Goal: Information Seeking & Learning: Learn about a topic

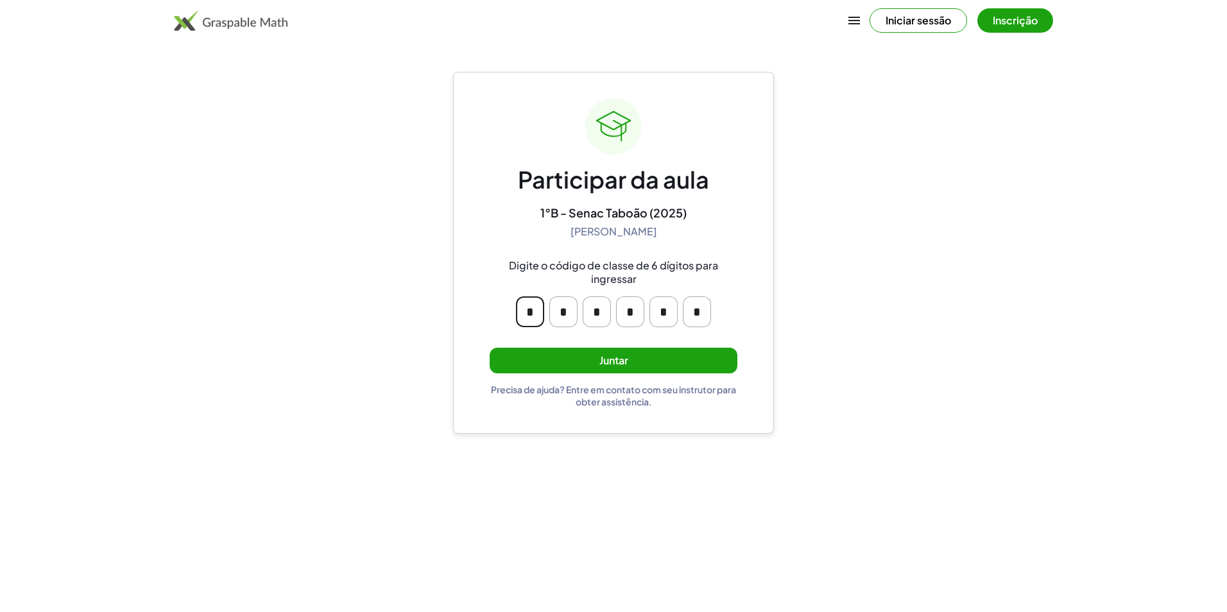
click at [528, 314] on input "*" at bounding box center [530, 311] width 28 height 31
click at [576, 362] on button "Juntar" at bounding box center [614, 361] width 248 height 26
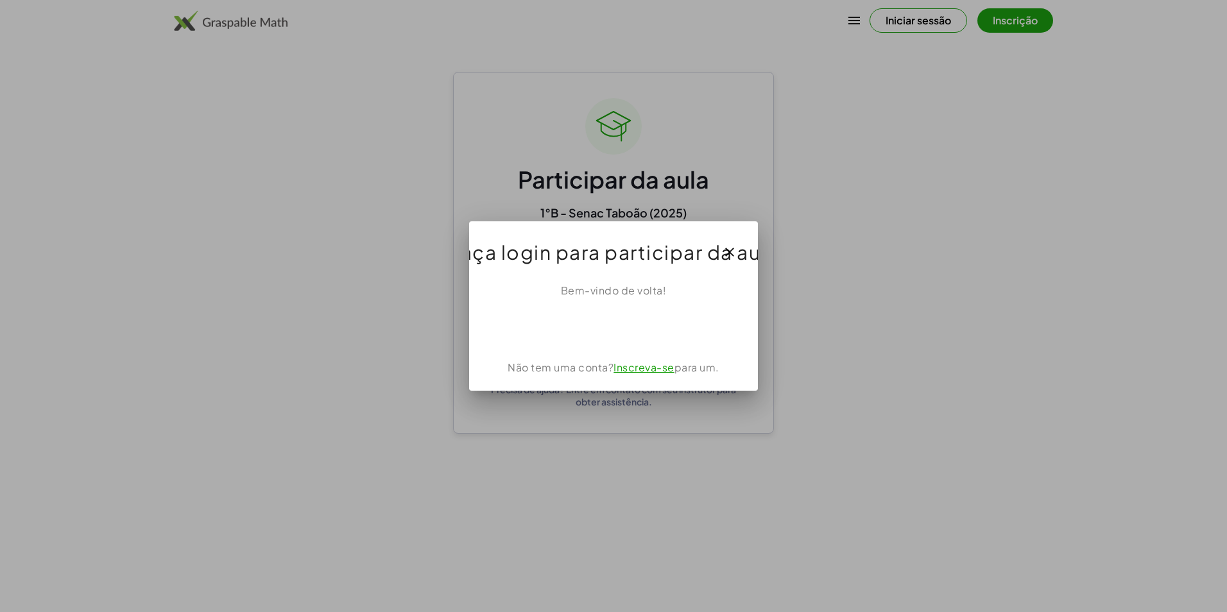
click at [881, 386] on div at bounding box center [613, 306] width 1227 height 612
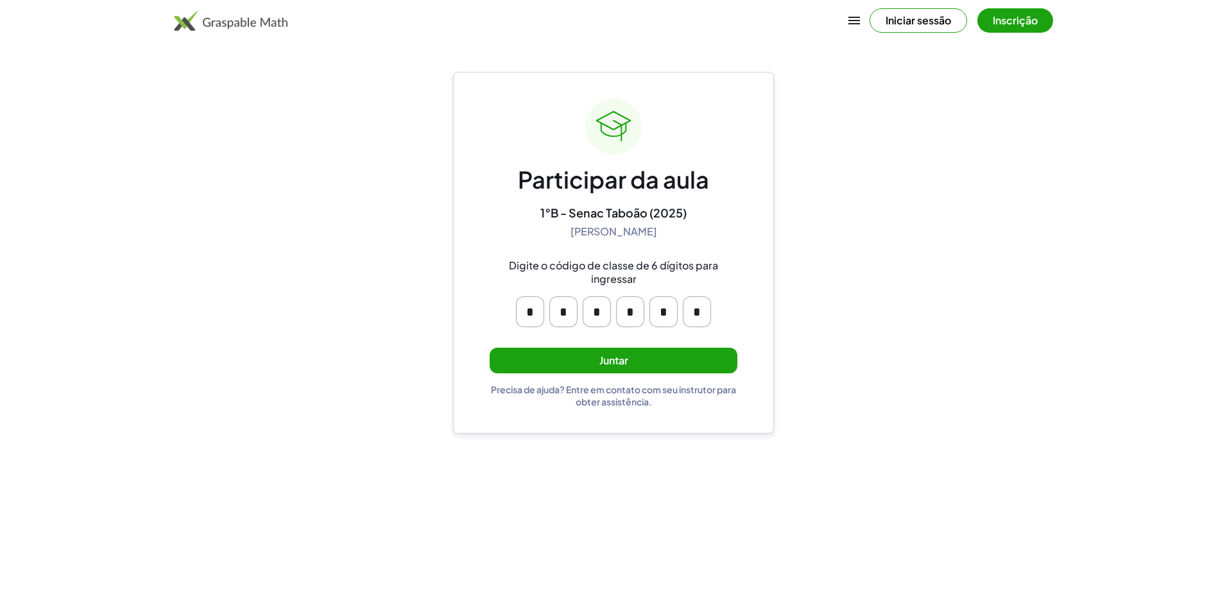
drag, startPoint x: 651, startPoint y: 372, endPoint x: 658, endPoint y: 375, distance: 7.8
click at [657, 375] on div "Participar da aula 1°B - Senac Taboão (2025) [PERSON_NAME] Digite o código de c…" at bounding box center [614, 252] width 248 height 309
click at [665, 359] on button "Juntar" at bounding box center [614, 361] width 248 height 26
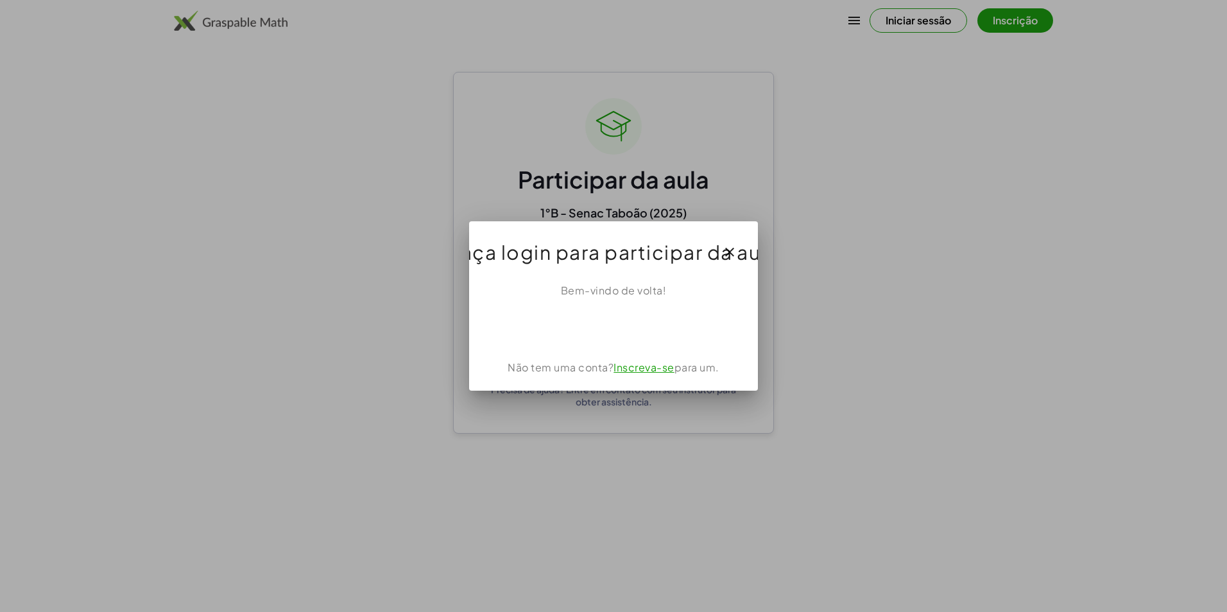
click at [648, 365] on link "Inscreva-se" at bounding box center [644, 367] width 61 height 13
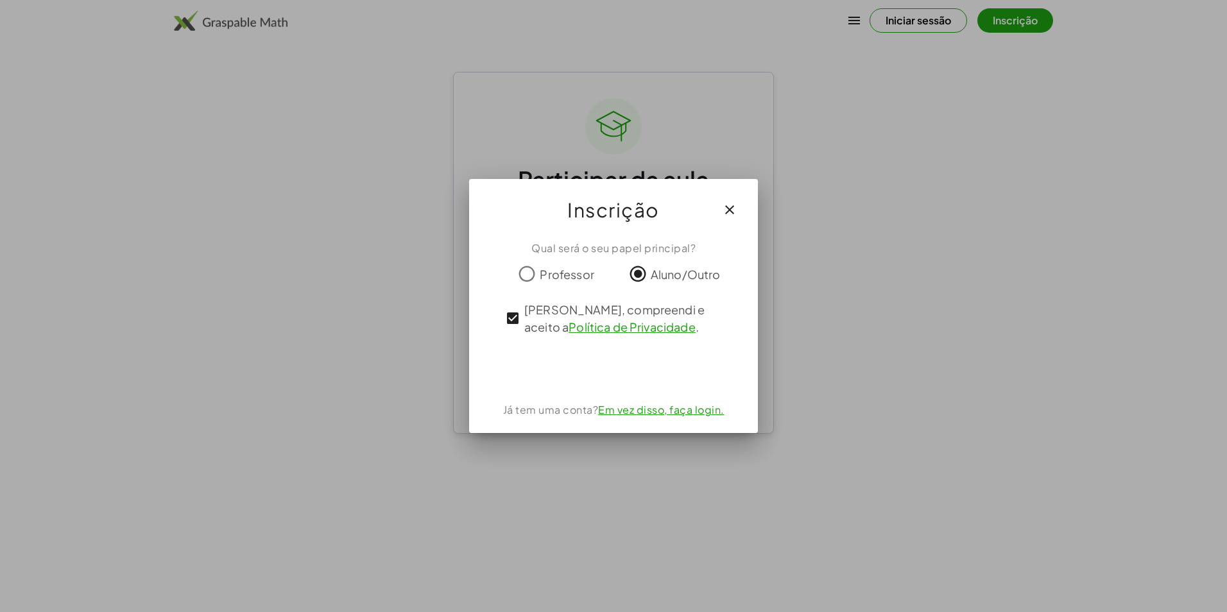
click at [730, 210] on icon "button" at bounding box center [729, 209] width 15 height 15
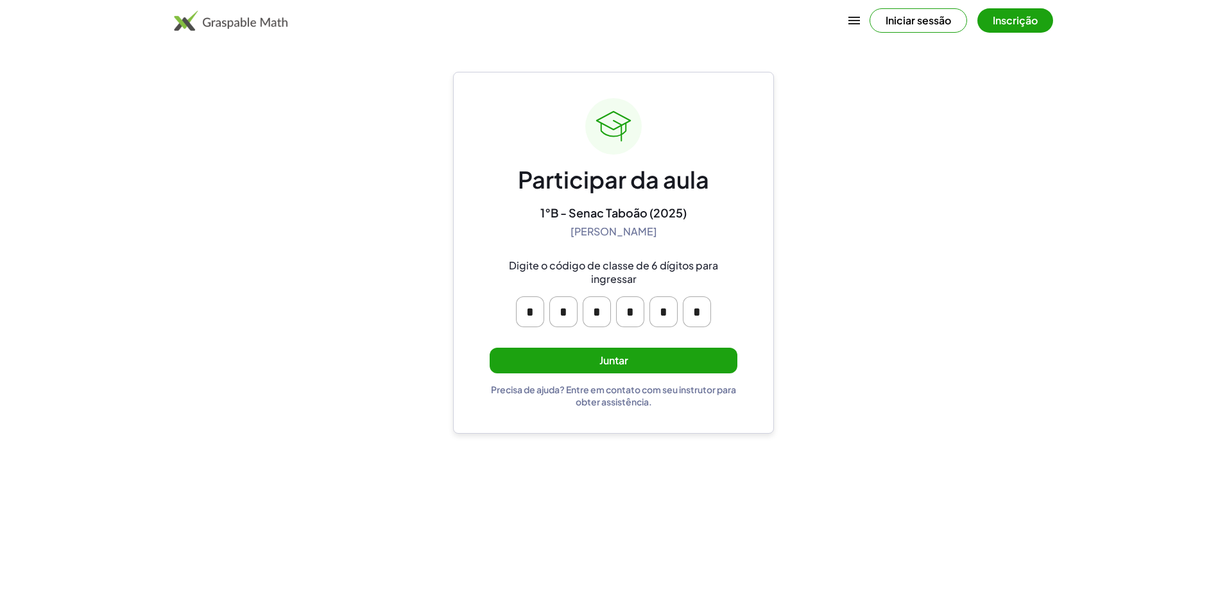
click at [703, 359] on button "Juntar" at bounding box center [614, 361] width 248 height 26
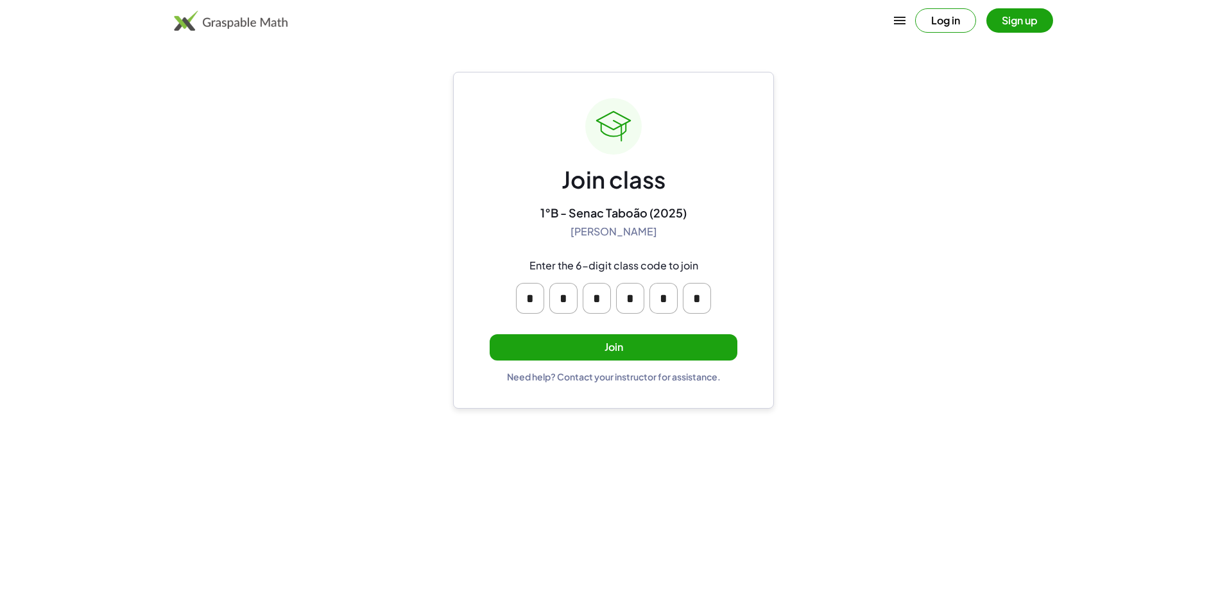
click at [734, 341] on button "Join" at bounding box center [614, 347] width 248 height 26
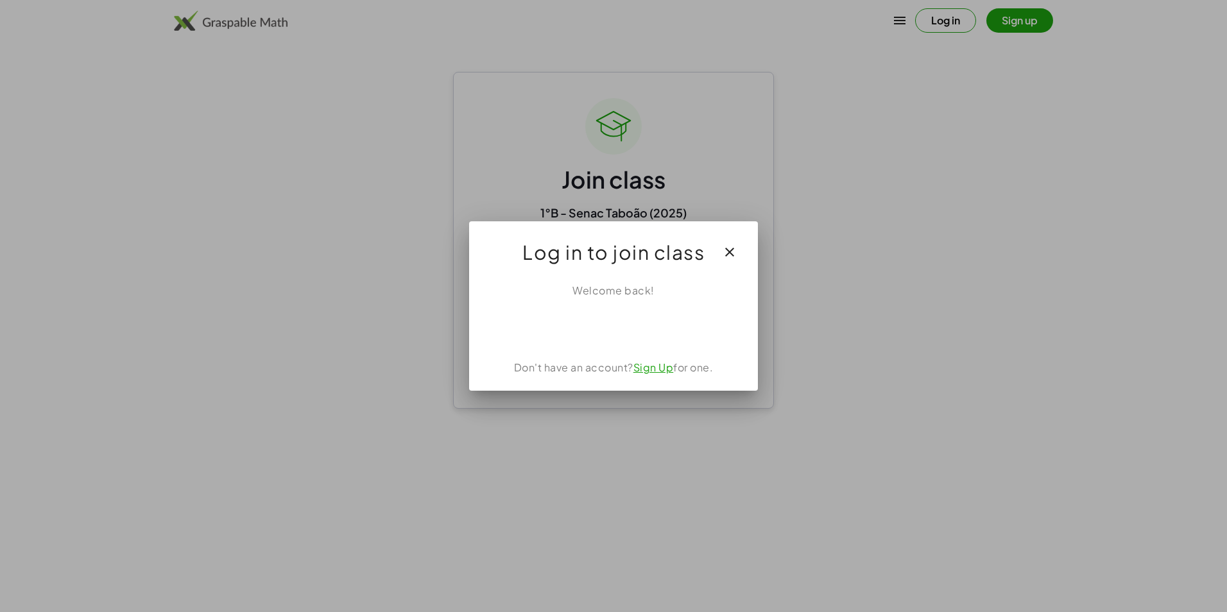
click at [646, 366] on link "Sign Up" at bounding box center [653, 367] width 40 height 13
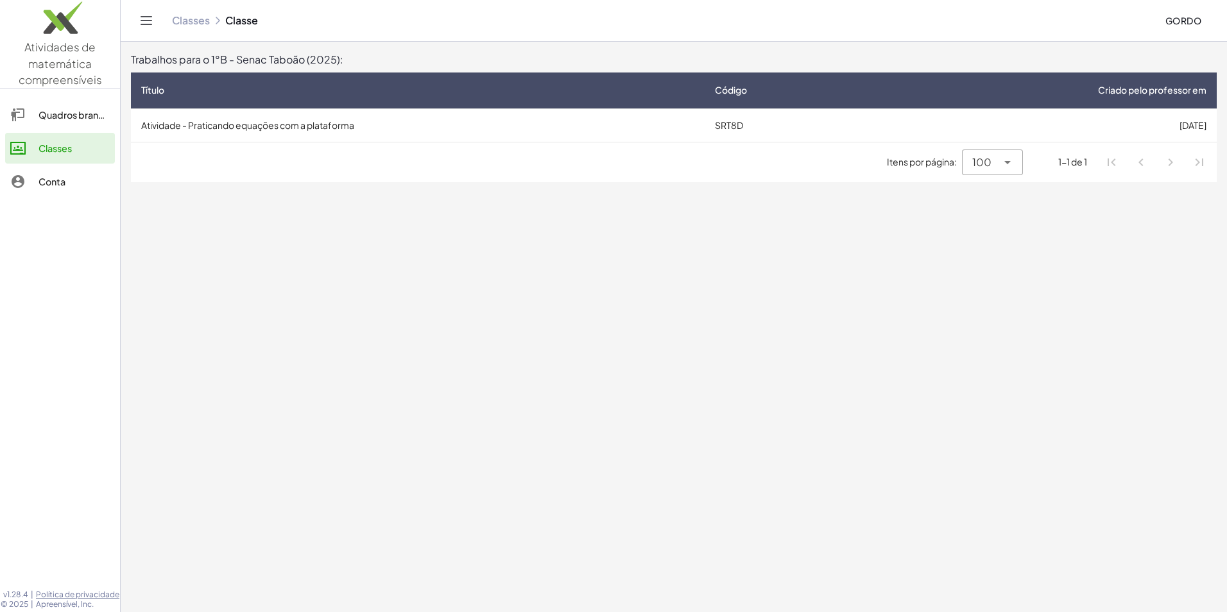
drag, startPoint x: 644, startPoint y: 239, endPoint x: 628, endPoint y: 235, distance: 16.5
click at [630, 237] on main "Trabalhos para o 1°B - Senac Taboão (2025): Título Código Criado pelo professor…" at bounding box center [674, 306] width 1106 height 612
click at [1008, 160] on icon at bounding box center [1007, 162] width 15 height 15
click at [1002, 200] on div "10" at bounding box center [993, 195] width 40 height 15
drag, startPoint x: 1012, startPoint y: 159, endPoint x: 1013, endPoint y: 166, distance: 7.1
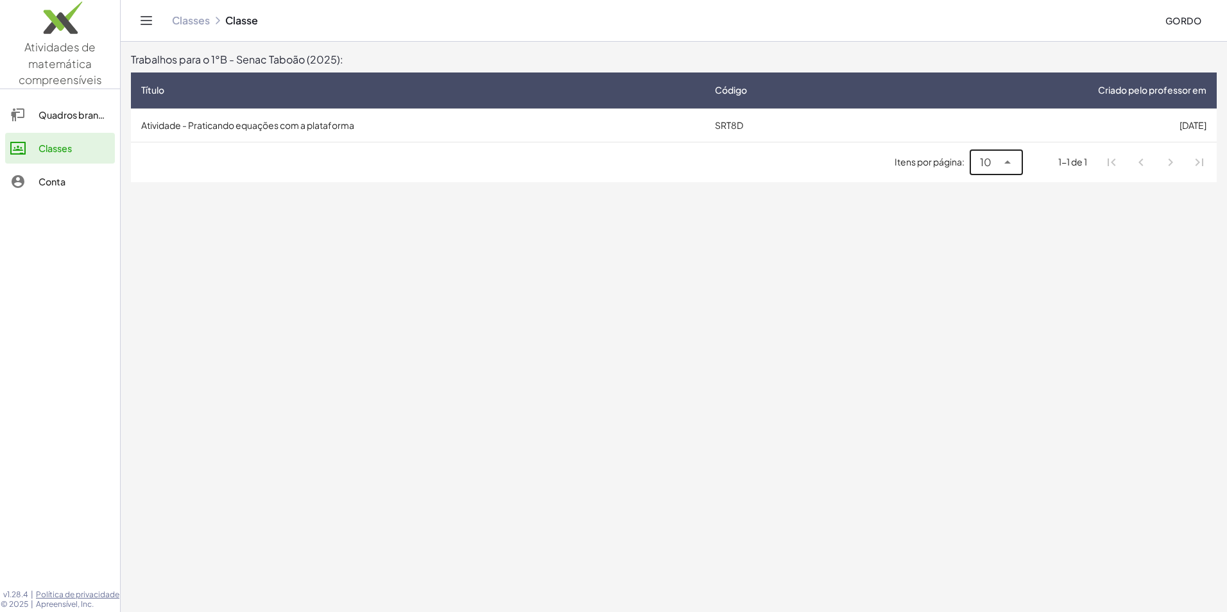
click at [1013, 164] on icon at bounding box center [1007, 162] width 15 height 15
click at [1015, 229] on div "100" at bounding box center [996, 226] width 53 height 31
type input "***"
click at [743, 248] on main "Trabalhos para o 1°B - Senac Taboão (2025): Título Código Criado pelo professor…" at bounding box center [674, 306] width 1106 height 612
click at [66, 110] on div "Quadros brancos" at bounding box center [74, 114] width 71 height 15
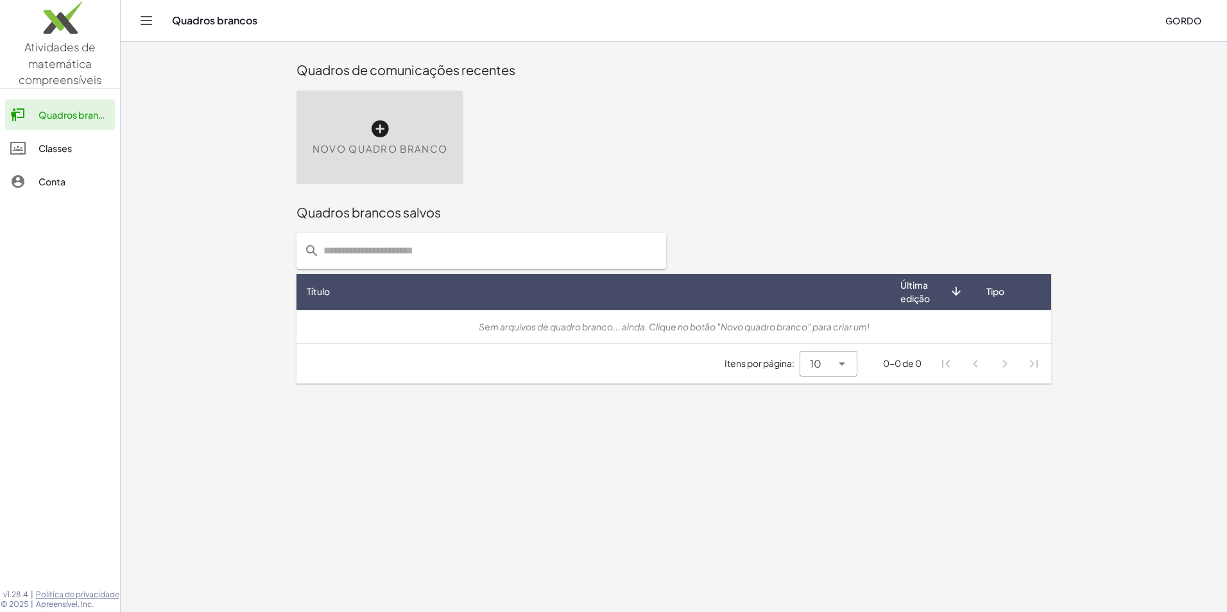
click at [29, 165] on div "Quadros brancos Classes Conta" at bounding box center [60, 149] width 120 height 110
click at [30, 169] on link "Conta" at bounding box center [60, 181] width 110 height 31
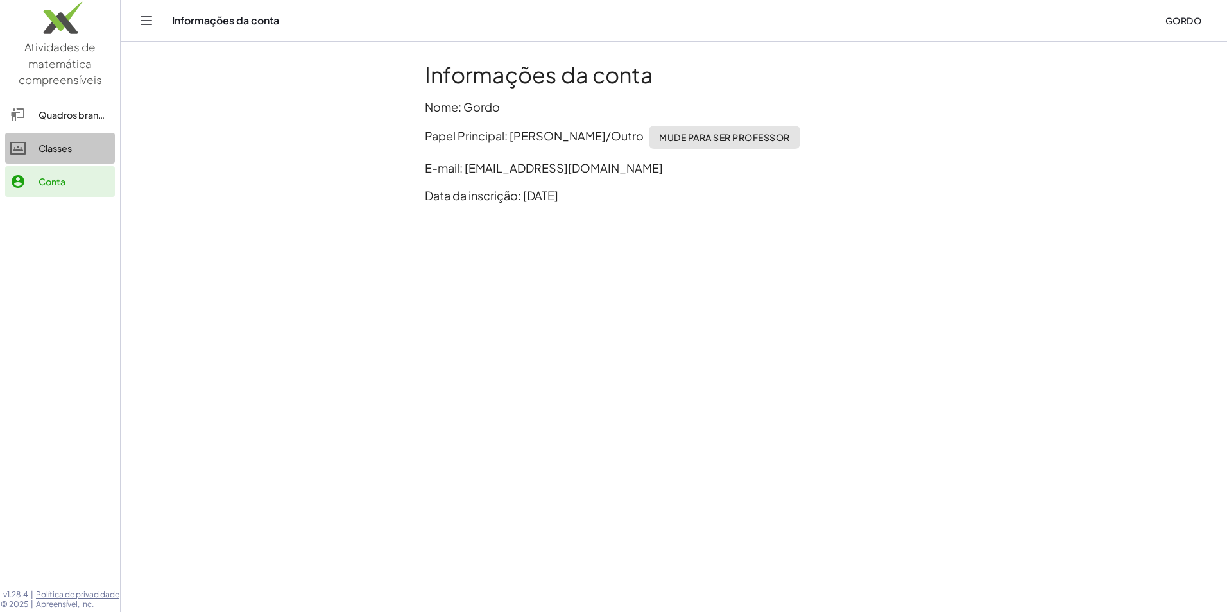
click at [46, 144] on div "Classes" at bounding box center [74, 148] width 71 height 15
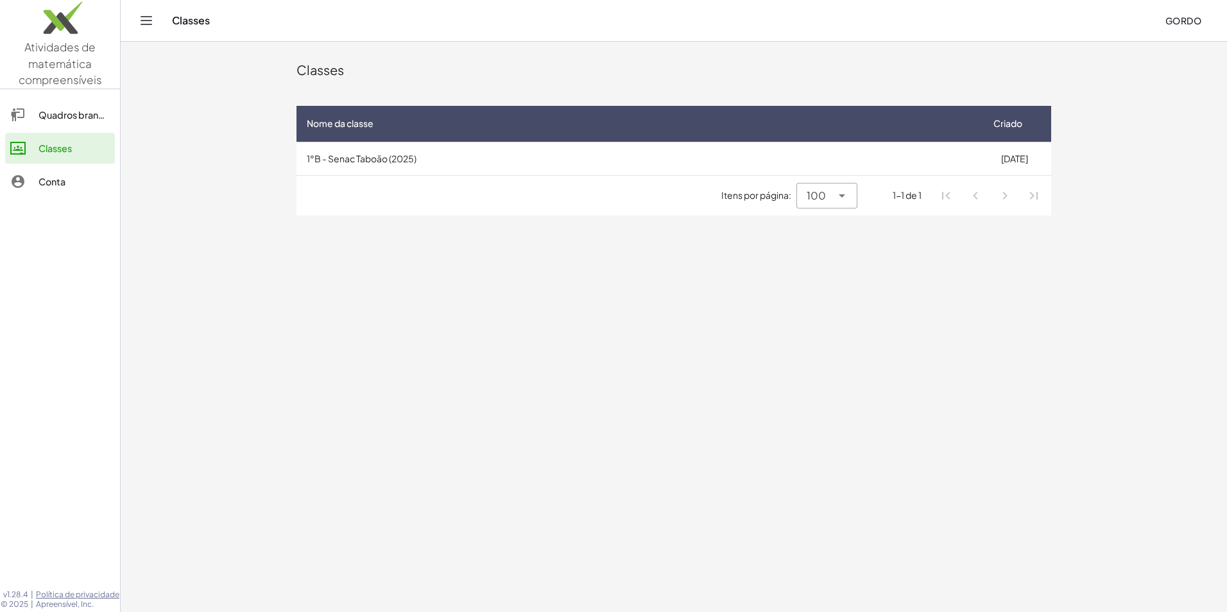
drag, startPoint x: 450, startPoint y: 162, endPoint x: 460, endPoint y: 162, distance: 10.3
click at [460, 162] on td "1°B - Senac Taboão (2025)" at bounding box center [636, 158] width 681 height 33
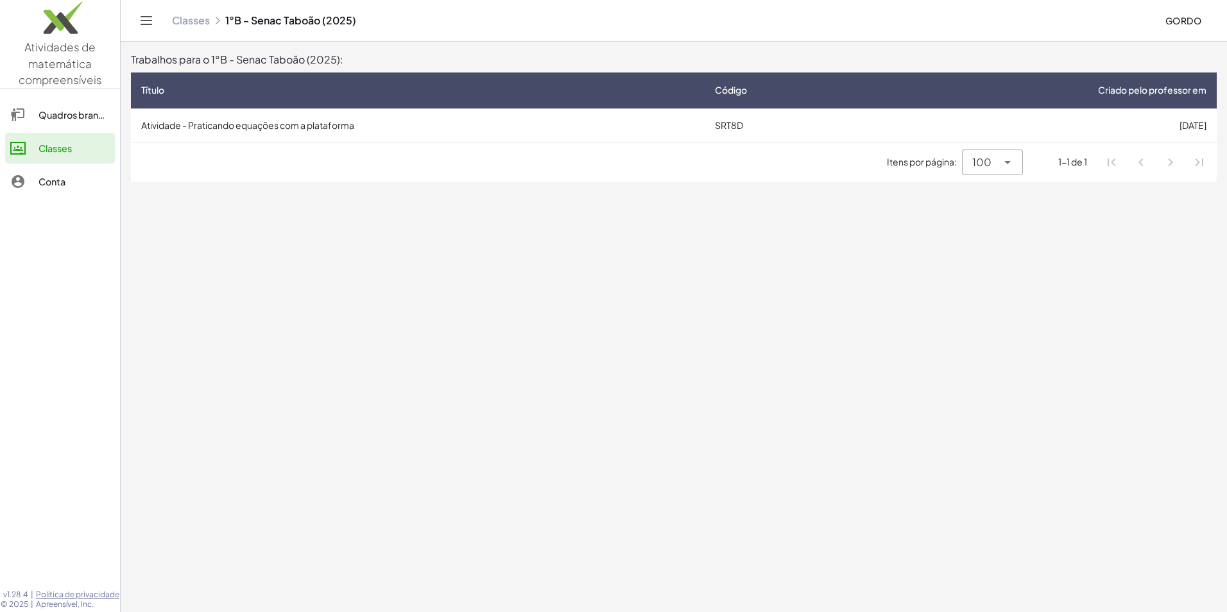
click at [533, 116] on td "Atividade - Praticando equações com a plataforma" at bounding box center [418, 124] width 574 height 33
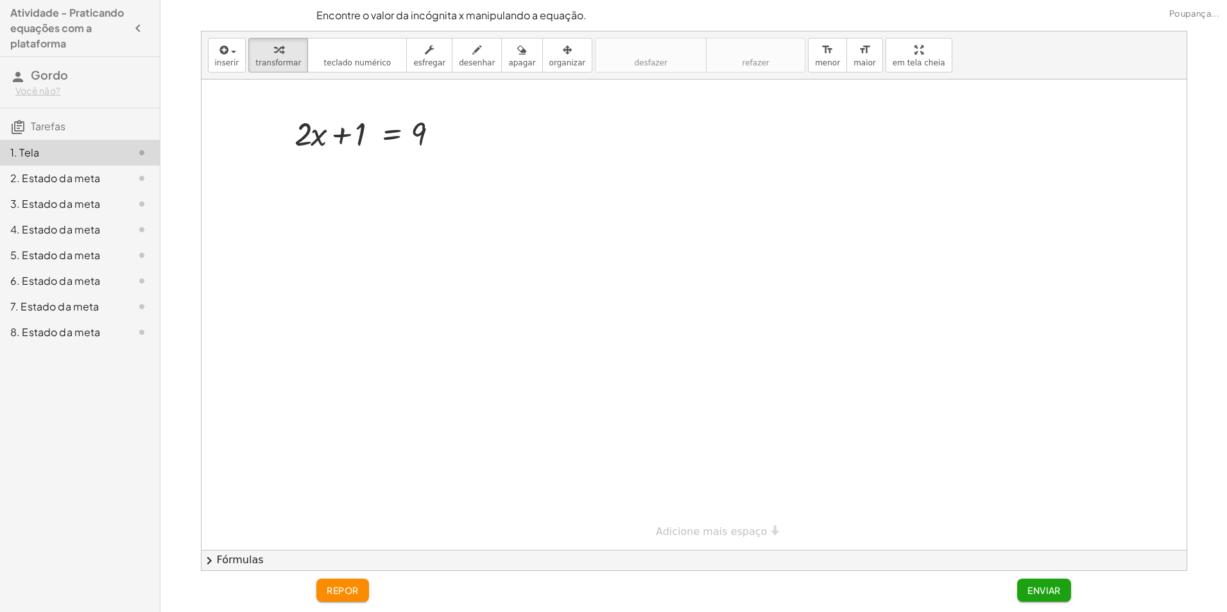
click at [368, 200] on div at bounding box center [694, 315] width 985 height 470
drag, startPoint x: 349, startPoint y: 132, endPoint x: 449, endPoint y: 119, distance: 101.0
click at [454, 123] on div at bounding box center [371, 133] width 167 height 44
click at [389, 207] on icon at bounding box center [391, 210] width 12 height 11
click at [386, 229] on div at bounding box center [694, 315] width 985 height 470
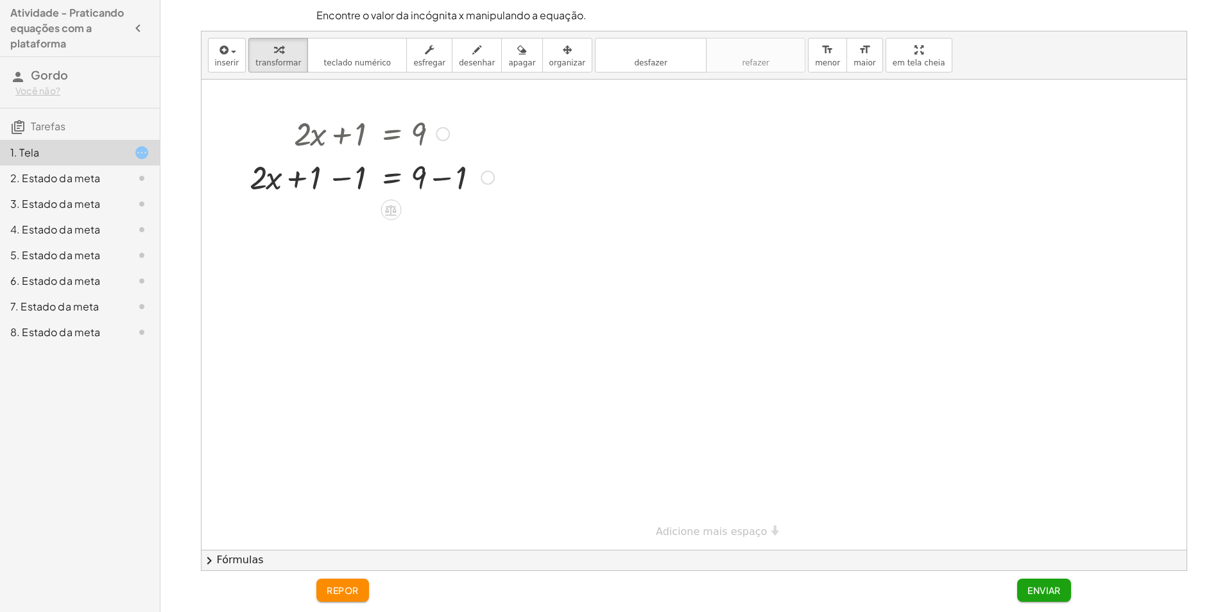
drag, startPoint x: 488, startPoint y: 175, endPoint x: 463, endPoint y: 199, distance: 34.9
click at [391, 178] on div "+ · 2 · x = 9 + 1 − 1 + − 1" at bounding box center [391, 178] width 0 height 0
click at [397, 183] on div at bounding box center [371, 177] width 257 height 44
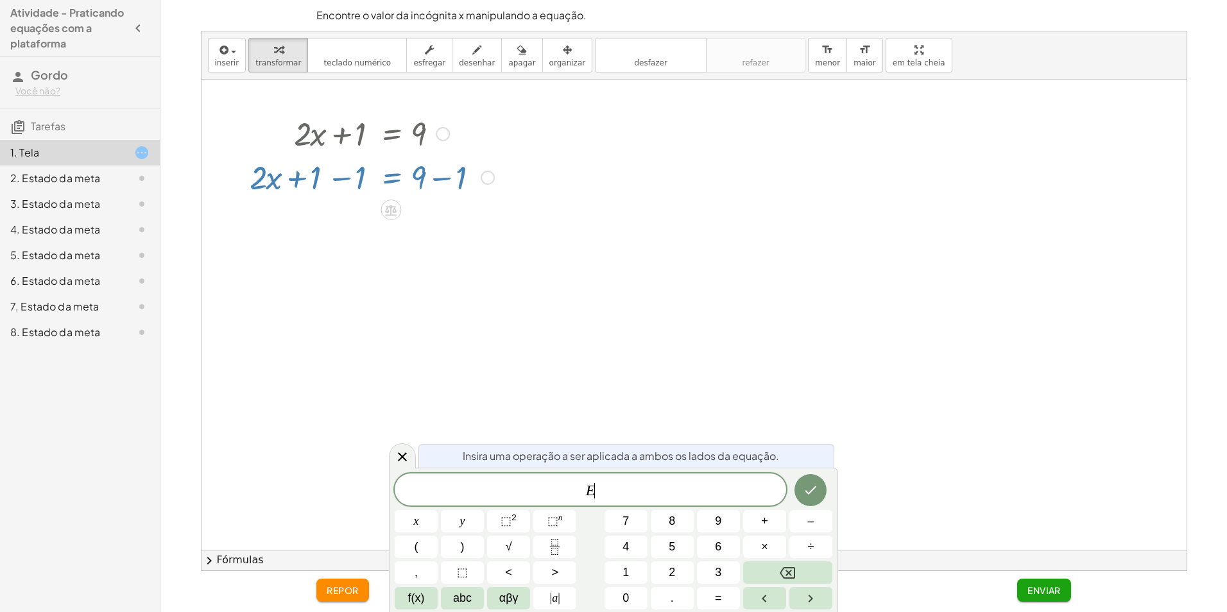
click at [375, 255] on div at bounding box center [694, 315] width 985 height 470
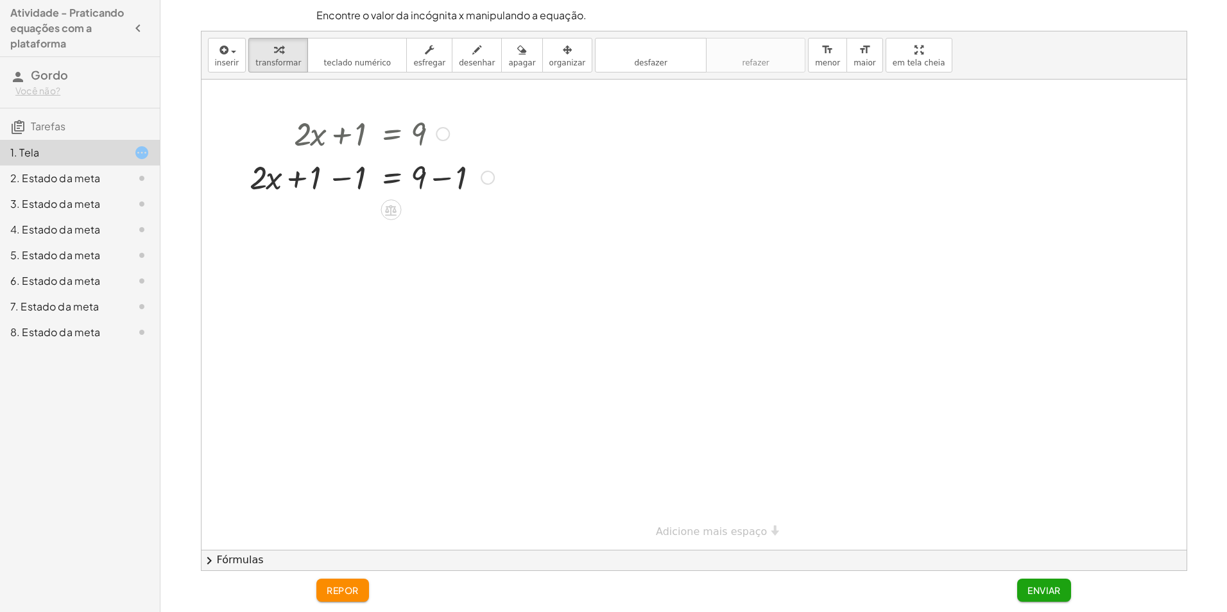
click at [268, 176] on div at bounding box center [371, 177] width 257 height 44
drag, startPoint x: 299, startPoint y: 180, endPoint x: 484, endPoint y: 192, distance: 185.2
click at [483, 192] on div at bounding box center [371, 177] width 257 height 44
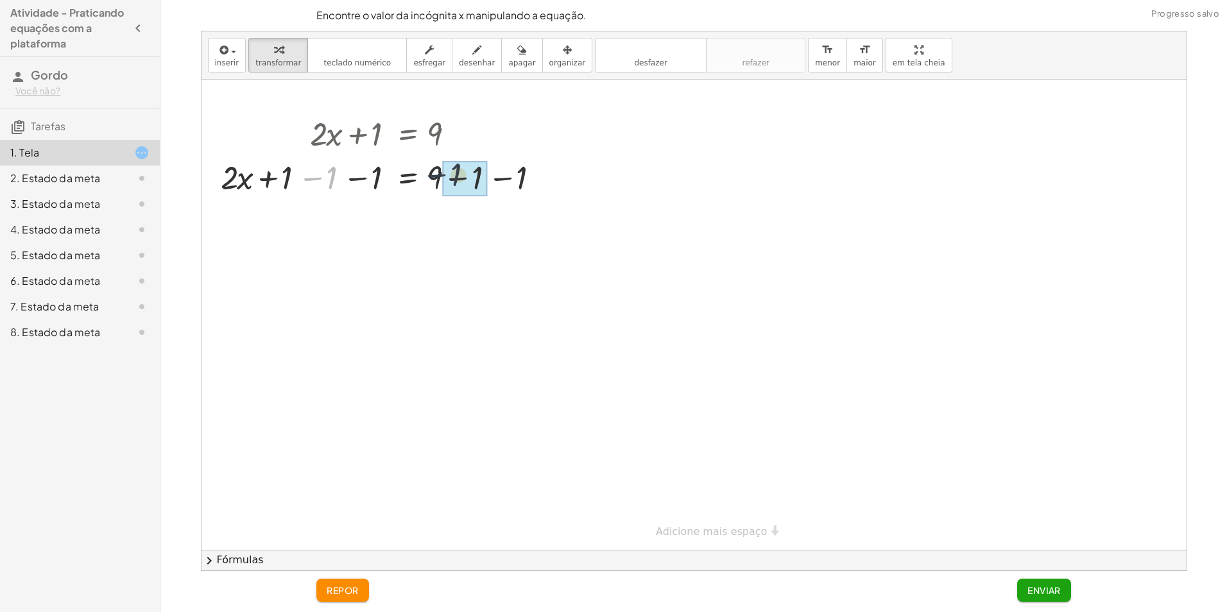
drag, startPoint x: 313, startPoint y: 171, endPoint x: 513, endPoint y: 151, distance: 201.8
click at [407, 134] on div "+ · 2 · x + 1 = 9 + · 2 · x + 1 − 1 = + 9 − 1 − 1 + · 2 · x = 9 − 1 + − 1 + 1 −…" at bounding box center [407, 134] width 0 height 0
drag, startPoint x: 334, startPoint y: 219, endPoint x: 516, endPoint y: 207, distance: 182.0
click at [518, 212] on div at bounding box center [387, 220] width 347 height 44
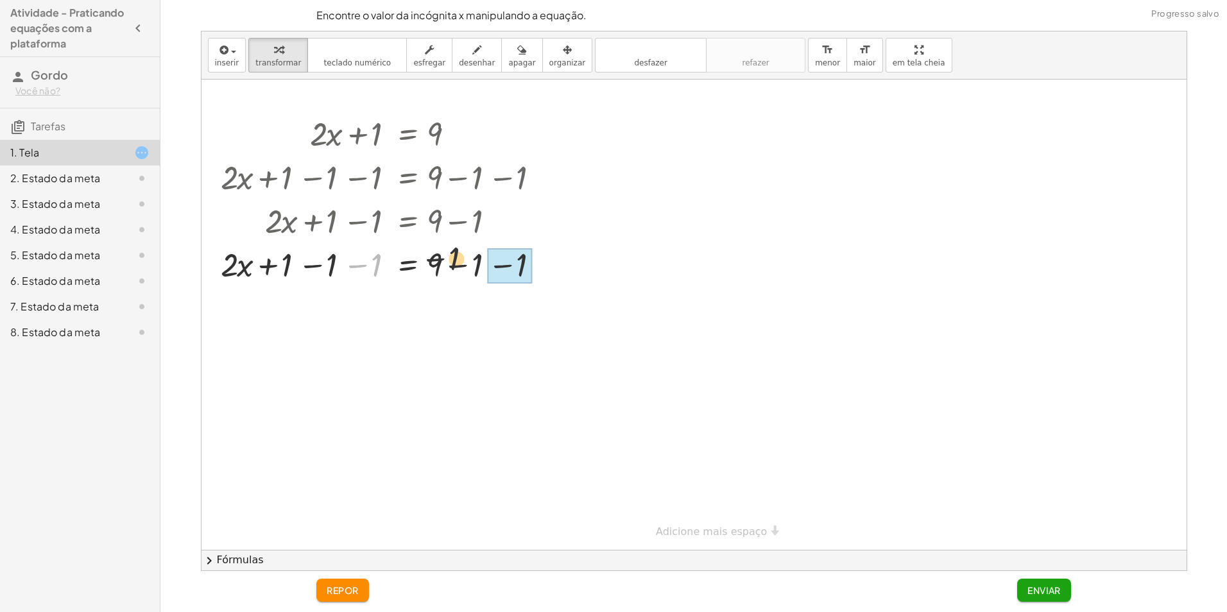
drag, startPoint x: 434, startPoint y: 259, endPoint x: 549, endPoint y: 244, distance: 115.3
click at [549, 245] on div at bounding box center [387, 264] width 347 height 44
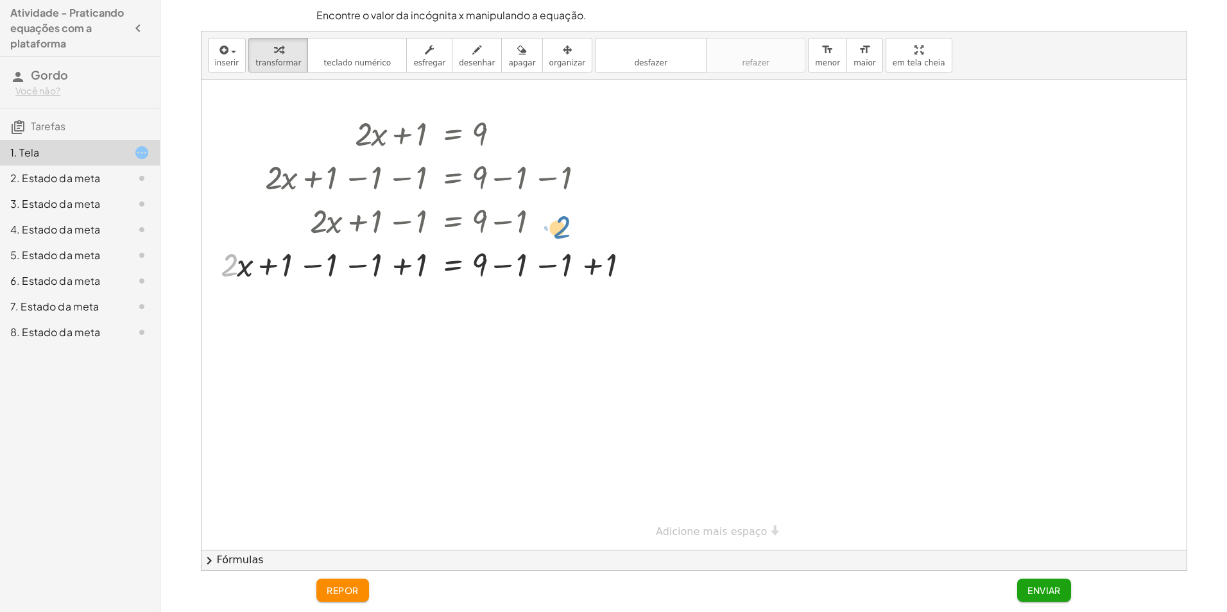
drag, startPoint x: 225, startPoint y: 269, endPoint x: 591, endPoint y: 226, distance: 368.9
drag, startPoint x: 242, startPoint y: 268, endPoint x: 621, endPoint y: 263, distance: 379.3
click at [630, 264] on div at bounding box center [432, 264] width 437 height 44
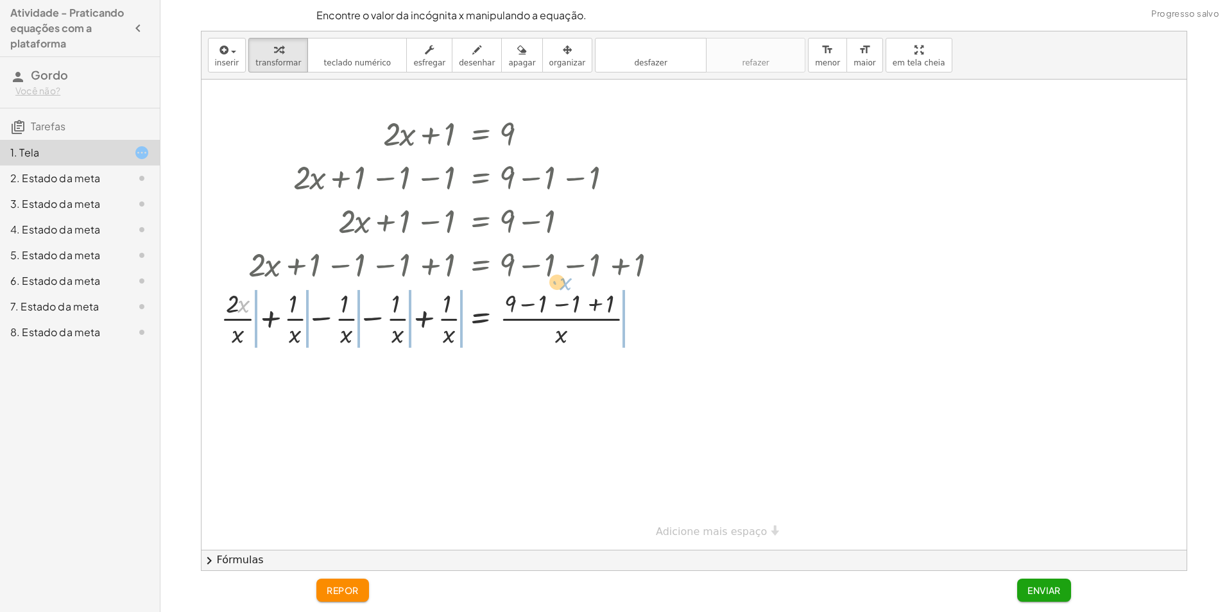
drag, startPoint x: 240, startPoint y: 303, endPoint x: 592, endPoint y: 261, distance: 354.1
drag, startPoint x: 259, startPoint y: 320, endPoint x: 283, endPoint y: 320, distance: 23.8
click at [262, 320] on div at bounding box center [446, 318] width 465 height 64
drag, startPoint x: 298, startPoint y: 319, endPoint x: 366, endPoint y: 298, distance: 71.2
click at [302, 318] on div at bounding box center [455, 318] width 447 height 64
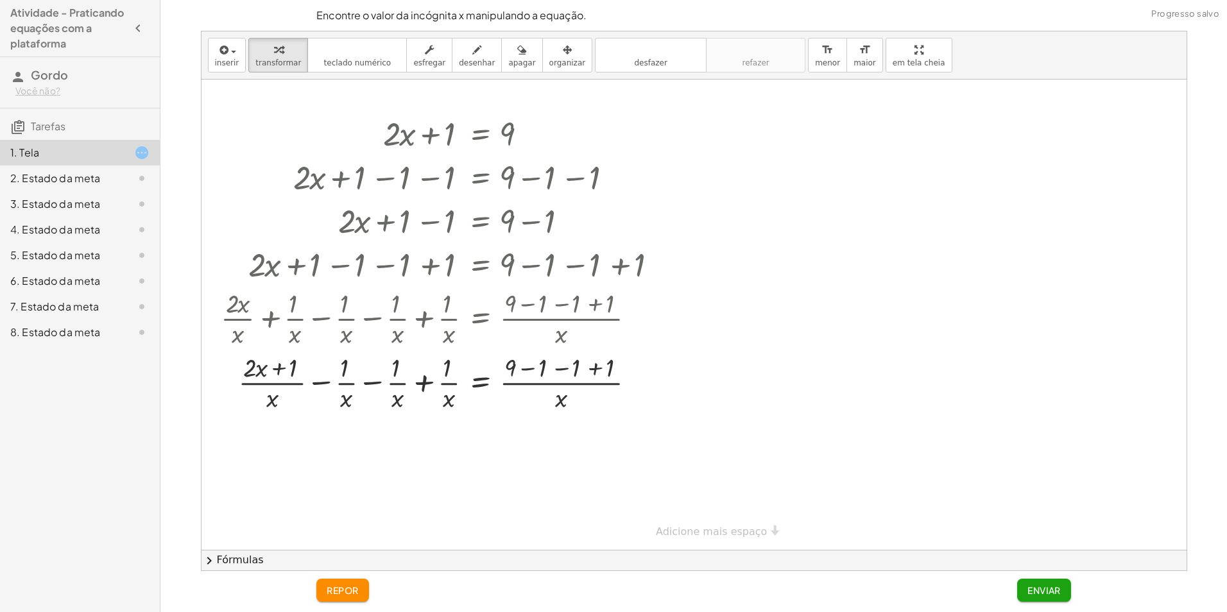
click at [609, 137] on div at bounding box center [446, 133] width 465 height 44
click at [615, 239] on div at bounding box center [446, 220] width 465 height 44
drag, startPoint x: 279, startPoint y: 285, endPoint x: 334, endPoint y: 352, distance: 86.6
click at [479, 134] on div "+ · 2 · x + 1 = 9 + · 2 · x + 1 − 1 = + 9 − 1 + · 2 · x + 1 − 1 − 1 = + 9 − 1 −…" at bounding box center [479, 134] width 0 height 0
click at [248, 424] on div "+ · 2 · x + 1 = 9 + · 2 · x + 1 − 1 = + 9 − 1 + · 2 · x + 1 − 1 − 1 = + 9 − 1 −…" at bounding box center [694, 315] width 985 height 470
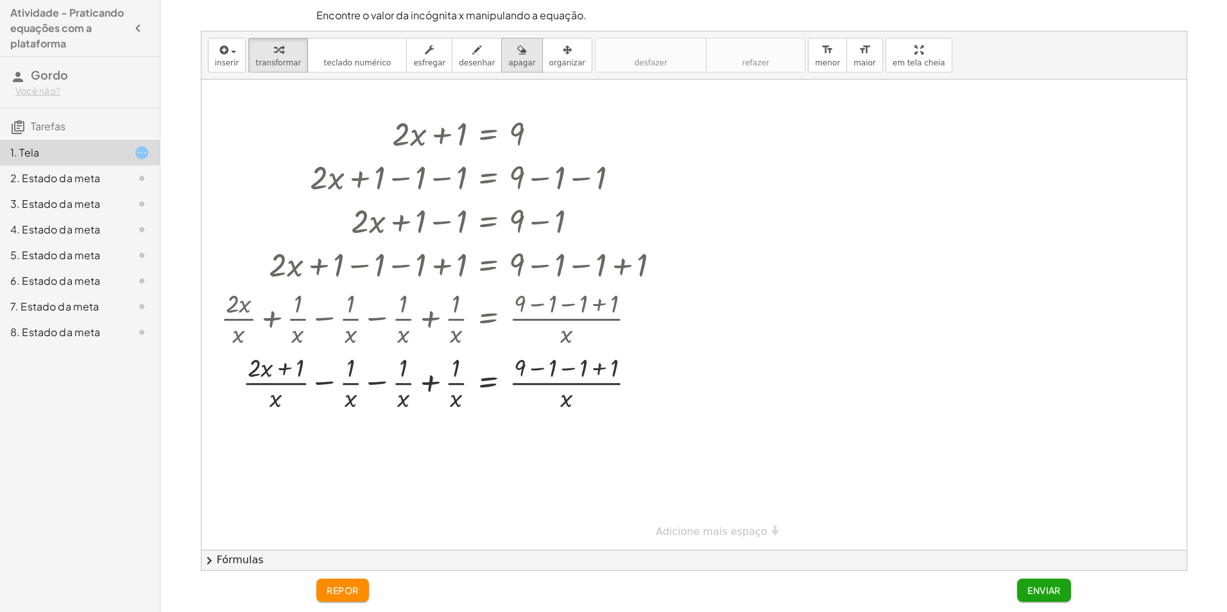
click at [510, 65] on span "apagar" at bounding box center [521, 62] width 27 height 9
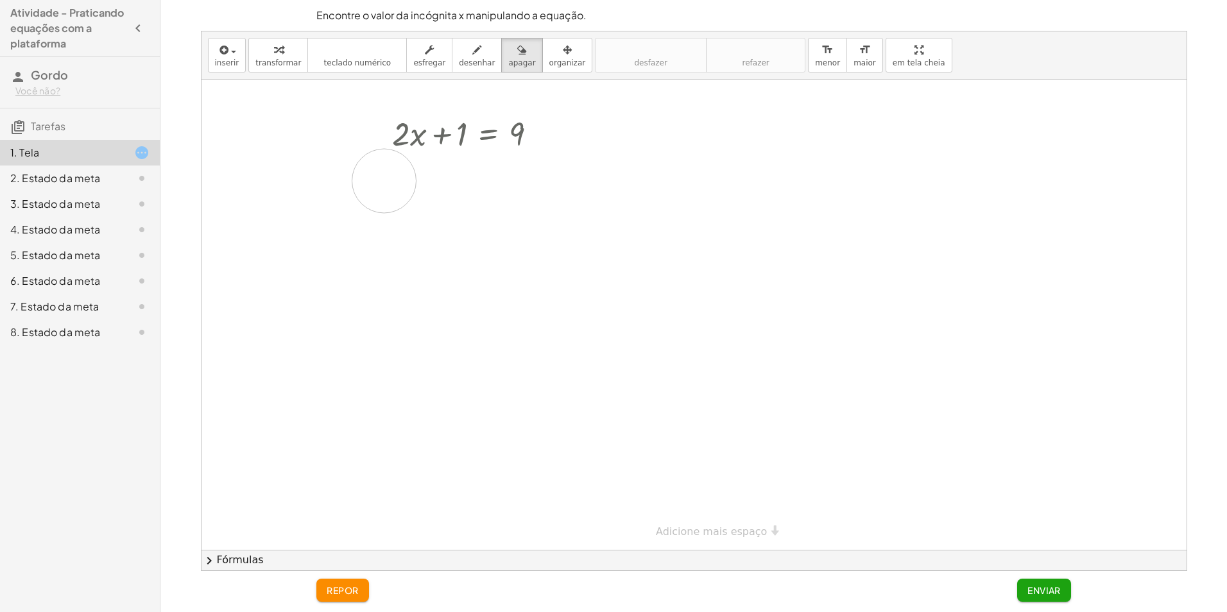
drag, startPoint x: 470, startPoint y: 210, endPoint x: 354, endPoint y: 183, distance: 119.2
click at [361, 185] on div at bounding box center [694, 315] width 985 height 470
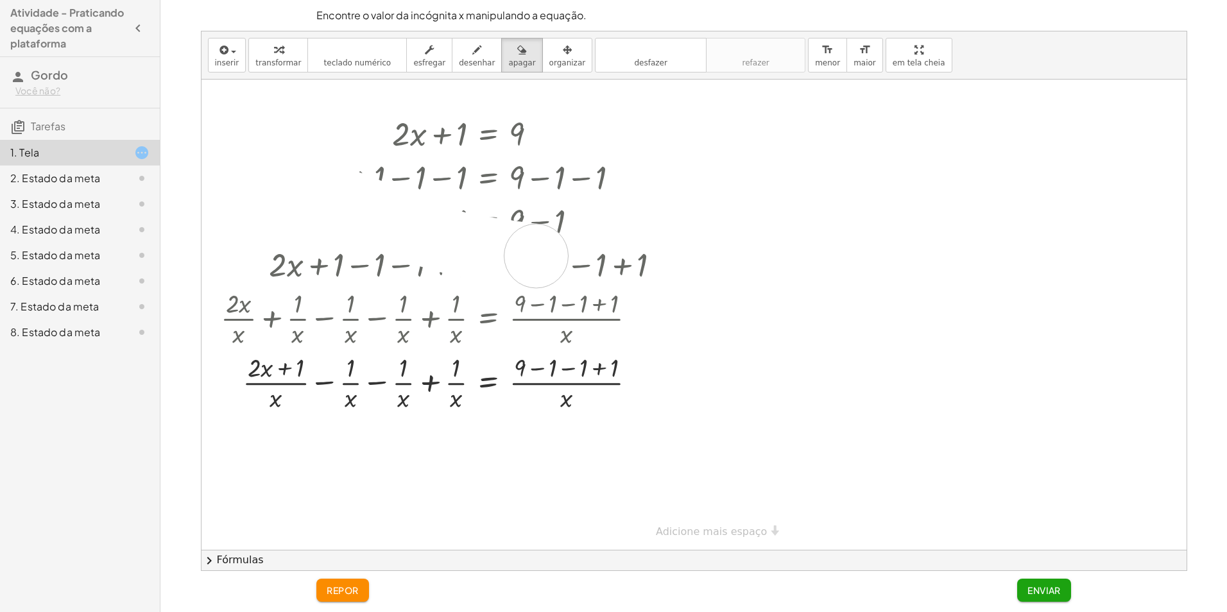
drag, startPoint x: 293, startPoint y: 197, endPoint x: 642, endPoint y: 243, distance: 352.2
click at [640, 253] on div at bounding box center [694, 315] width 985 height 470
drag, startPoint x: 610, startPoint y: 209, endPoint x: 539, endPoint y: 196, distance: 72.4
click at [587, 203] on div at bounding box center [694, 315] width 985 height 470
drag, startPoint x: 517, startPoint y: 199, endPoint x: 519, endPoint y: 207, distance: 8.7
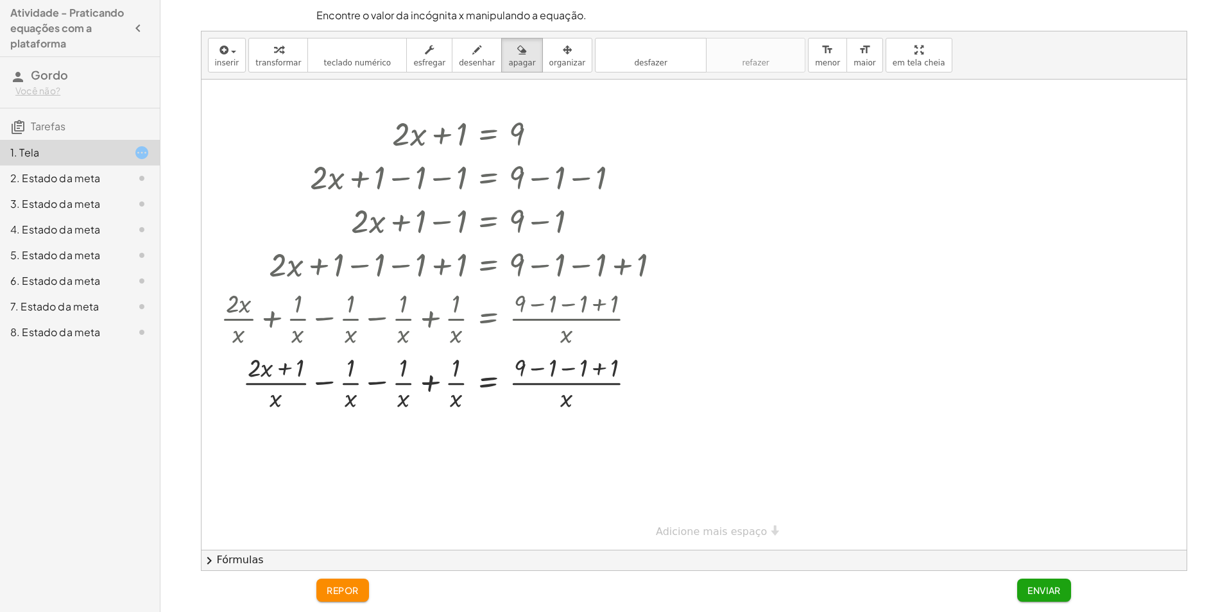
click at [519, 207] on div at bounding box center [694, 315] width 985 height 470
click at [619, 237] on div at bounding box center [694, 315] width 985 height 470
drag, startPoint x: 707, startPoint y: 208, endPoint x: 697, endPoint y: 202, distance: 11.2
click at [705, 205] on div at bounding box center [694, 315] width 985 height 470
click at [549, 62] on span "organizar" at bounding box center [567, 62] width 37 height 9
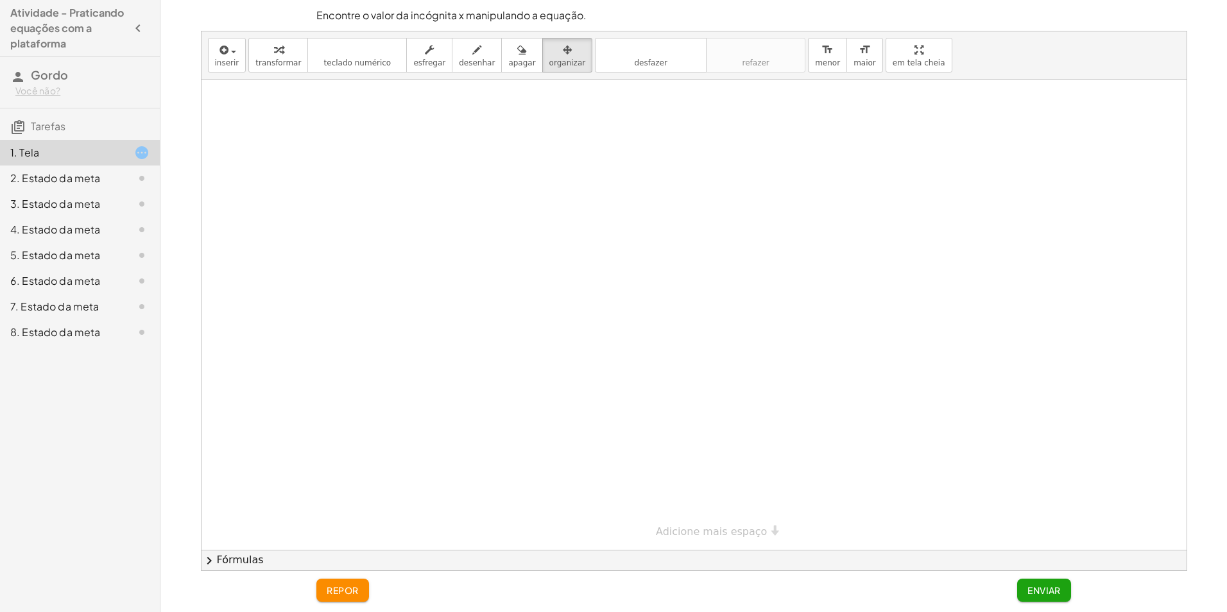
click at [597, 141] on div at bounding box center [694, 315] width 985 height 470
click at [517, 67] on button "apagar" at bounding box center [521, 55] width 41 height 35
click at [467, 41] on button "desenhar" at bounding box center [477, 55] width 50 height 35
click at [413, 59] on button "esfregar" at bounding box center [429, 55] width 46 height 35
click at [588, 121] on div at bounding box center [694, 315] width 985 height 470
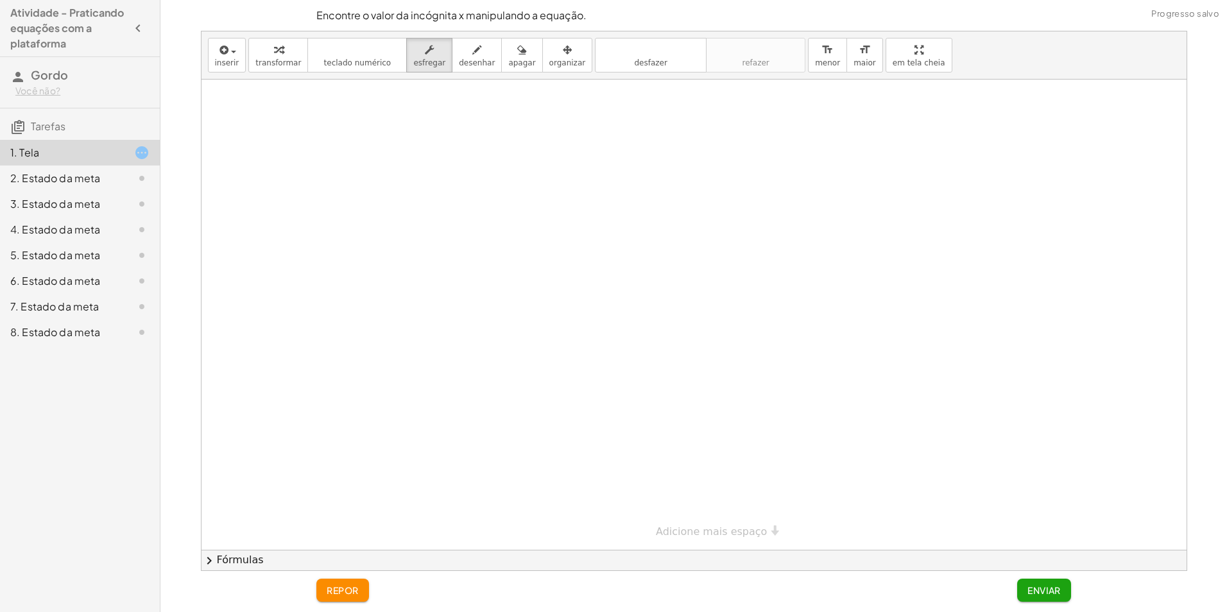
drag, startPoint x: 469, startPoint y: 187, endPoint x: 397, endPoint y: 189, distance: 72.5
click at [402, 192] on div at bounding box center [694, 315] width 985 height 470
click at [386, 181] on div at bounding box center [694, 315] width 985 height 470
drag, startPoint x: 470, startPoint y: 89, endPoint x: 465, endPoint y: 75, distance: 14.4
click at [466, 77] on div "inserir select one: Math Expression Function Text Youtube Video Graphing Geomet…" at bounding box center [694, 300] width 985 height 539
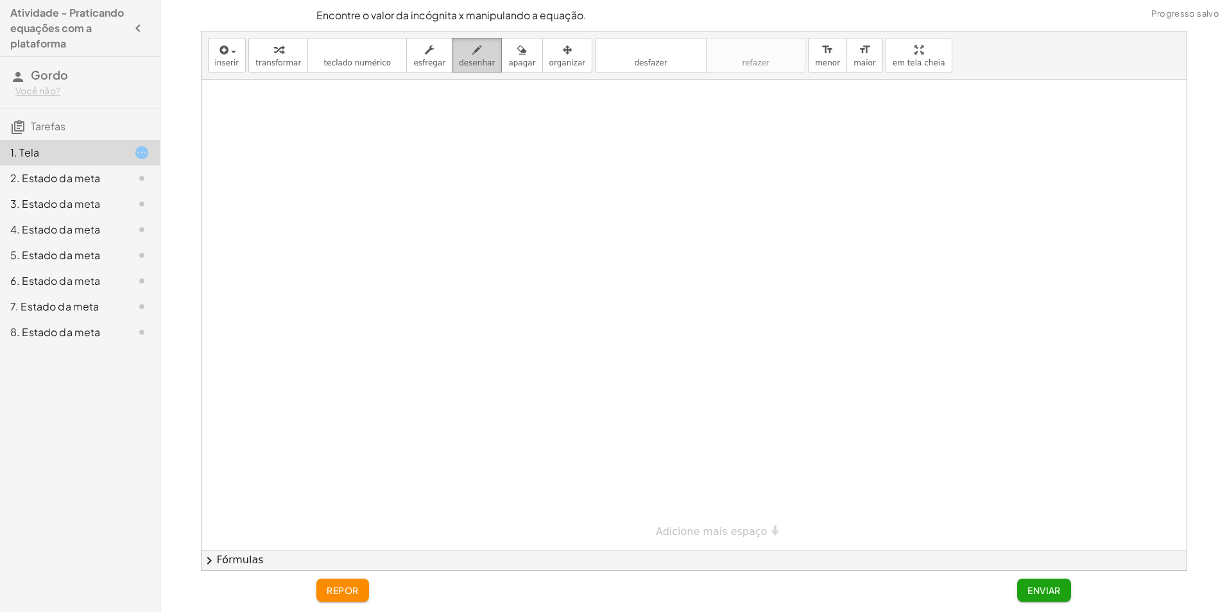
click at [459, 60] on span "desenhar" at bounding box center [477, 62] width 36 height 9
drag, startPoint x: 427, startPoint y: 128, endPoint x: 418, endPoint y: 146, distance: 20.1
click at [418, 146] on div at bounding box center [694, 315] width 985 height 470
click at [458, 139] on div at bounding box center [694, 315] width 985 height 470
click at [377, 62] on button "teclado teclado numérico" at bounding box center [356, 55] width 99 height 35
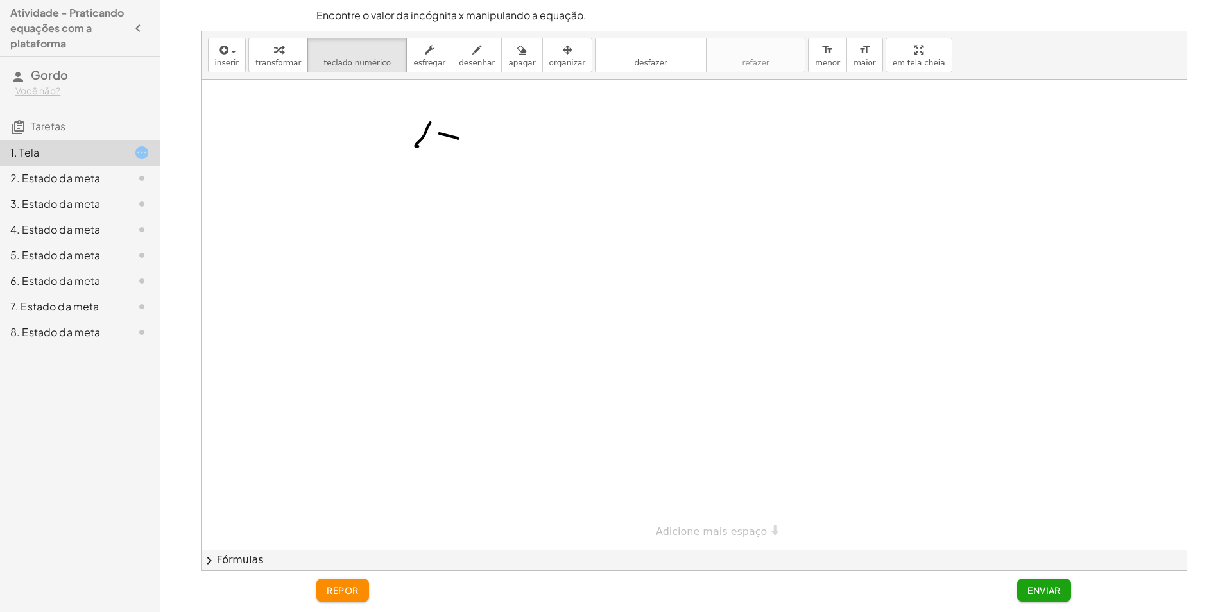
click at [258, 35] on div "inserir select one: Math Expression Function Text Youtube Video Graphing Geomet…" at bounding box center [694, 55] width 985 height 48
click at [284, 60] on span "transformar" at bounding box center [278, 62] width 46 height 9
click at [43, 16] on h4 "Atividade - Praticando equações com a plataforma" at bounding box center [68, 28] width 116 height 46
click at [79, 185] on div "2. Estado da meta" at bounding box center [61, 178] width 103 height 15
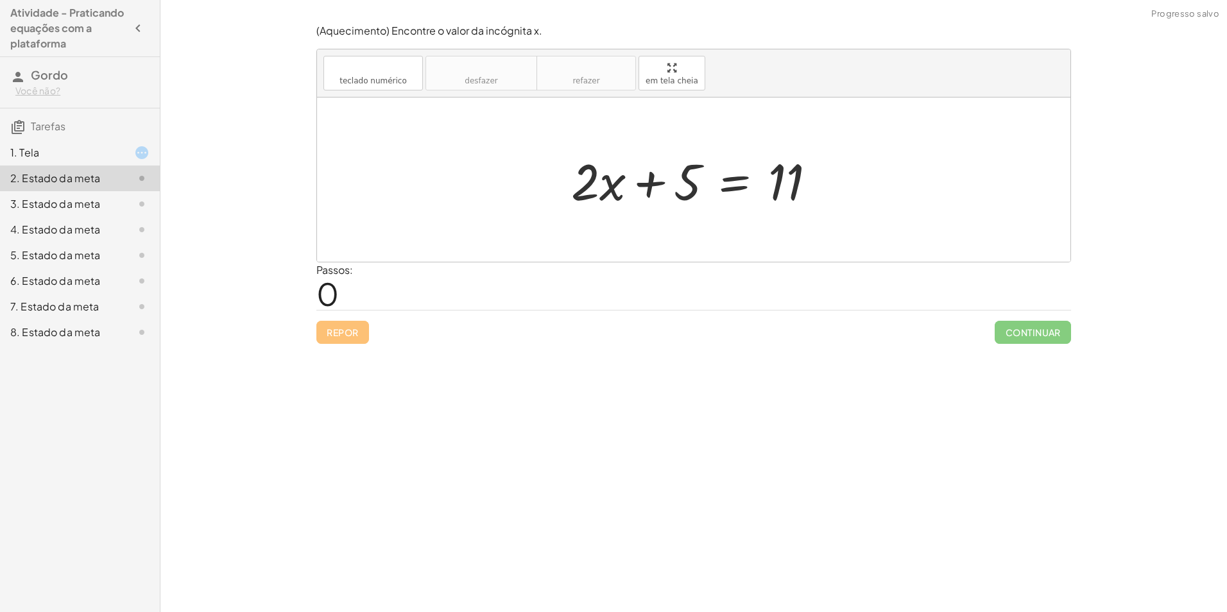
click at [88, 148] on div "1. Tela" at bounding box center [61, 152] width 103 height 15
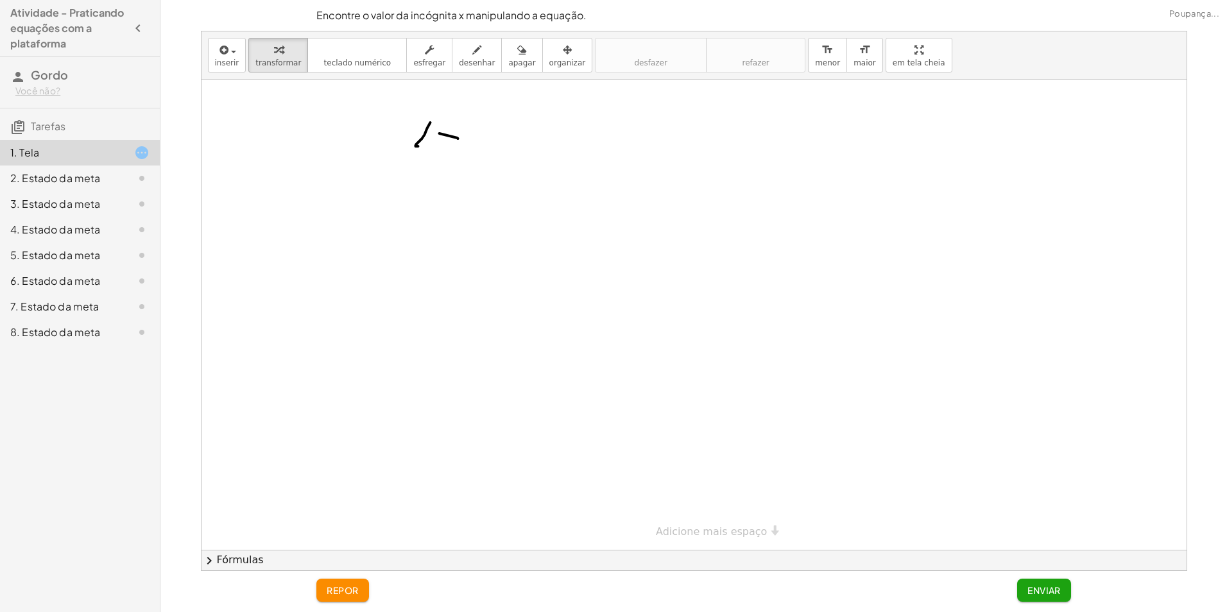
click at [89, 176] on div "2. Estado da meta" at bounding box center [61, 178] width 103 height 15
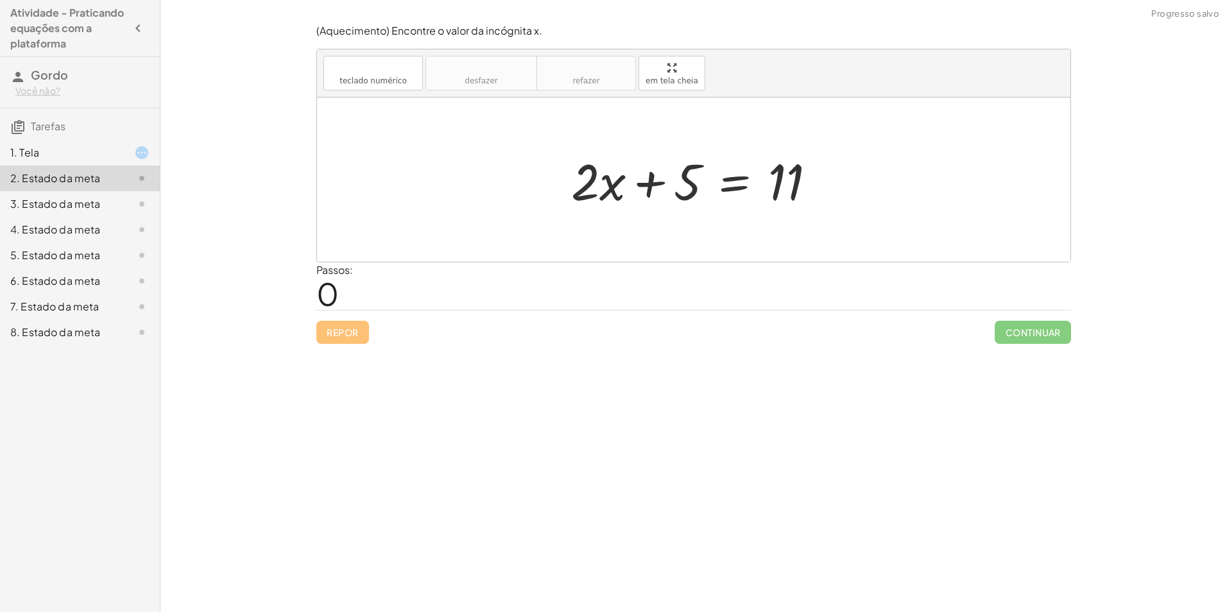
click at [357, 290] on div "Passos: 0" at bounding box center [693, 285] width 755 height 47
click at [575, 241] on div at bounding box center [693, 180] width 753 height 164
drag, startPoint x: 590, startPoint y: 198, endPoint x: 604, endPoint y: 184, distance: 20.0
click at [604, 184] on div at bounding box center [699, 180] width 268 height 66
click at [649, 183] on div at bounding box center [699, 180] width 268 height 66
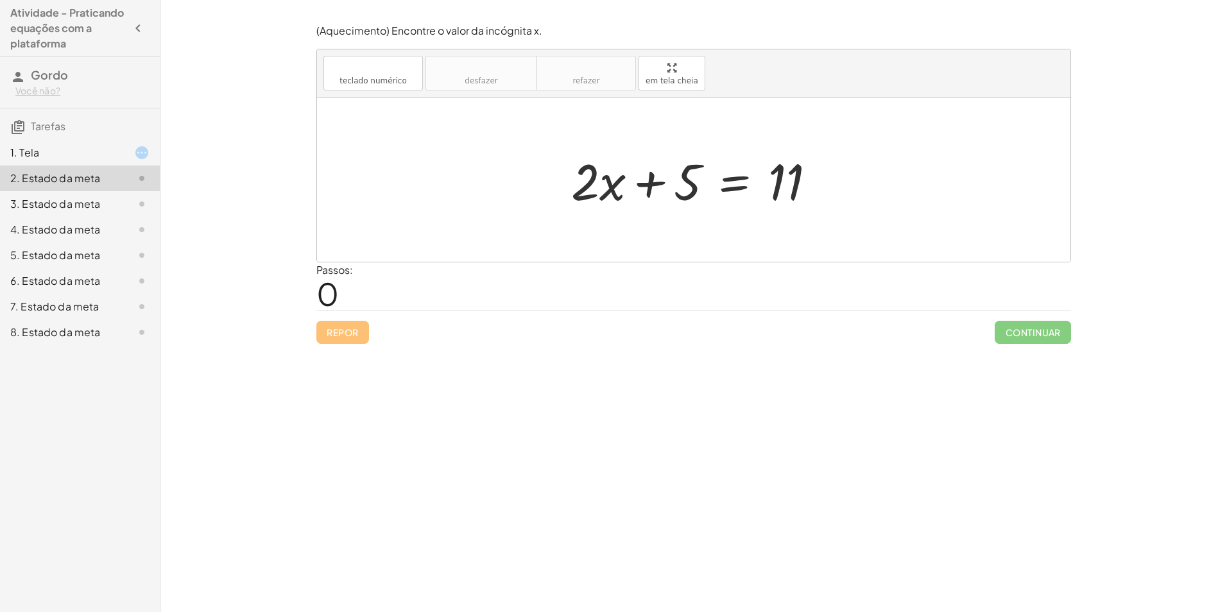
click at [143, 150] on icon at bounding box center [141, 152] width 15 height 15
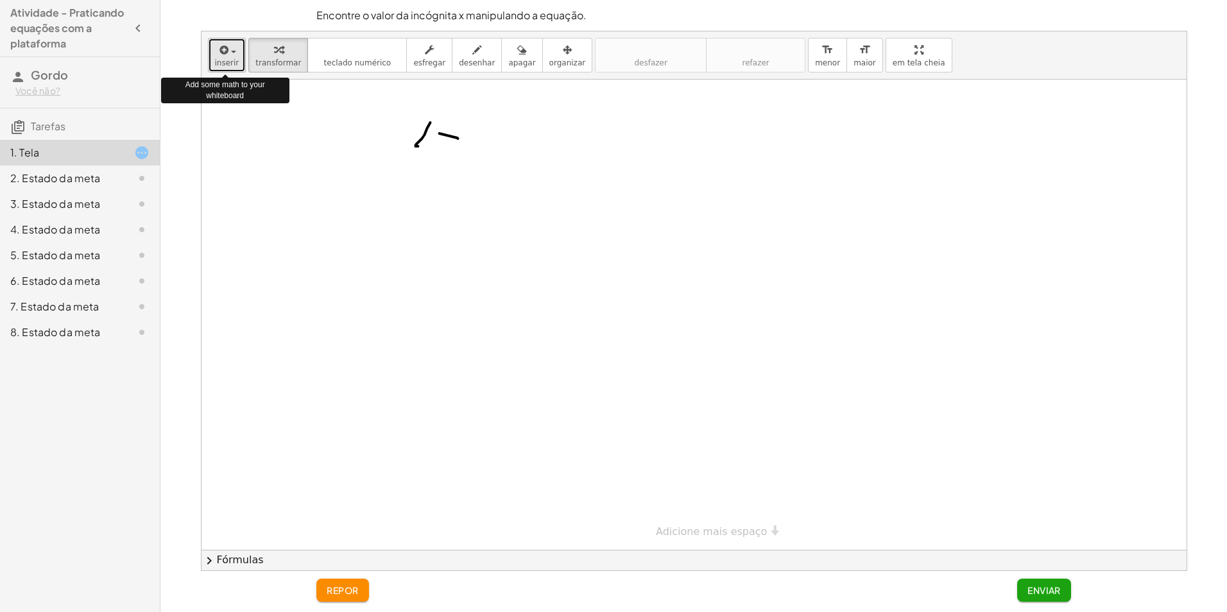
click at [236, 59] on button "inserir" at bounding box center [227, 55] width 39 height 35
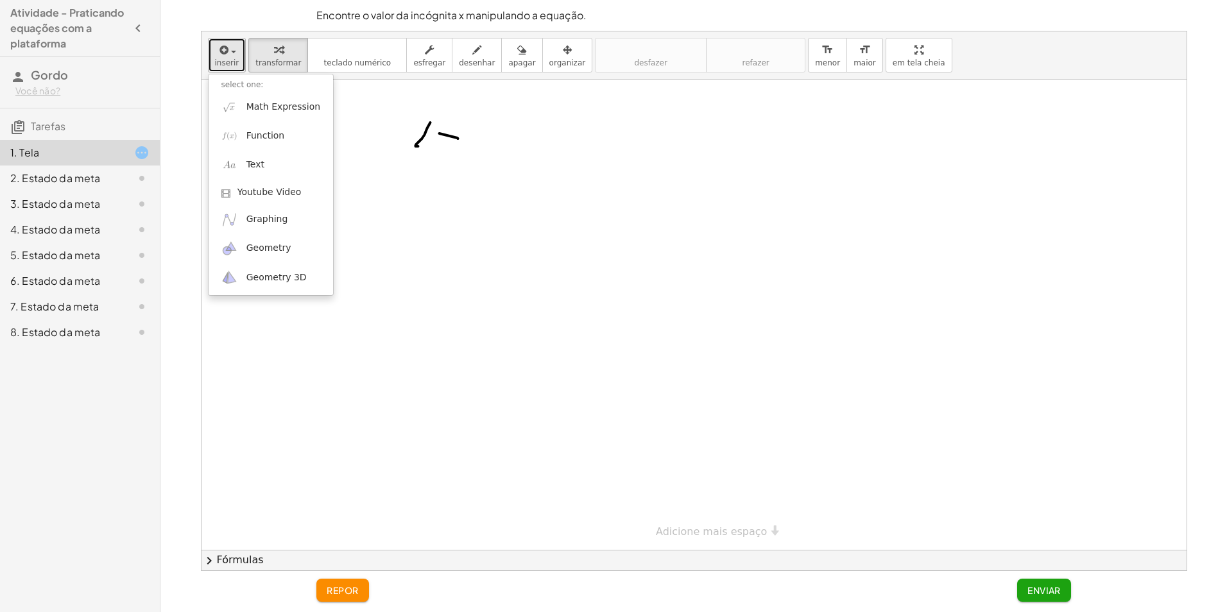
click at [227, 39] on button "inserir" at bounding box center [227, 55] width 39 height 35
click at [854, 67] on span "maior" at bounding box center [865, 62] width 22 height 9
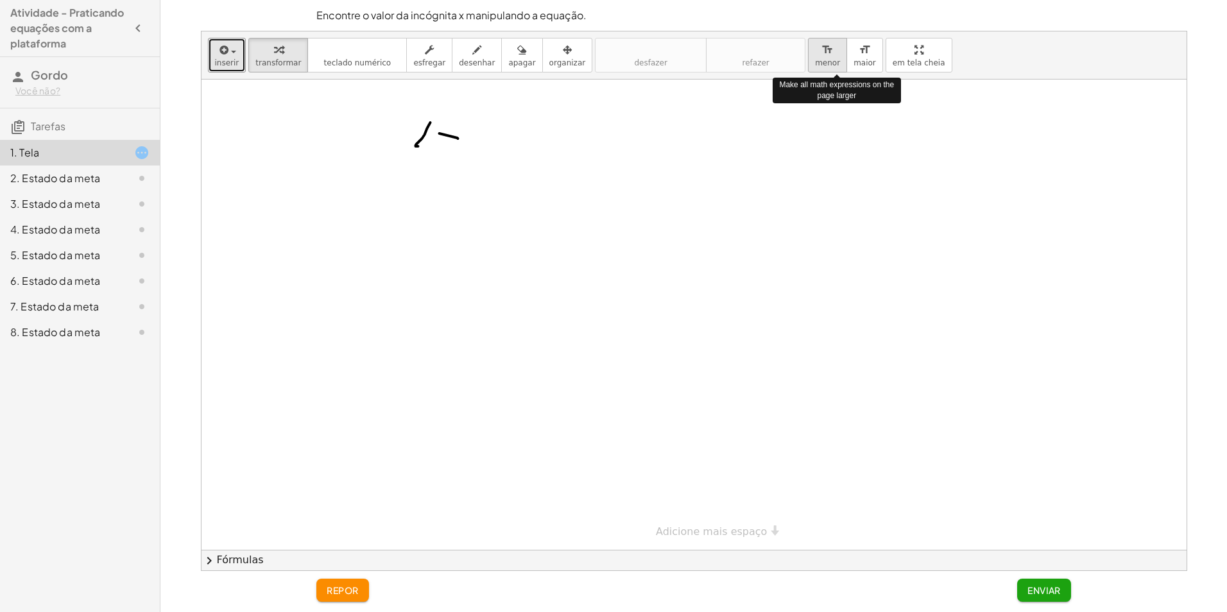
click at [815, 62] on span "menor" at bounding box center [827, 62] width 25 height 9
drag, startPoint x: 605, startPoint y: 141, endPoint x: 397, endPoint y: 123, distance: 208.1
click at [380, 128] on div at bounding box center [694, 315] width 985 height 470
drag, startPoint x: 452, startPoint y: 121, endPoint x: 464, endPoint y: 107, distance: 18.7
click at [460, 113] on div at bounding box center [694, 315] width 985 height 470
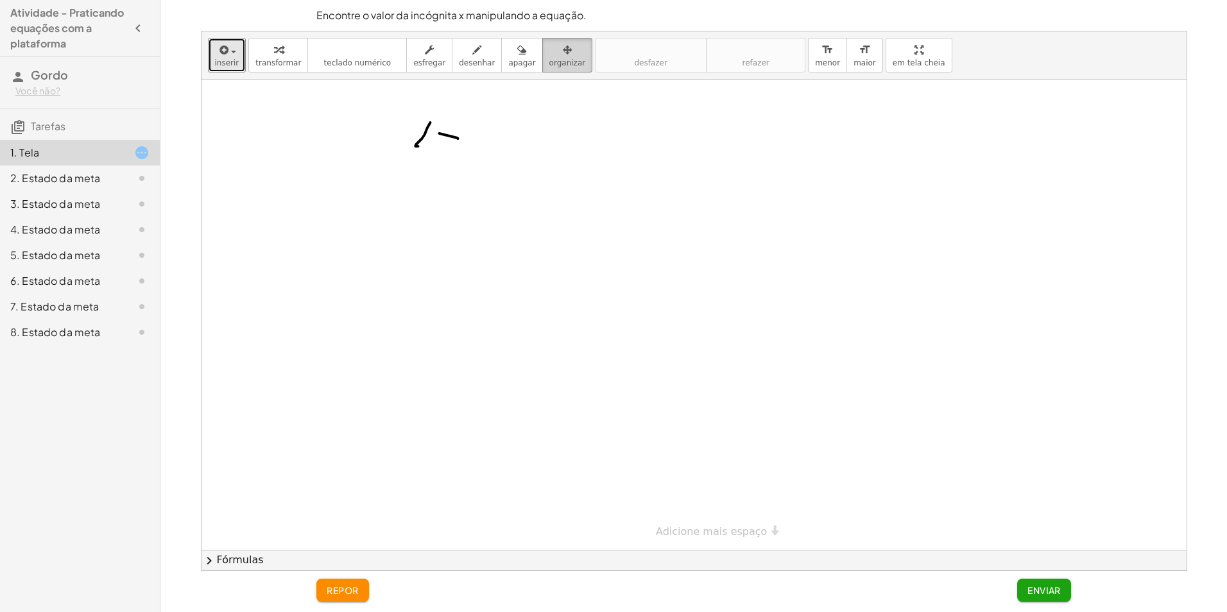
click at [549, 51] on div "button" at bounding box center [567, 49] width 37 height 15
click at [511, 59] on span "apagar" at bounding box center [521, 62] width 27 height 9
drag, startPoint x: 412, startPoint y: 129, endPoint x: 452, endPoint y: 141, distance: 41.4
click at [452, 141] on div at bounding box center [694, 315] width 985 height 470
click at [502, 174] on div at bounding box center [694, 315] width 985 height 470
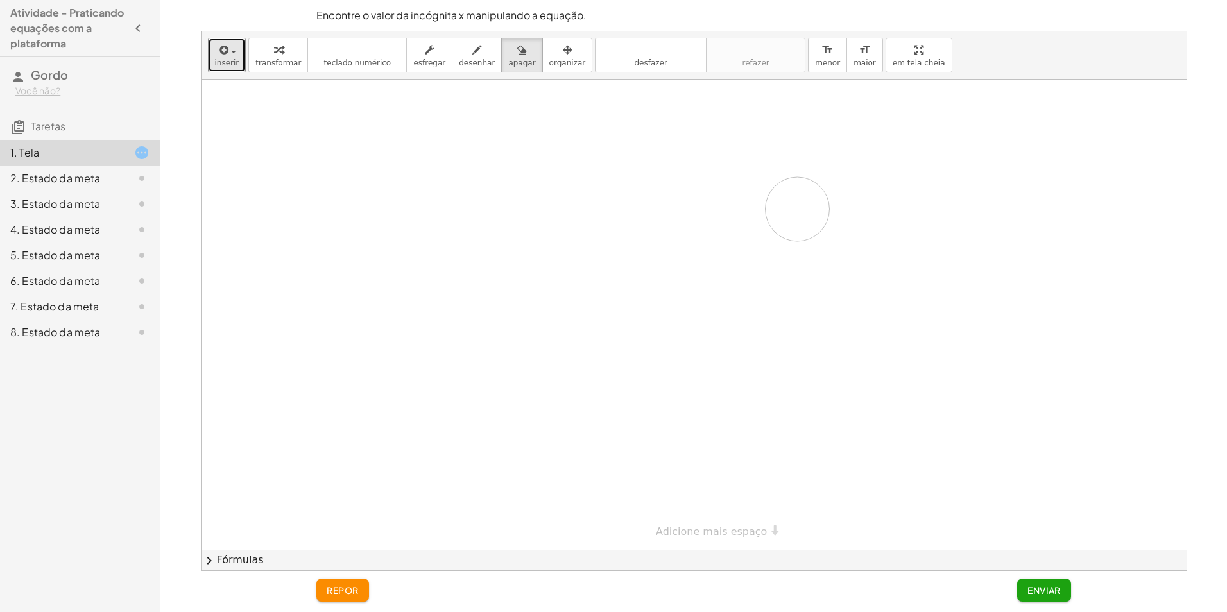
drag, startPoint x: 797, startPoint y: 209, endPoint x: 656, endPoint y: 99, distance: 178.3
click at [774, 189] on div at bounding box center [694, 315] width 985 height 470
click at [615, 56] on icon "desfazer" at bounding box center [651, 49] width 98 height 15
click at [634, 61] on span "desfazer" at bounding box center [650, 62] width 33 height 9
click at [706, 65] on button "refazer refazer" at bounding box center [755, 55] width 99 height 35
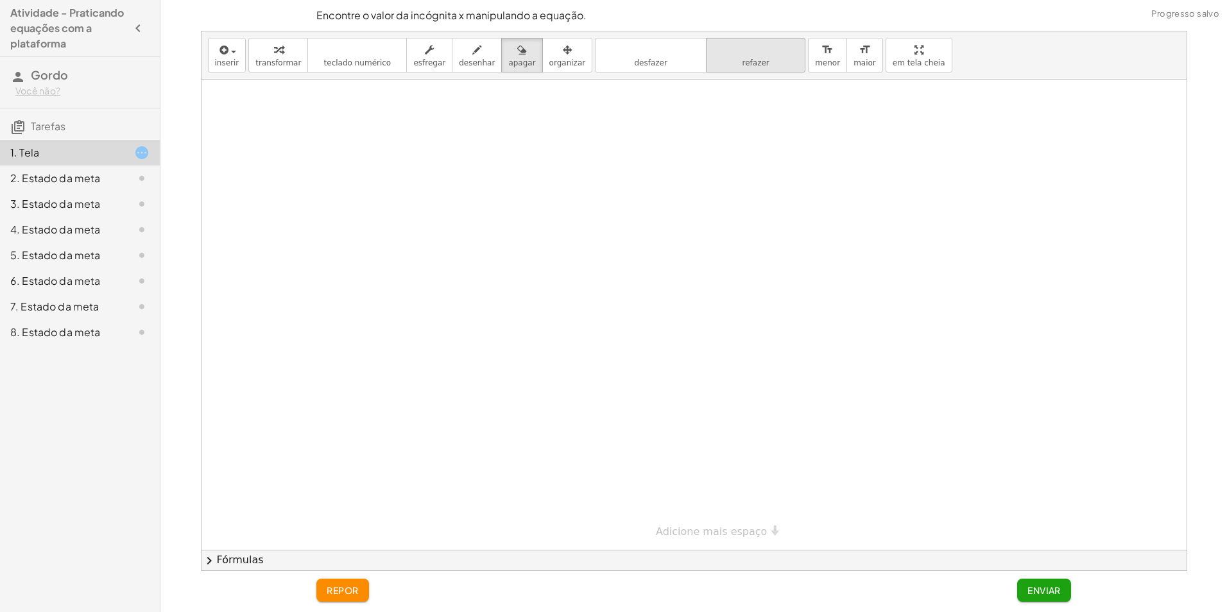
click at [706, 65] on button "refazer refazer" at bounding box center [755, 55] width 99 height 35
click at [650, 60] on button "desfazer desfazer" at bounding box center [651, 55] width 112 height 35
click at [646, 61] on button "desfazer desfazer" at bounding box center [651, 55] width 112 height 35
click at [553, 58] on span "organizar" at bounding box center [567, 62] width 37 height 9
click at [470, 56] on div "button" at bounding box center [477, 49] width 36 height 15
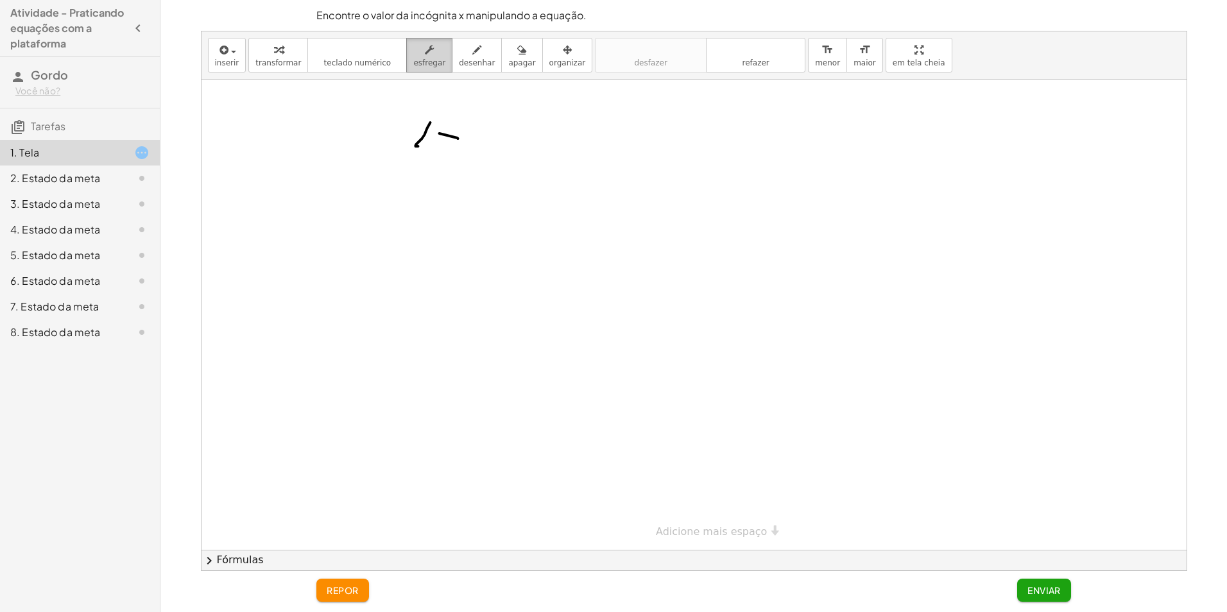
click at [425, 49] on icon "button" at bounding box center [429, 49] width 9 height 15
click at [36, 217] on div "2. Estado da meta" at bounding box center [80, 230] width 160 height 26
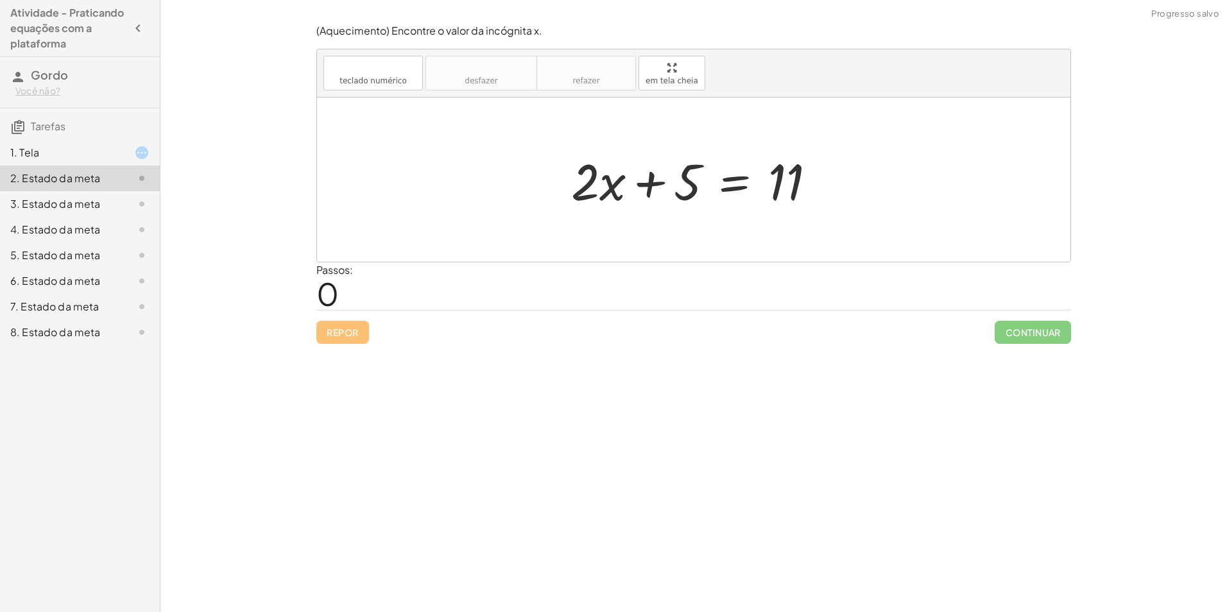
click at [63, 19] on h4 "Atividade - Praticando equações com a plataforma" at bounding box center [68, 28] width 116 height 46
click at [128, 26] on button "button" at bounding box center [137, 28] width 23 height 23
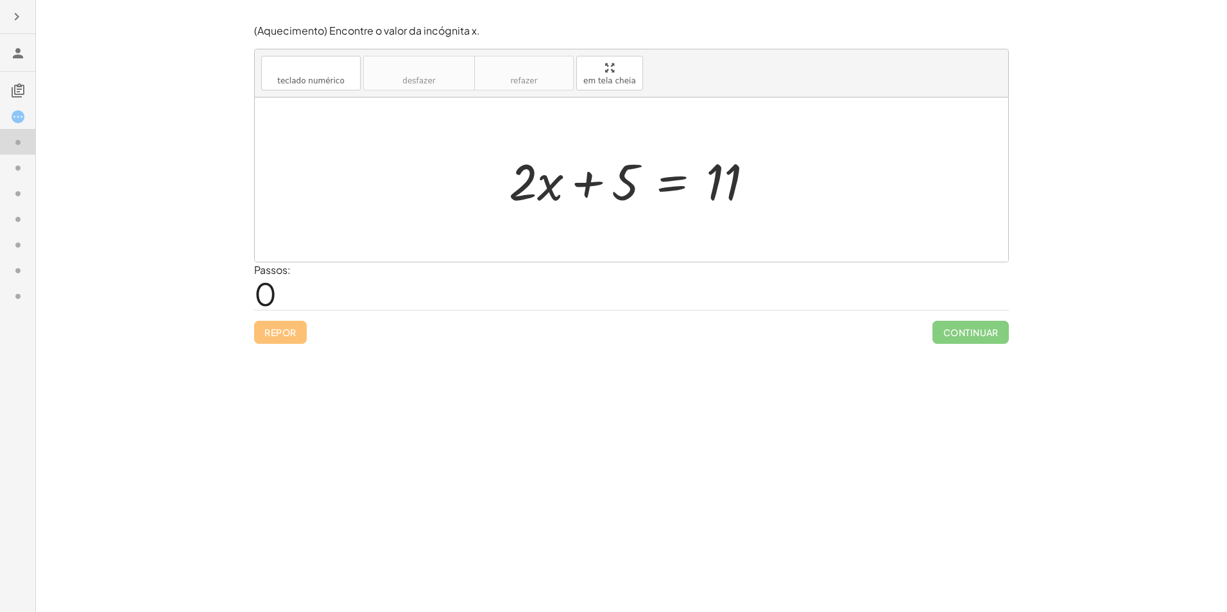
click at [15, 9] on icon "button" at bounding box center [16, 16] width 15 height 15
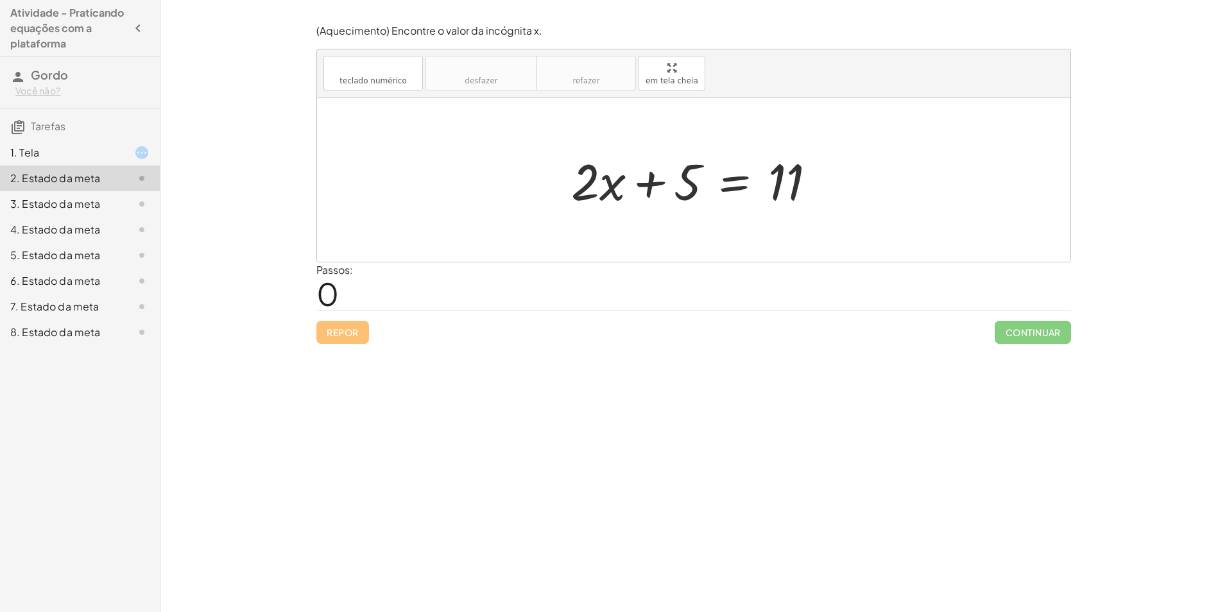
click at [850, 204] on div at bounding box center [693, 180] width 753 height 164
drag, startPoint x: 734, startPoint y: 189, endPoint x: 742, endPoint y: 194, distance: 9.6
click at [742, 194] on div at bounding box center [699, 180] width 268 height 66
drag, startPoint x: 741, startPoint y: 191, endPoint x: 732, endPoint y: 187, distance: 10.1
click at [732, 187] on div at bounding box center [699, 180] width 268 height 66
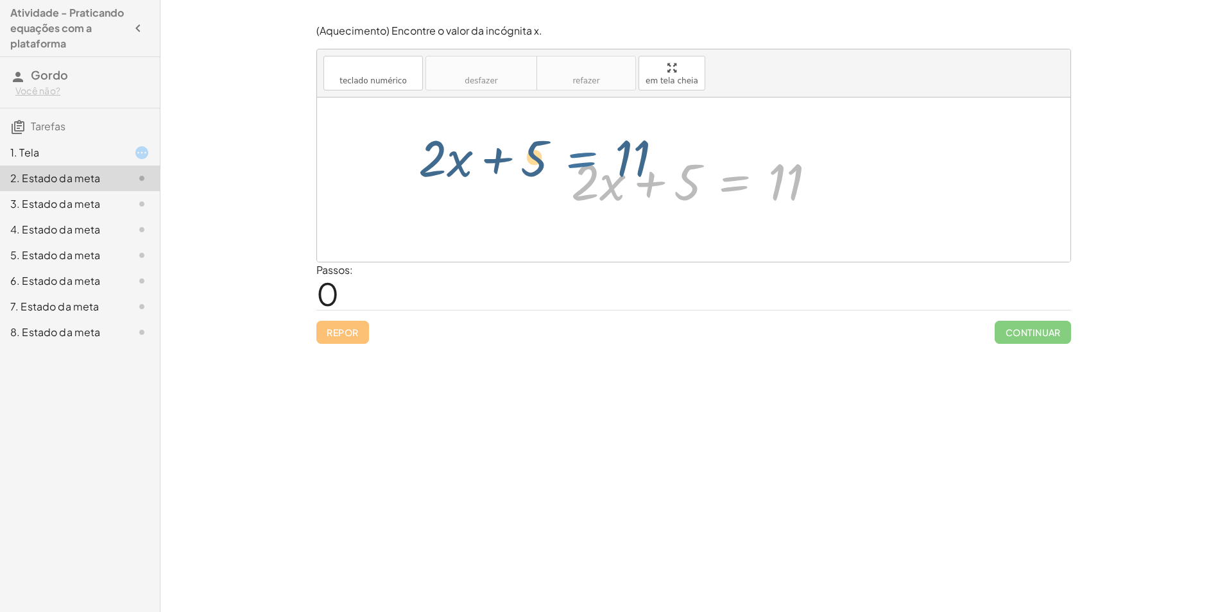
drag, startPoint x: 730, startPoint y: 186, endPoint x: 576, endPoint y: 163, distance: 156.4
click at [576, 163] on div at bounding box center [699, 180] width 268 height 66
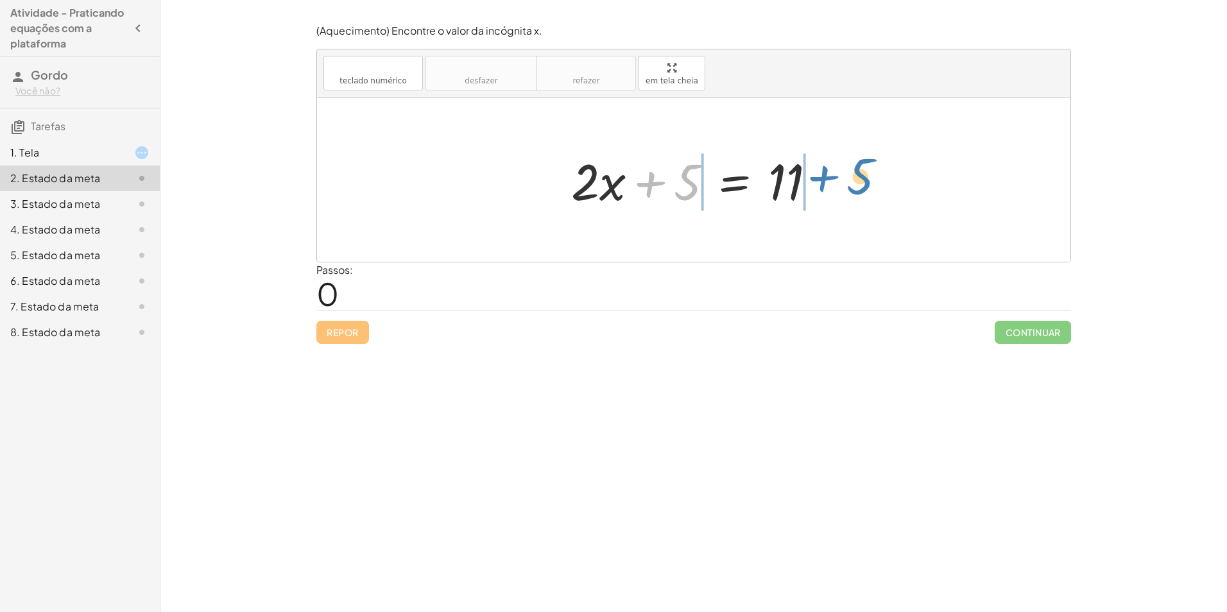
drag, startPoint x: 659, startPoint y: 182, endPoint x: 840, endPoint y: 176, distance: 181.1
click at [840, 176] on div "+ 5 + · 2 · x + 5 = 11" at bounding box center [693, 180] width 753 height 164
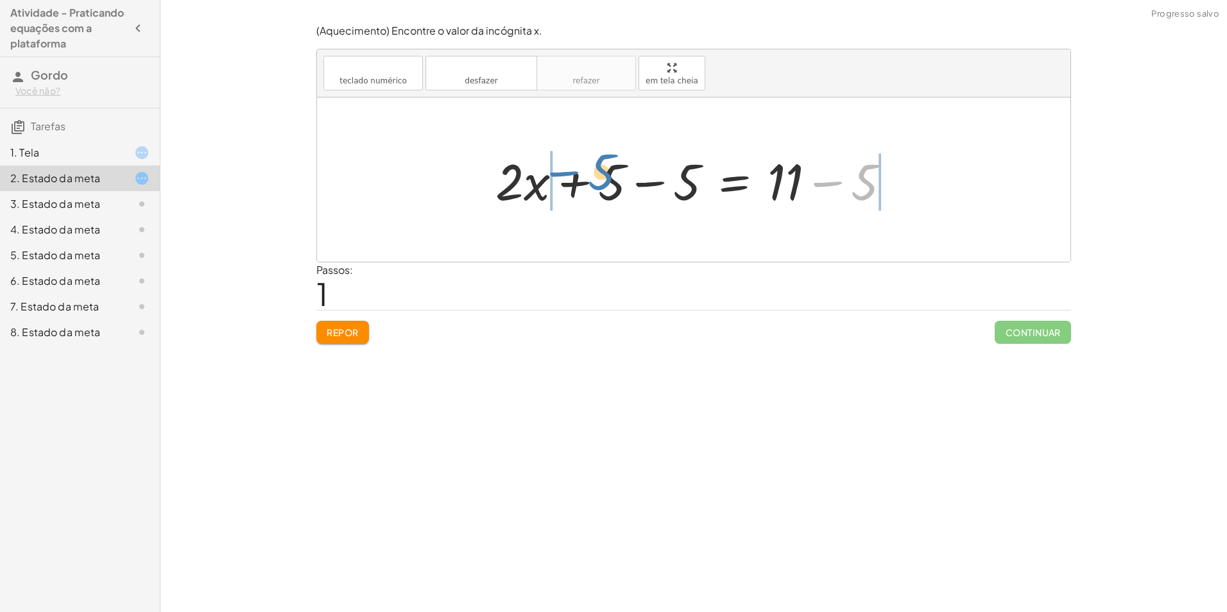
drag, startPoint x: 854, startPoint y: 178, endPoint x: 580, endPoint y: 164, distance: 273.8
click at [576, 164] on div at bounding box center [698, 180] width 418 height 66
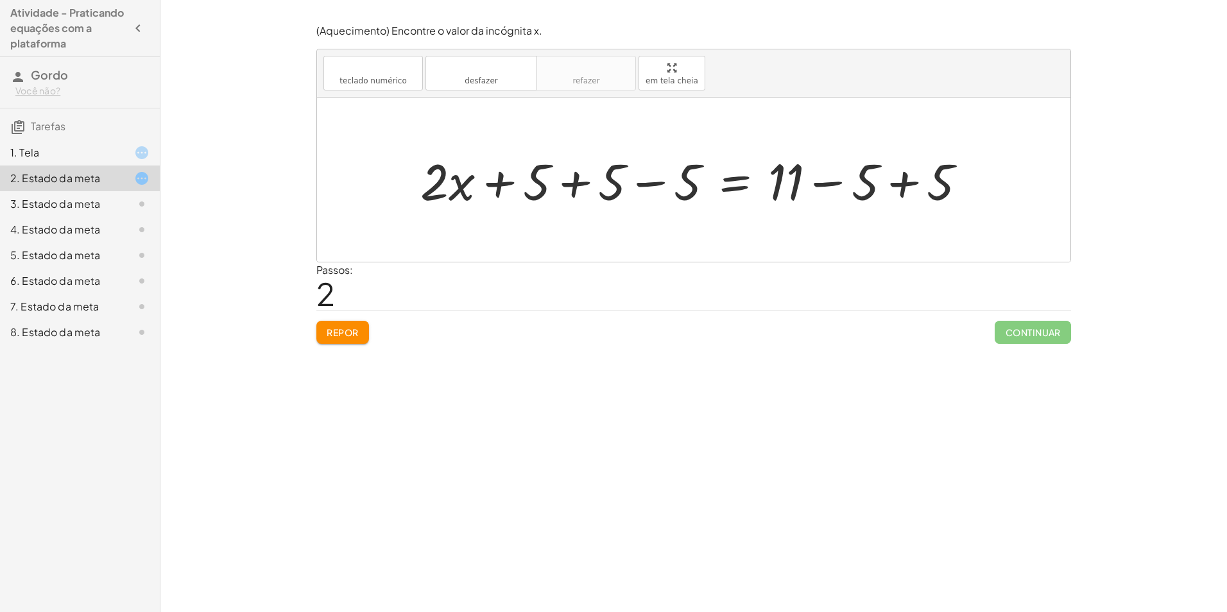
click at [827, 187] on div at bounding box center [698, 180] width 569 height 66
click at [823, 183] on div at bounding box center [657, 180] width 487 height 66
click at [822, 183] on div at bounding box center [657, 180] width 487 height 66
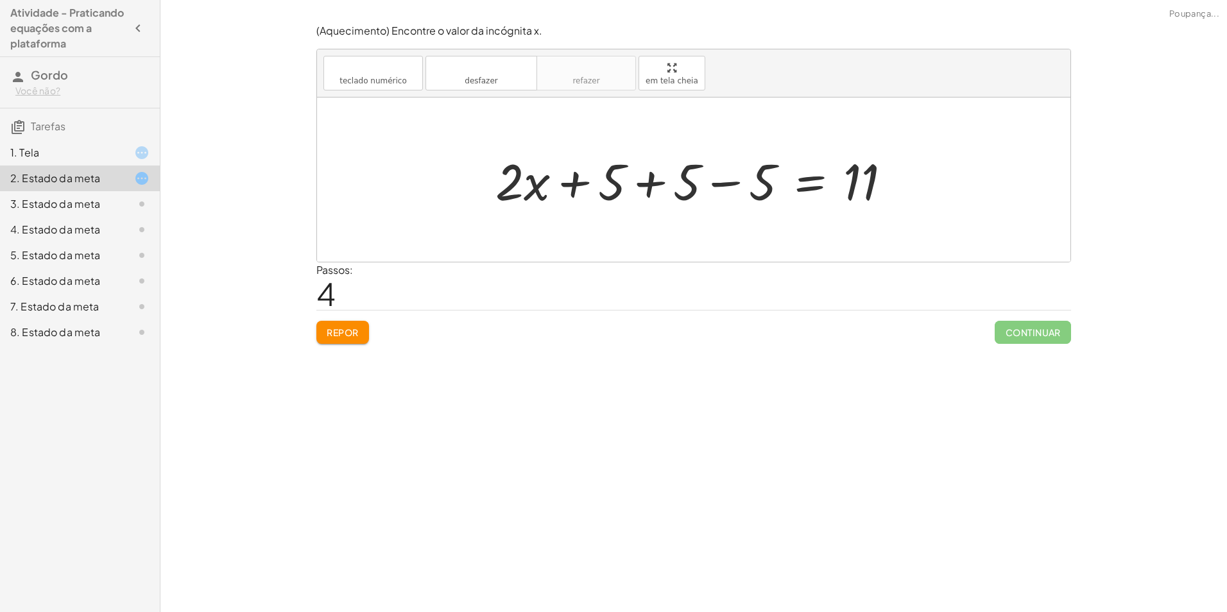
click at [726, 179] on div at bounding box center [698, 180] width 418 height 66
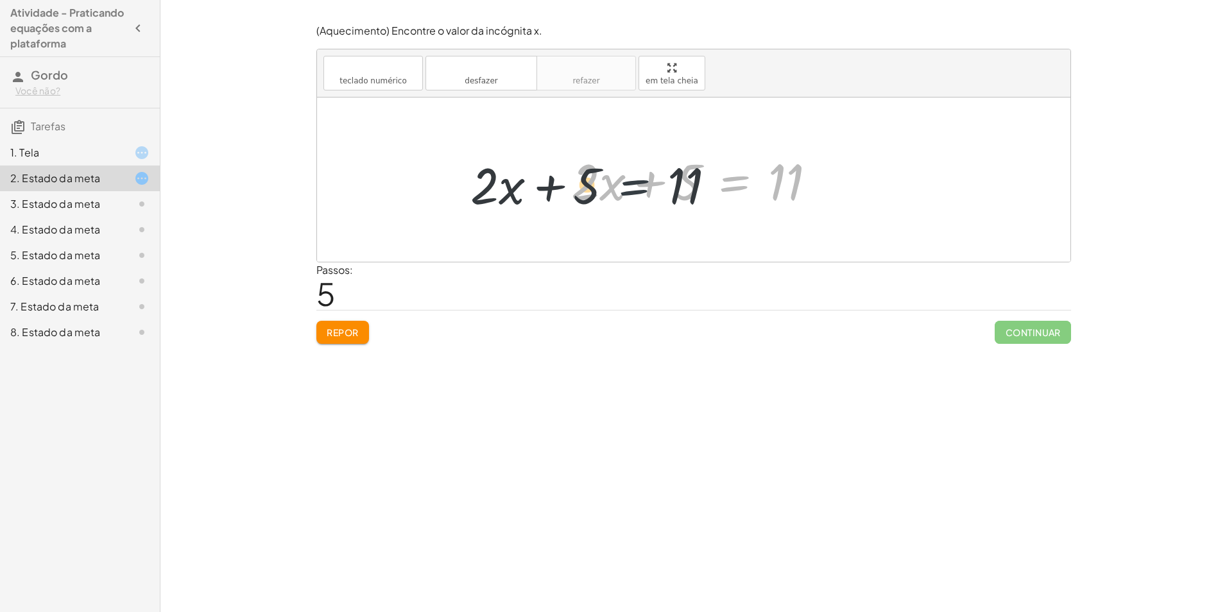
drag, startPoint x: 735, startPoint y: 175, endPoint x: 626, endPoint y: 181, distance: 109.2
click at [624, 182] on div at bounding box center [699, 180] width 268 height 66
drag, startPoint x: 789, startPoint y: 190, endPoint x: 653, endPoint y: 195, distance: 136.1
click at [653, 195] on div at bounding box center [699, 180] width 268 height 66
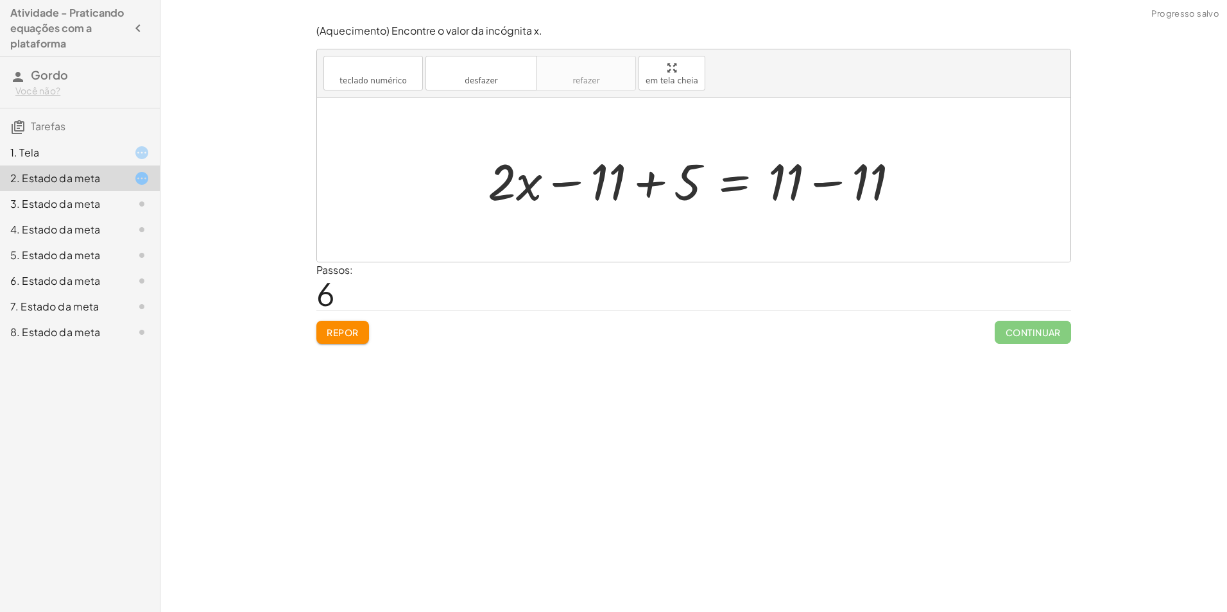
click at [613, 178] on div at bounding box center [698, 180] width 434 height 66
click at [564, 179] on div at bounding box center [698, 180] width 434 height 66
click at [576, 183] on div at bounding box center [698, 180] width 434 height 66
click at [656, 189] on div at bounding box center [698, 180] width 434 height 66
click at [655, 187] on div at bounding box center [740, 180] width 352 height 66
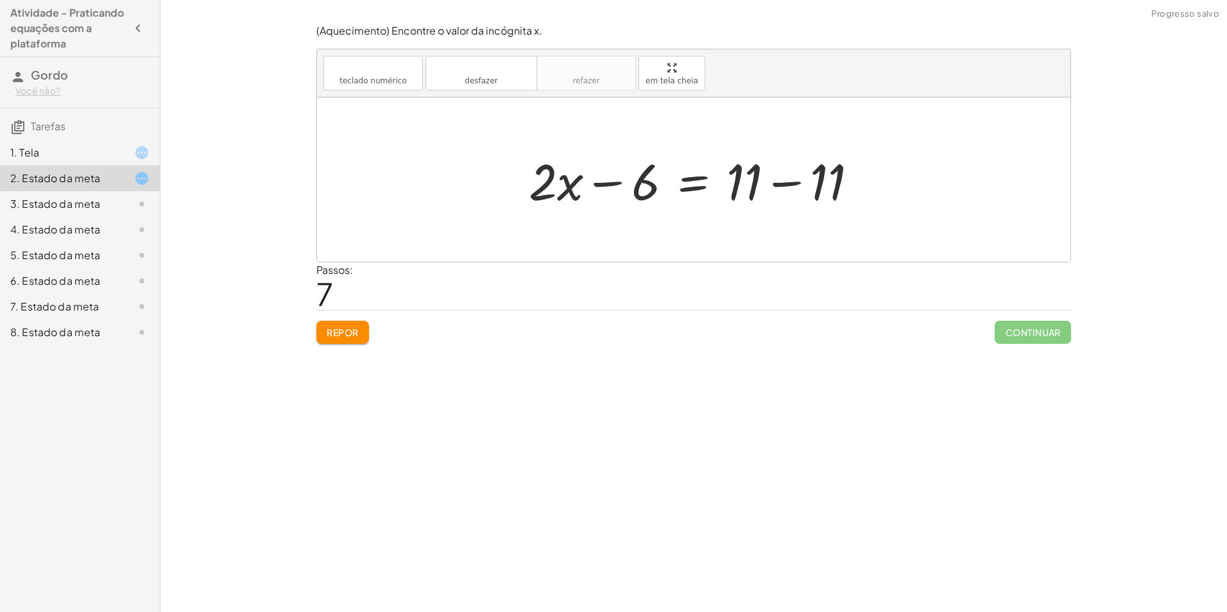
click at [788, 186] on div at bounding box center [698, 180] width 352 height 66
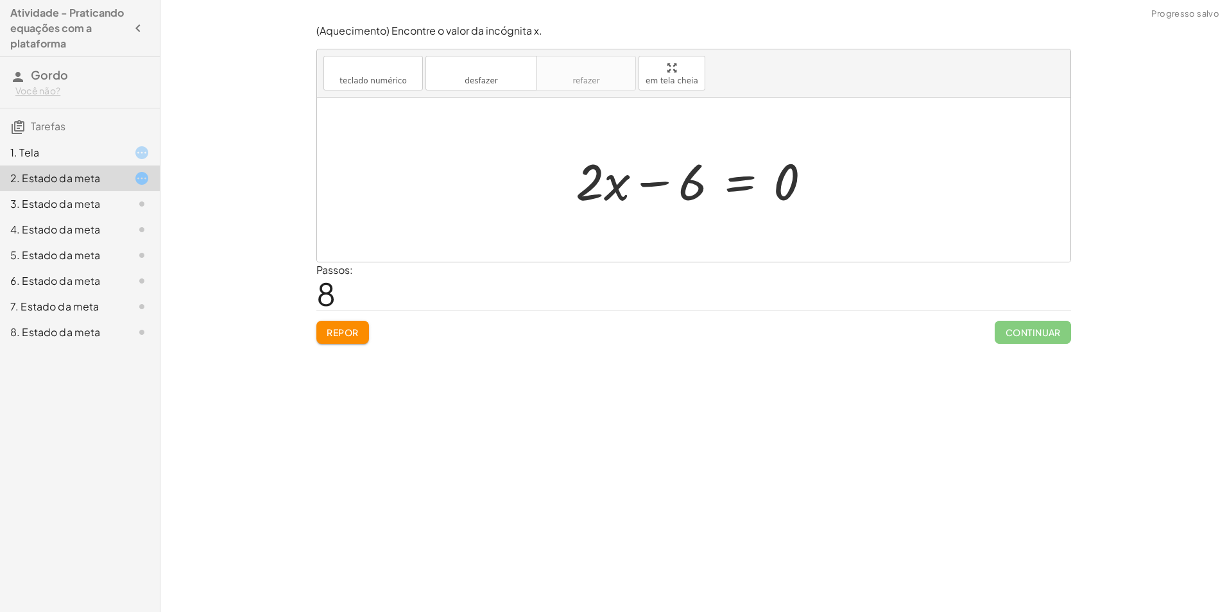
click at [652, 178] on div at bounding box center [698, 180] width 259 height 66
click at [764, 185] on div at bounding box center [698, 180] width 259 height 66
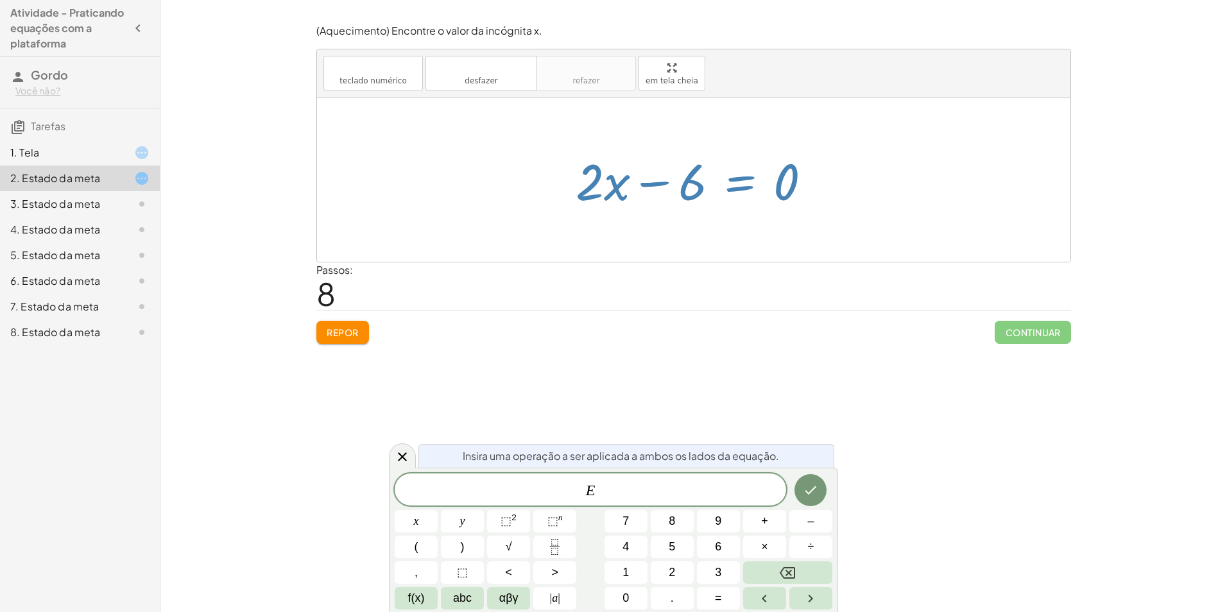
click at [742, 222] on div at bounding box center [693, 180] width 753 height 164
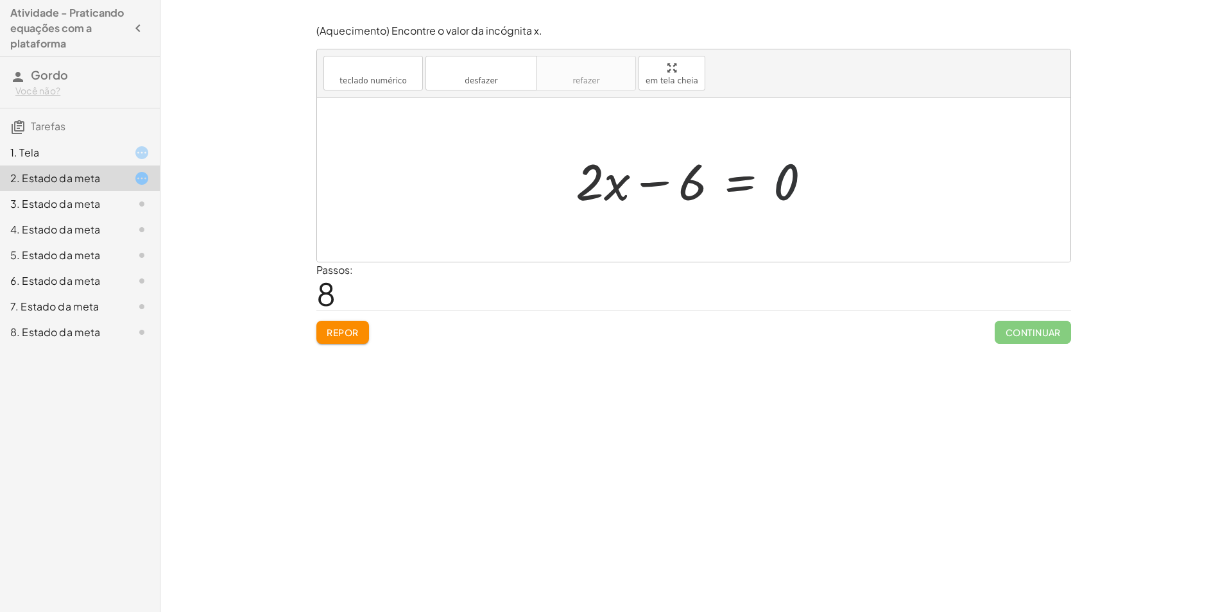
click at [794, 180] on div at bounding box center [698, 180] width 259 height 66
click at [748, 187] on div at bounding box center [698, 180] width 259 height 66
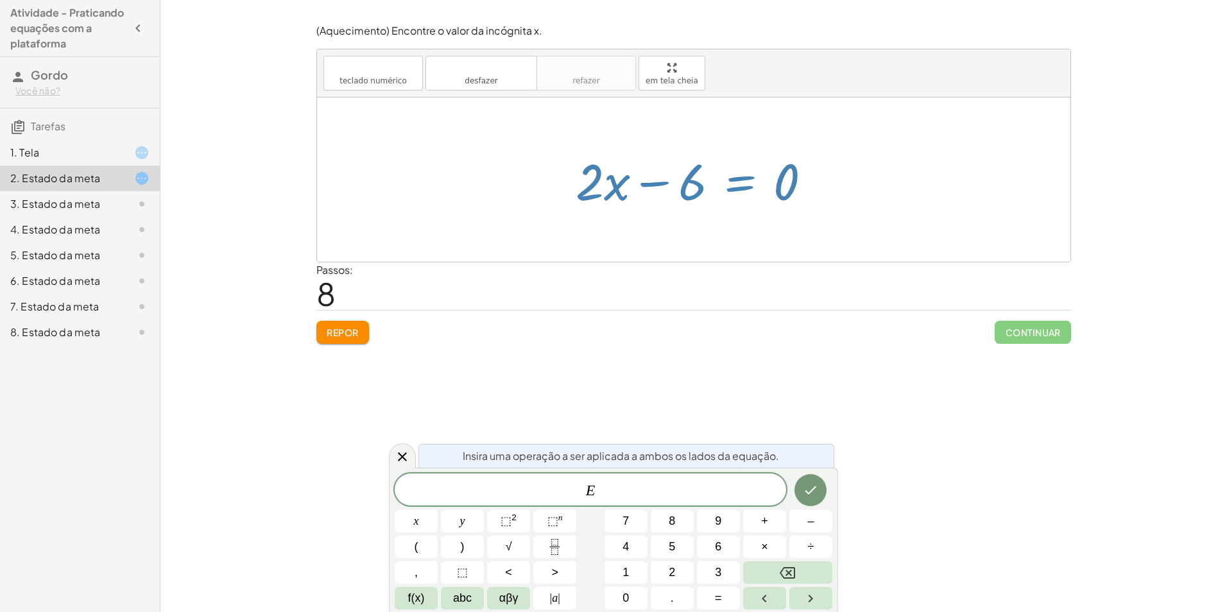
click at [712, 207] on div at bounding box center [698, 180] width 259 height 66
click at [687, 219] on div at bounding box center [693, 180] width 753 height 164
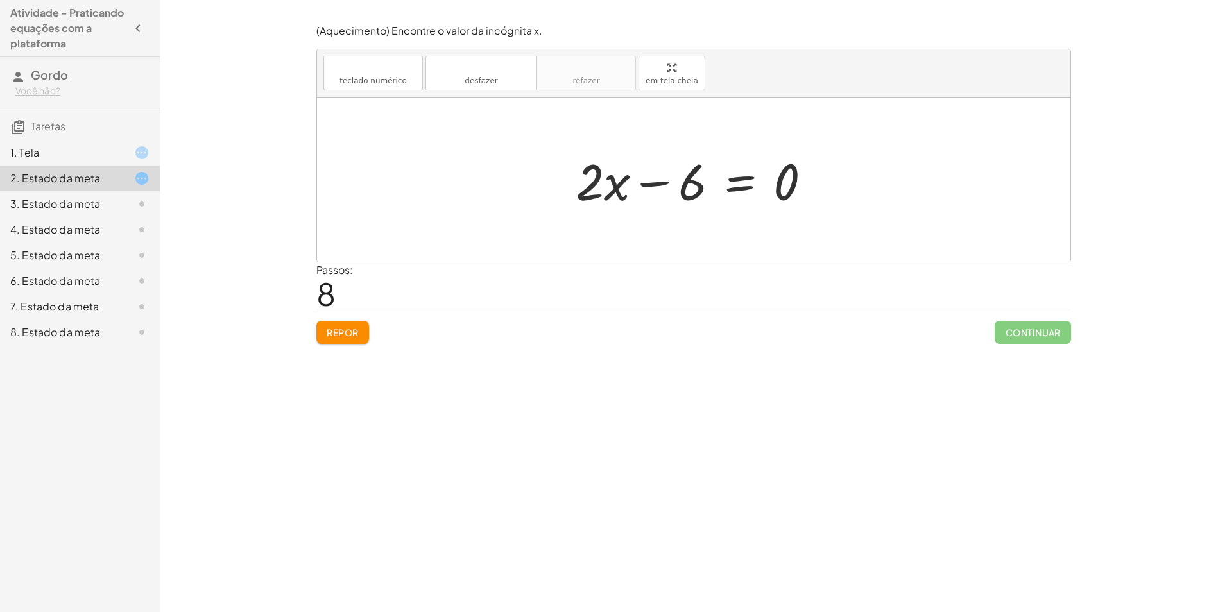
click at [364, 307] on div "Passos: 8" at bounding box center [693, 285] width 755 height 47
drag, startPoint x: 339, startPoint y: 333, endPoint x: 345, endPoint y: 327, distance: 9.1
click at [341, 327] on font "Repor" at bounding box center [343, 333] width 32 height 12
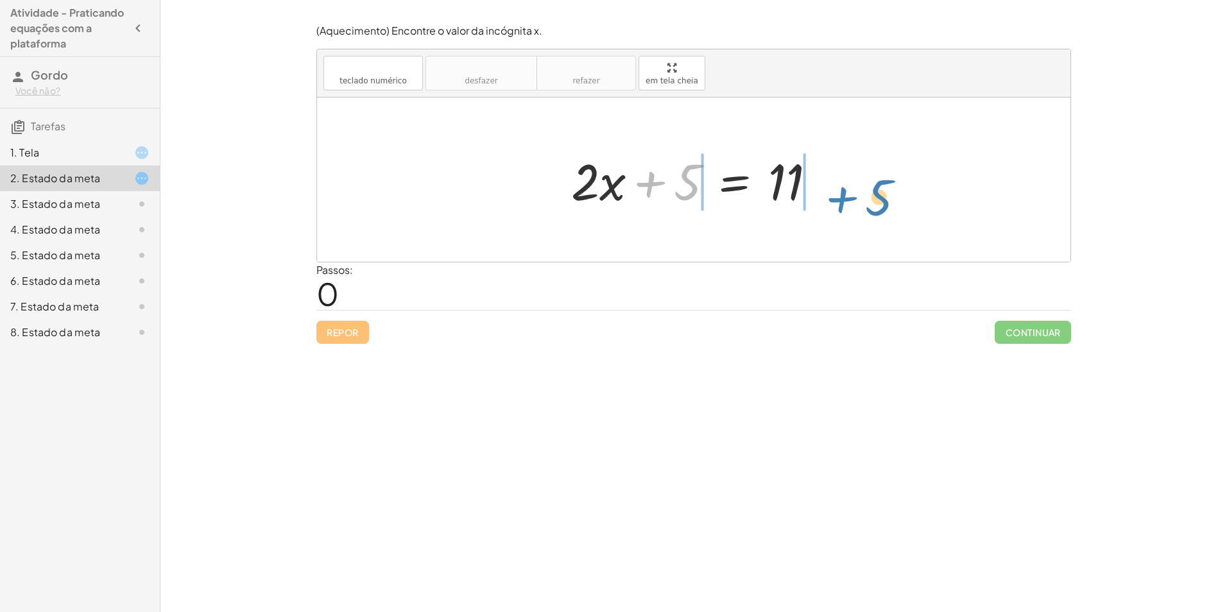
drag, startPoint x: 651, startPoint y: 184, endPoint x: 833, endPoint y: 194, distance: 182.5
click at [839, 196] on div "+ 5 + · 2 · x + 5 = 11" at bounding box center [693, 180] width 753 height 164
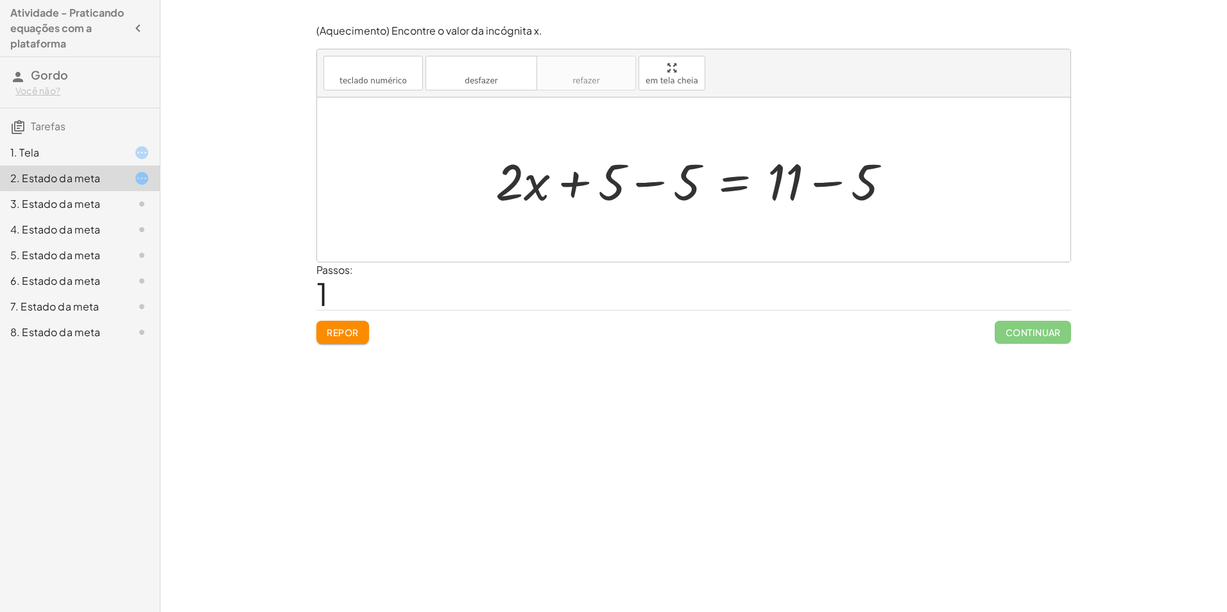
click at [638, 182] on div at bounding box center [698, 180] width 418 height 66
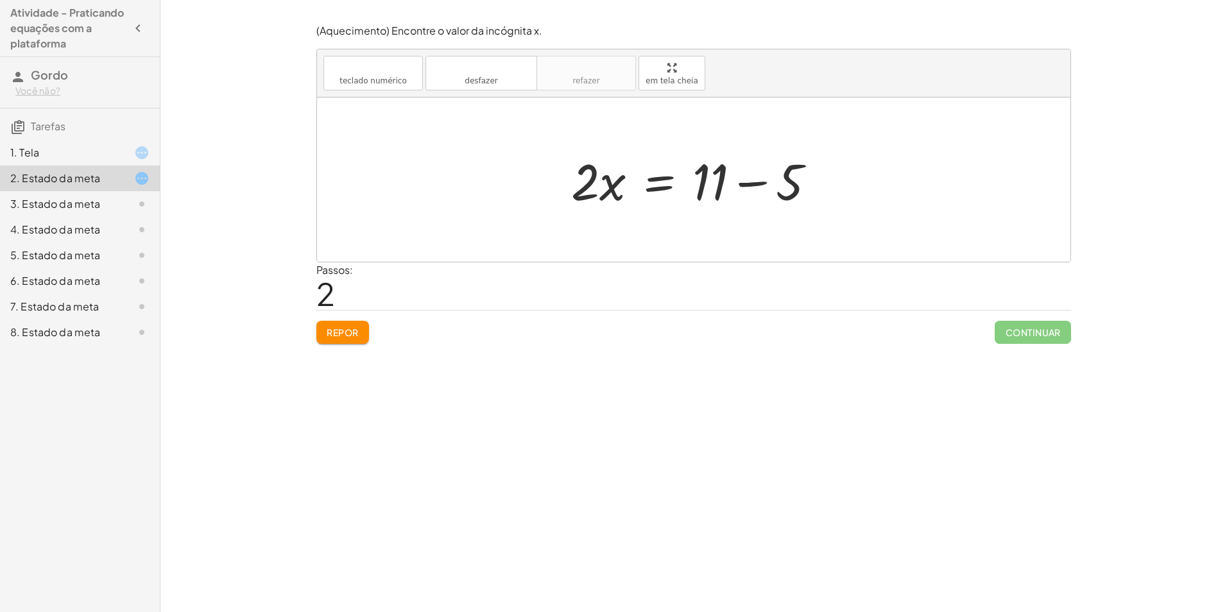
click at [743, 182] on div at bounding box center [699, 180] width 268 height 66
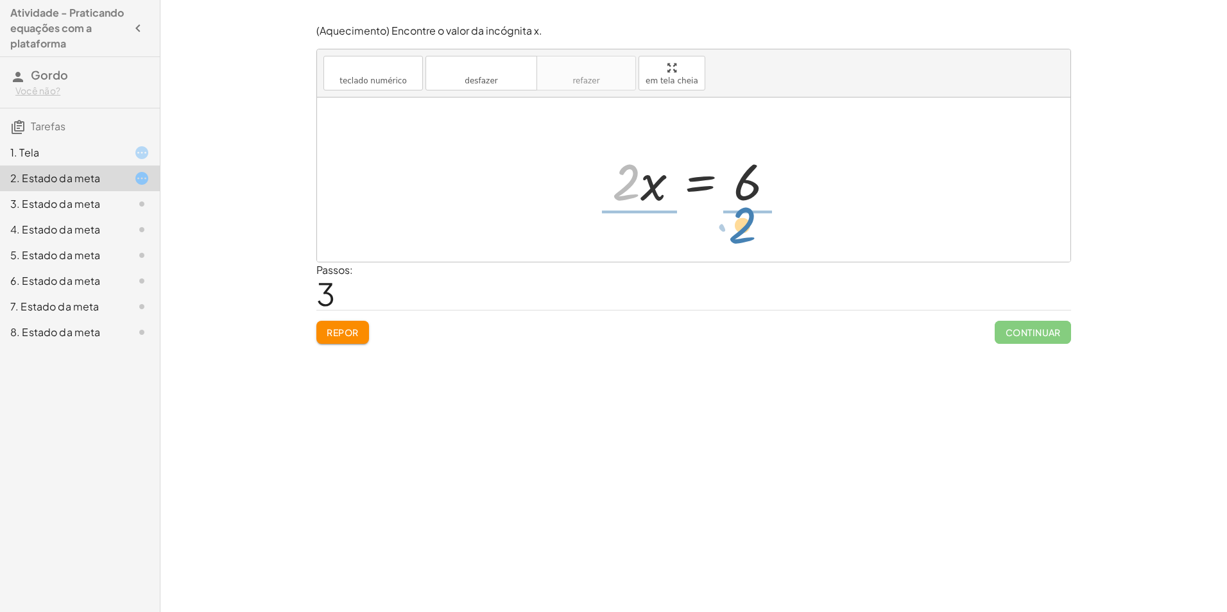
drag, startPoint x: 627, startPoint y: 194, endPoint x: 745, endPoint y: 237, distance: 125.7
click at [745, 237] on div "+ · 2 · x + 5 = 11 + · 2 · x + 5 − 5 = + 11 − 5 + · 2 · x + 0 = + 11 − 5 · 2 · …" at bounding box center [693, 180] width 753 height 164
click at [619, 183] on div at bounding box center [699, 179] width 198 height 99
click at [736, 180] on div at bounding box center [698, 179] width 166 height 99
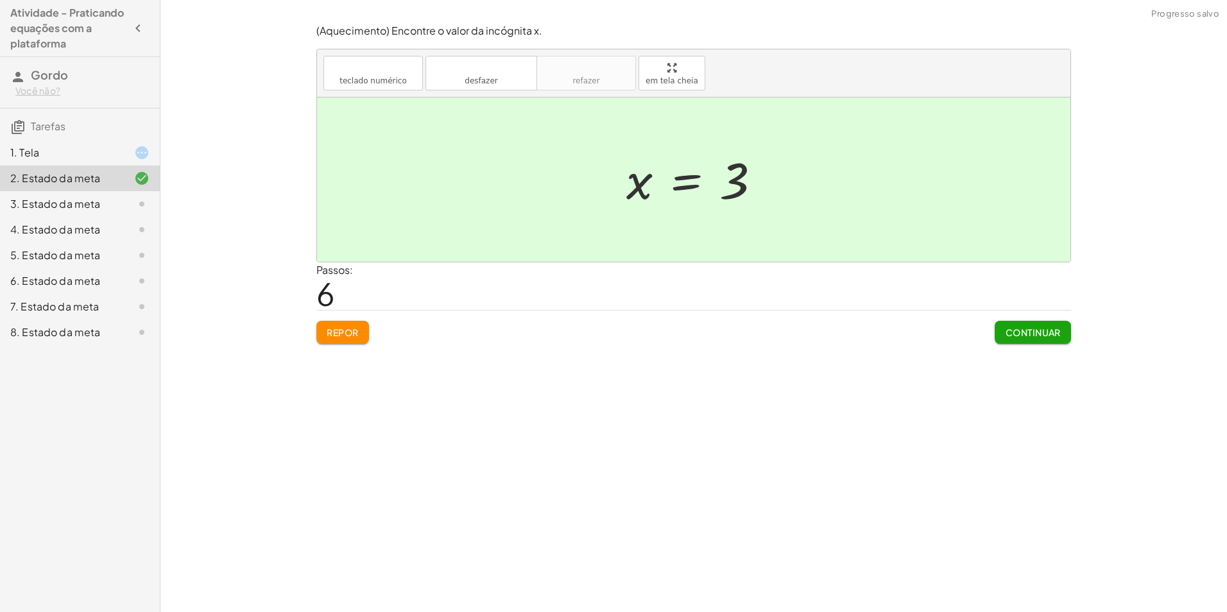
drag, startPoint x: 1022, startPoint y: 329, endPoint x: 1001, endPoint y: 329, distance: 21.2
click at [1006, 329] on font "Continuar" at bounding box center [1033, 333] width 56 height 12
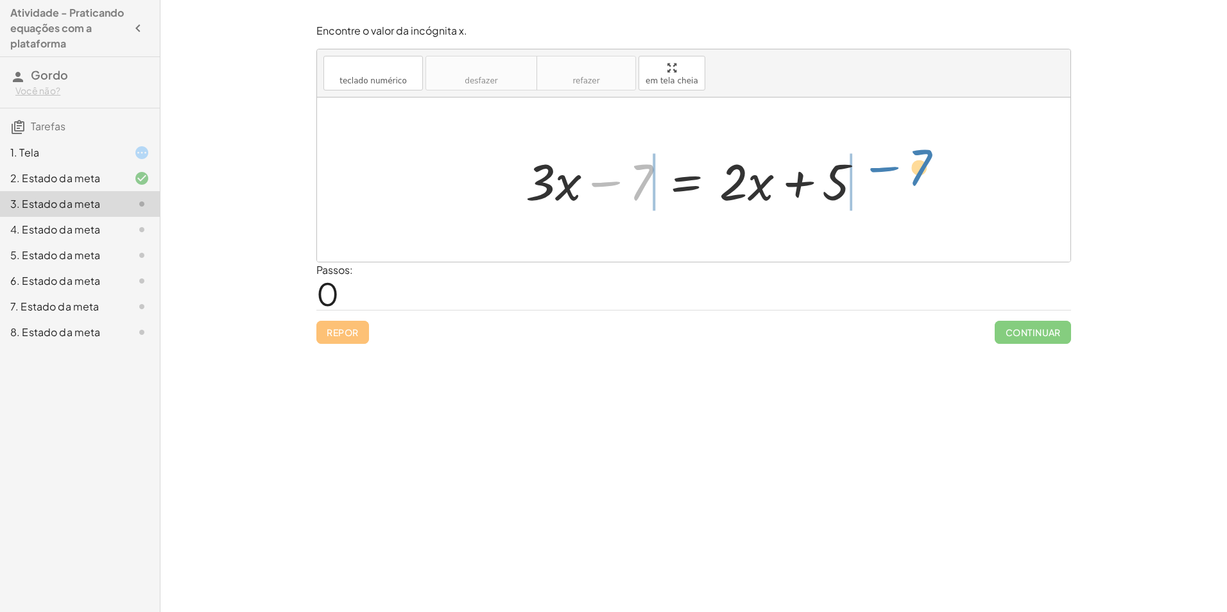
drag, startPoint x: 642, startPoint y: 173, endPoint x: 923, endPoint y: 159, distance: 280.8
click at [923, 159] on div "− 7 + · 3 · x − 7 = + · 2 · x + 5" at bounding box center [693, 180] width 753 height 164
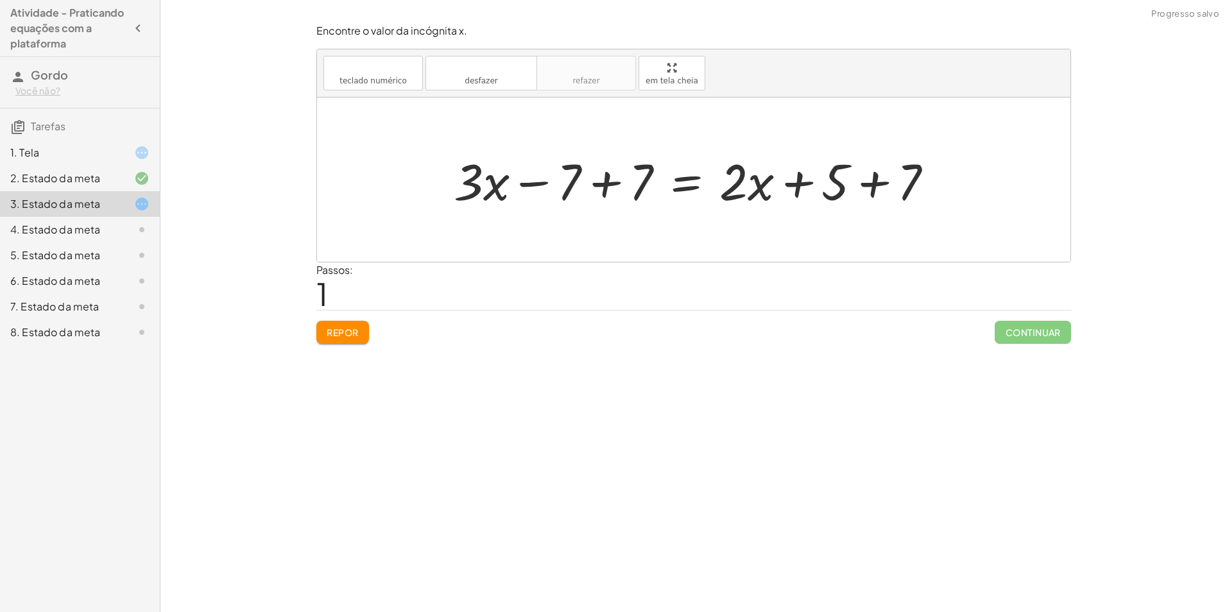
click at [609, 178] on div at bounding box center [698, 180] width 502 height 66
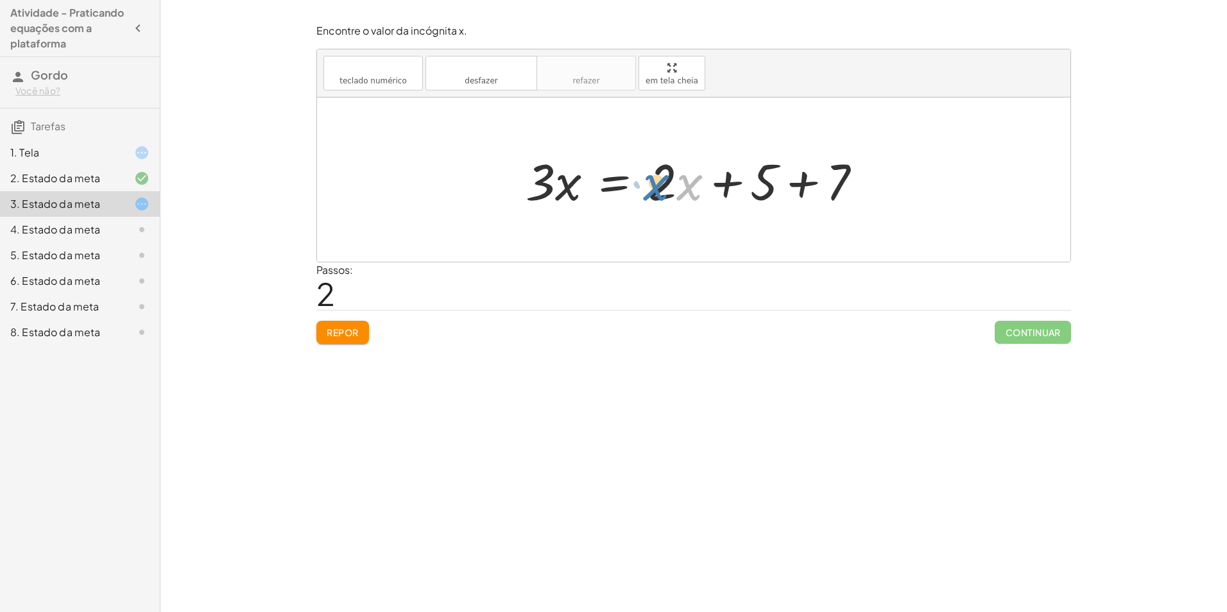
drag, startPoint x: 687, startPoint y: 184, endPoint x: 667, endPoint y: 183, distance: 19.9
click at [667, 183] on div at bounding box center [698, 180] width 359 height 66
drag, startPoint x: 666, startPoint y: 178, endPoint x: 628, endPoint y: 158, distance: 42.8
click at [628, 158] on div at bounding box center [698, 180] width 359 height 66
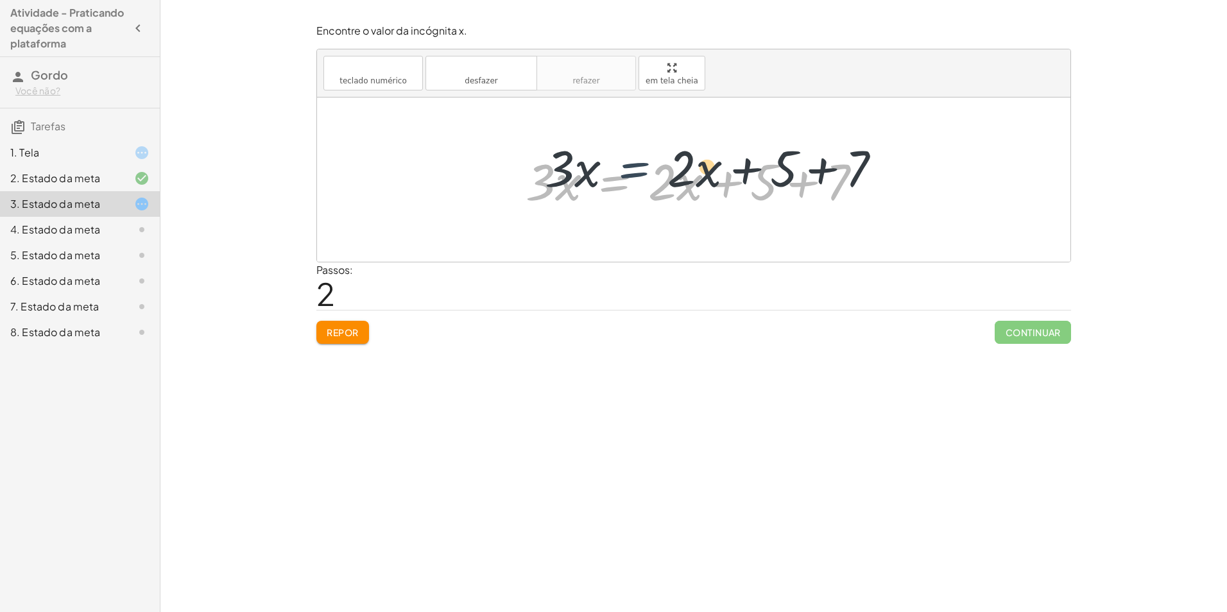
drag, startPoint x: 619, startPoint y: 180, endPoint x: 640, endPoint y: 165, distance: 26.3
click at [641, 165] on div at bounding box center [698, 180] width 359 height 66
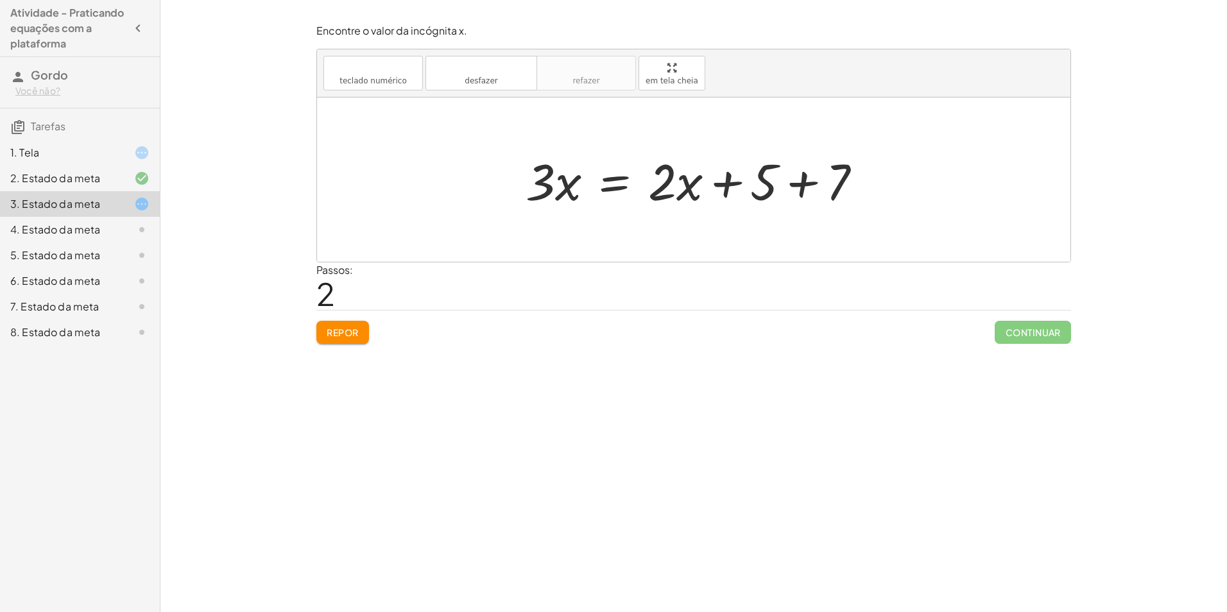
click at [798, 182] on div at bounding box center [698, 180] width 359 height 66
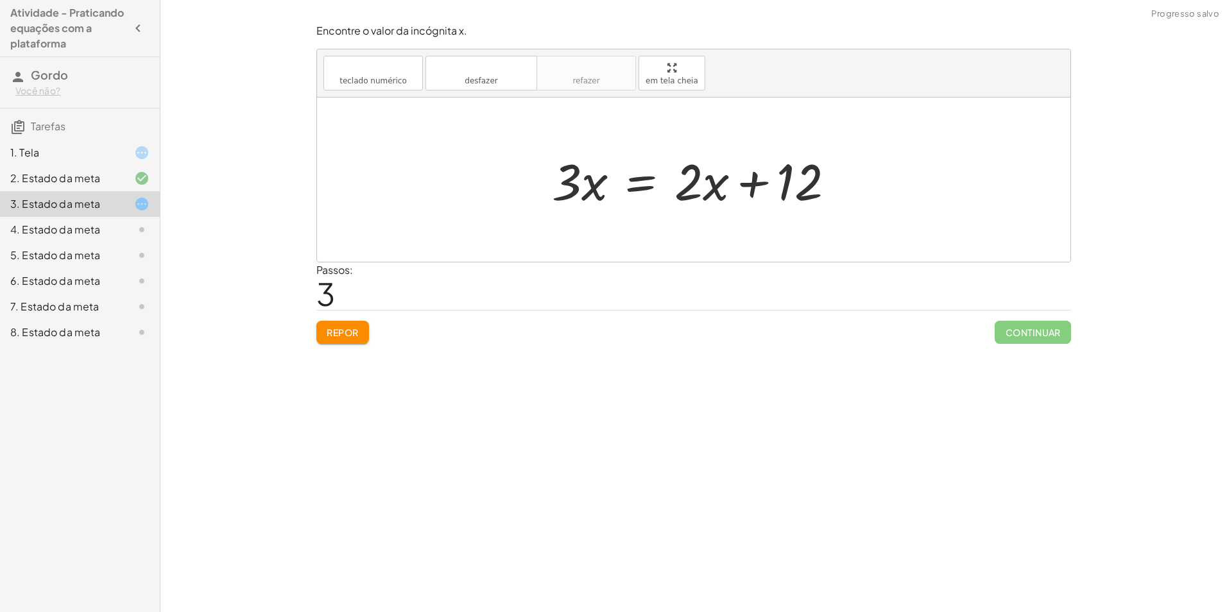
click at [763, 186] on div at bounding box center [698, 180] width 306 height 66
click at [708, 186] on div at bounding box center [698, 180] width 306 height 66
drag, startPoint x: 690, startPoint y: 184, endPoint x: 628, endPoint y: 185, distance: 61.6
click at [630, 184] on div at bounding box center [698, 180] width 306 height 66
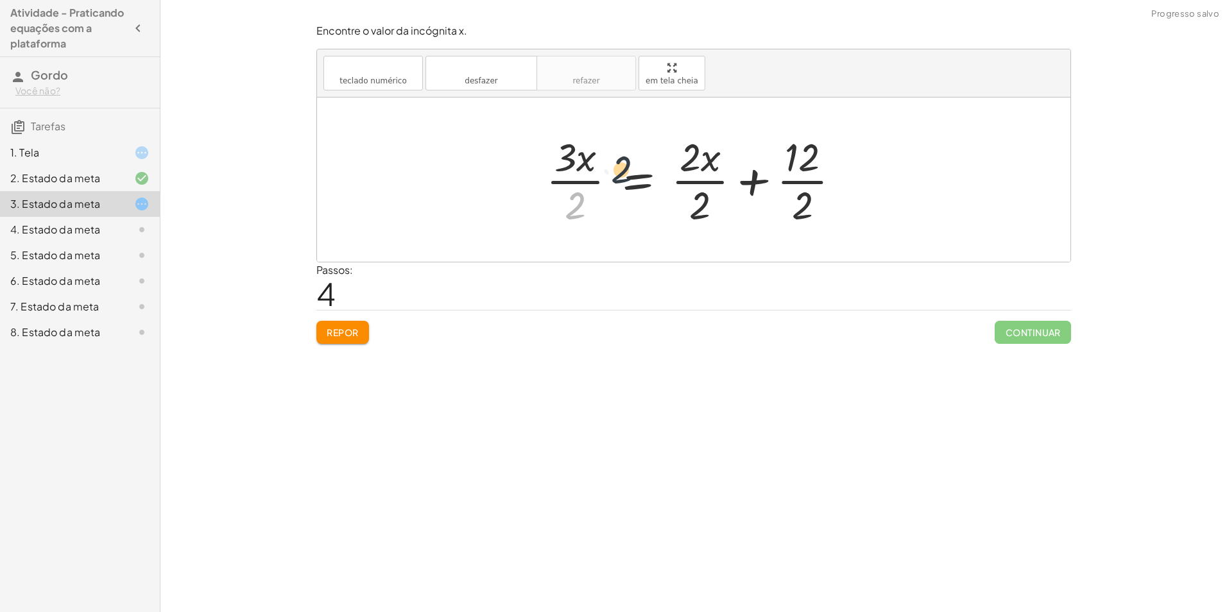
drag, startPoint x: 576, startPoint y: 205, endPoint x: 691, endPoint y: 137, distance: 133.5
click at [676, 143] on div at bounding box center [698, 179] width 317 height 99
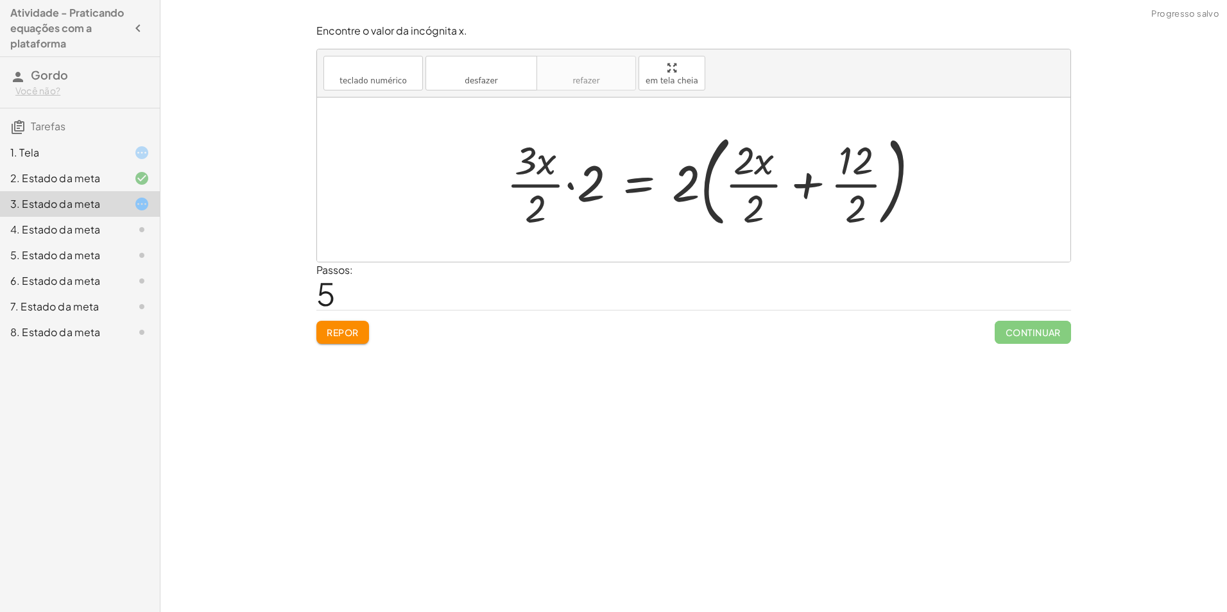
click at [597, 183] on div at bounding box center [718, 179] width 436 height 107
click at [591, 183] on div at bounding box center [727, 179] width 417 height 107
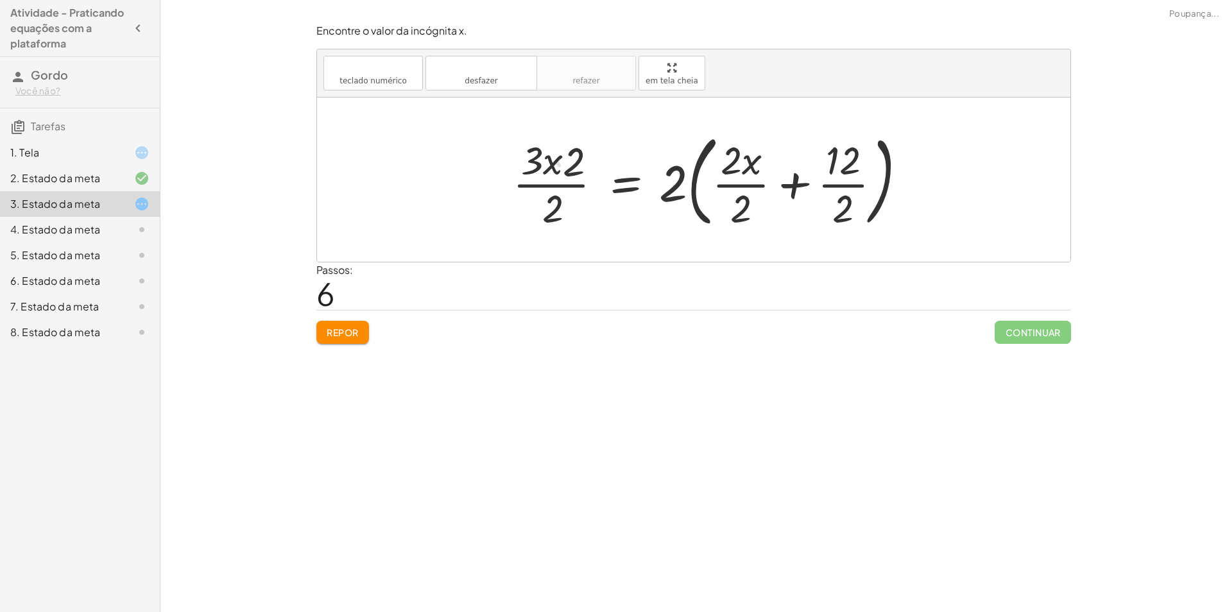
click at [563, 205] on div at bounding box center [714, 179] width 417 height 107
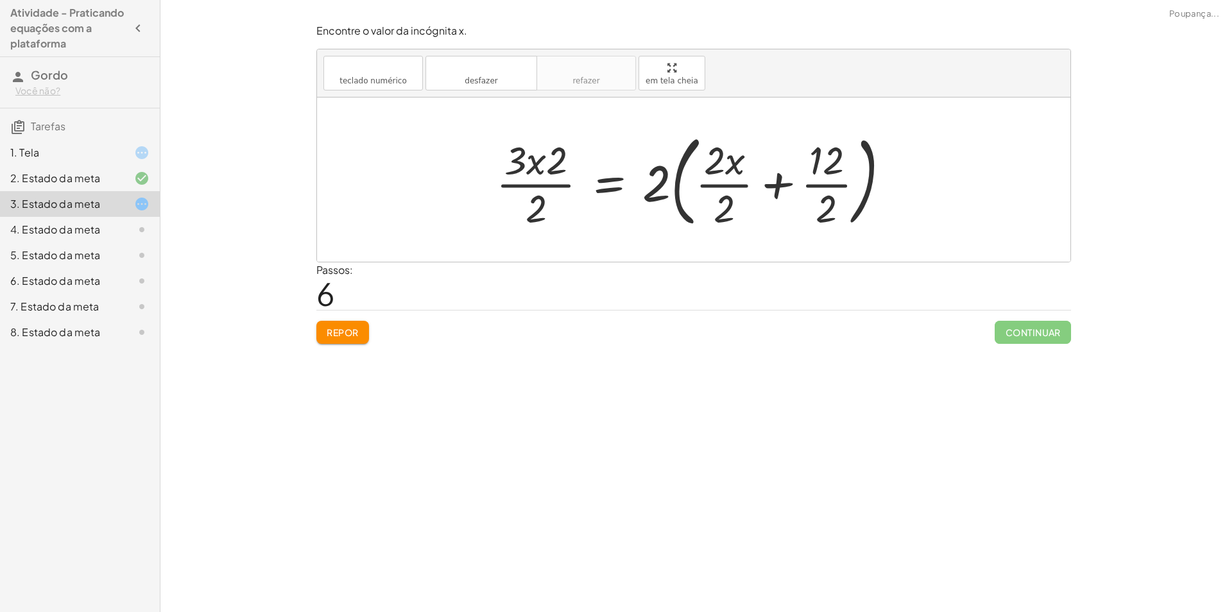
click at [527, 212] on div at bounding box center [698, 179] width 417 height 107
click at [529, 212] on div at bounding box center [698, 179] width 417 height 107
click at [540, 189] on div at bounding box center [698, 179] width 417 height 107
click at [540, 187] on div at bounding box center [698, 179] width 417 height 107
click at [672, 187] on div at bounding box center [698, 179] width 417 height 107
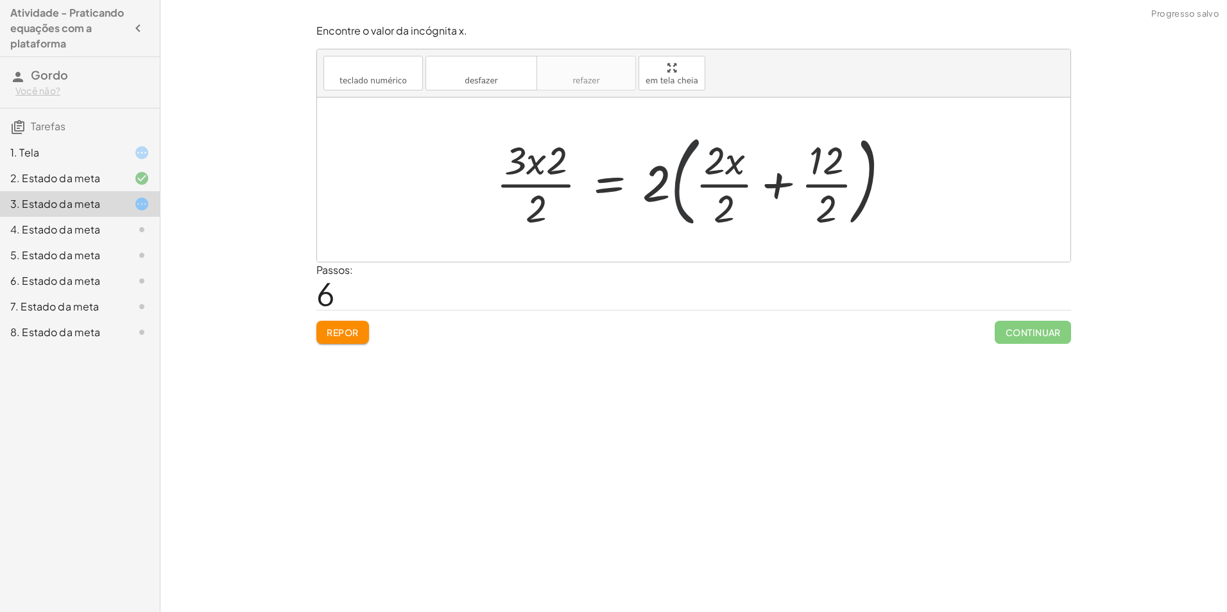
click at [708, 182] on div at bounding box center [698, 179] width 417 height 107
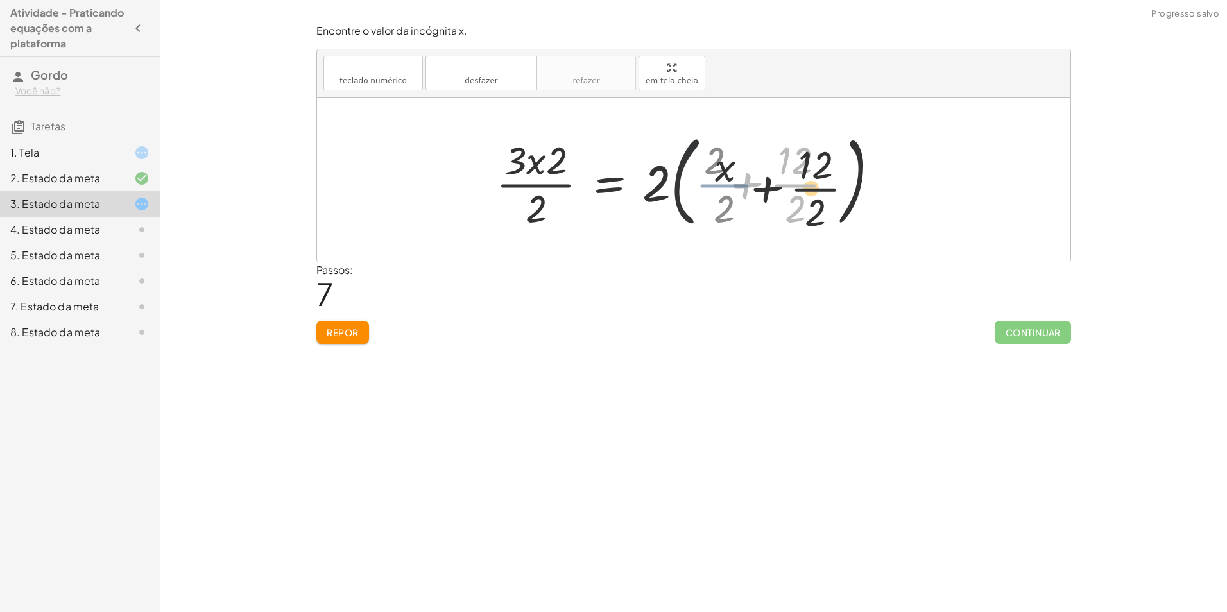
drag, startPoint x: 756, startPoint y: 192, endPoint x: 768, endPoint y: 195, distance: 12.0
click at [768, 195] on div at bounding box center [683, 179] width 386 height 107
click at [766, 194] on div at bounding box center [683, 179] width 386 height 107
click at [769, 189] on div at bounding box center [683, 179] width 386 height 107
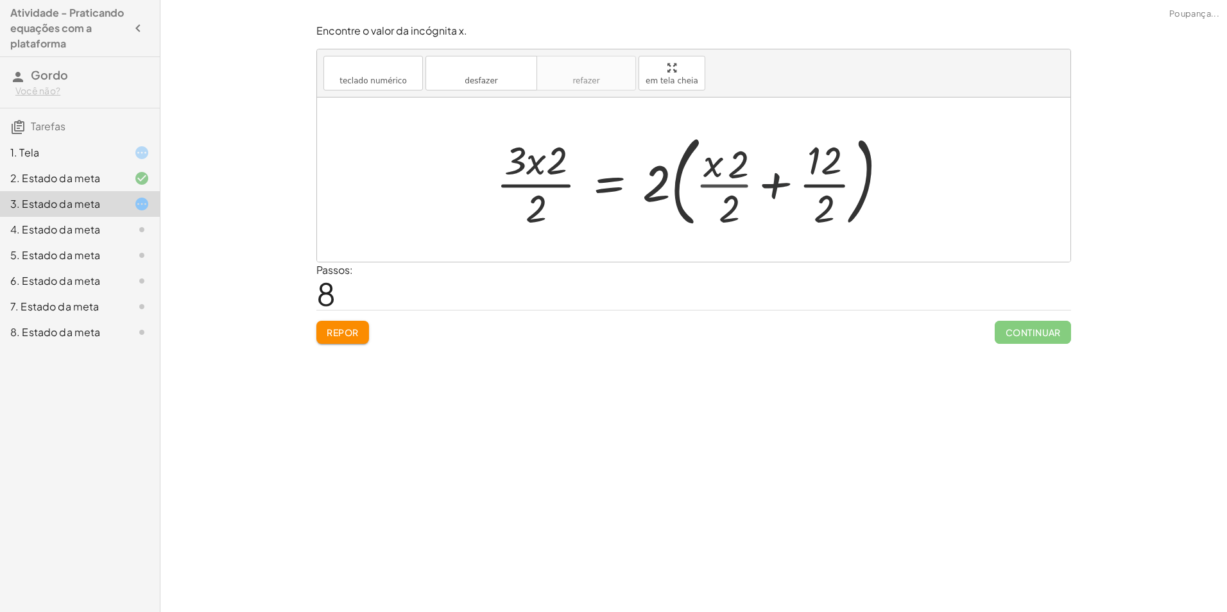
click at [779, 178] on div at bounding box center [698, 179] width 417 height 107
drag, startPoint x: 763, startPoint y: 181, endPoint x: 753, endPoint y: 187, distance: 12.1
click at [753, 187] on div at bounding box center [665, 179] width 350 height 99
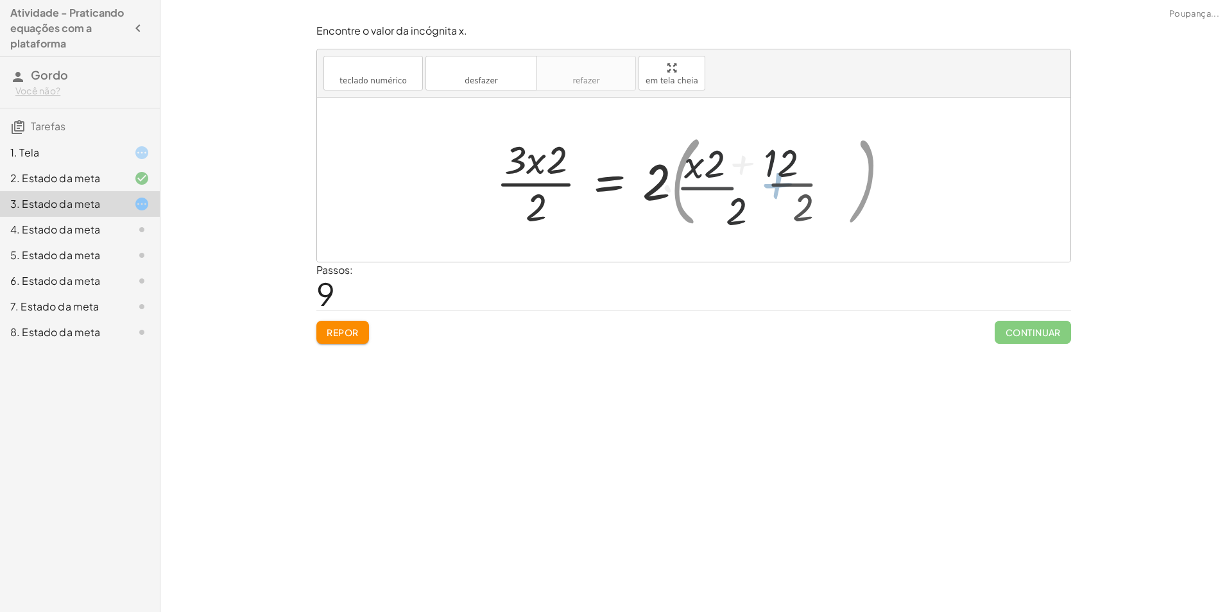
click at [693, 196] on div at bounding box center [665, 179] width 350 height 99
click at [701, 193] on div at bounding box center [665, 179] width 350 height 99
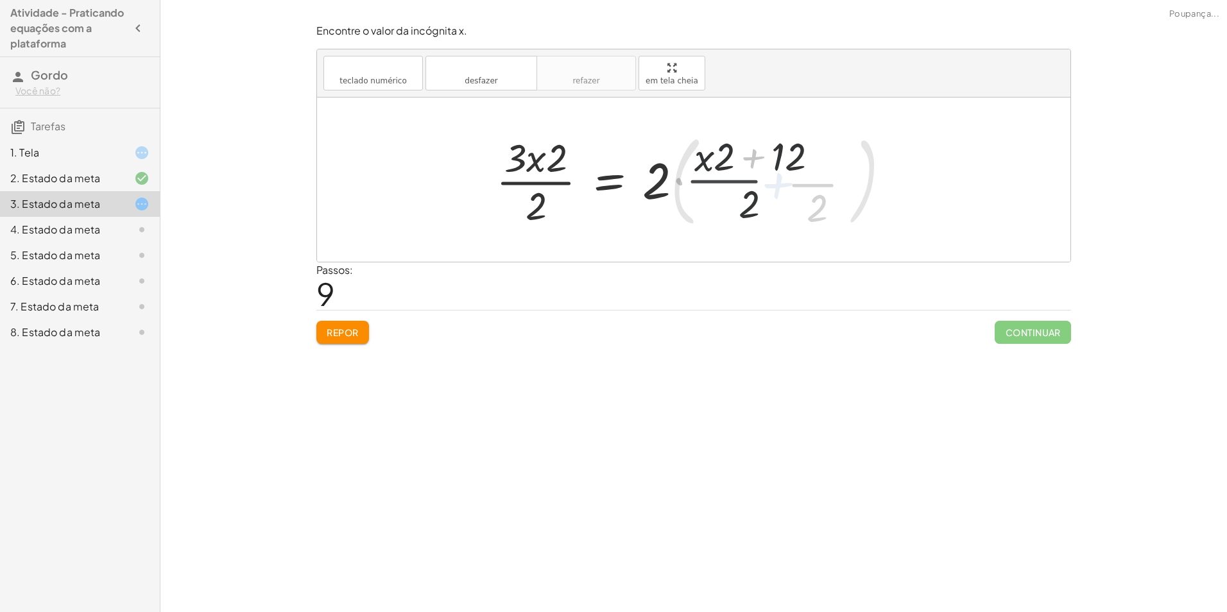
drag, startPoint x: 691, startPoint y: 180, endPoint x: 667, endPoint y: 184, distance: 24.6
click at [683, 180] on div at bounding box center [665, 179] width 350 height 99
drag, startPoint x: 635, startPoint y: 189, endPoint x: 641, endPoint y: 186, distance: 6.9
click at [635, 189] on div at bounding box center [665, 179] width 350 height 99
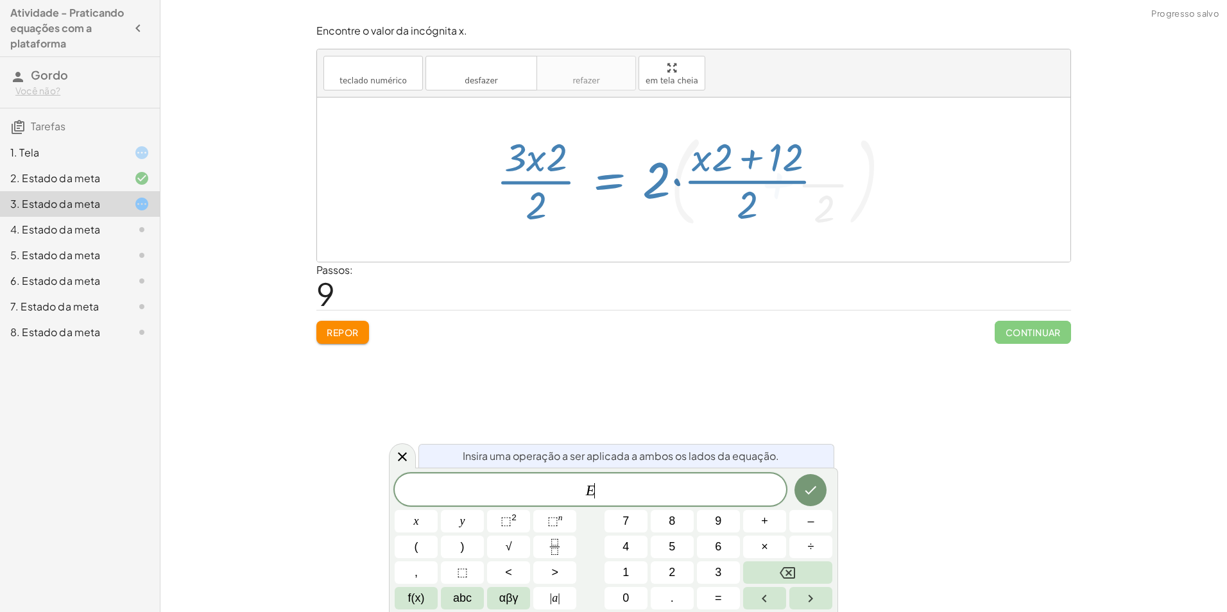
click at [659, 180] on div at bounding box center [665, 179] width 350 height 99
click at [606, 210] on div at bounding box center [665, 179] width 350 height 99
drag, startPoint x: 557, startPoint y: 228, endPoint x: 537, endPoint y: 230, distance: 20.0
click at [542, 229] on div "+ · 3 · x − 7 = + · 2 · x + 5 + · 3 · x − 7 + 7 = + · 2 · x + 5 + 7 + · 3 · x +…" at bounding box center [660, 179] width 366 height 105
drag, startPoint x: 313, startPoint y: 363, endPoint x: 315, endPoint y: 334, distance: 29.6
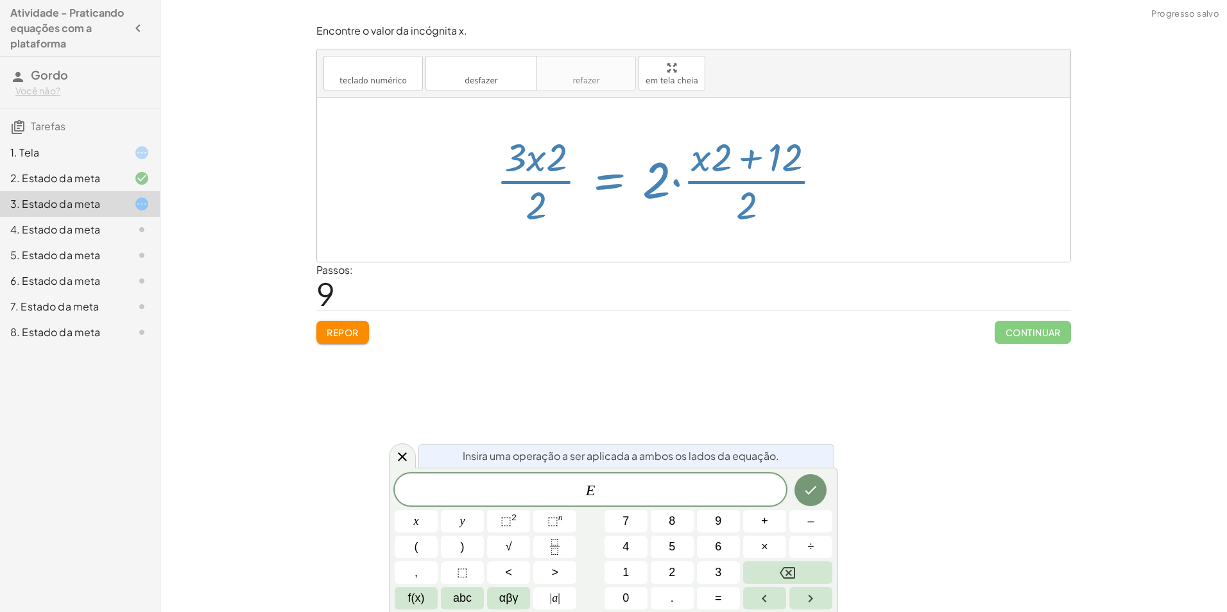
click at [312, 358] on div "Encontre o valor da incógnita x manipulando a equação. insert select one: Math …" at bounding box center [693, 306] width 1067 height 612
click at [331, 322] on button "Repor" at bounding box center [342, 332] width 53 height 23
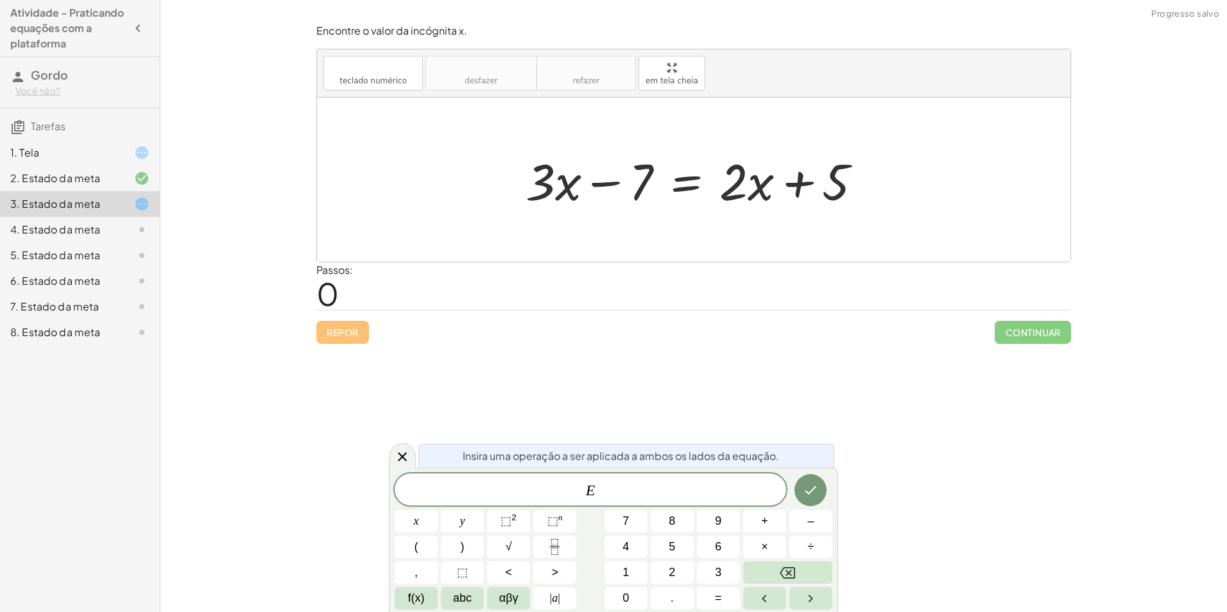
click at [854, 470] on div "Encontre o valor da incógnita x manipulando a equação. insert select one: Math …" at bounding box center [693, 306] width 1067 height 612
drag, startPoint x: 848, startPoint y: 440, endPoint x: 793, endPoint y: 450, distance: 55.5
click at [795, 450] on body "Atividade - Praticando equações com a plataforma Gordo Você não? Tarefas 1. Tel…" at bounding box center [613, 306] width 1227 height 612
drag, startPoint x: 793, startPoint y: 450, endPoint x: 725, endPoint y: 369, distance: 105.7
click at [743, 386] on div "Encontre o valor da incógnita x manipulando a equação. insert select one: Math …" at bounding box center [693, 306] width 1067 height 612
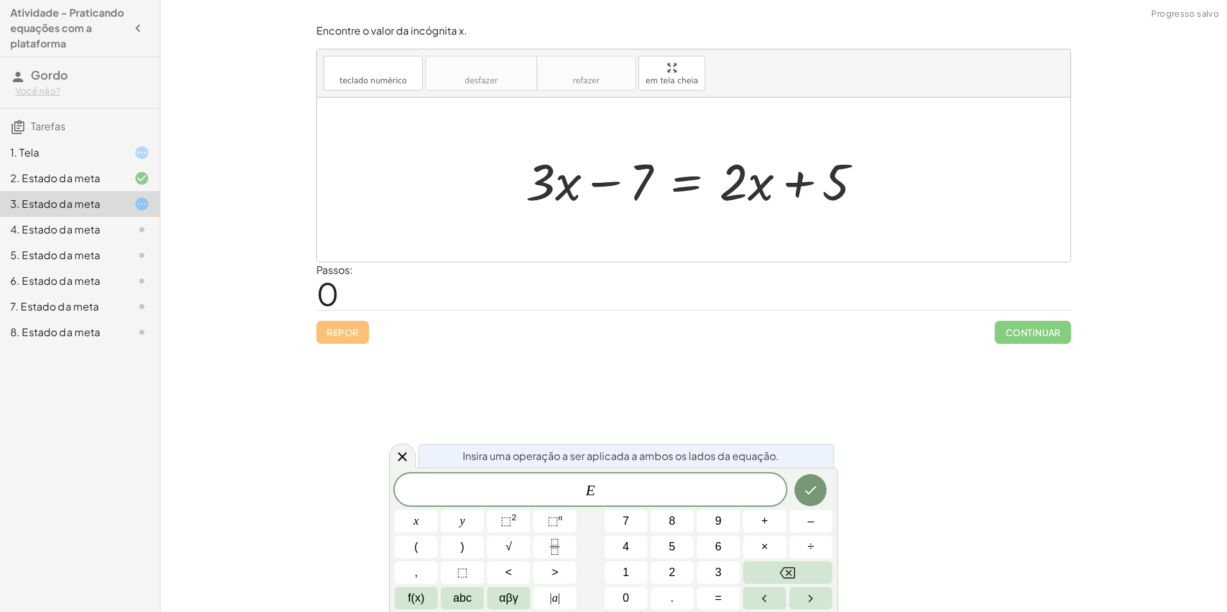
drag, startPoint x: 683, startPoint y: 353, endPoint x: 654, endPoint y: 330, distance: 37.1
click at [683, 353] on div "Encontre o valor da incógnita x manipulando a equação. insert select one: Math …" at bounding box center [693, 306] width 1067 height 612
drag, startPoint x: 488, startPoint y: 314, endPoint x: 449, endPoint y: 356, distance: 56.8
click at [449, 353] on div "Encontre o valor da incógnita x manipulando a equação. insert select one: Math …" at bounding box center [693, 306] width 1067 height 612
click at [395, 444] on div "Encontre o valor da incógnita x manipulando a equação. insert select one: Math …" at bounding box center [693, 306] width 1067 height 612
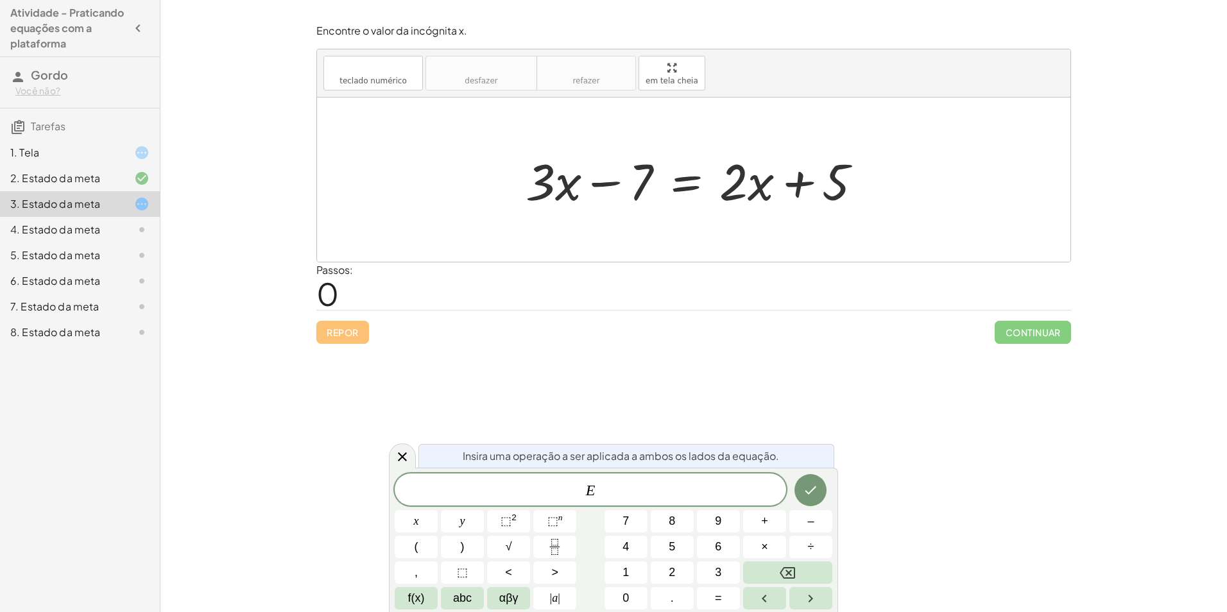
click at [407, 453] on div at bounding box center [402, 455] width 27 height 25
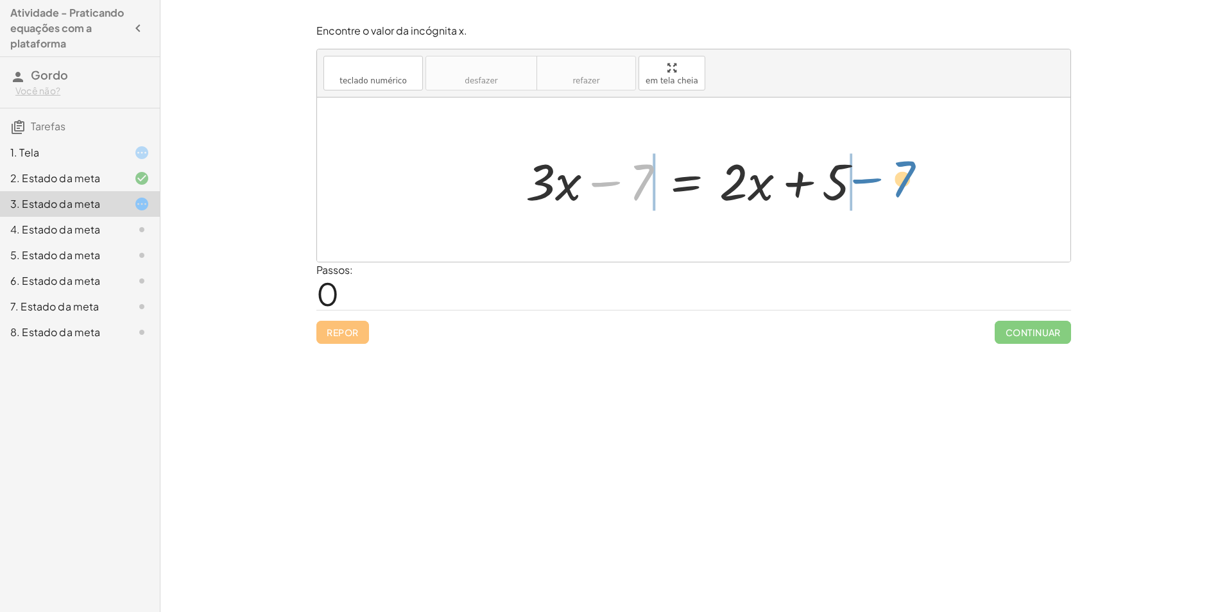
drag, startPoint x: 616, startPoint y: 180, endPoint x: 879, endPoint y: 176, distance: 262.5
click at [879, 176] on div "− 7 + · 3 · x − 7 = + · 2 · x + 5" at bounding box center [693, 180] width 375 height 73
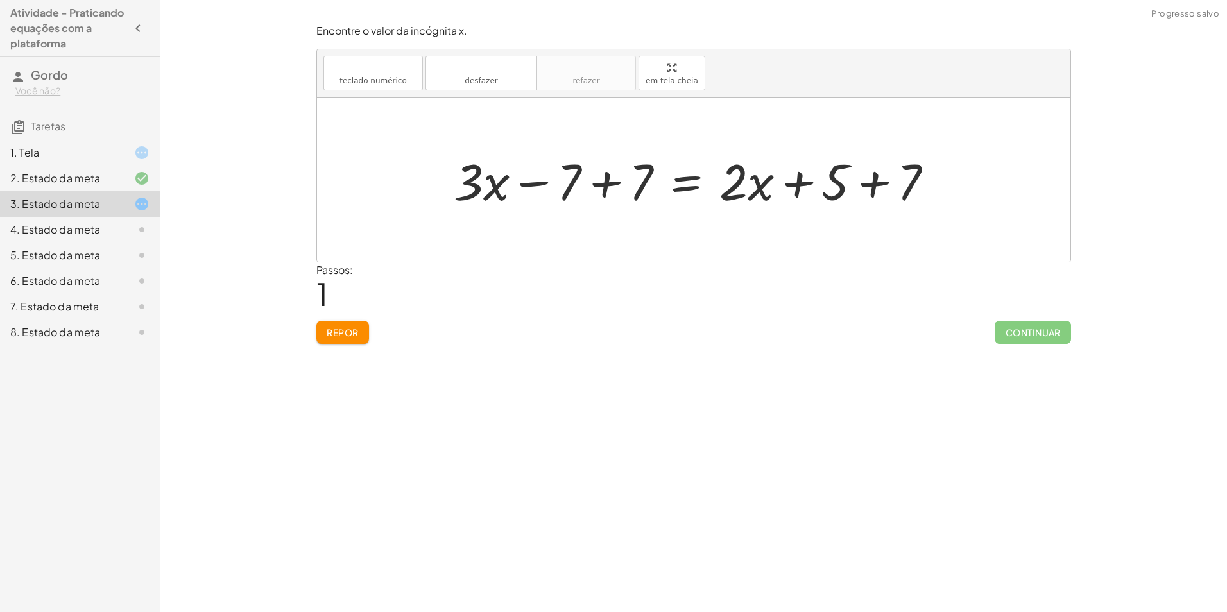
drag, startPoint x: 598, startPoint y: 173, endPoint x: 604, endPoint y: 176, distance: 6.6
click at [600, 173] on div at bounding box center [698, 180] width 502 height 66
click at [605, 178] on div at bounding box center [769, 180] width 359 height 66
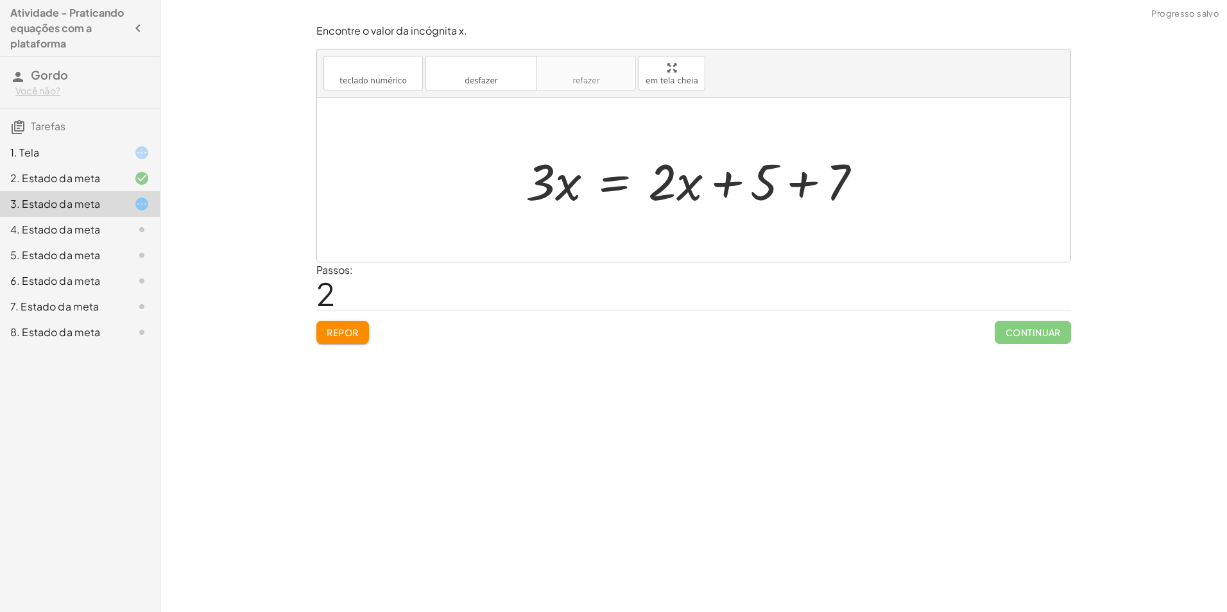
click at [799, 180] on div at bounding box center [698, 180] width 359 height 66
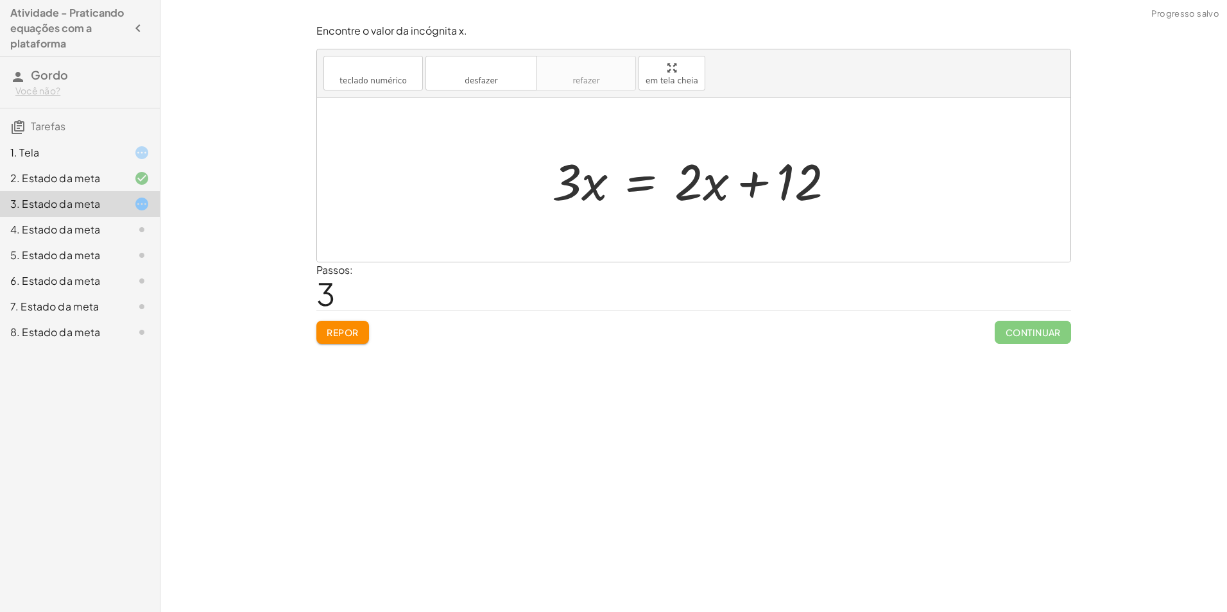
click at [760, 180] on div at bounding box center [698, 180] width 306 height 66
drag, startPoint x: 691, startPoint y: 193, endPoint x: 805, endPoint y: 227, distance: 119.2
click at [802, 234] on div "+ · 3 · x − 7 = + · 2 · x + 5 + · 3 · x − 7 + 7 = + · 2 · x + 5 + 7 + · 3 · x +…" at bounding box center [693, 180] width 753 height 164
drag, startPoint x: 588, startPoint y: 191, endPoint x: 590, endPoint y: 214, distance: 23.2
click at [590, 214] on div "+ · 3 · x − 7 = + · 2 · x + 5 + · 3 · x − 7 + 7 = + · 2 · x + 5 + 7 + · 3 · x +…" at bounding box center [694, 180] width 322 height 73
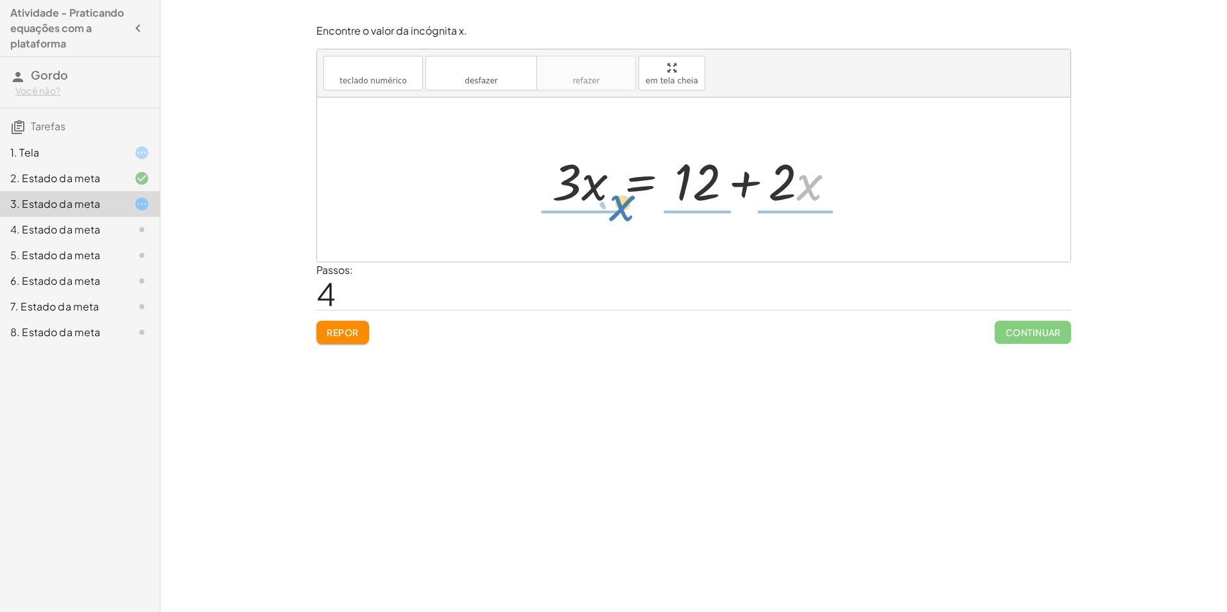
drag, startPoint x: 798, startPoint y: 191, endPoint x: 611, endPoint y: 209, distance: 188.2
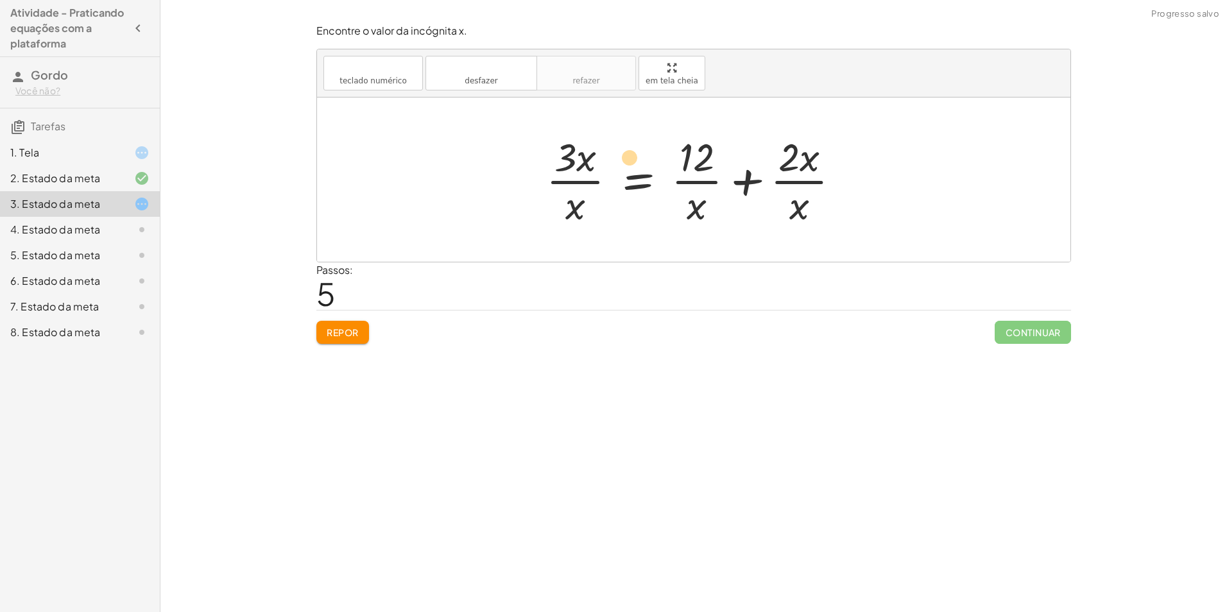
drag, startPoint x: 576, startPoint y: 209, endPoint x: 637, endPoint y: 160, distance: 78.5
click at [637, 160] on div at bounding box center [698, 179] width 317 height 99
click at [566, 207] on div at bounding box center [698, 179] width 317 height 99
click at [571, 206] on div at bounding box center [698, 179] width 317 height 99
drag, startPoint x: 574, startPoint y: 205, endPoint x: 585, endPoint y: 191, distance: 17.5
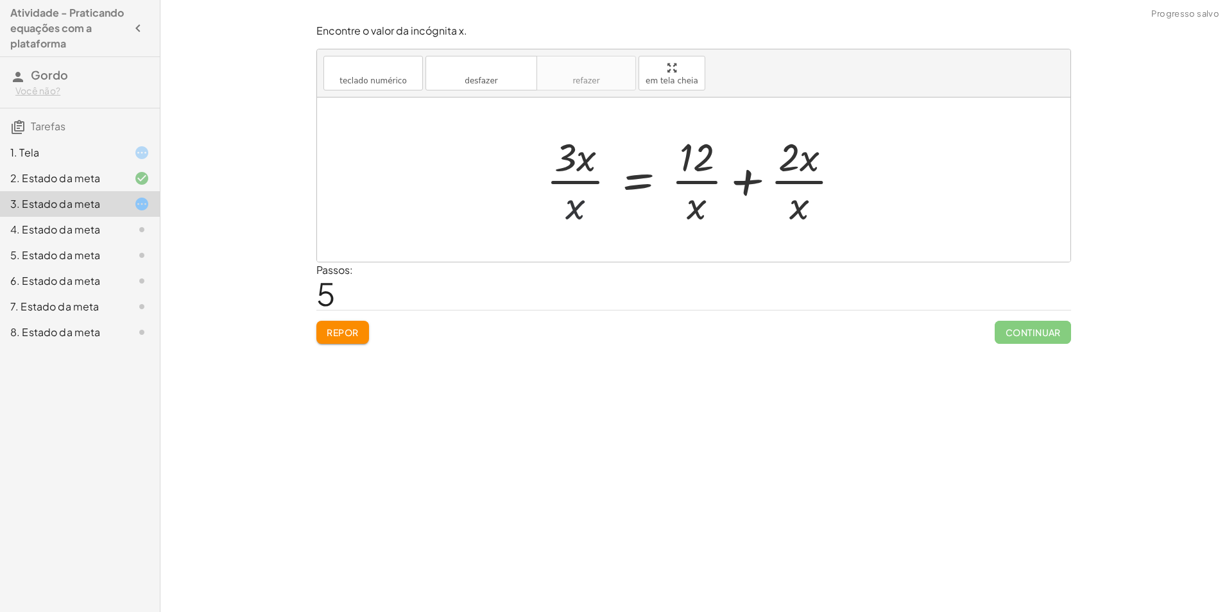
click at [583, 197] on div at bounding box center [698, 179] width 317 height 99
click at [586, 179] on div at bounding box center [698, 179] width 317 height 99
click at [586, 180] on div at bounding box center [698, 179] width 317 height 99
click at [792, 177] on div at bounding box center [698, 179] width 317 height 99
drag, startPoint x: 792, startPoint y: 177, endPoint x: 776, endPoint y: 179, distance: 16.2
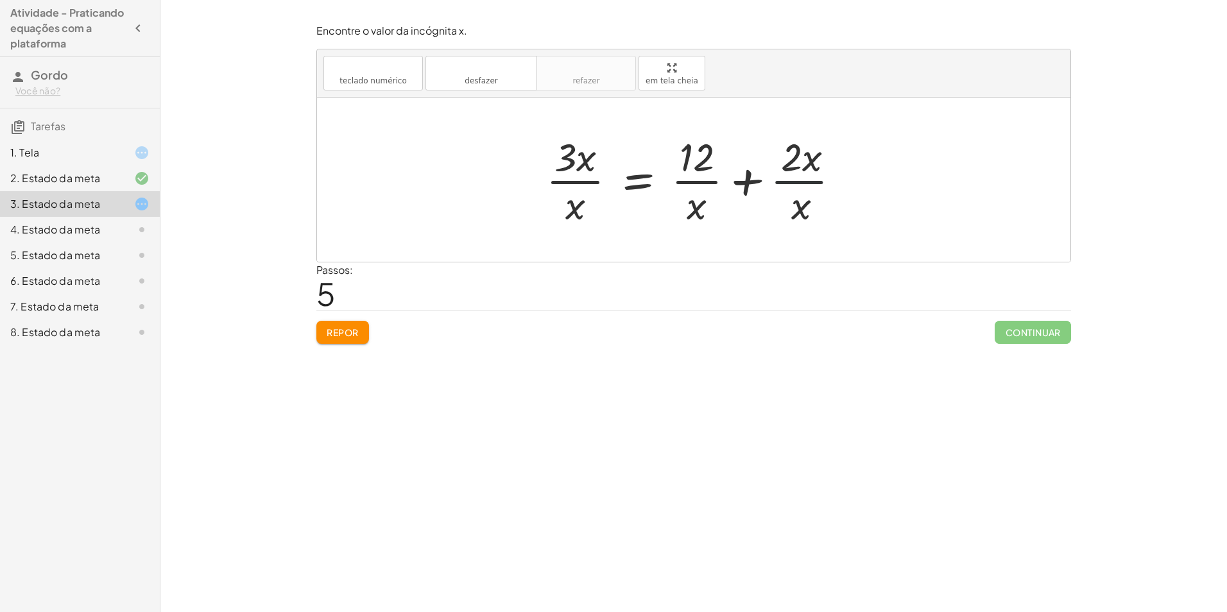
click at [792, 178] on div at bounding box center [698, 179] width 317 height 99
click at [697, 185] on div at bounding box center [698, 179] width 317 height 99
click at [698, 184] on div at bounding box center [698, 179] width 317 height 99
click at [746, 178] on div at bounding box center [698, 179] width 317 height 99
click at [747, 178] on div at bounding box center [684, 179] width 288 height 99
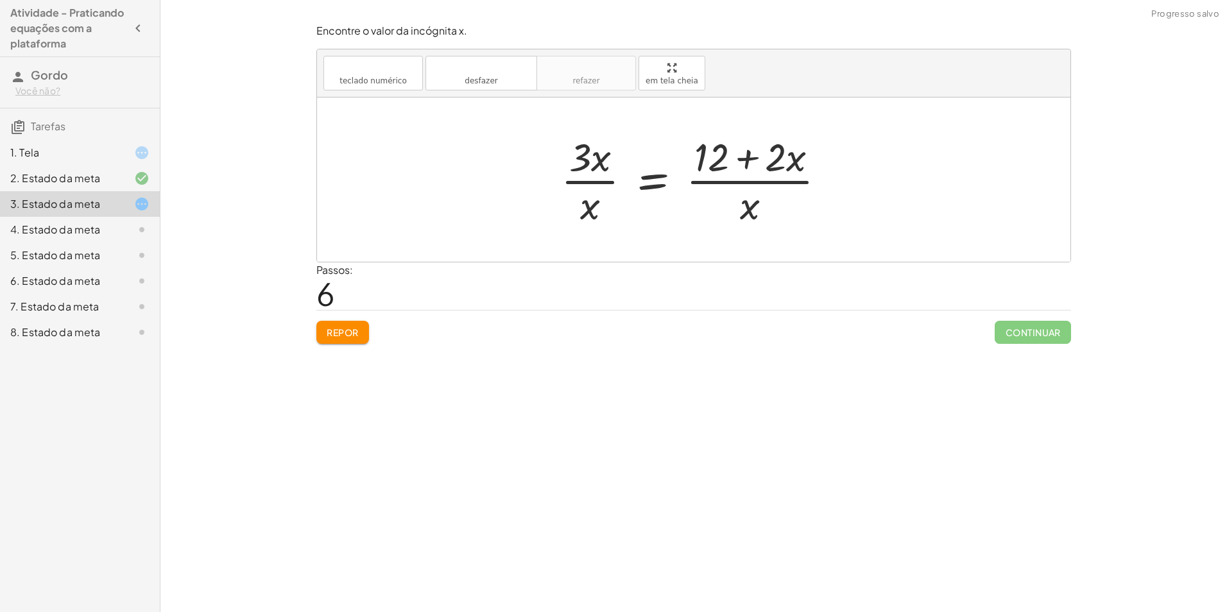
click at [744, 176] on div at bounding box center [698, 179] width 288 height 99
click at [740, 157] on div at bounding box center [698, 179] width 288 height 99
click at [750, 201] on div at bounding box center [698, 179] width 288 height 99
click at [748, 206] on div at bounding box center [698, 179] width 288 height 99
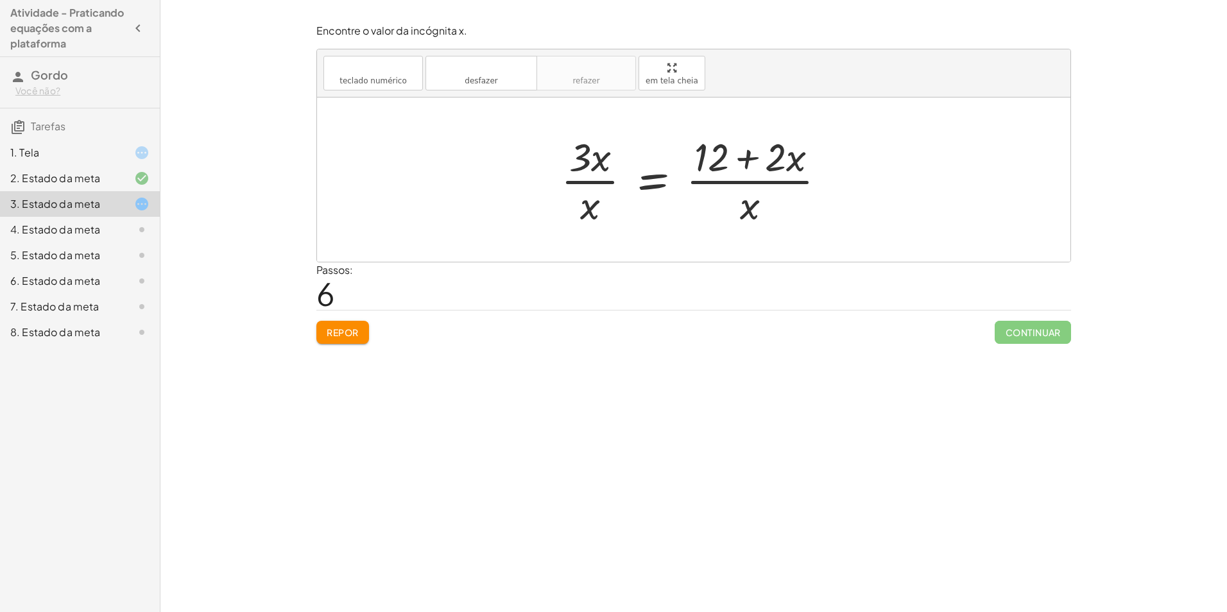
drag, startPoint x: 341, startPoint y: 325, endPoint x: 334, endPoint y: 323, distance: 6.7
click at [336, 327] on button "Repor" at bounding box center [342, 332] width 53 height 23
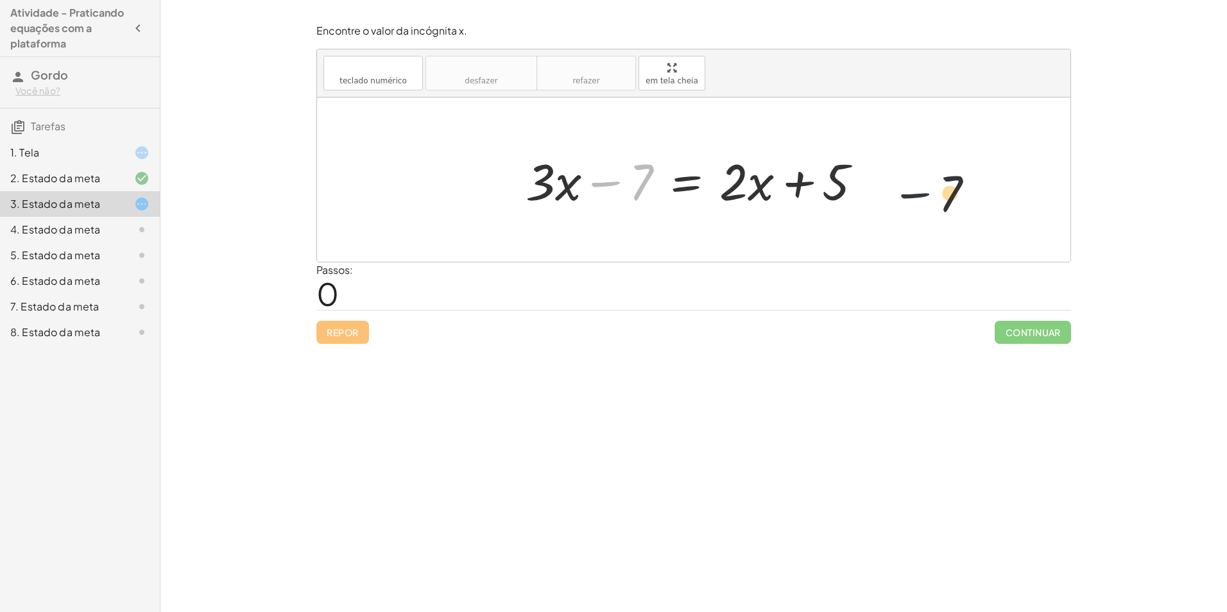
drag, startPoint x: 607, startPoint y: 181, endPoint x: 1025, endPoint y: 202, distance: 418.3
click at [1025, 202] on div "− 7 + · 3 · x − 7 = + · 2 · x + 5" at bounding box center [693, 180] width 753 height 164
drag, startPoint x: 603, startPoint y: 180, endPoint x: 871, endPoint y: 174, distance: 268.3
click at [872, 174] on div at bounding box center [698, 180] width 359 height 66
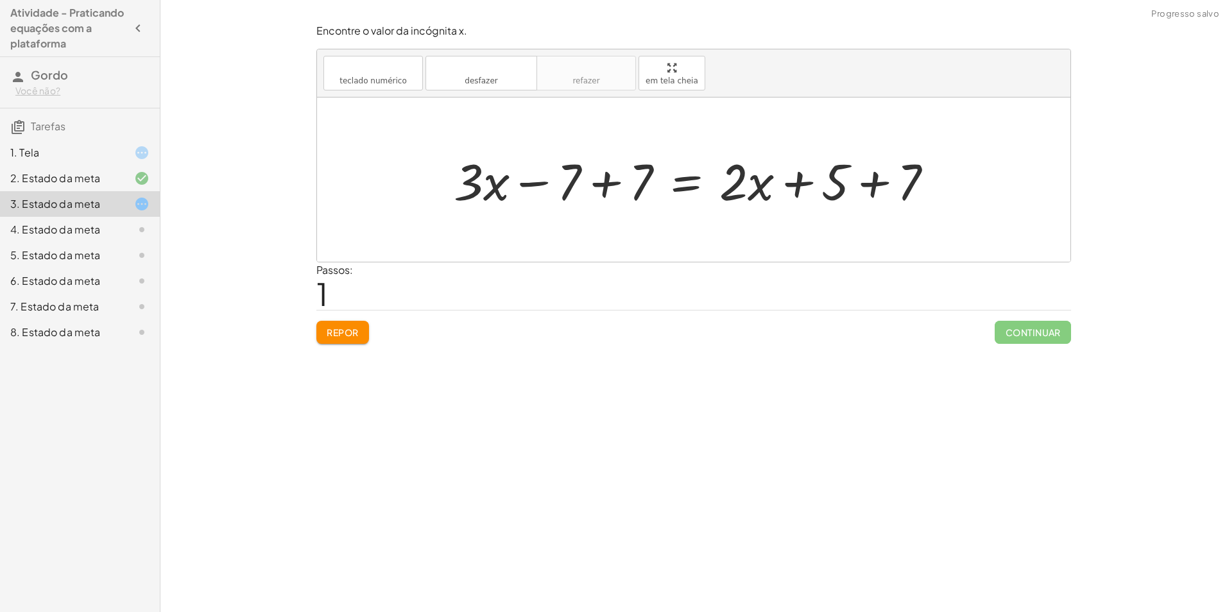
drag, startPoint x: 886, startPoint y: 183, endPoint x: 804, endPoint y: 189, distance: 81.8
click at [885, 183] on div at bounding box center [698, 180] width 502 height 66
click at [607, 179] on div at bounding box center [671, 180] width 449 height 66
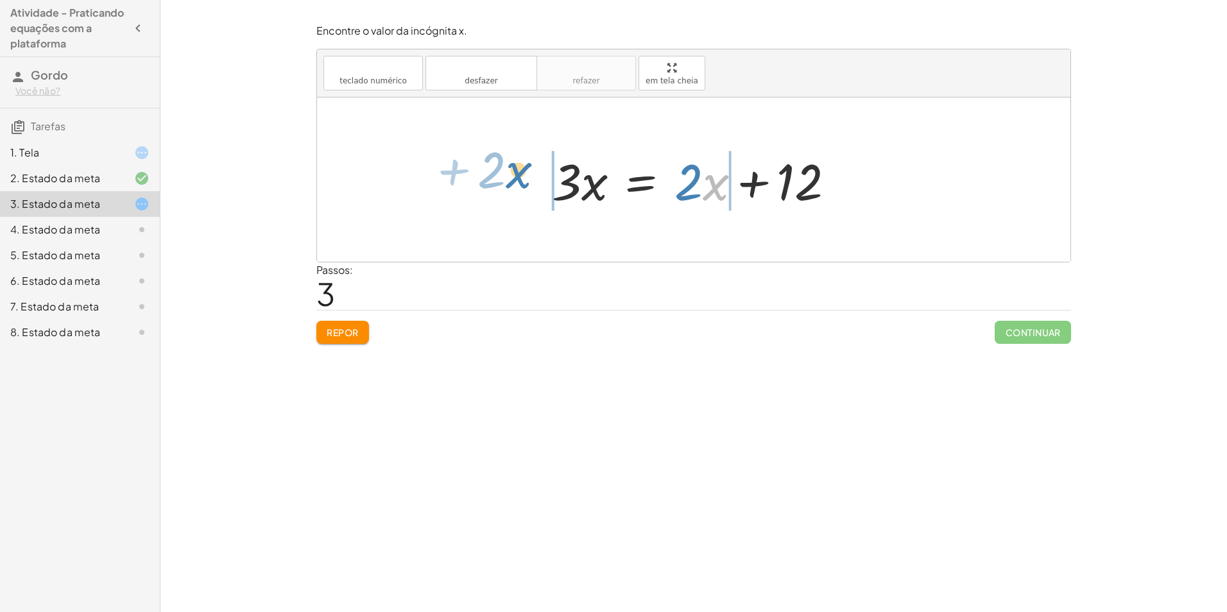
drag, startPoint x: 714, startPoint y: 189, endPoint x: 517, endPoint y: 177, distance: 197.4
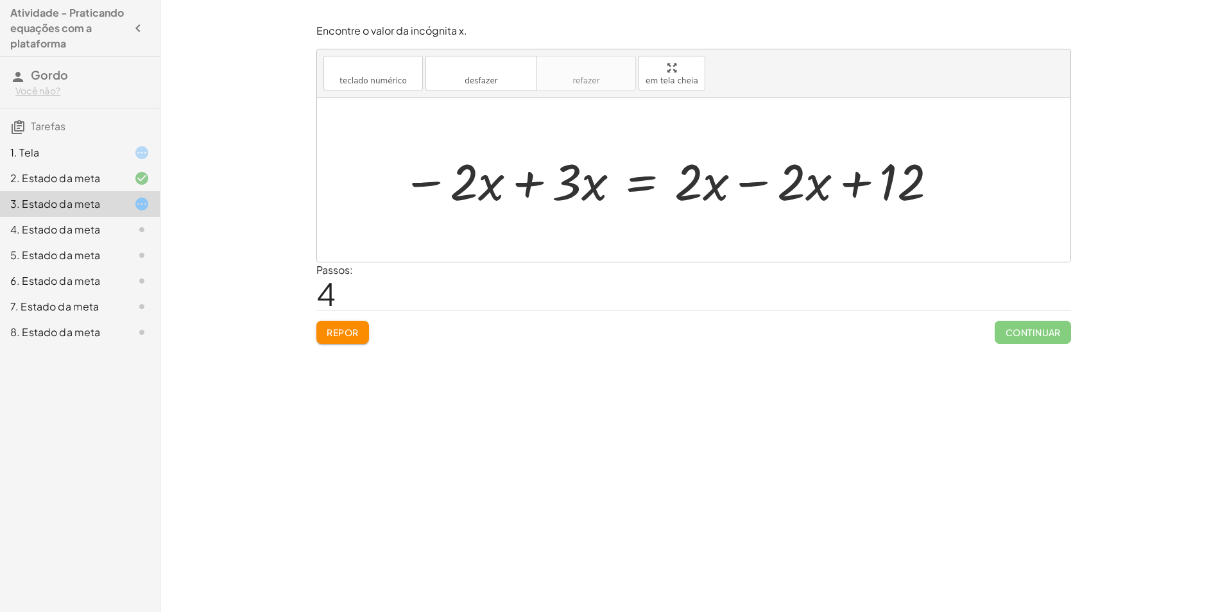
click at [849, 183] on div at bounding box center [670, 180] width 551 height 66
click at [794, 185] on div at bounding box center [670, 180] width 551 height 66
click at [745, 182] on div at bounding box center [670, 180] width 551 height 66
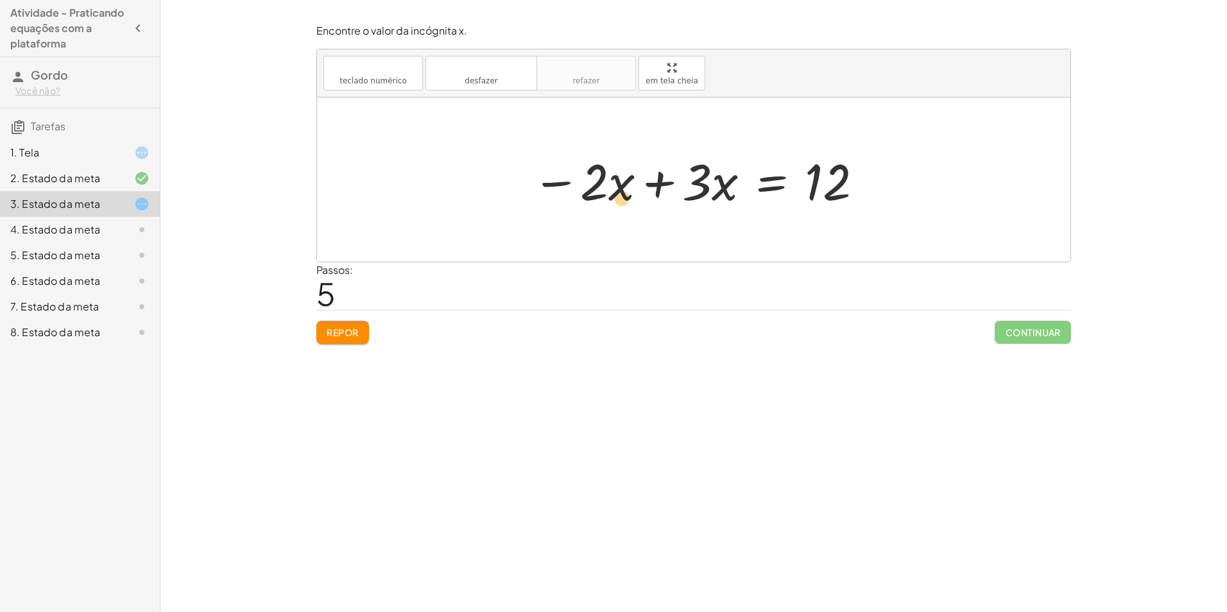
drag, startPoint x: 616, startPoint y: 186, endPoint x: 651, endPoint y: 202, distance: 38.8
click at [642, 202] on div at bounding box center [698, 180] width 345 height 66
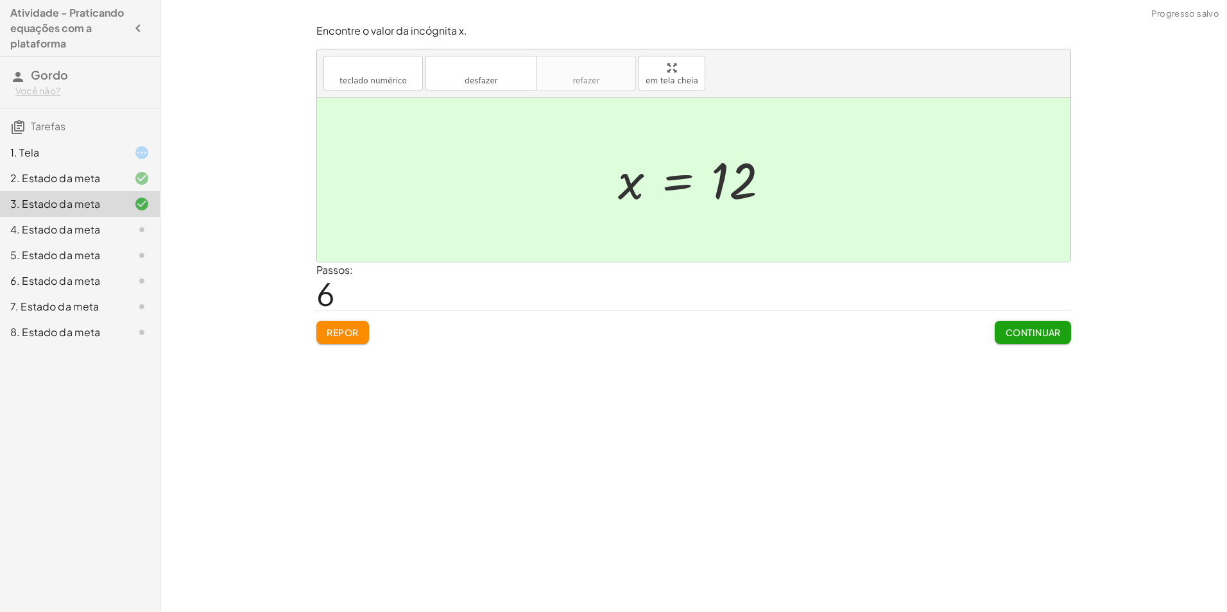
click at [1032, 336] on font "Continuar" at bounding box center [1033, 333] width 56 height 12
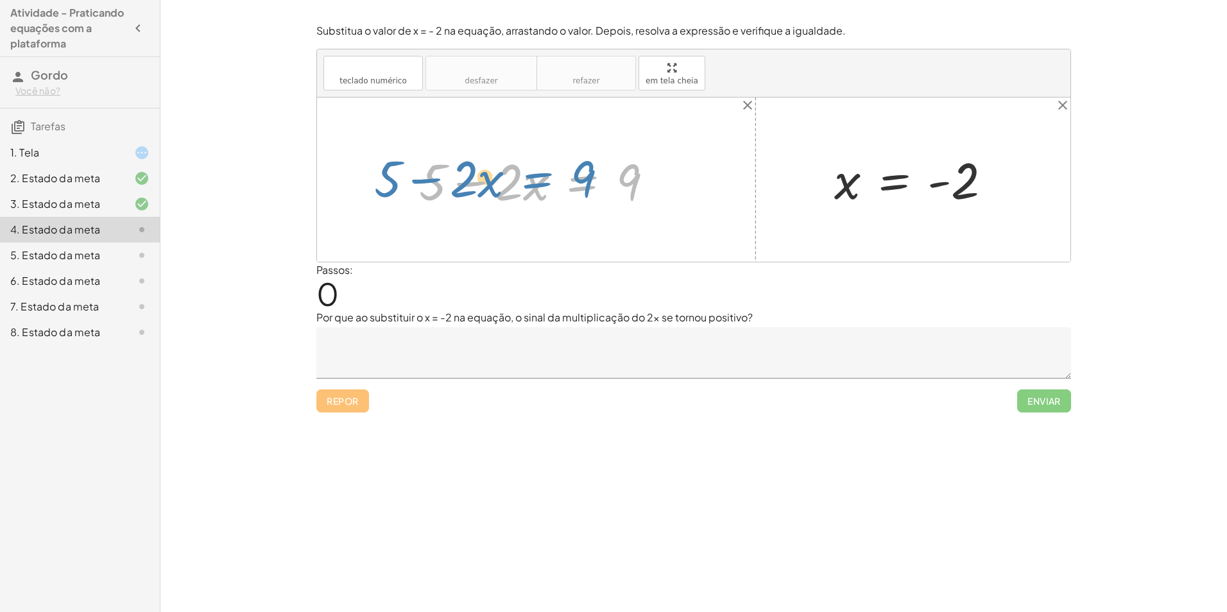
drag, startPoint x: 581, startPoint y: 186, endPoint x: 558, endPoint y: 189, distance: 23.3
click at [558, 189] on div at bounding box center [541, 180] width 257 height 66
click at [472, 183] on div at bounding box center [541, 180] width 257 height 66
drag, startPoint x: 631, startPoint y: 186, endPoint x: 403, endPoint y: 189, distance: 227.8
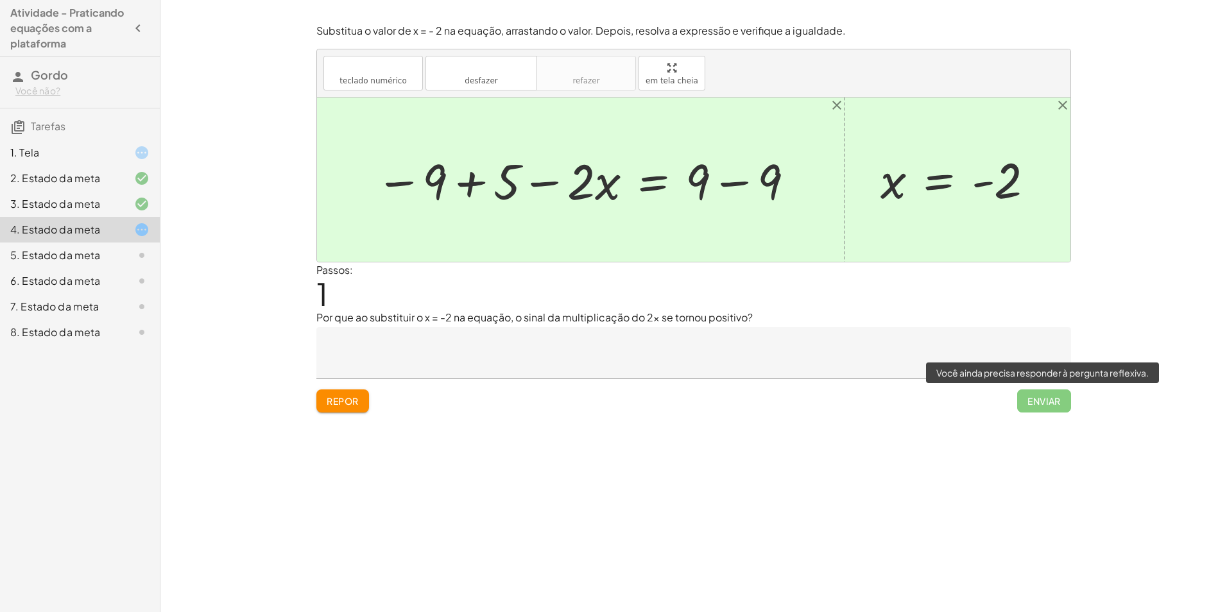
click at [1025, 404] on span "Enviar" at bounding box center [1044, 401] width 54 height 23
click at [698, 200] on div at bounding box center [585, 180] width 433 height 65
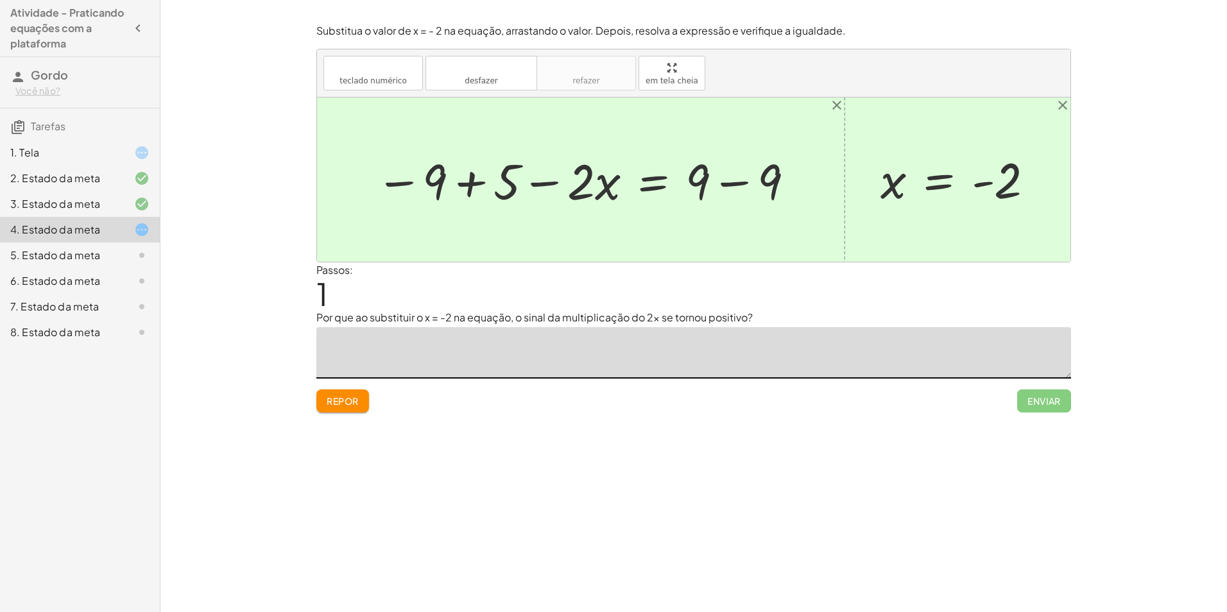
click at [388, 345] on textarea at bounding box center [693, 352] width 755 height 51
click at [1023, 402] on button "Enviar" at bounding box center [1044, 401] width 54 height 23
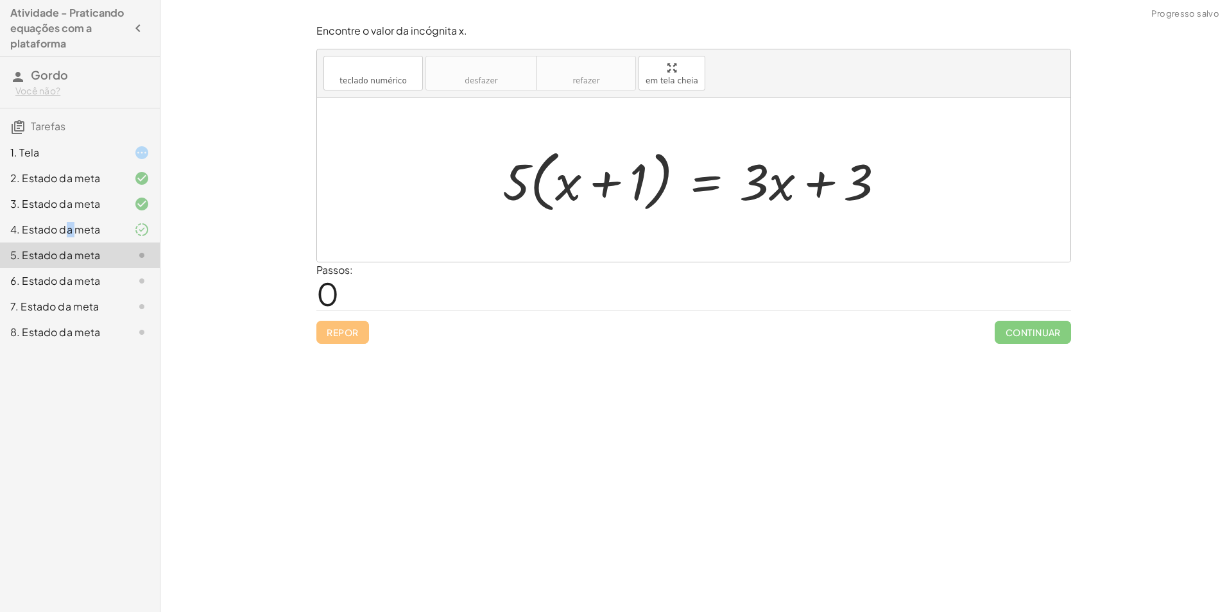
click at [76, 225] on div "4. Estado da meta" at bounding box center [61, 229] width 103 height 15
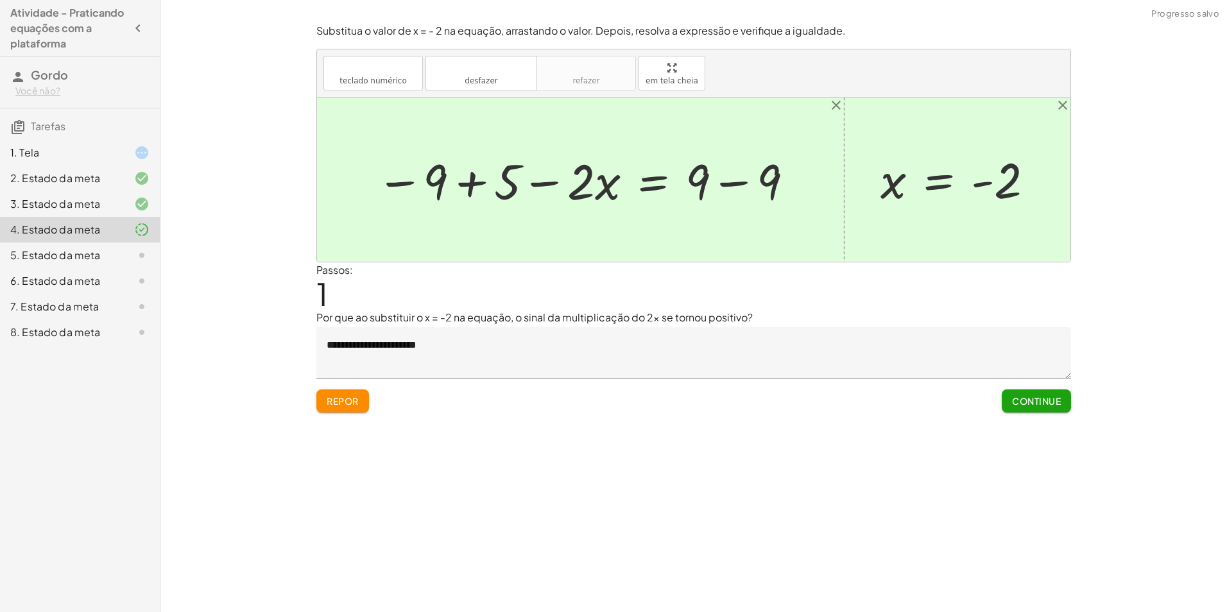
click at [481, 352] on textarea "**********" at bounding box center [693, 352] width 755 height 51
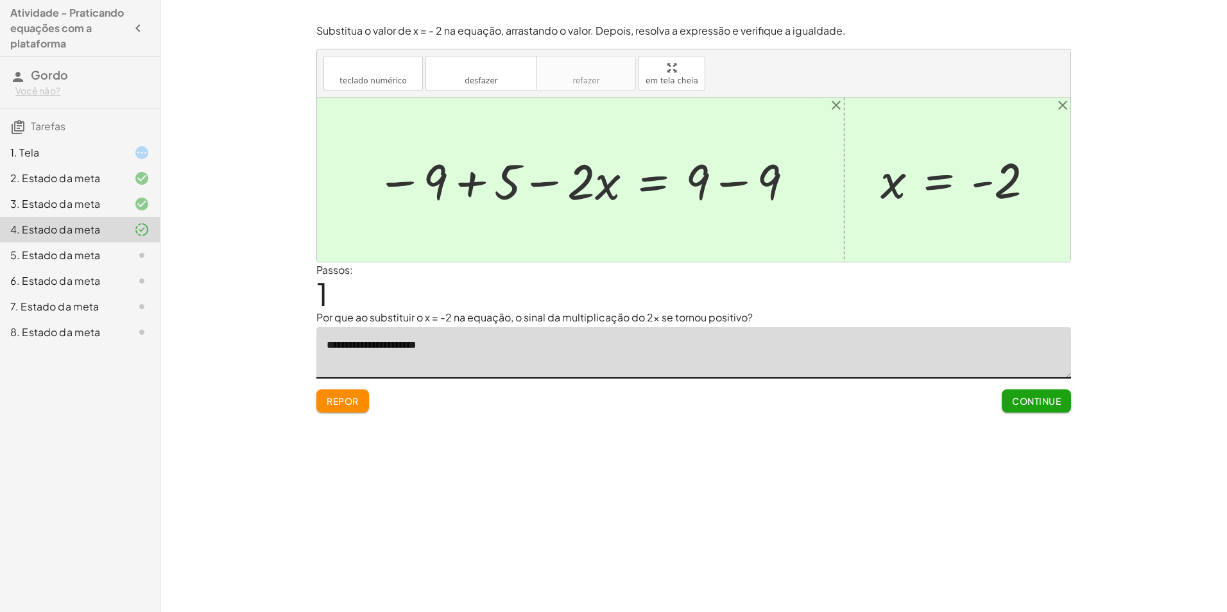
click at [742, 180] on div at bounding box center [586, 180] width 432 height 64
click at [391, 182] on div at bounding box center [550, 180] width 361 height 64
click at [473, 186] on div at bounding box center [550, 180] width 361 height 64
click at [549, 181] on div at bounding box center [585, 180] width 291 height 64
drag, startPoint x: 499, startPoint y: 184, endPoint x: 483, endPoint y: 185, distance: 16.1
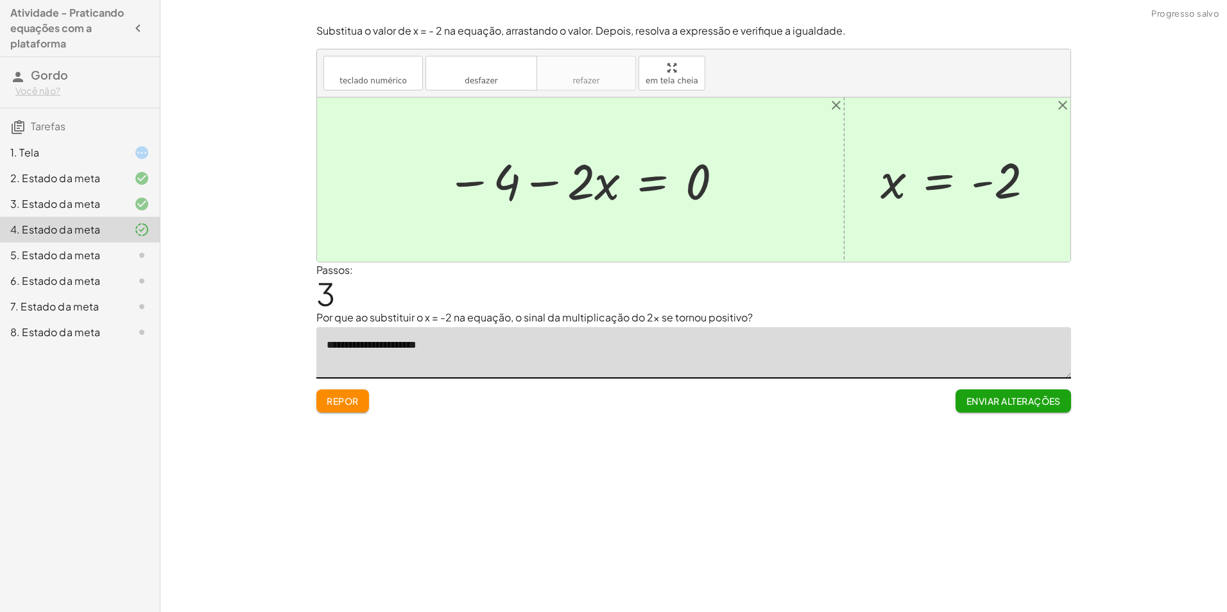
click at [488, 185] on div at bounding box center [585, 180] width 291 height 64
click at [489, 60] on div "desfazer" at bounding box center [482, 67] width 98 height 15
click at [550, 180] on div at bounding box center [550, 180] width 361 height 64
drag, startPoint x: 404, startPoint y: 180, endPoint x: 535, endPoint y: 171, distance: 130.6
click at [535, 171] on div at bounding box center [550, 180] width 361 height 64
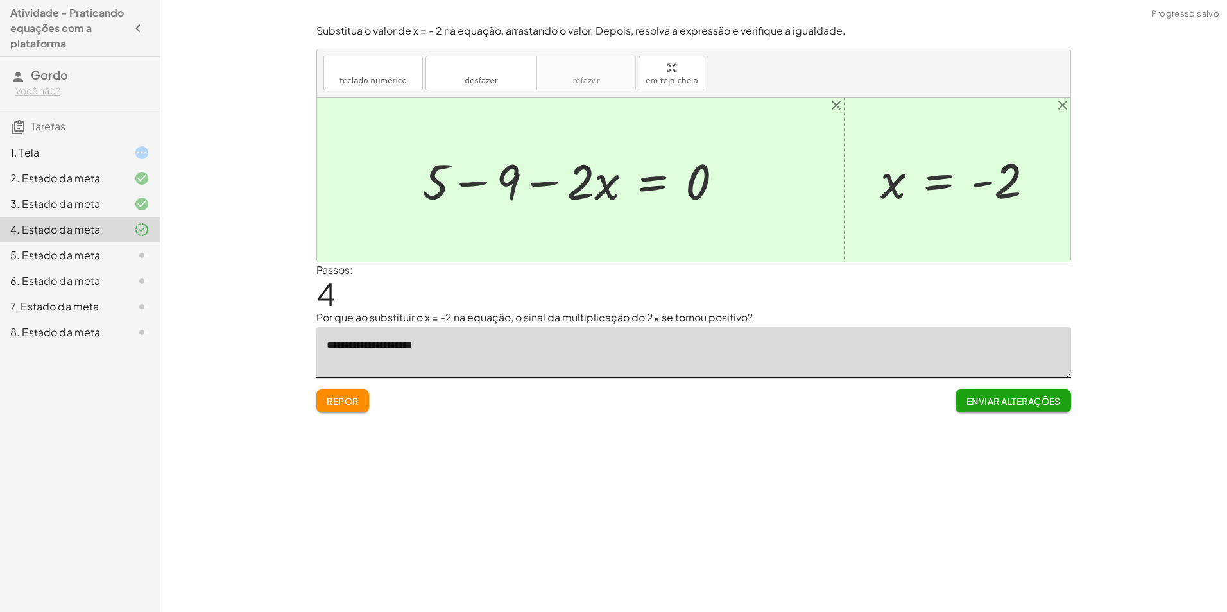
click at [470, 188] on div at bounding box center [577, 180] width 323 height 64
drag, startPoint x: 581, startPoint y: 173, endPoint x: 481, endPoint y: 178, distance: 100.2
click at [481, 178] on div at bounding box center [585, 180] width 291 height 64
click at [571, 181] on div at bounding box center [585, 180] width 291 height 64
click at [469, 188] on div at bounding box center [585, 180] width 291 height 64
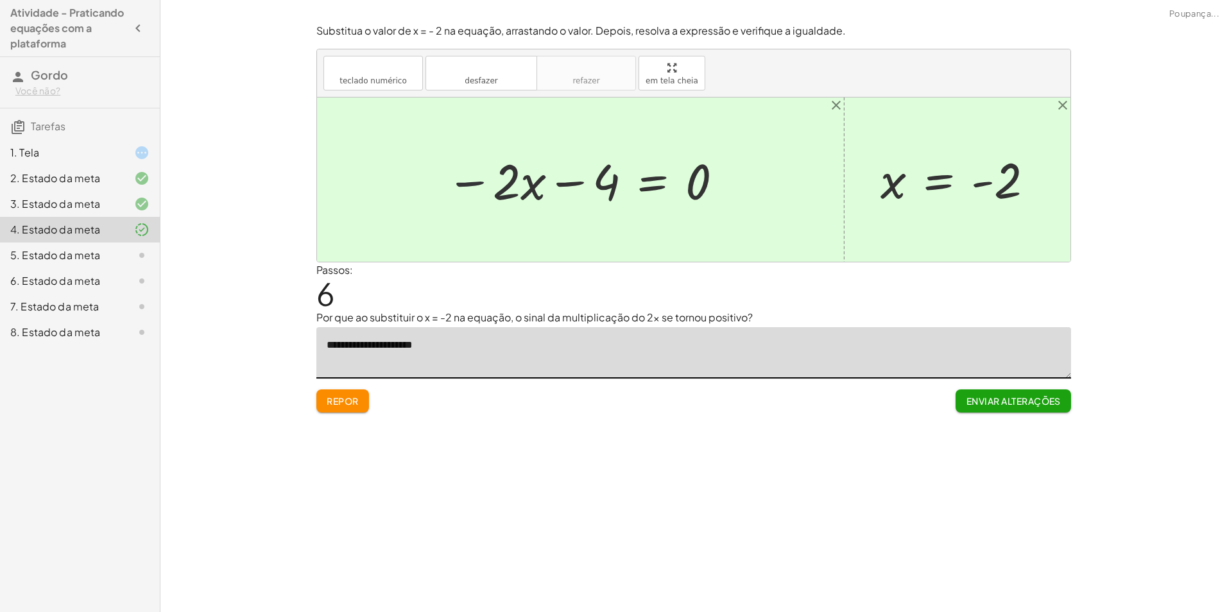
click at [470, 185] on div at bounding box center [585, 180] width 291 height 64
drag, startPoint x: 473, startPoint y: 183, endPoint x: 545, endPoint y: 167, distance: 73.6
click at [477, 182] on div at bounding box center [585, 180] width 291 height 64
drag, startPoint x: 673, startPoint y: 166, endPoint x: 676, endPoint y: 172, distance: 6.9
click at [675, 171] on div at bounding box center [585, 180] width 291 height 64
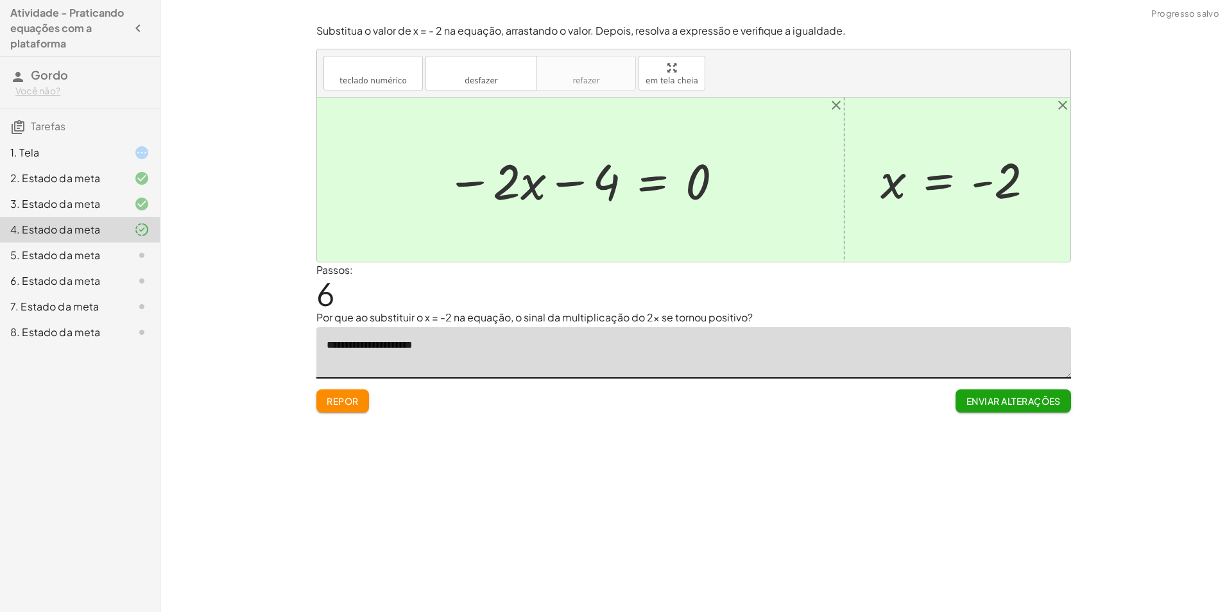
type textarea "**********"
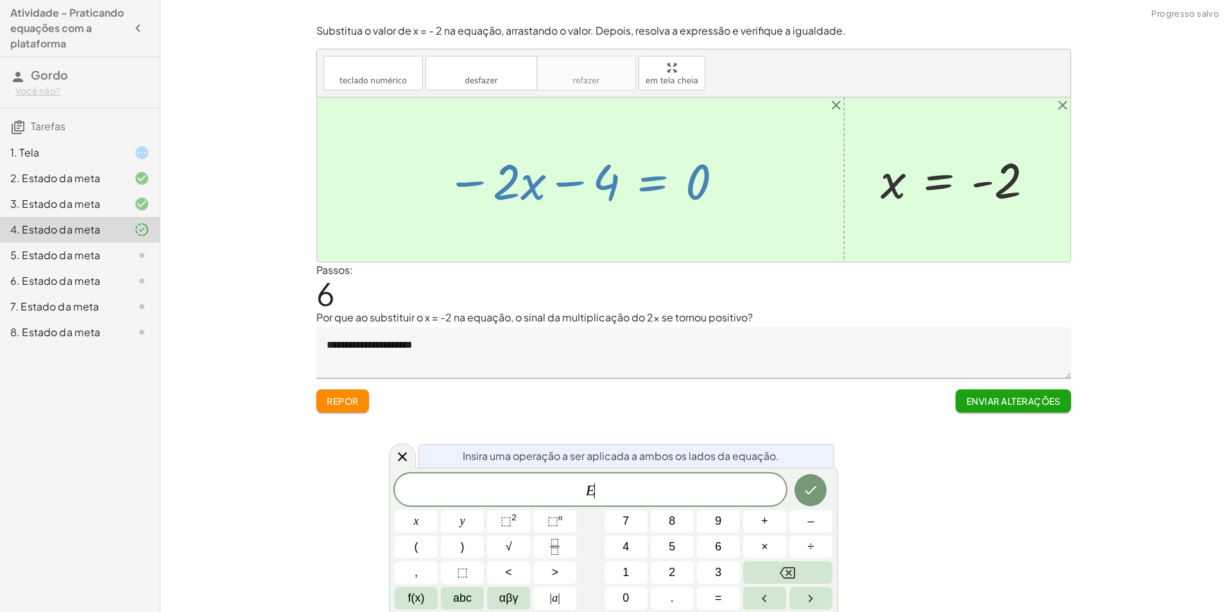
click at [689, 179] on div at bounding box center [585, 180] width 291 height 64
drag, startPoint x: 763, startPoint y: 130, endPoint x: 764, endPoint y: 142, distance: 12.2
click at [764, 139] on div at bounding box center [693, 180] width 753 height 164
drag, startPoint x: 725, startPoint y: 196, endPoint x: 823, endPoint y: 282, distance: 131.4
click at [746, 214] on div "+ 5 − · 2 · x = 9 − 9 + 5 − · 2 · x = + 9 − 9 − 9 + 5 − · 2 · x = 0 + 5 − 9 − ·…" at bounding box center [693, 180] width 753 height 164
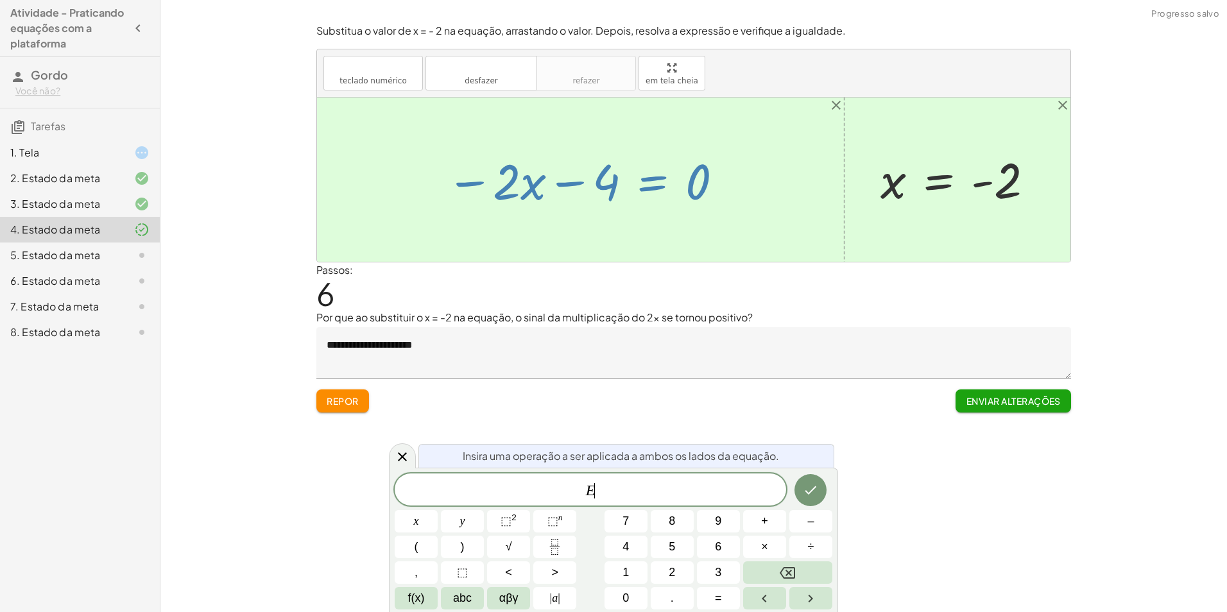
click at [403, 445] on div at bounding box center [402, 455] width 27 height 25
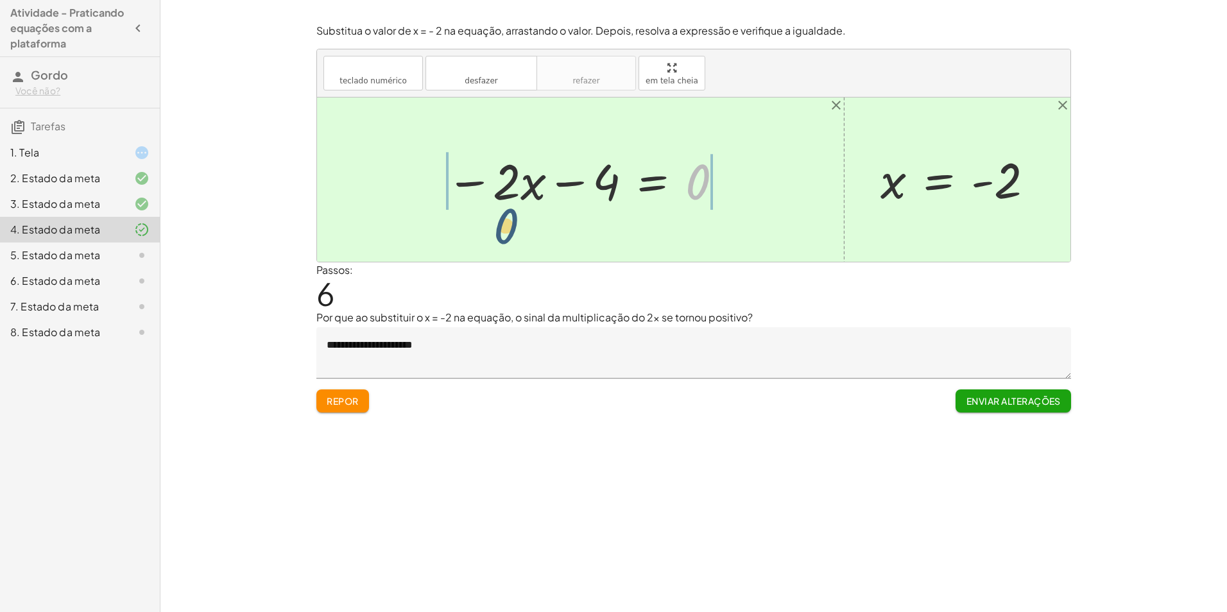
drag, startPoint x: 703, startPoint y: 176, endPoint x: 497, endPoint y: 225, distance: 211.2
click at [736, 184] on div at bounding box center [585, 180] width 434 height 64
click at [398, 185] on div at bounding box center [549, 180] width 363 height 64
click at [470, 176] on div at bounding box center [585, 180] width 291 height 64
drag, startPoint x: 520, startPoint y: 181, endPoint x: 596, endPoint y: 196, distance: 77.3
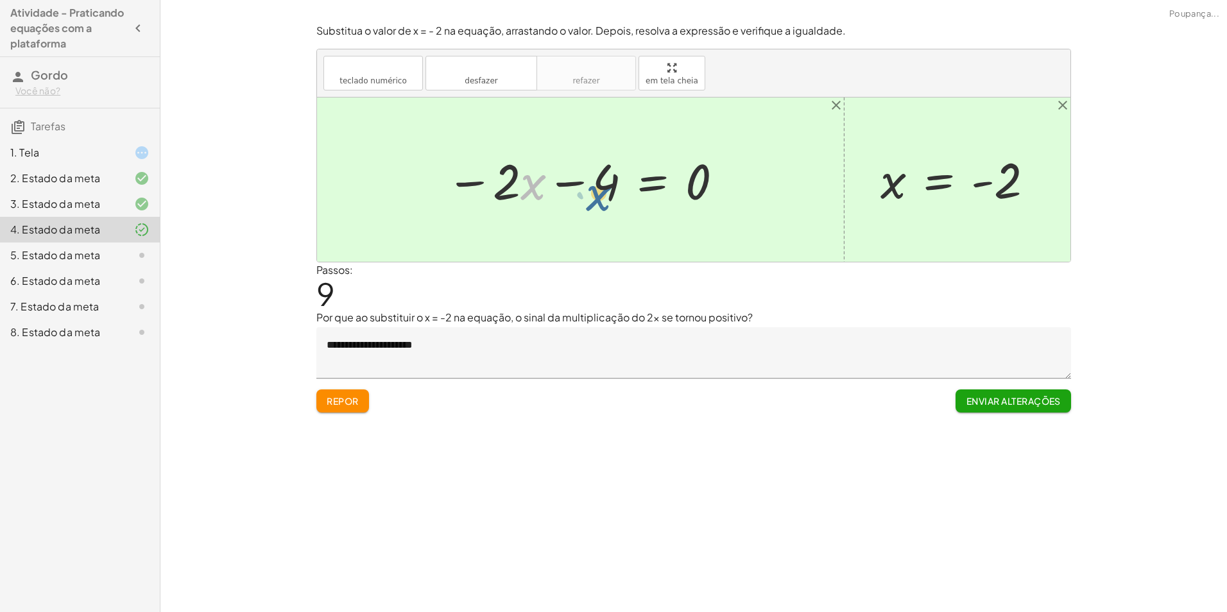
click at [594, 196] on div at bounding box center [585, 180] width 291 height 64
click at [558, 181] on div at bounding box center [585, 180] width 291 height 64
drag, startPoint x: 578, startPoint y: 179, endPoint x: 505, endPoint y: 200, distance: 75.4
click at [504, 184] on div at bounding box center [564, 179] width 349 height 69
drag, startPoint x: 451, startPoint y: 192, endPoint x: 409, endPoint y: 168, distance: 48.0
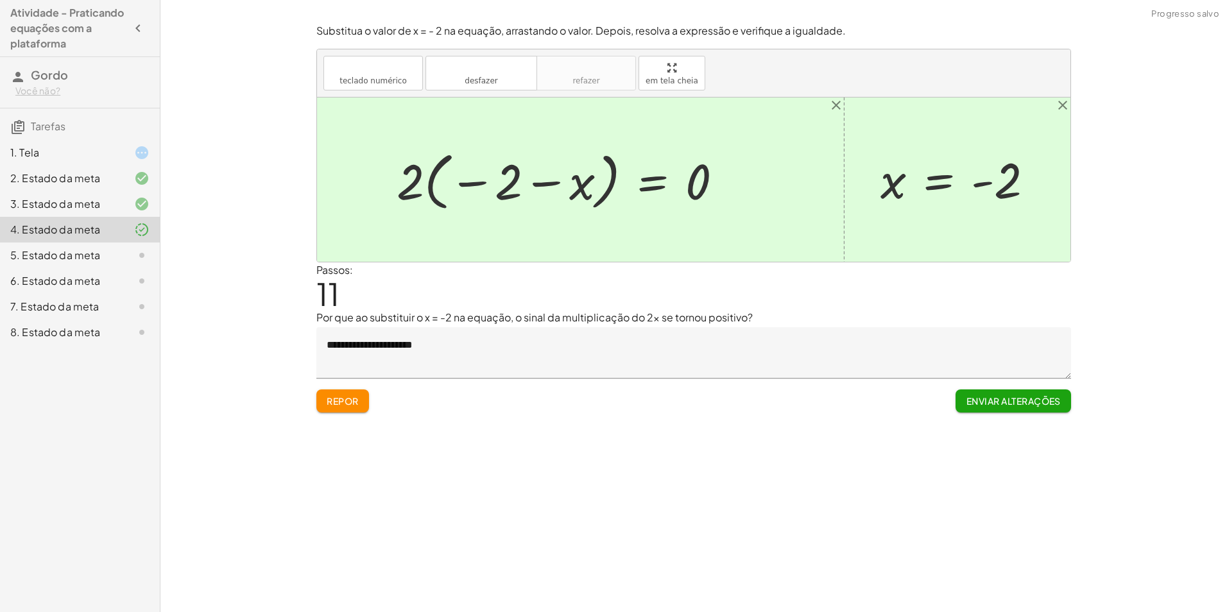
click at [449, 192] on div at bounding box center [564, 179] width 349 height 69
click at [337, 402] on font "Repor" at bounding box center [343, 401] width 32 height 12
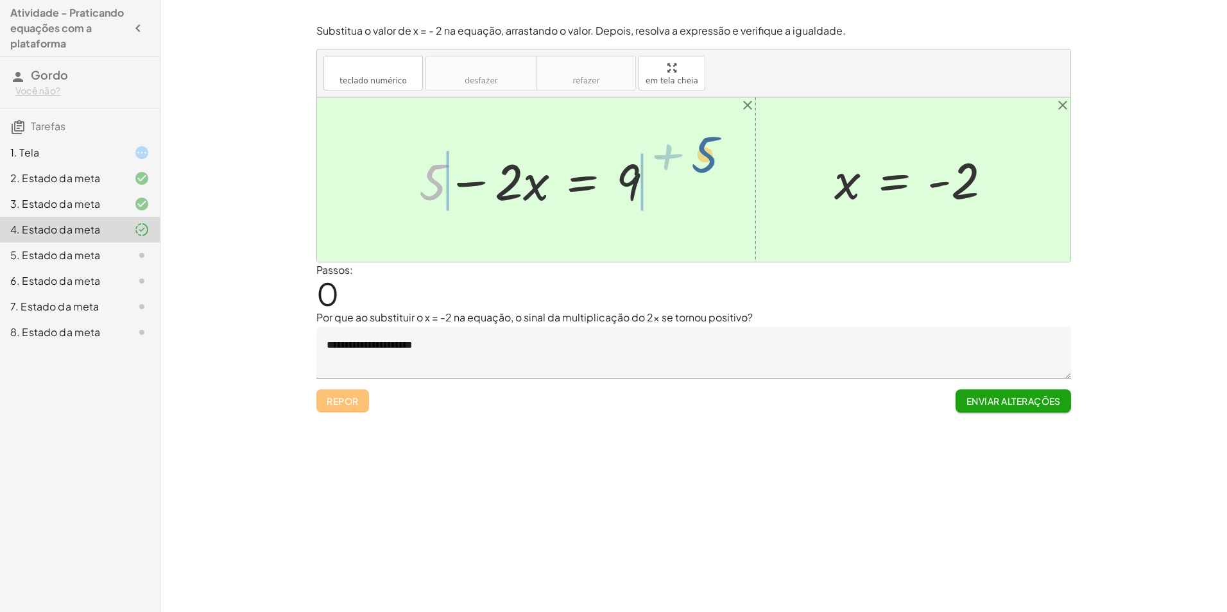
drag, startPoint x: 434, startPoint y: 182, endPoint x: 714, endPoint y: 155, distance: 280.5
drag, startPoint x: 667, startPoint y: 185, endPoint x: 595, endPoint y: 207, distance: 75.1
click at [666, 185] on div at bounding box center [541, 180] width 408 height 66
drag, startPoint x: 403, startPoint y: 188, endPoint x: 402, endPoint y: 182, distance: 6.5
click at [401, 182] on div at bounding box center [505, 180] width 336 height 66
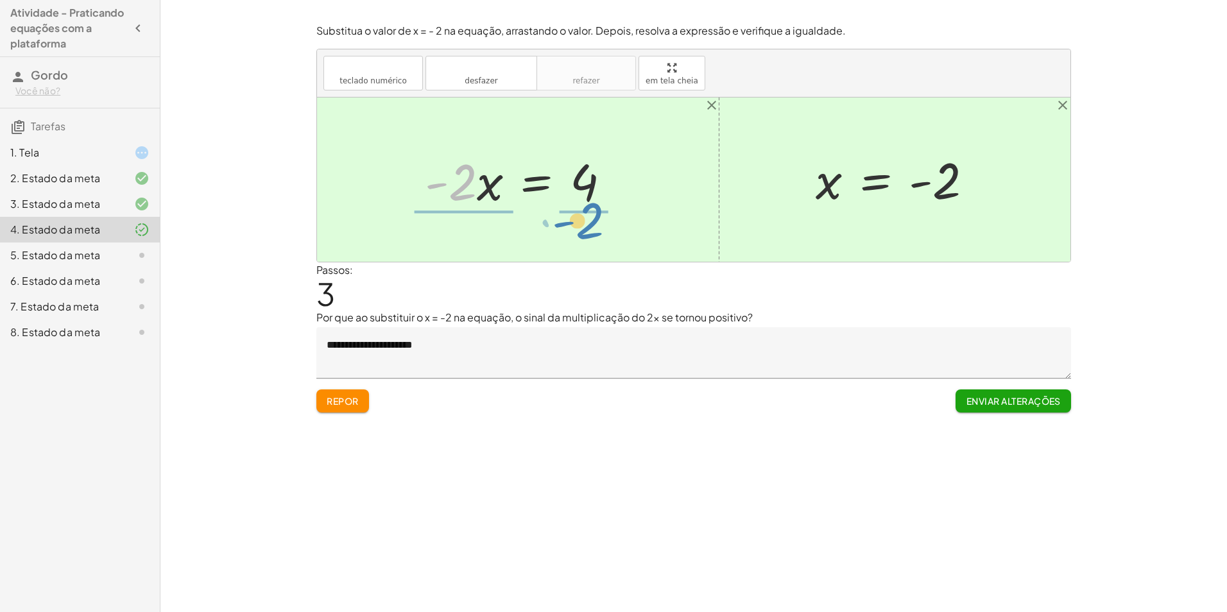
drag, startPoint x: 461, startPoint y: 174, endPoint x: 589, endPoint y: 212, distance: 133.2
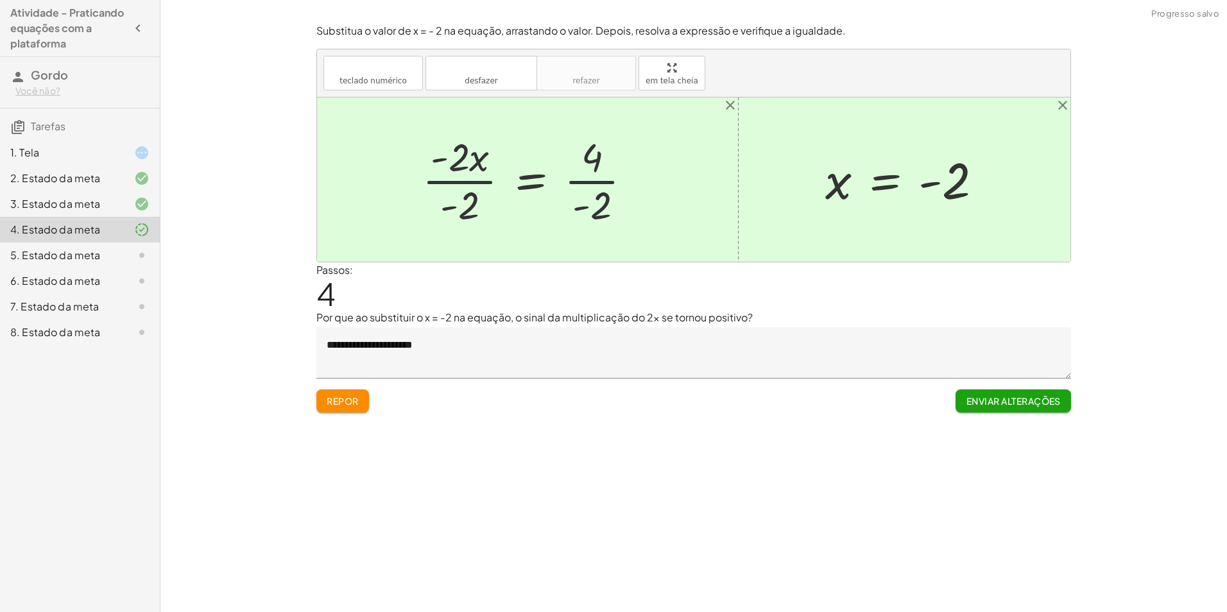
click at [467, 184] on div at bounding box center [532, 179] width 233 height 99
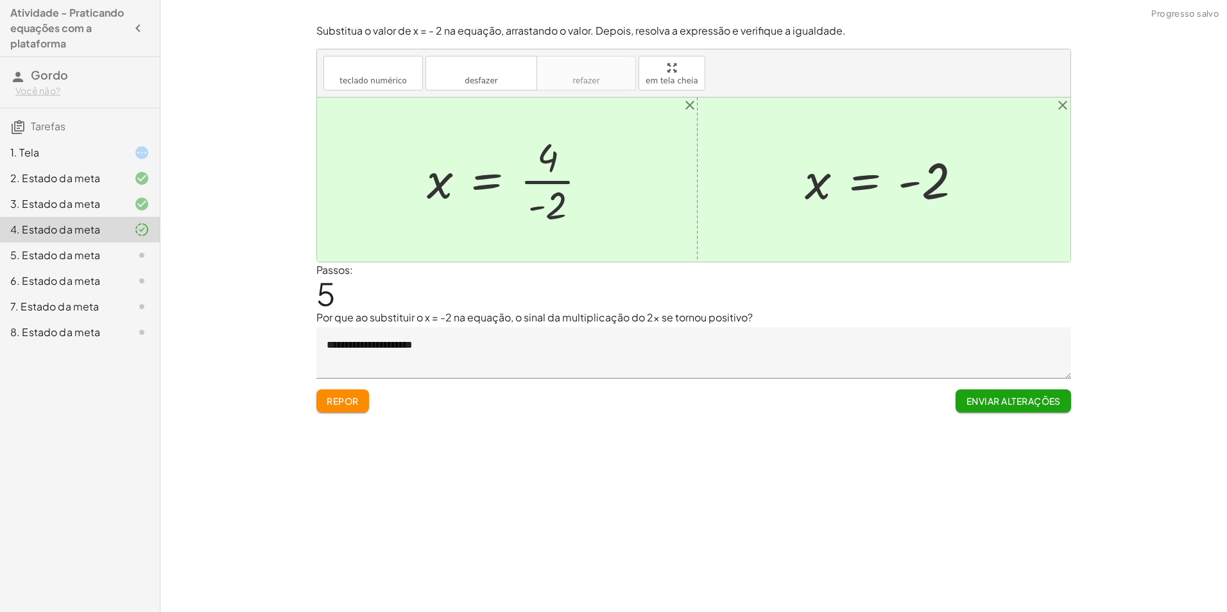
drag, startPoint x: 539, startPoint y: 180, endPoint x: 550, endPoint y: 189, distance: 14.1
click at [540, 180] on div at bounding box center [512, 179] width 184 height 99
click at [997, 401] on font "Enviar alterações" at bounding box center [1013, 401] width 95 height 12
drag, startPoint x: 1011, startPoint y: 402, endPoint x: 1016, endPoint y: 392, distance: 10.6
click at [1013, 402] on font "Continuar" at bounding box center [1033, 401] width 56 height 12
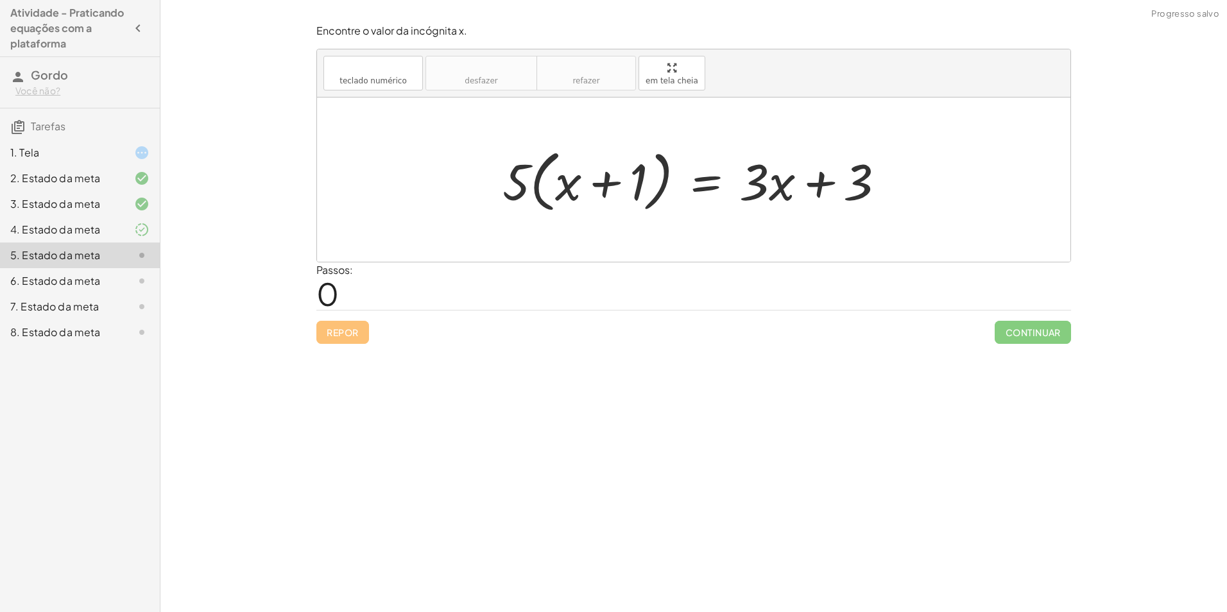
click at [151, 268] on div "4. Estado da meta" at bounding box center [80, 281] width 160 height 26
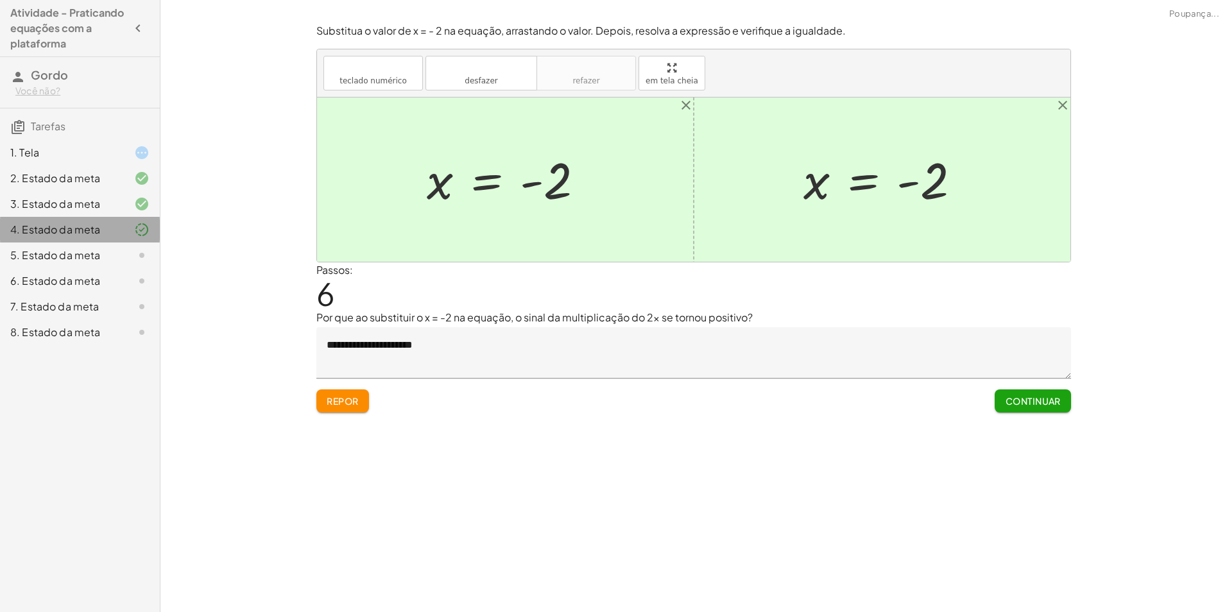
click at [143, 236] on icon at bounding box center [141, 229] width 15 height 15
click at [141, 248] on icon at bounding box center [141, 255] width 15 height 15
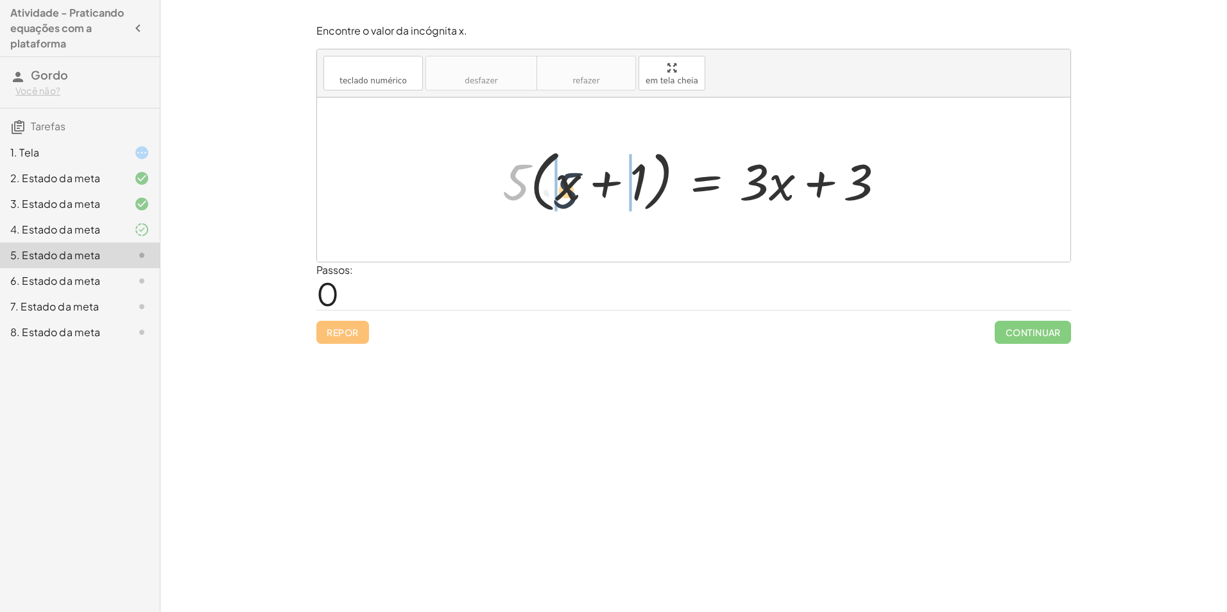
drag, startPoint x: 513, startPoint y: 177, endPoint x: 564, endPoint y: 185, distance: 52.0
click at [564, 185] on div at bounding box center [699, 180] width 406 height 74
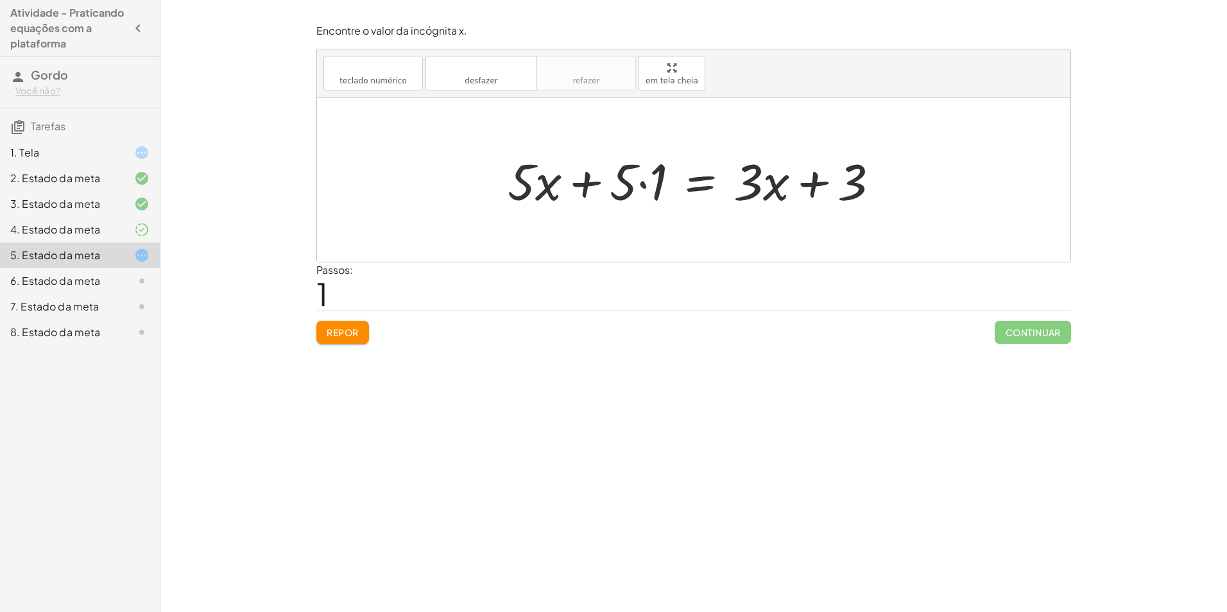
click at [643, 185] on div at bounding box center [698, 180] width 394 height 66
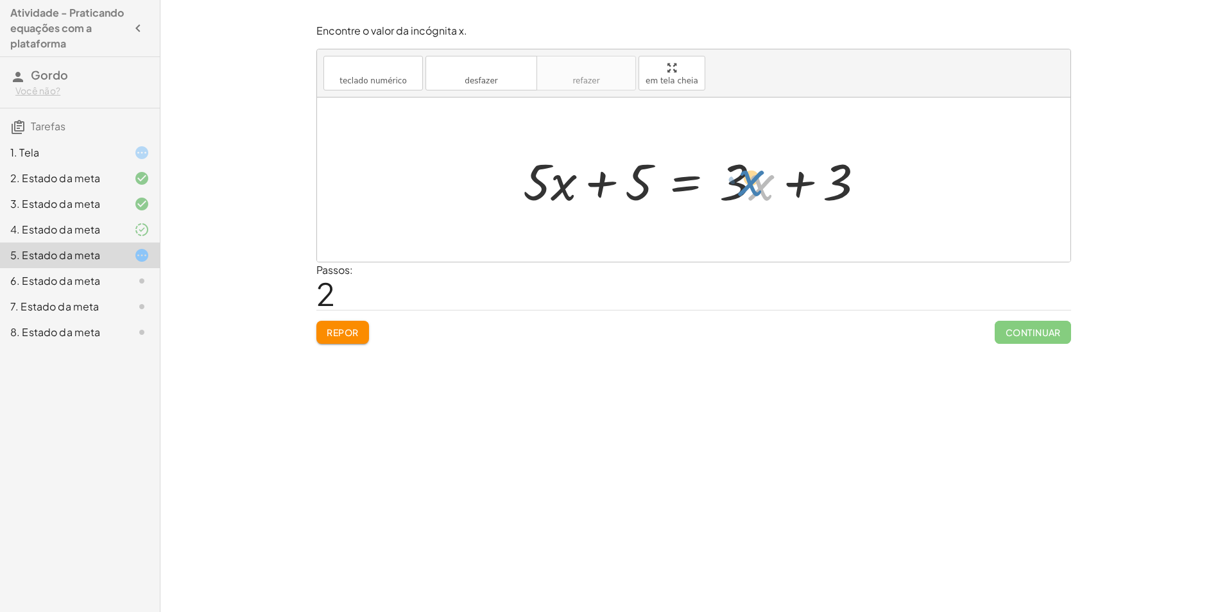
drag, startPoint x: 759, startPoint y: 183, endPoint x: 757, endPoint y: 176, distance: 7.3
click at [757, 176] on div at bounding box center [699, 180] width 365 height 66
drag, startPoint x: 734, startPoint y: 176, endPoint x: 734, endPoint y: 169, distance: 7.1
click at [733, 169] on div at bounding box center [699, 180] width 365 height 66
drag, startPoint x: 751, startPoint y: 184, endPoint x: 760, endPoint y: 182, distance: 9.3
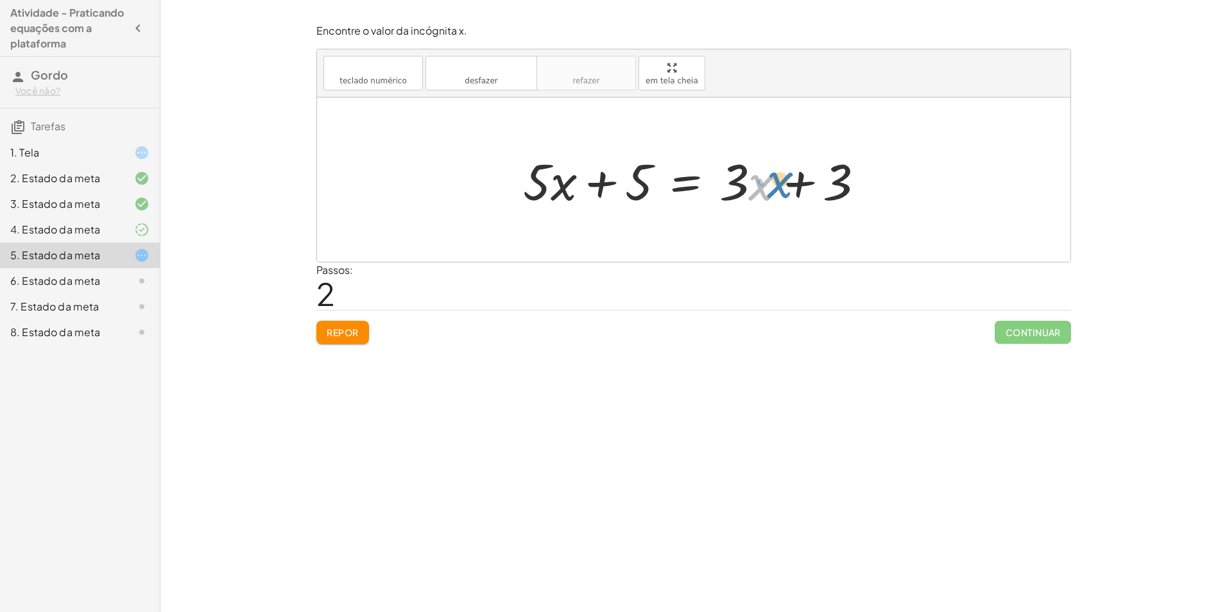
click at [760, 182] on div at bounding box center [699, 180] width 365 height 66
drag, startPoint x: 557, startPoint y: 185, endPoint x: 538, endPoint y: 190, distance: 19.8
click at [572, 189] on div at bounding box center [699, 180] width 365 height 66
drag, startPoint x: 630, startPoint y: 179, endPoint x: 882, endPoint y: 160, distance: 252.9
click at [882, 164] on div "· 5 · ( + x + 1 ) = + · 3 · x + 3 + · 5 · x + · 5 · 1 = + · 3 · x + 3 + 5 + x +…" at bounding box center [694, 180] width 381 height 73
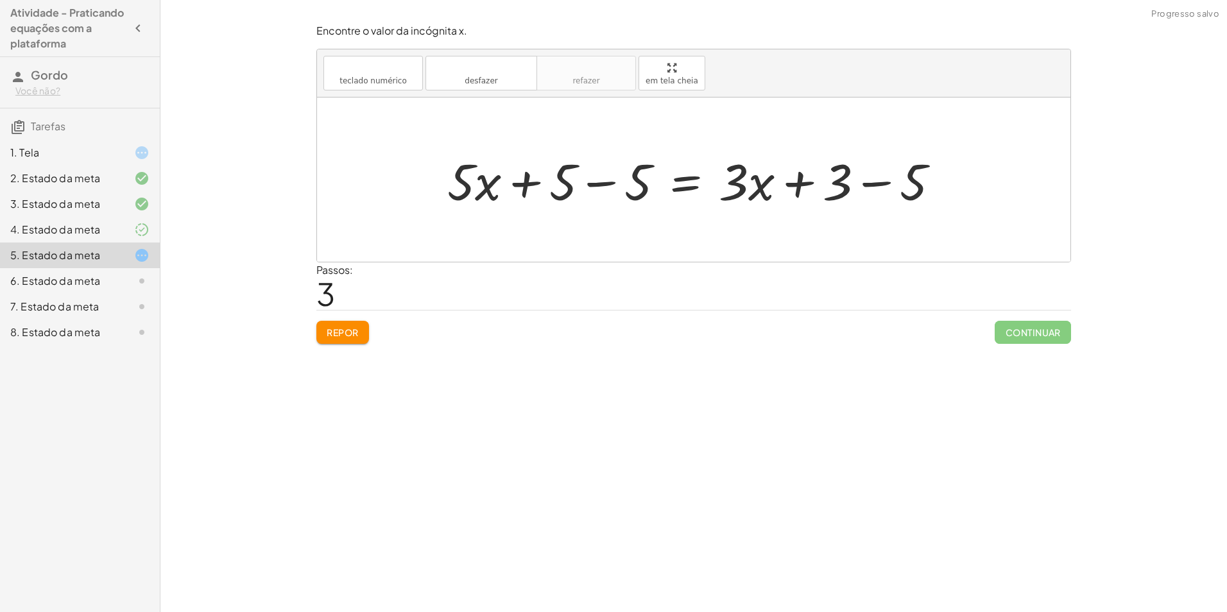
drag, startPoint x: 589, startPoint y: 181, endPoint x: 628, endPoint y: 175, distance: 38.9
click at [592, 182] on div at bounding box center [698, 180] width 515 height 66
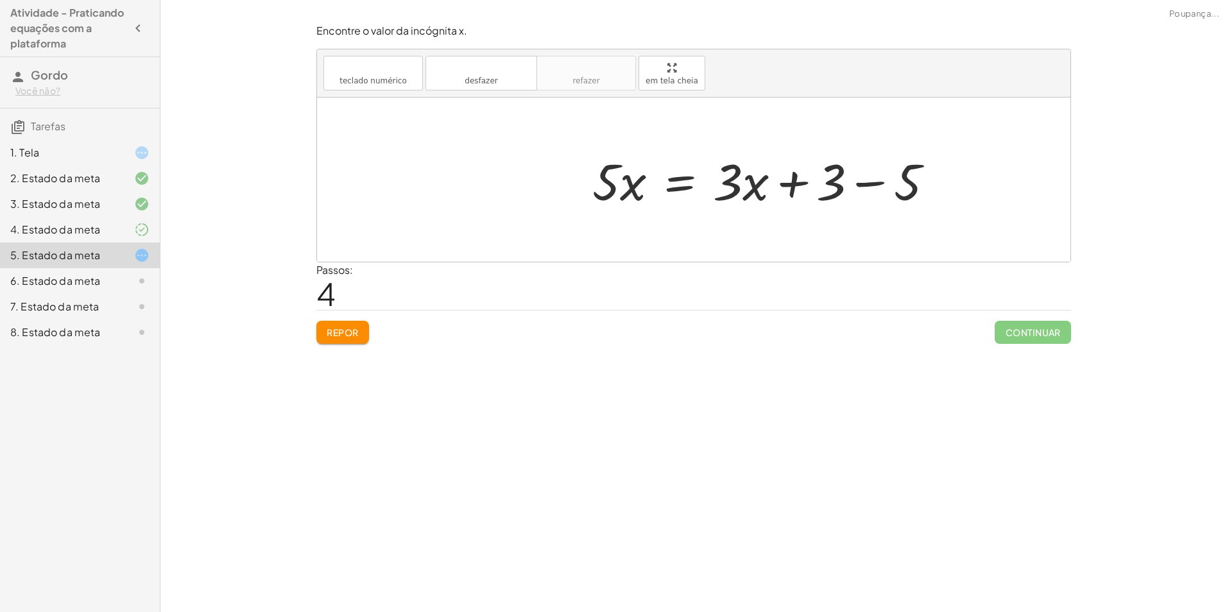
drag, startPoint x: 875, startPoint y: 172, endPoint x: 868, endPoint y: 173, distance: 7.8
click at [873, 173] on div at bounding box center [768, 180] width 365 height 66
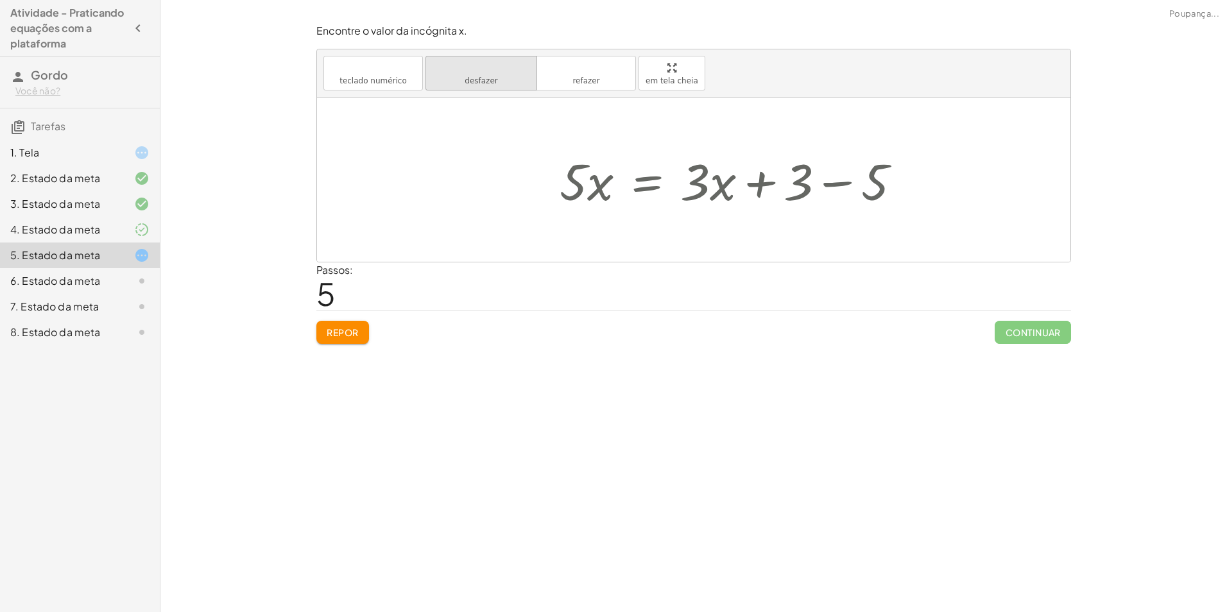
click at [506, 70] on icon "desfazer" at bounding box center [482, 67] width 98 height 15
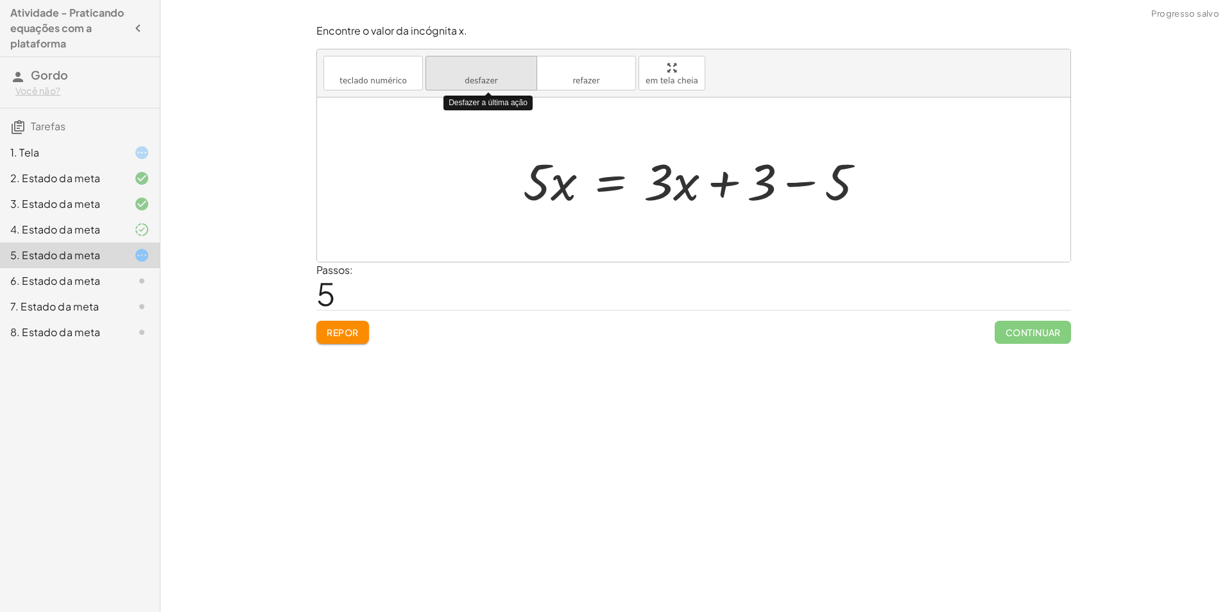
click at [504, 71] on icon "desfazer" at bounding box center [482, 67] width 98 height 15
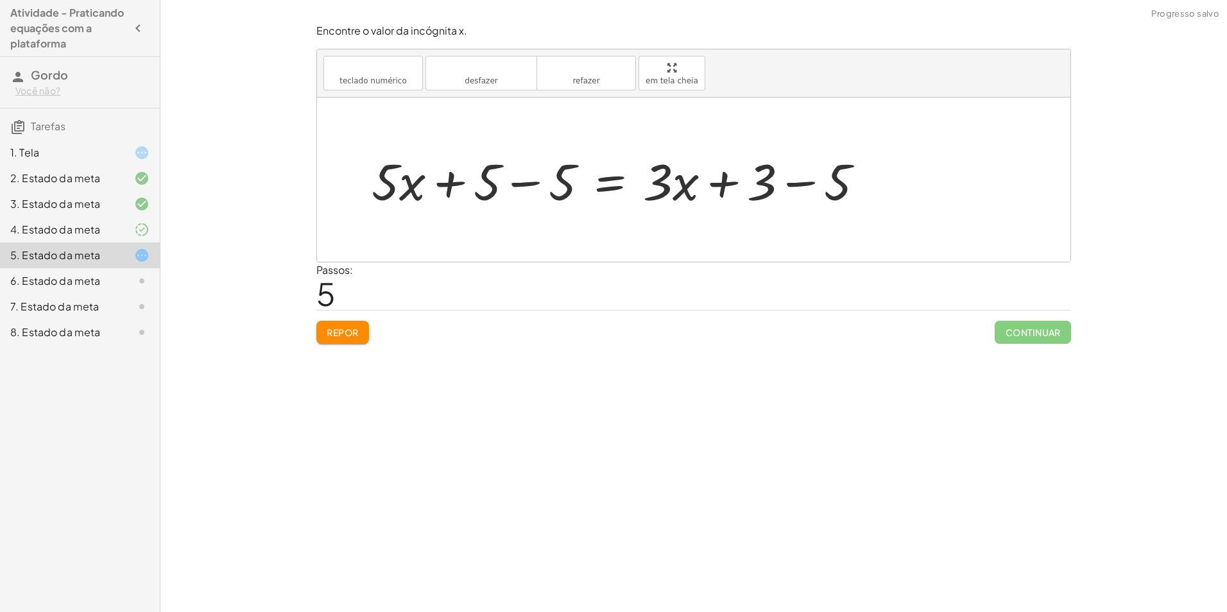
click at [533, 187] on div at bounding box center [622, 180] width 515 height 66
drag, startPoint x: 530, startPoint y: 184, endPoint x: 480, endPoint y: 159, distance: 56.0
click at [481, 158] on div at bounding box center [693, 180] width 753 height 164
click at [342, 329] on font "Repor" at bounding box center [343, 333] width 32 height 12
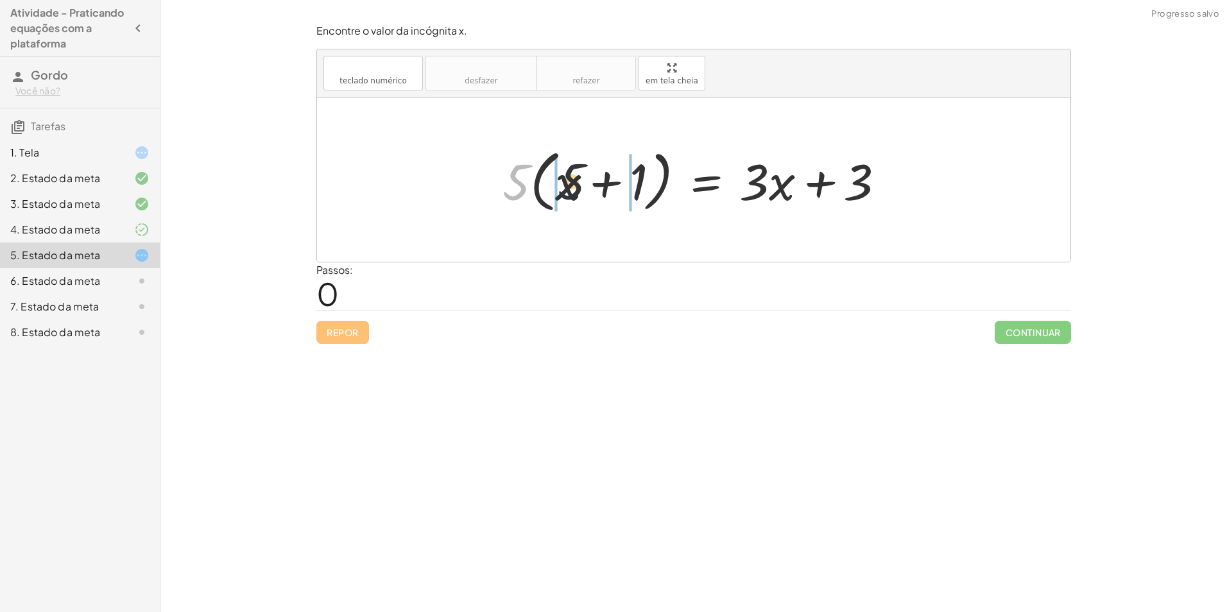
drag, startPoint x: 510, startPoint y: 183, endPoint x: 579, endPoint y: 181, distance: 68.7
click at [579, 181] on div at bounding box center [699, 180] width 406 height 74
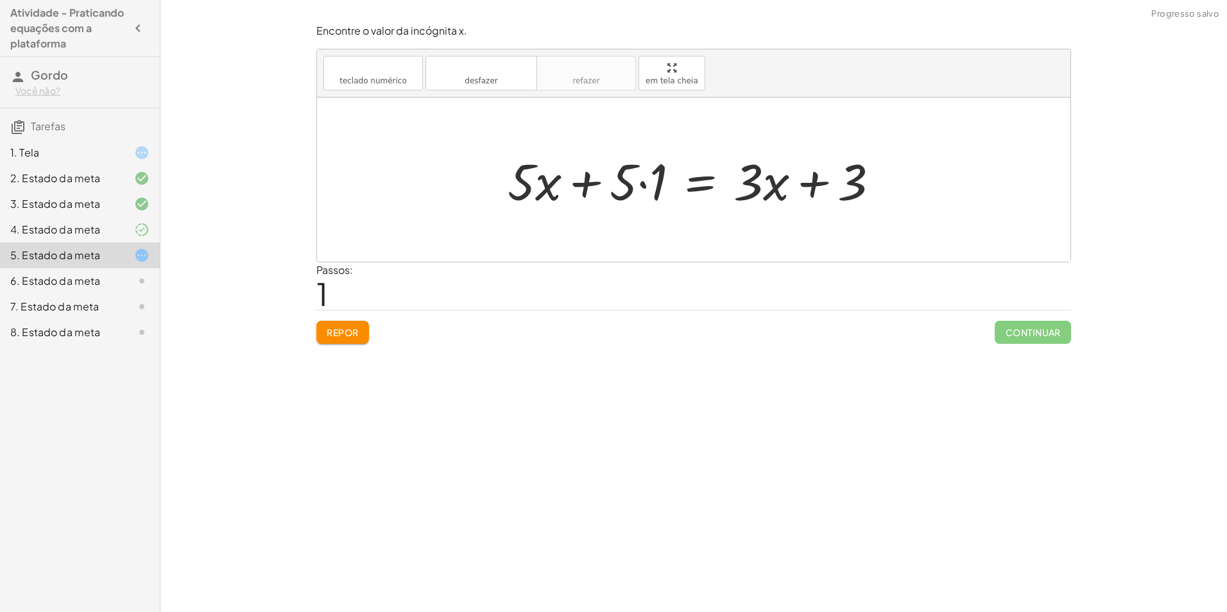
click at [644, 187] on div at bounding box center [698, 180] width 394 height 66
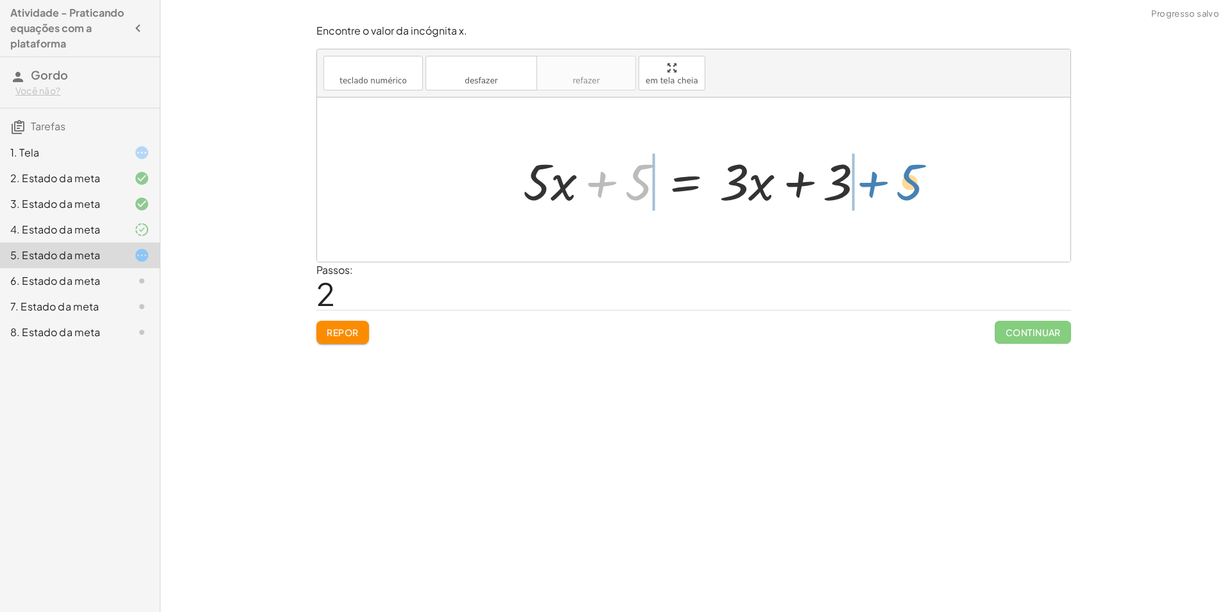
drag, startPoint x: 641, startPoint y: 187, endPoint x: 911, endPoint y: 184, distance: 270.2
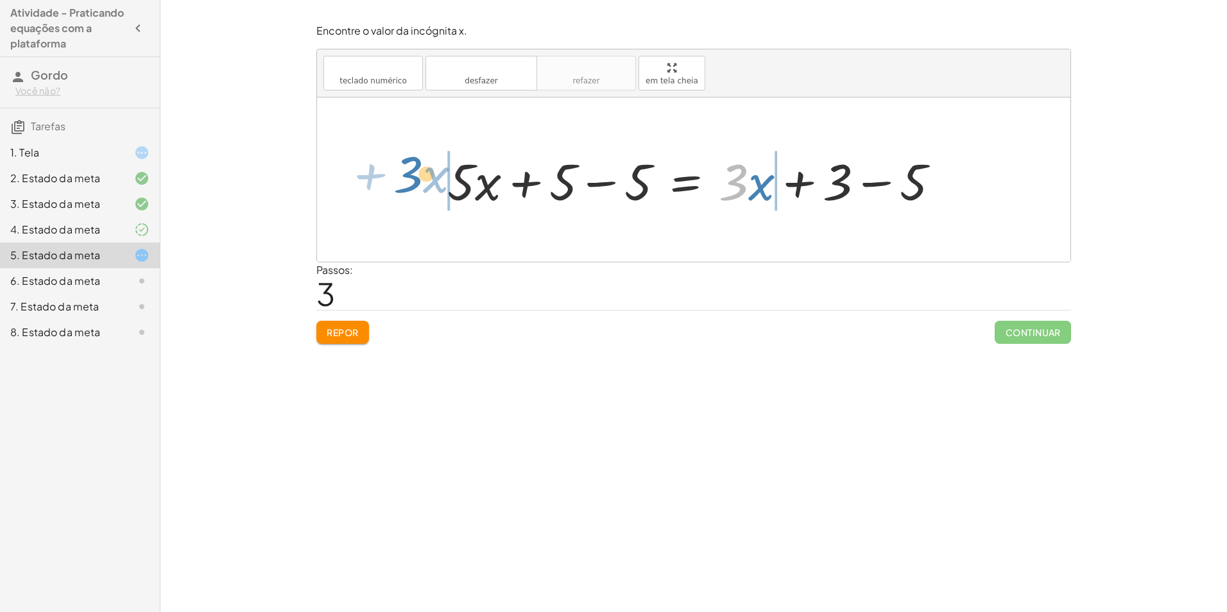
drag, startPoint x: 748, startPoint y: 183, endPoint x: 417, endPoint y: 175, distance: 330.6
click at [417, 175] on div "· 5 · ( + x + 1 ) = + · 3 · x + 3 + · 5 · x + · 5 · 1 = + · 3 · x + 3 + · 5 · x…" at bounding box center [693, 180] width 753 height 164
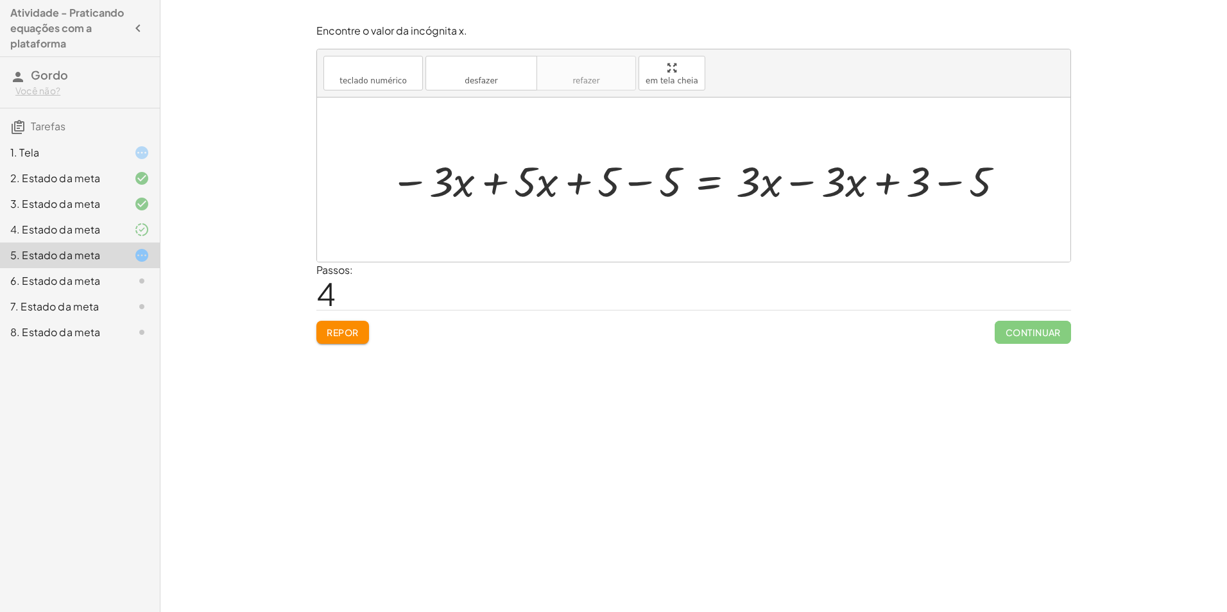
click at [641, 183] on div at bounding box center [699, 179] width 630 height 55
click at [940, 183] on div at bounding box center [760, 179] width 506 height 55
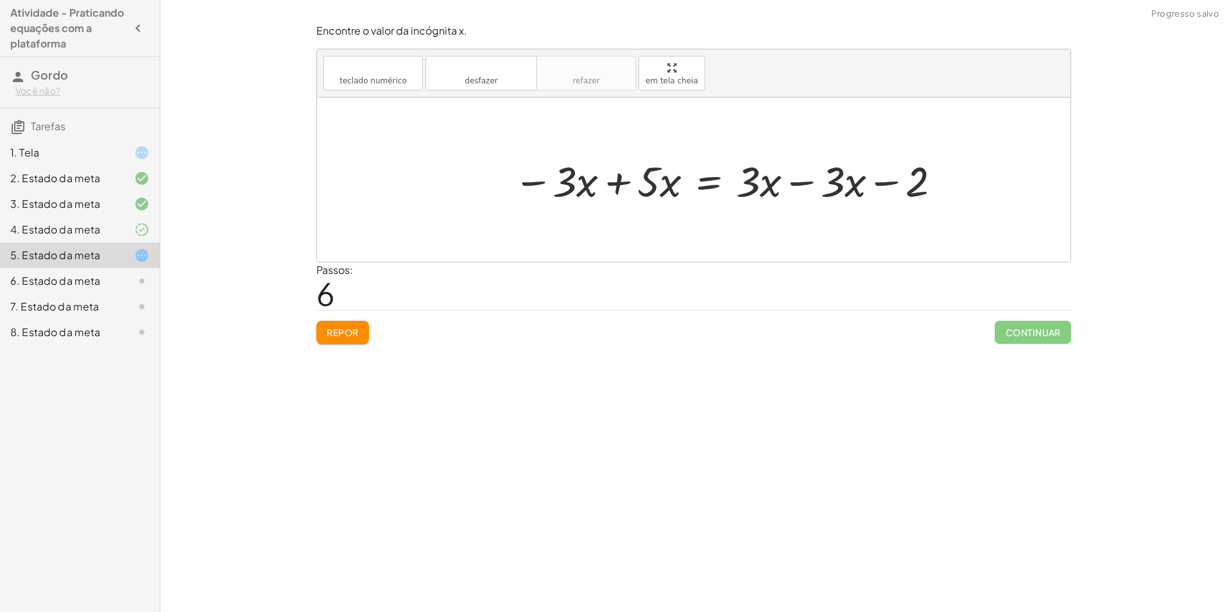
click at [804, 176] on div at bounding box center [728, 179] width 443 height 55
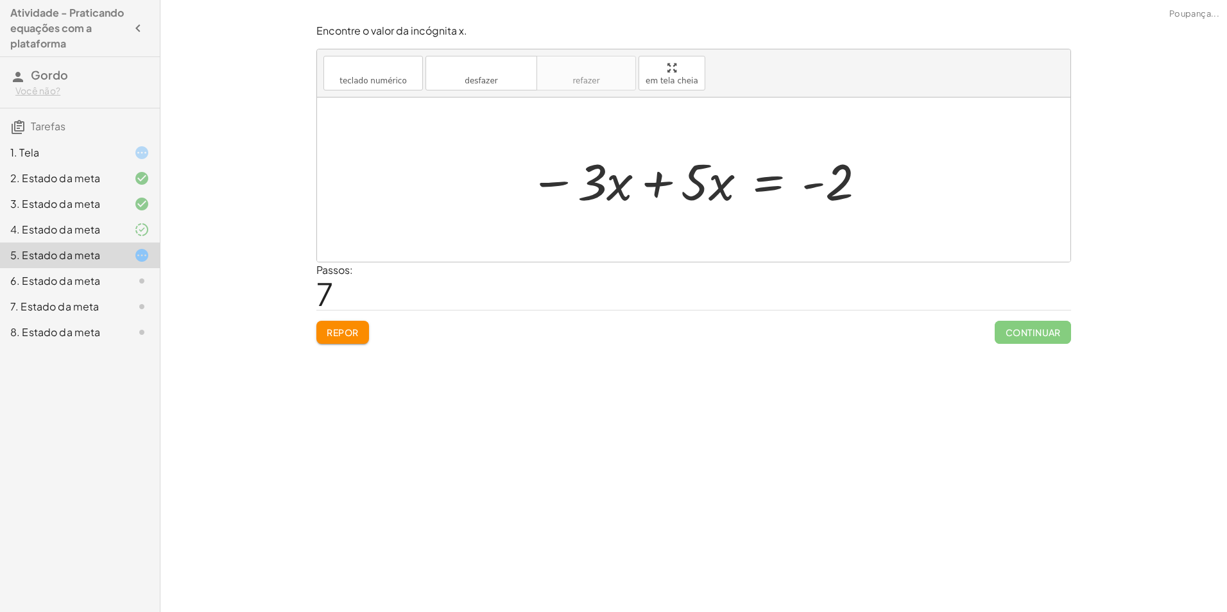
click at [666, 181] on div at bounding box center [698, 180] width 350 height 66
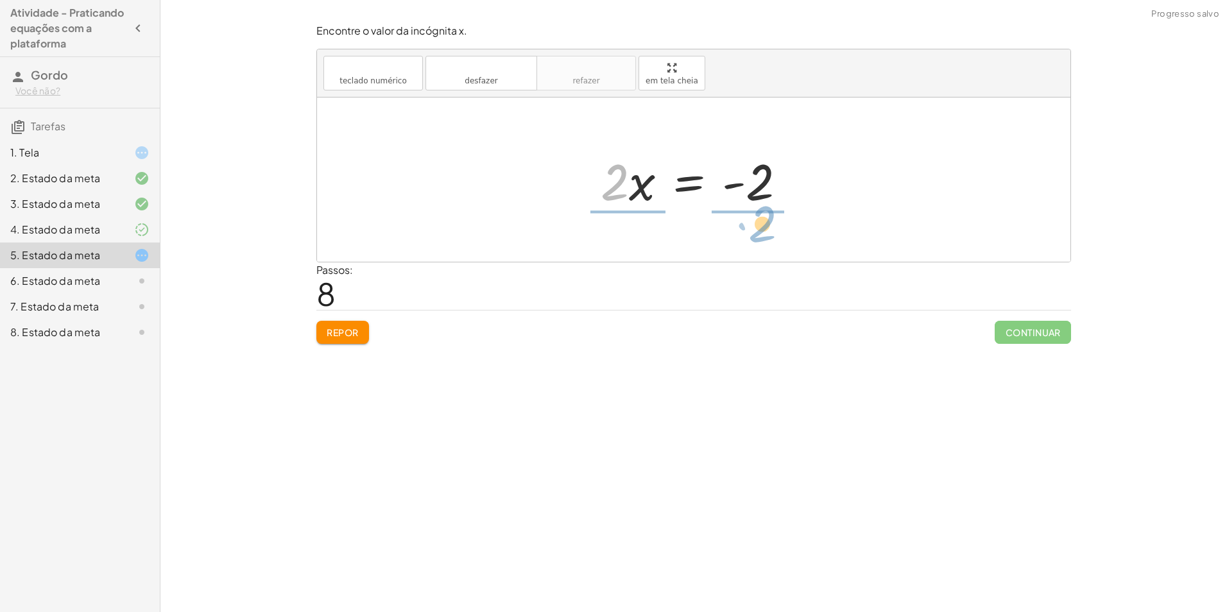
drag, startPoint x: 610, startPoint y: 187, endPoint x: 753, endPoint y: 218, distance: 146.4
click at [753, 218] on div "· 5 · ( + x + 1 ) = + · 3 · x + 3 + · 5 · x + · 5 · 1 = + · 3 · x + 3 + · 5 · x…" at bounding box center [693, 180] width 753 height 164
click at [633, 182] on div at bounding box center [698, 179] width 221 height 99
click at [747, 187] on div at bounding box center [714, 179] width 190 height 99
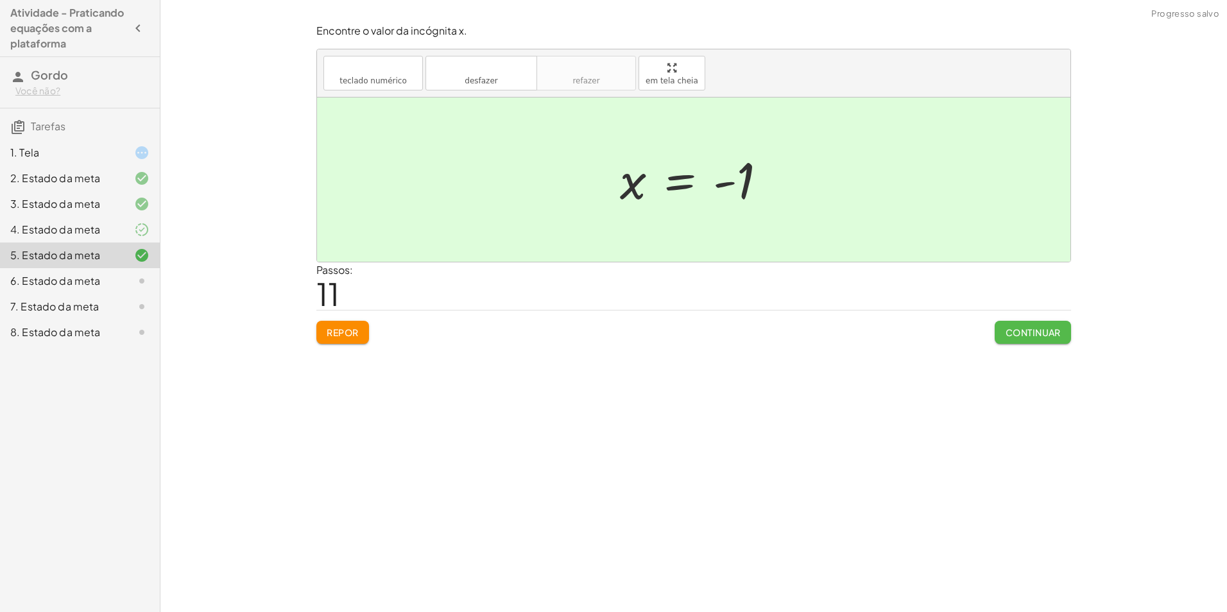
click at [1045, 333] on font "Continuar" at bounding box center [1033, 333] width 56 height 12
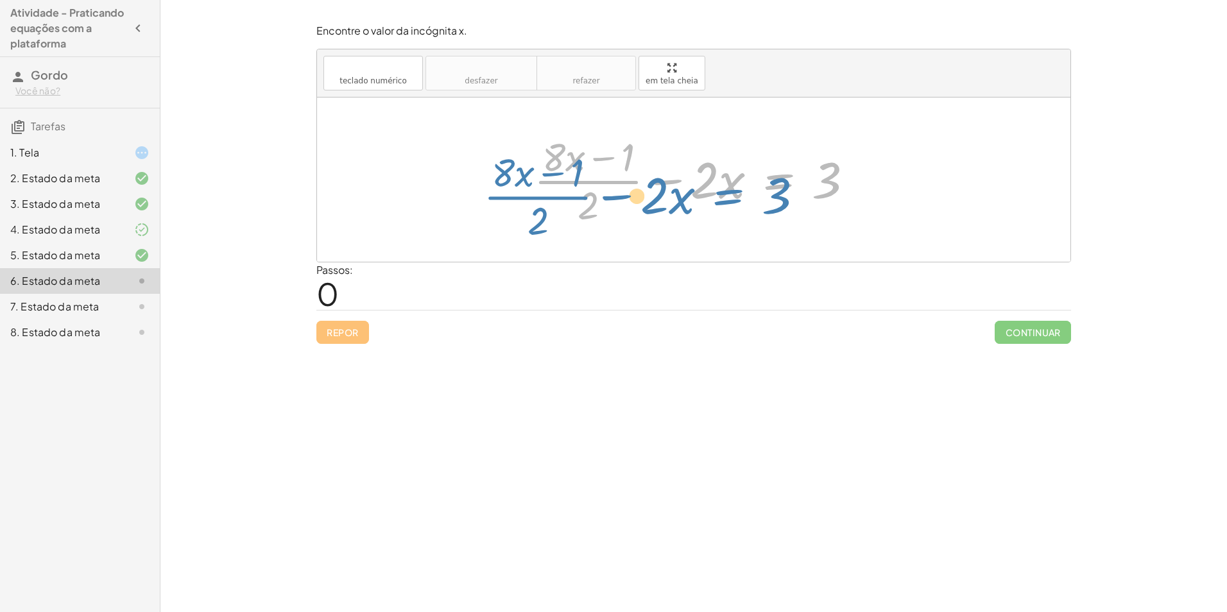
drag, startPoint x: 784, startPoint y: 178, endPoint x: 750, endPoint y: 182, distance: 34.2
click at [750, 182] on div at bounding box center [699, 179] width 343 height 99
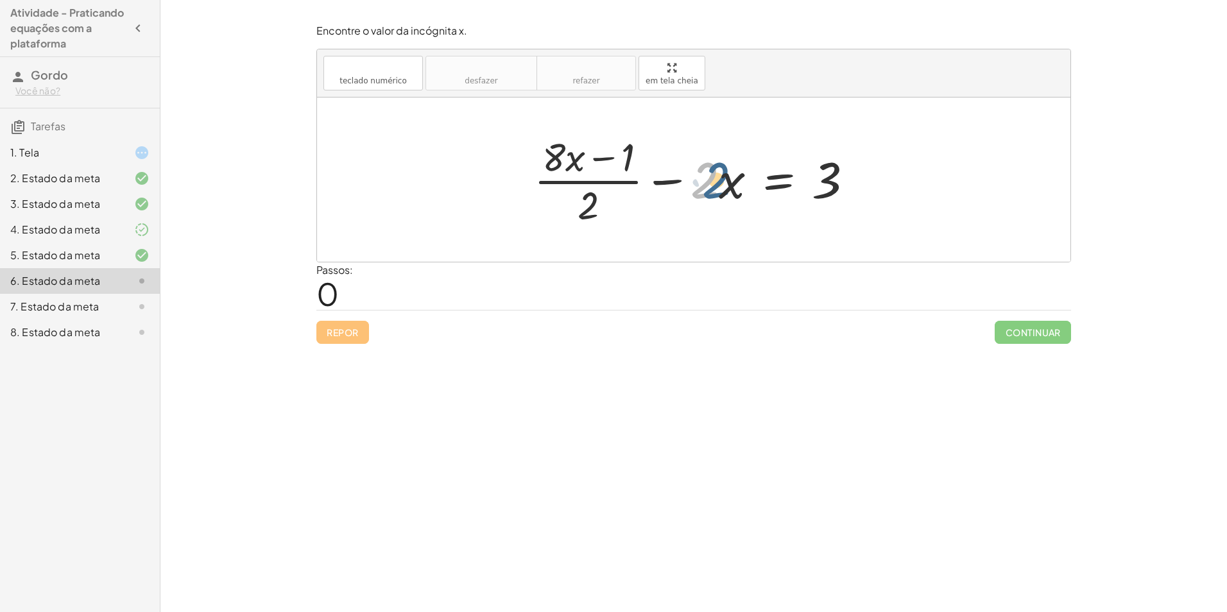
drag, startPoint x: 714, startPoint y: 182, endPoint x: 725, endPoint y: 184, distance: 11.0
click at [725, 184] on div at bounding box center [699, 179] width 343 height 99
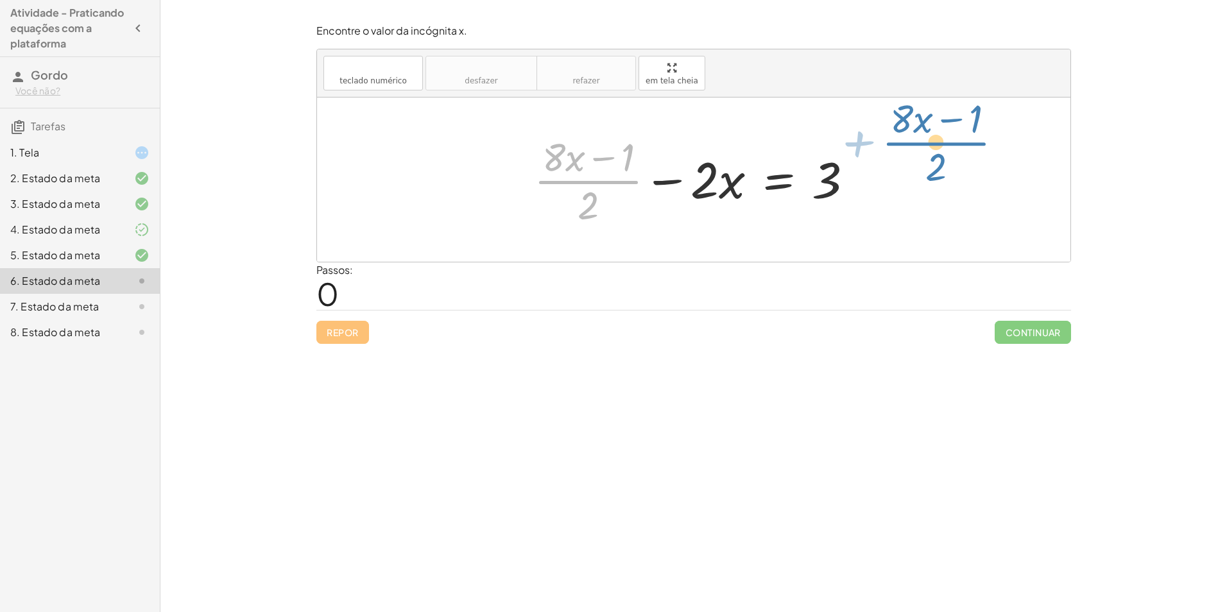
drag, startPoint x: 599, startPoint y: 182, endPoint x: 956, endPoint y: 153, distance: 358.6
click at [959, 152] on div "+ · ( + · 8 · x − 1 ) · 2 + · ( + · 8 · x − 1 ) · 2 − · 2 · x = 3" at bounding box center [693, 180] width 753 height 164
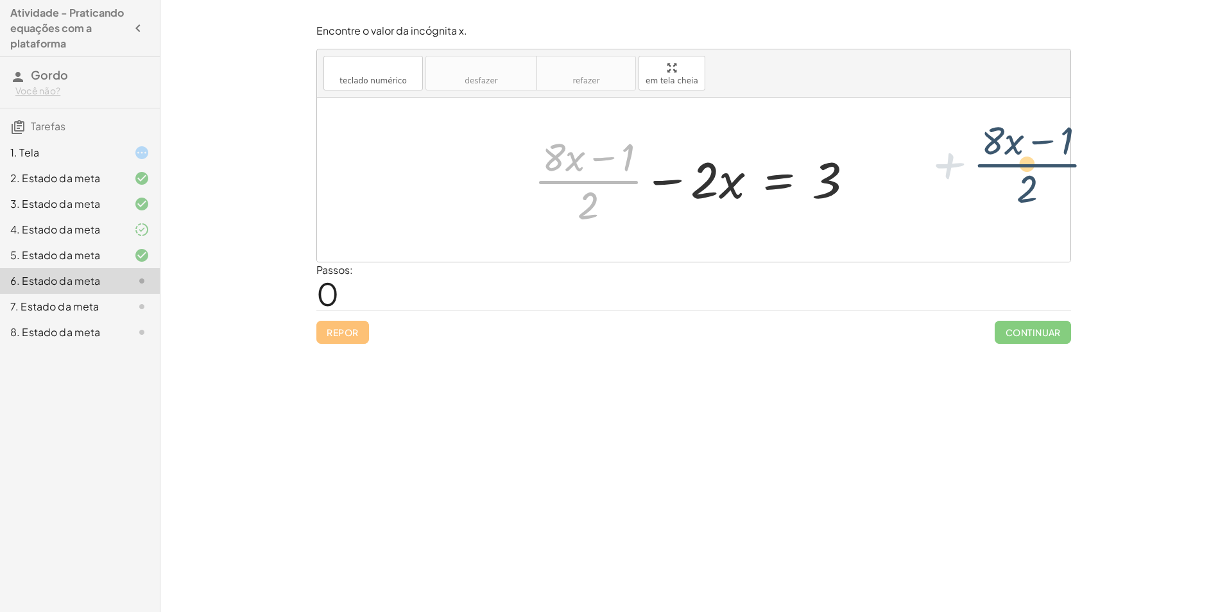
drag, startPoint x: 727, startPoint y: 165, endPoint x: 1128, endPoint y: 195, distance: 401.6
click at [1128, 195] on div "Encontre o valor da incógnita x manipulando a equação. insert select one: Math …" at bounding box center [693, 306] width 1067 height 612
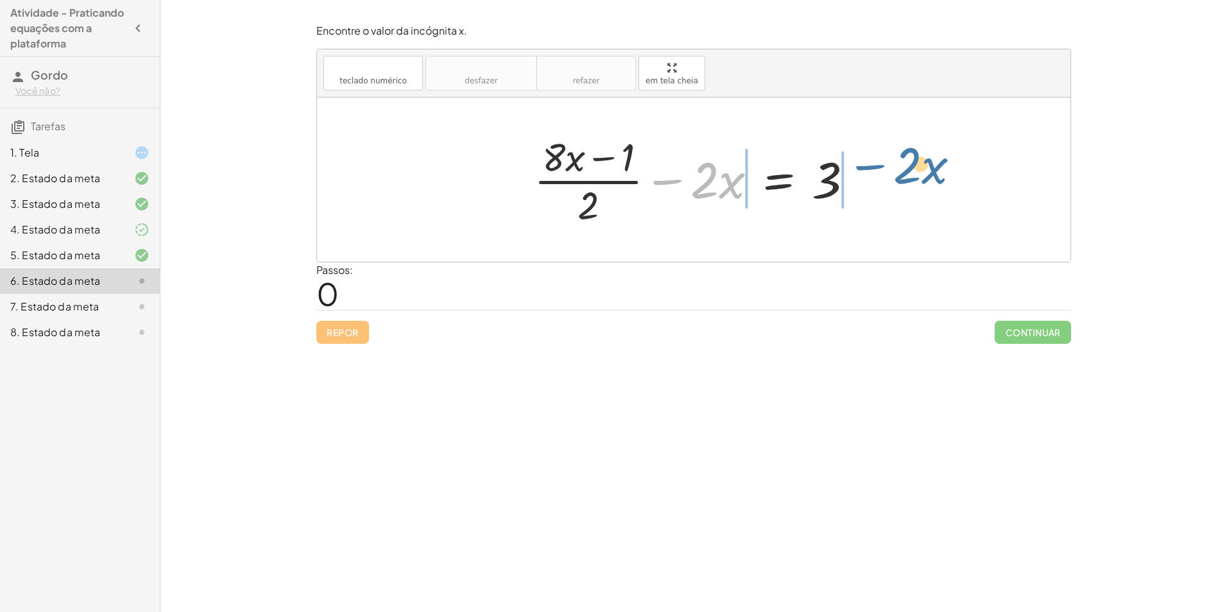
drag, startPoint x: 713, startPoint y: 177, endPoint x: 858, endPoint y: 167, distance: 145.4
click at [858, 167] on div at bounding box center [699, 179] width 343 height 99
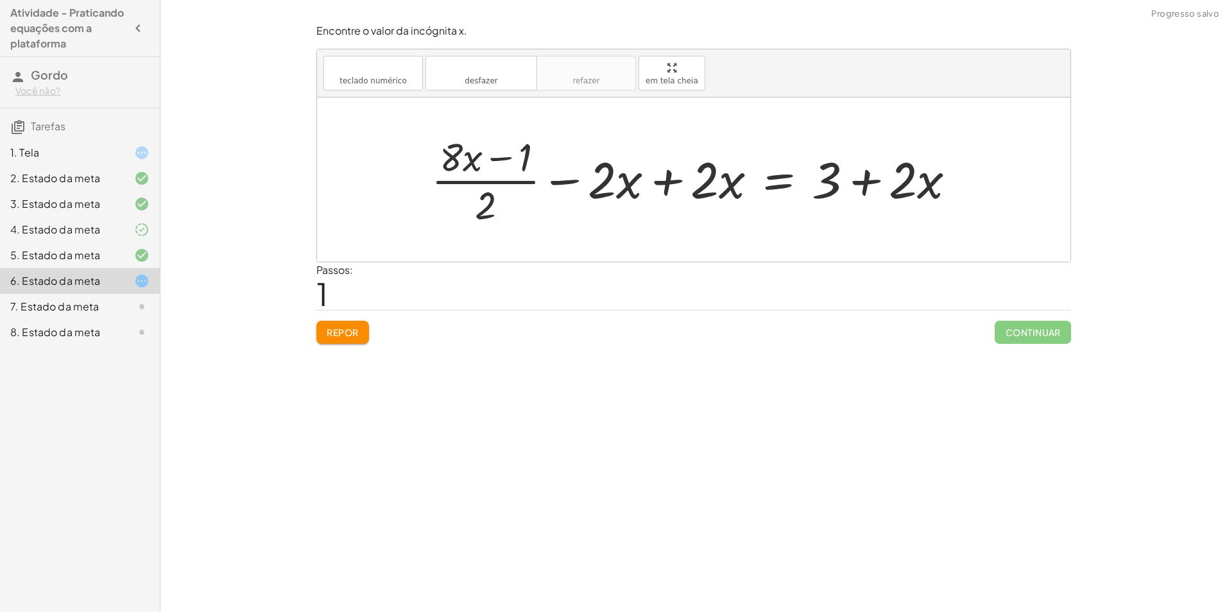
click at [864, 176] on div at bounding box center [698, 179] width 547 height 99
click at [669, 185] on div at bounding box center [698, 179] width 547 height 99
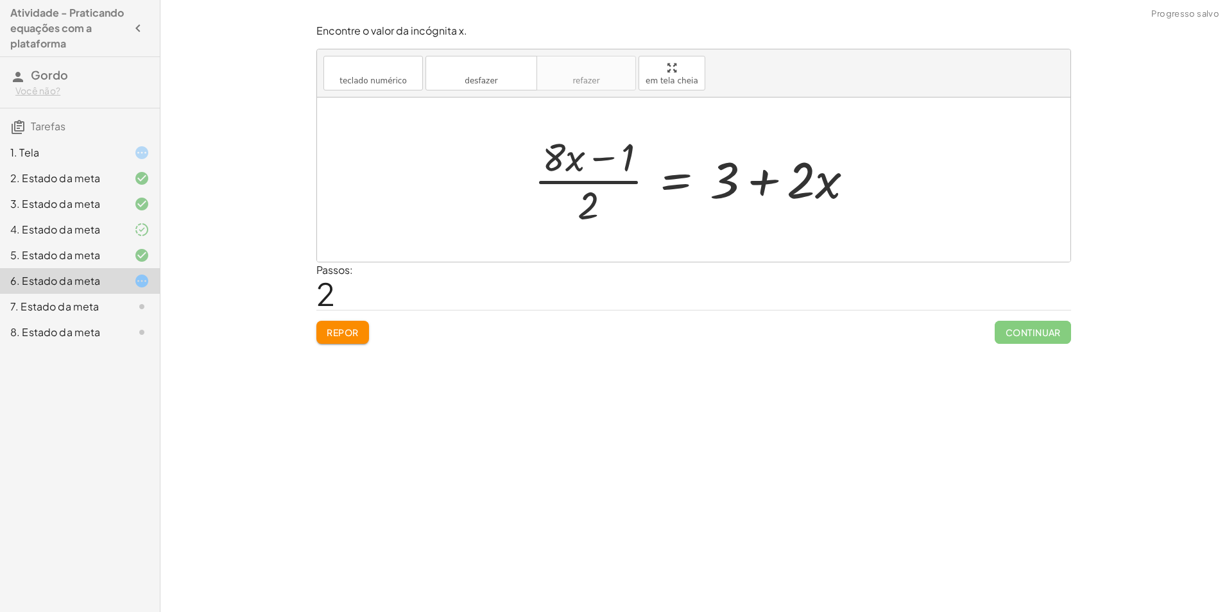
click at [623, 182] on div at bounding box center [699, 179] width 343 height 99
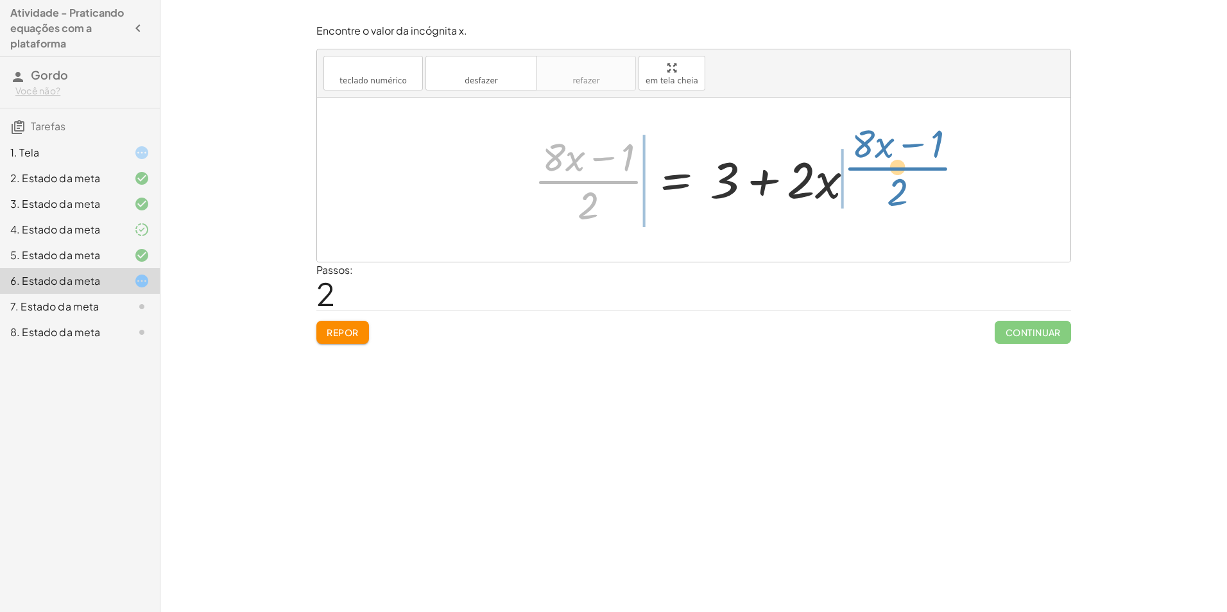
drag, startPoint x: 623, startPoint y: 182, endPoint x: 934, endPoint y: 169, distance: 311.5
click at [934, 169] on div "+ · ( + · 8 · x − 1 ) · 2 − · 2 · x = 3 + · ( + · 8 · x − 1 ) · 2 − · 2 · x + ·…" at bounding box center [693, 180] width 753 height 164
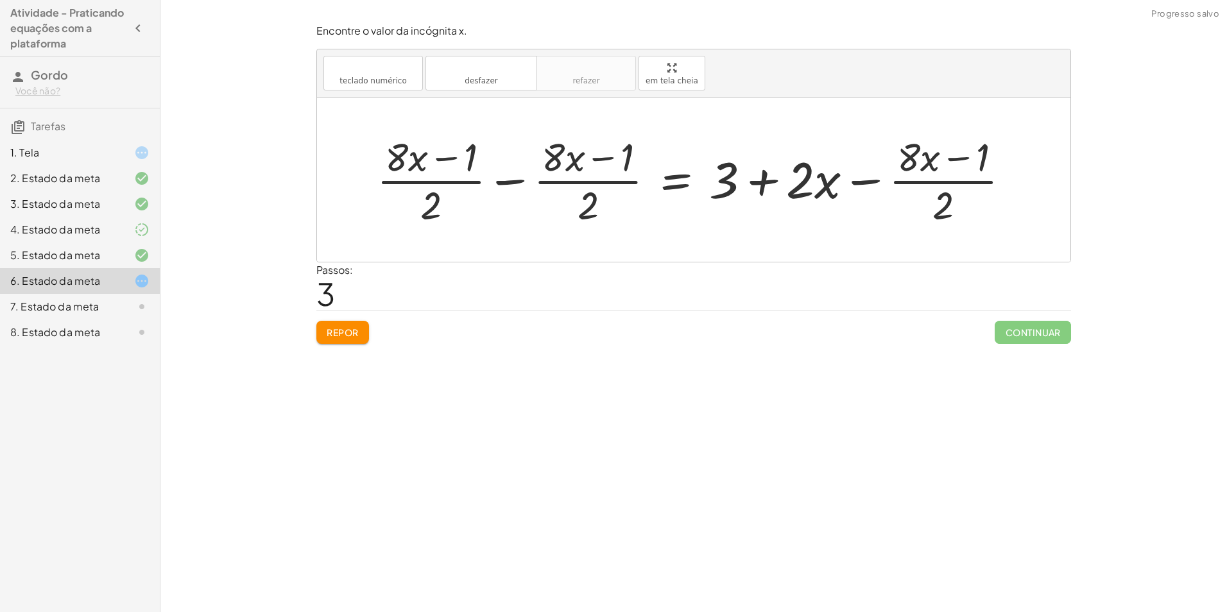
click at [520, 187] on div at bounding box center [698, 179] width 656 height 99
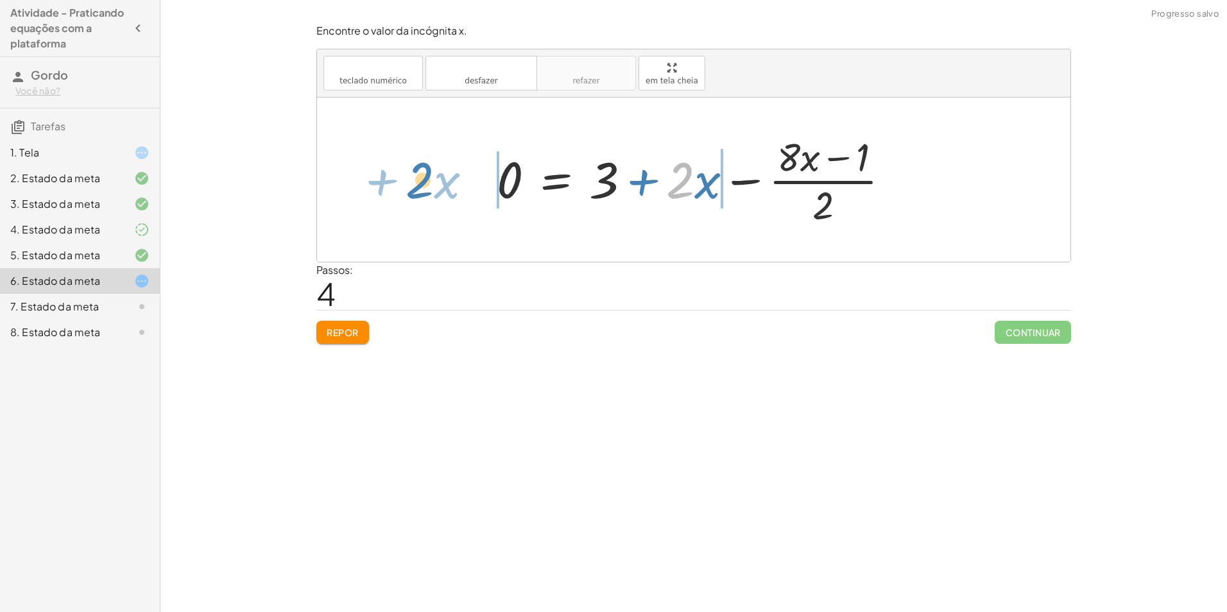
drag, startPoint x: 687, startPoint y: 178, endPoint x: 442, endPoint y: 178, distance: 245.1
click at [442, 178] on div "+ · ( + · 8 · x − 1 ) · 2 − · 2 · x = 3 + · ( + · 8 · x − 1 ) · 2 − · 2 · x + ·…" at bounding box center [693, 180] width 753 height 164
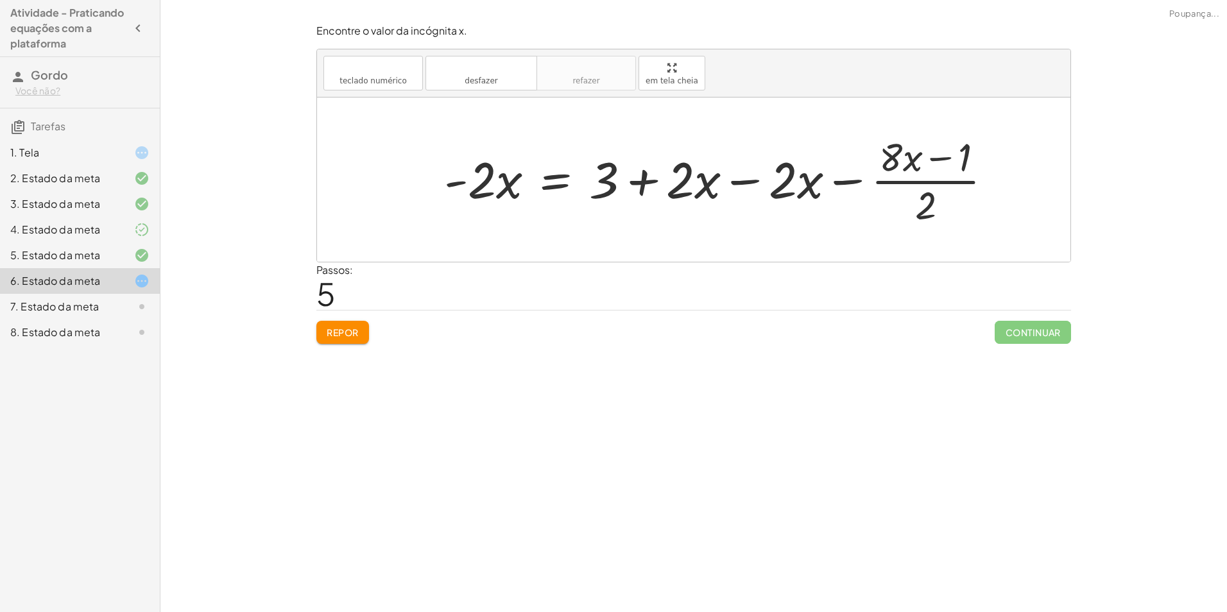
drag, startPoint x: 784, startPoint y: 181, endPoint x: 791, endPoint y: 186, distance: 8.7
click at [784, 183] on div at bounding box center [723, 179] width 571 height 99
click at [807, 184] on div at bounding box center [723, 179] width 571 height 99
click at [737, 179] on div at bounding box center [723, 179] width 571 height 99
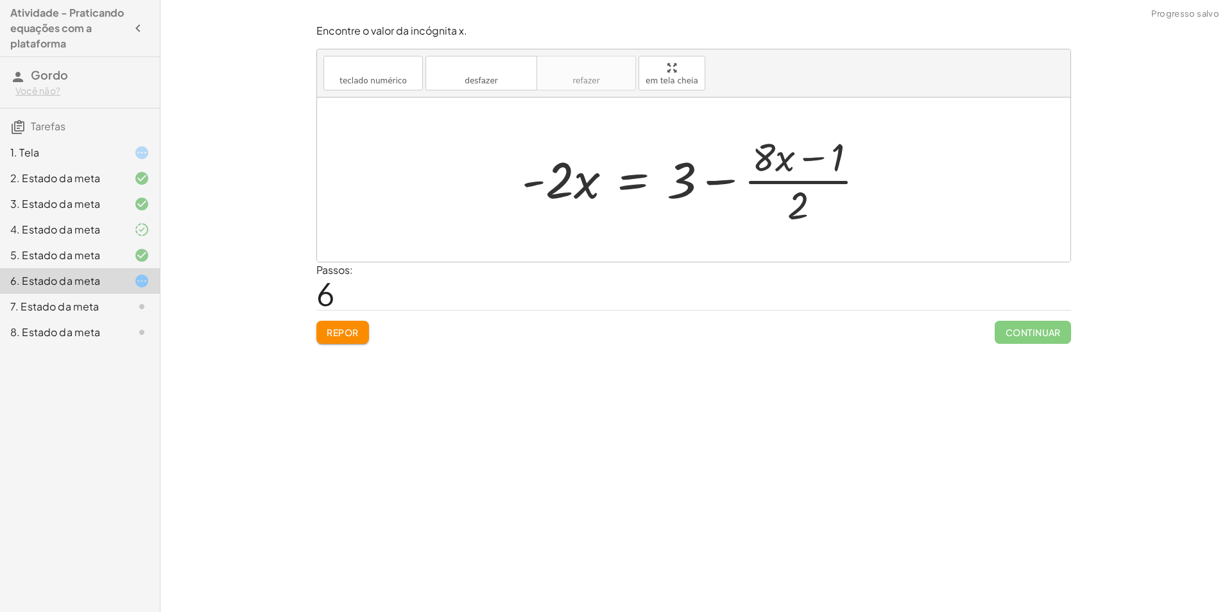
click at [727, 180] on div at bounding box center [698, 179] width 366 height 99
click at [759, 176] on div at bounding box center [698, 179] width 366 height 99
drag, startPoint x: 769, startPoint y: 182, endPoint x: 782, endPoint y: 193, distance: 16.8
click at [773, 186] on div at bounding box center [698, 179] width 366 height 99
drag, startPoint x: 802, startPoint y: 207, endPoint x: 802, endPoint y: 176, distance: 30.8
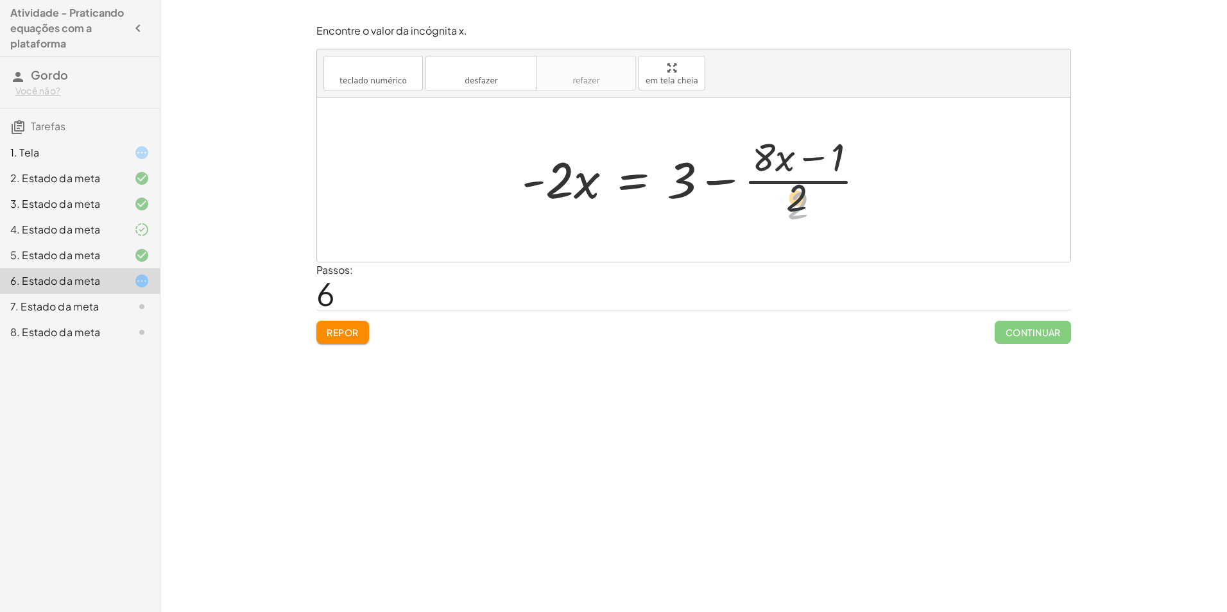
click at [801, 180] on div at bounding box center [698, 179] width 366 height 99
click at [801, 175] on div at bounding box center [716, 179] width 403 height 99
click at [770, 183] on div at bounding box center [714, 179] width 398 height 99
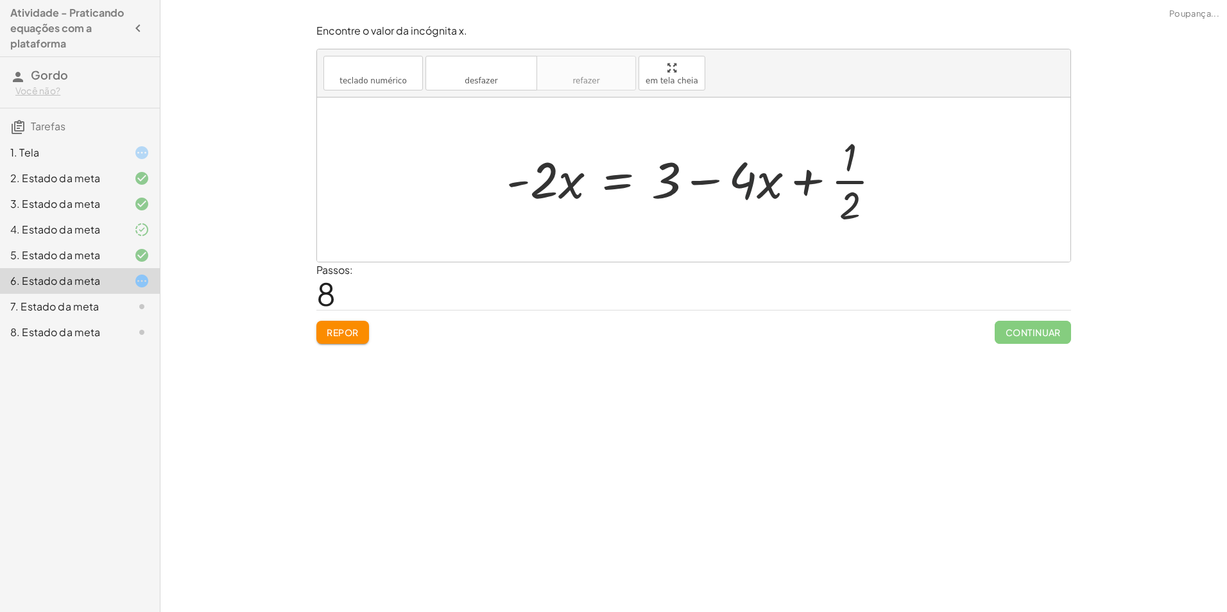
click at [755, 184] on div at bounding box center [699, 179] width 398 height 99
drag, startPoint x: 848, startPoint y: 164, endPoint x: 841, endPoint y: 188, distance: 24.8
drag, startPoint x: 855, startPoint y: 212, endPoint x: 857, endPoint y: 176, distance: 36.0
click at [857, 177] on div at bounding box center [699, 179] width 398 height 99
click at [857, 175] on div at bounding box center [699, 179] width 398 height 99
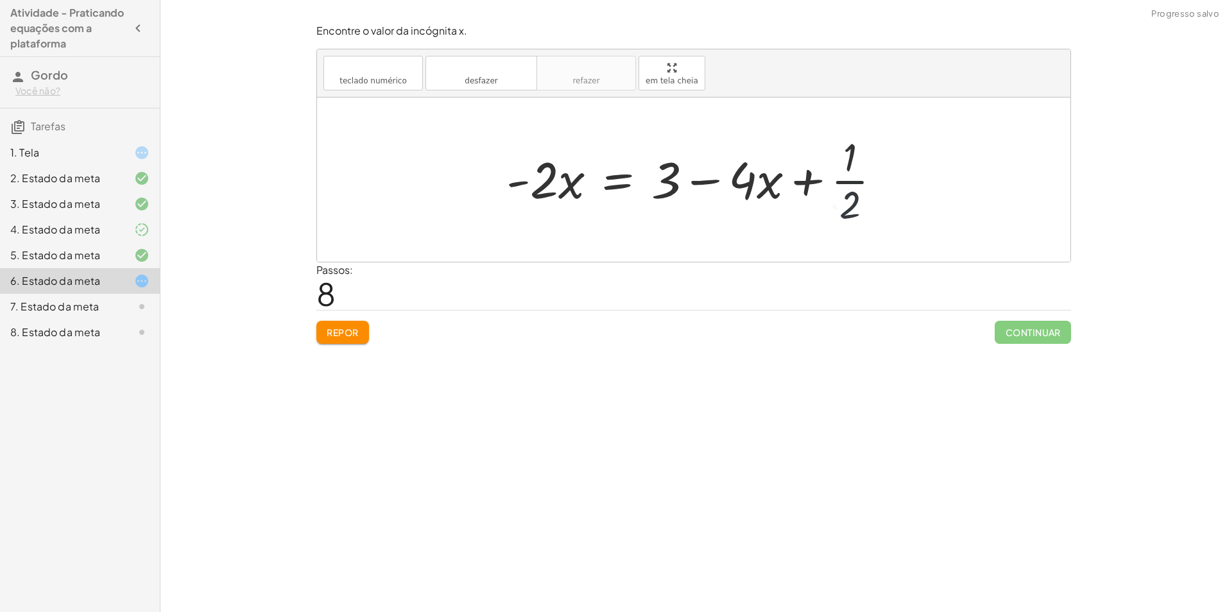
click at [847, 183] on div at bounding box center [699, 179] width 398 height 99
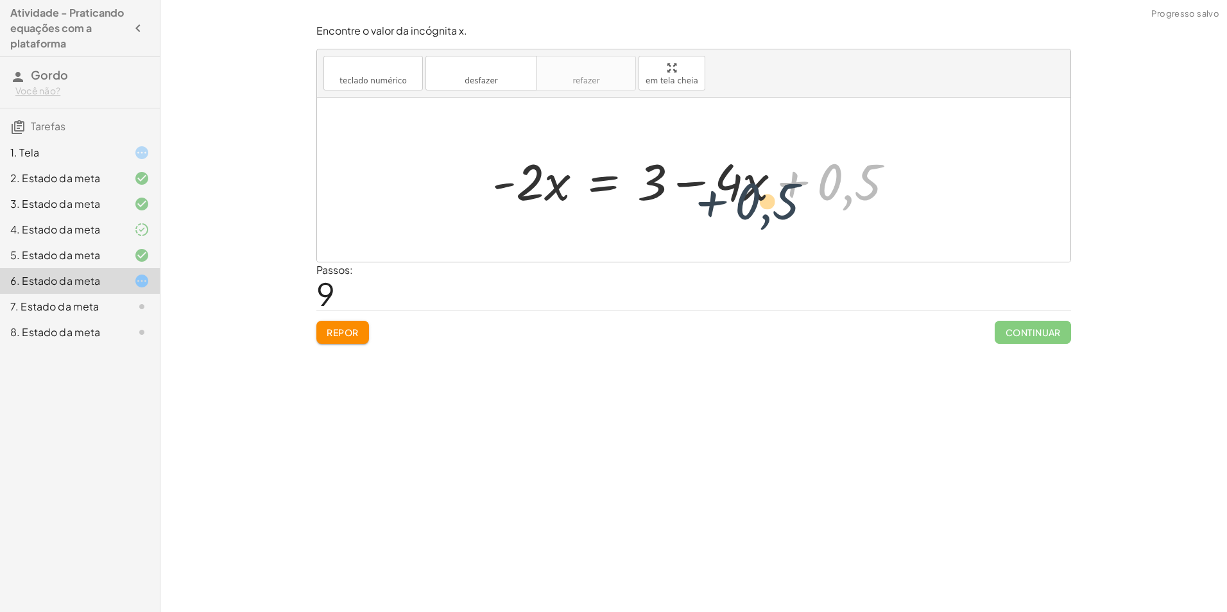
drag, startPoint x: 856, startPoint y: 180, endPoint x: 756, endPoint y: 194, distance: 101.2
click at [750, 194] on div at bounding box center [698, 180] width 425 height 66
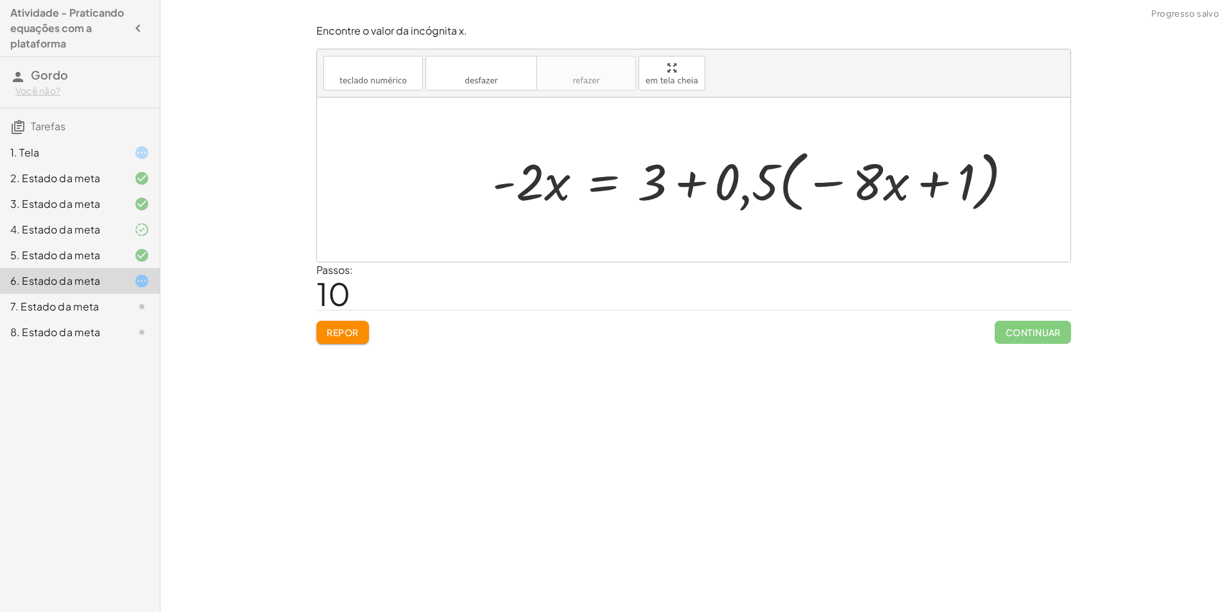
click at [761, 178] on div at bounding box center [758, 180] width 544 height 74
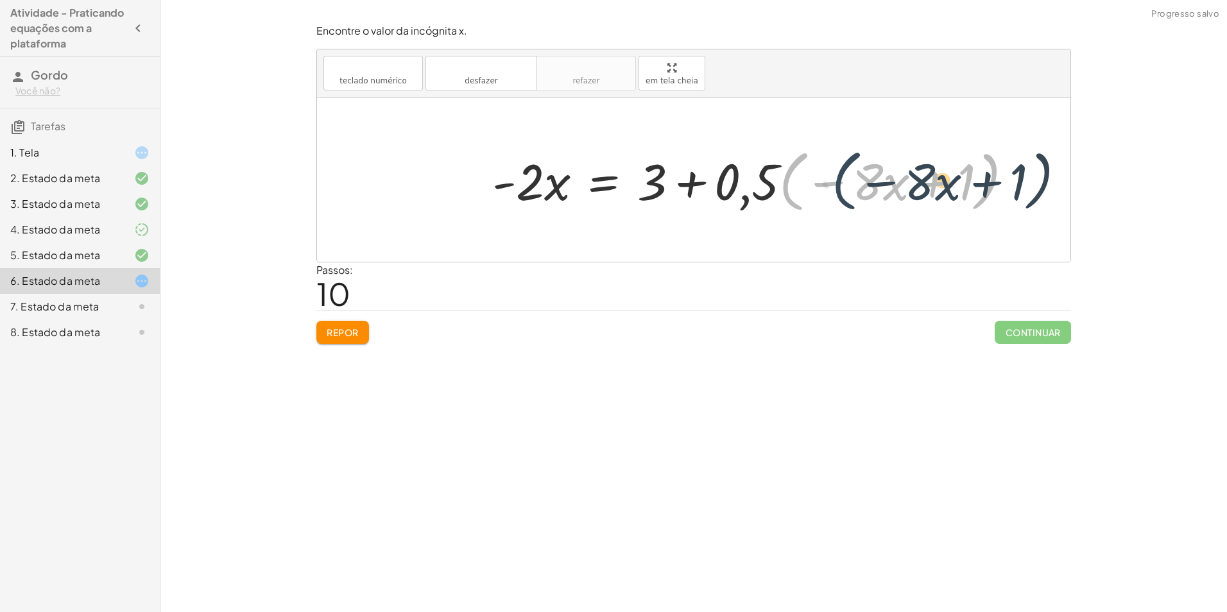
drag, startPoint x: 780, startPoint y: 189, endPoint x: 836, endPoint y: 186, distance: 56.6
click at [836, 186] on div at bounding box center [758, 180] width 544 height 74
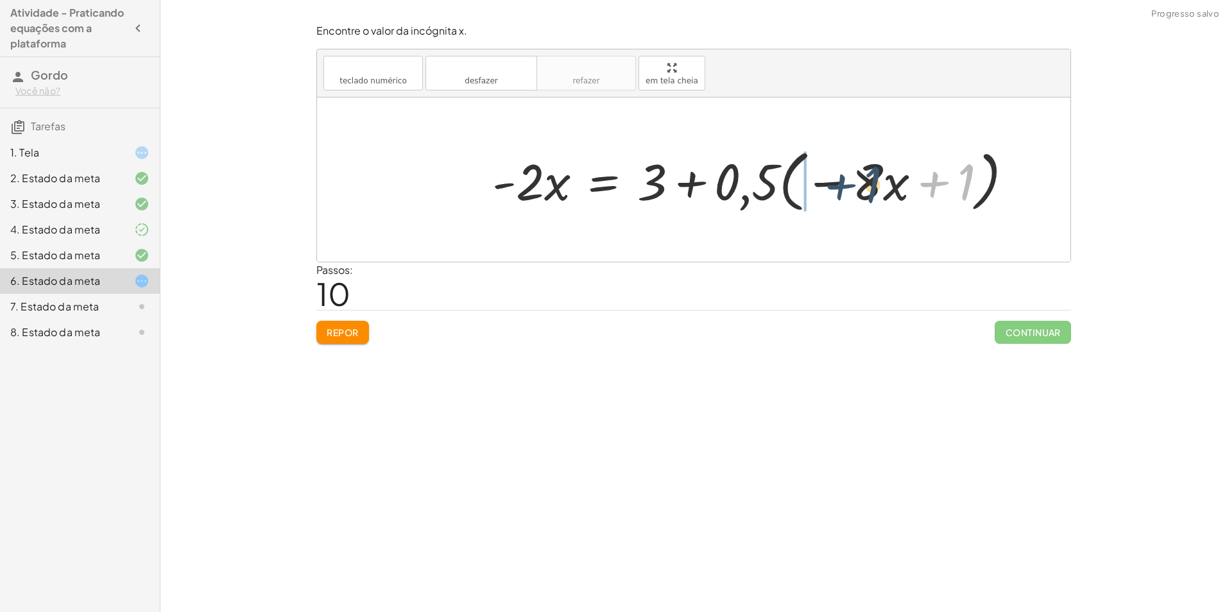
drag, startPoint x: 869, startPoint y: 183, endPoint x: 734, endPoint y: 186, distance: 135.4
click at [737, 186] on div at bounding box center [758, 180] width 544 height 74
click at [868, 183] on div at bounding box center [758, 180] width 544 height 74
click at [832, 180] on div at bounding box center [758, 180] width 544 height 74
drag, startPoint x: 882, startPoint y: 183, endPoint x: 899, endPoint y: 185, distance: 17.5
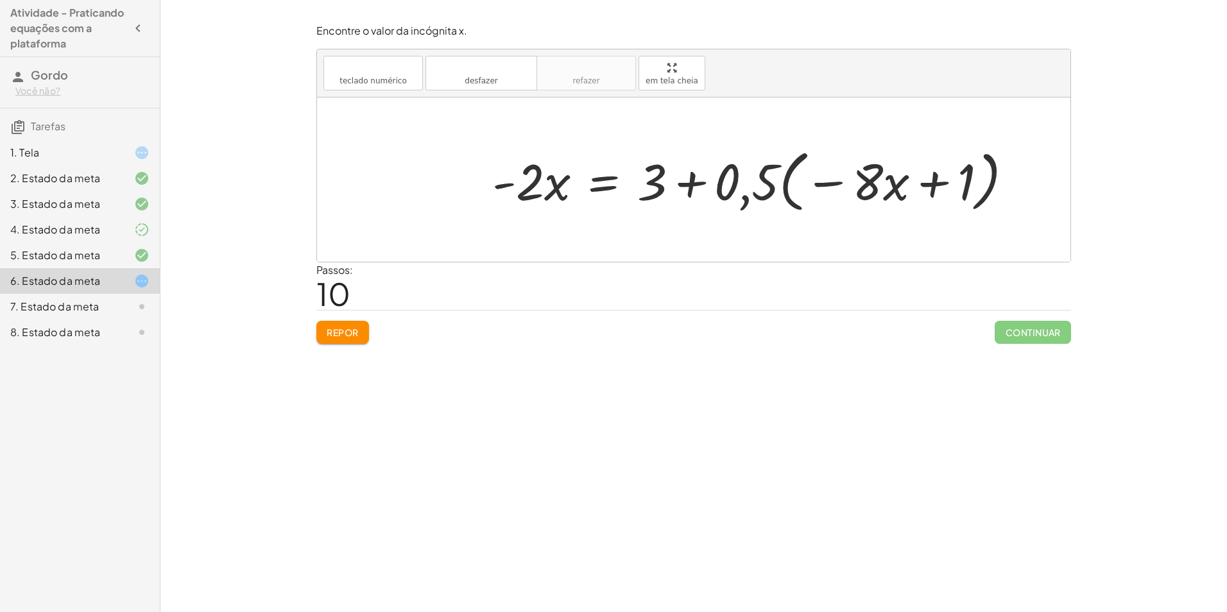
click at [885, 184] on div at bounding box center [758, 180] width 544 height 74
click at [906, 188] on div at bounding box center [758, 180] width 544 height 74
drag, startPoint x: 937, startPoint y: 176, endPoint x: 930, endPoint y: 179, distance: 7.8
click at [931, 178] on div at bounding box center [758, 180] width 544 height 74
drag, startPoint x: 929, startPoint y: 179, endPoint x: 814, endPoint y: 202, distance: 117.8
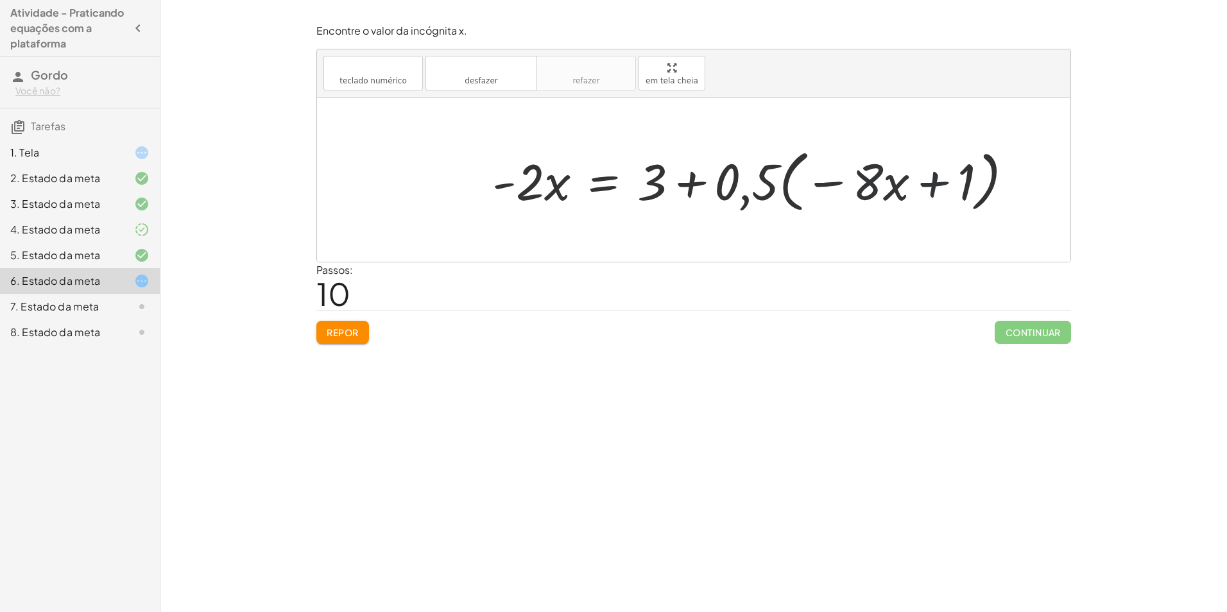
click at [916, 184] on div at bounding box center [758, 180] width 544 height 74
click at [773, 184] on div at bounding box center [758, 180] width 544 height 74
click at [743, 182] on div at bounding box center [758, 180] width 544 height 74
drag, startPoint x: 743, startPoint y: 187, endPoint x: 832, endPoint y: 184, distance: 88.6
click at [821, 185] on div at bounding box center [758, 180] width 544 height 74
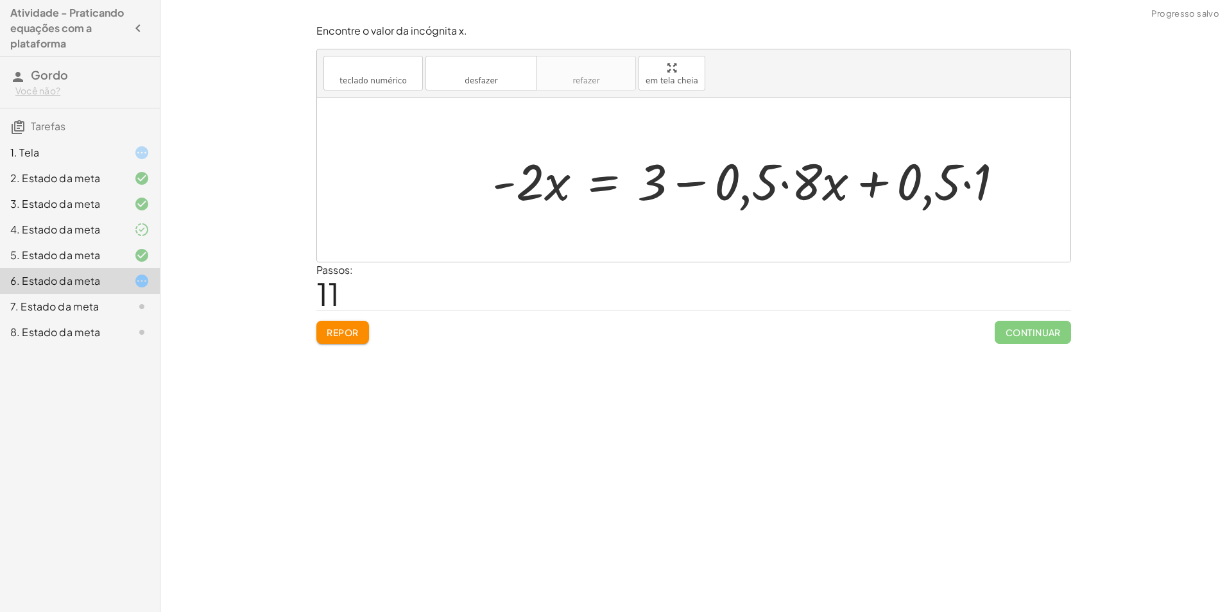
click at [785, 184] on div at bounding box center [753, 180] width 535 height 66
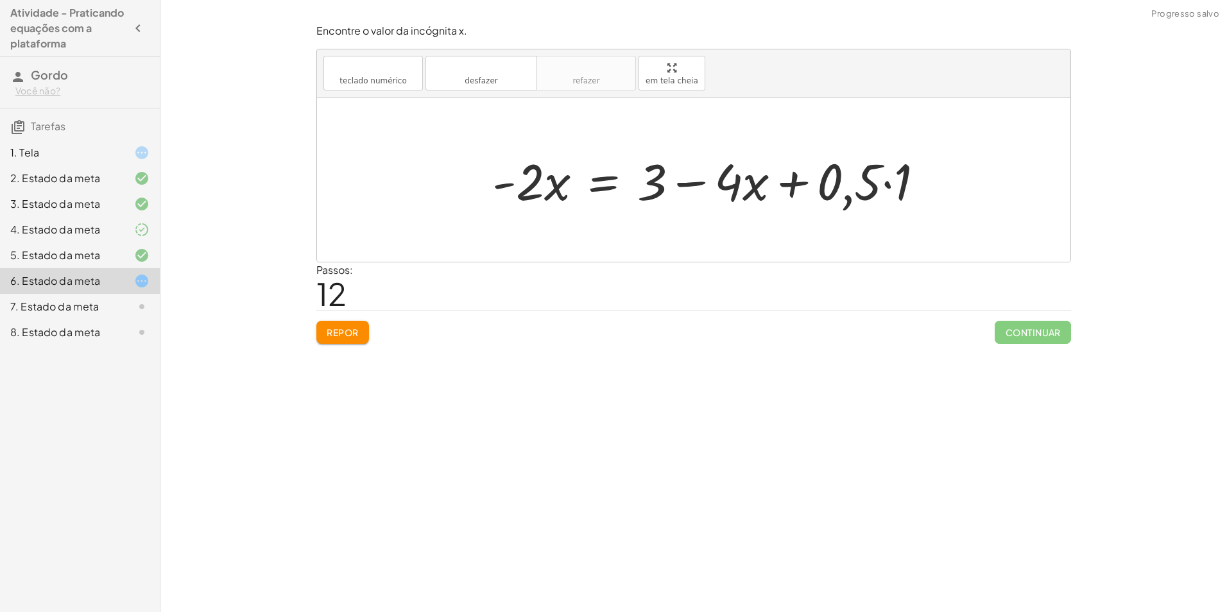
click at [787, 187] on div at bounding box center [713, 180] width 455 height 66
click at [881, 185] on div at bounding box center [713, 180] width 455 height 66
click at [889, 185] on div at bounding box center [713, 180] width 455 height 66
drag, startPoint x: 869, startPoint y: 184, endPoint x: 784, endPoint y: 184, distance: 85.4
click at [784, 184] on div at bounding box center [698, 180] width 425 height 66
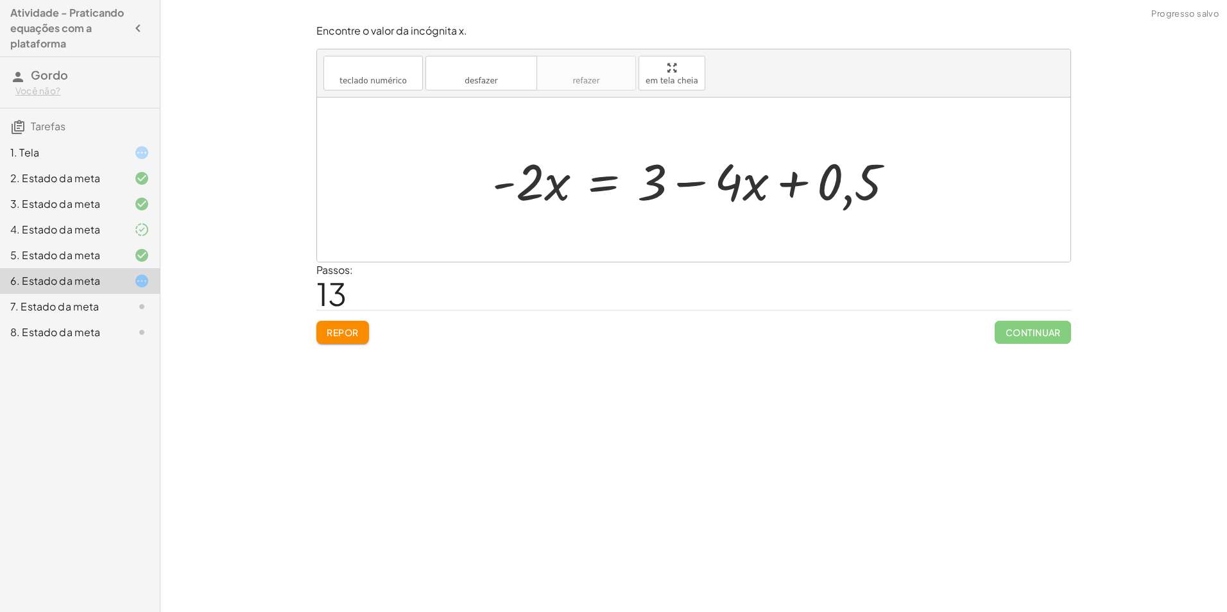
drag, startPoint x: 781, startPoint y: 184, endPoint x: 796, endPoint y: 187, distance: 15.9
click at [782, 184] on div at bounding box center [698, 180] width 425 height 66
click at [798, 187] on div at bounding box center [698, 180] width 425 height 66
drag, startPoint x: 757, startPoint y: 180, endPoint x: 476, endPoint y: 175, distance: 280.5
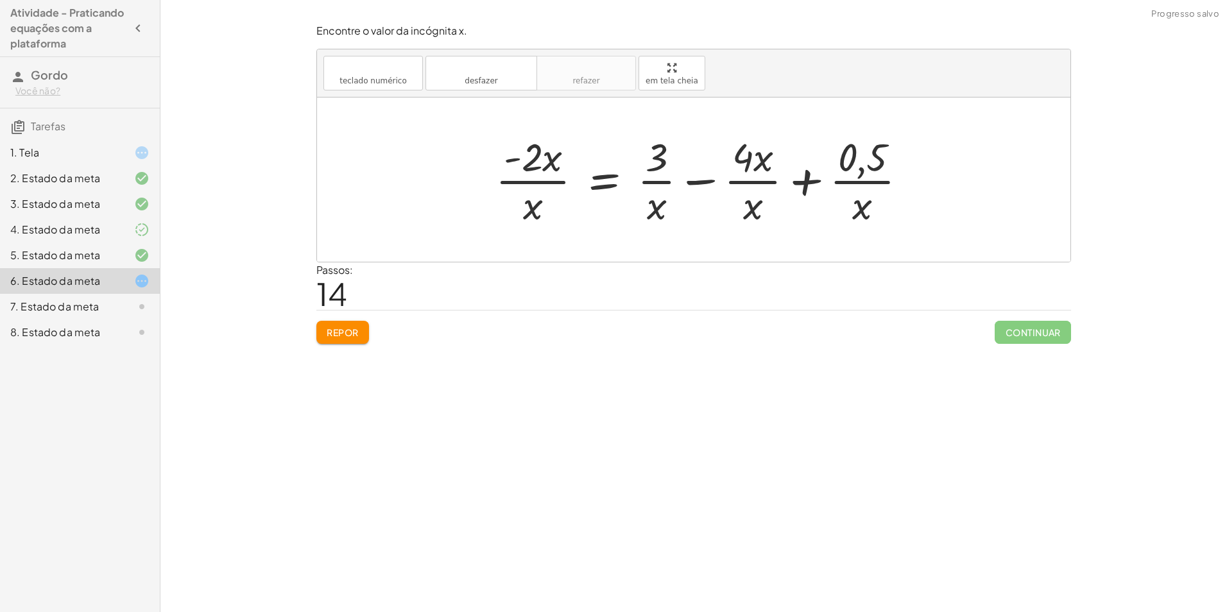
click at [526, 203] on div at bounding box center [706, 179] width 435 height 99
click at [332, 327] on font "Repor" at bounding box center [343, 333] width 32 height 12
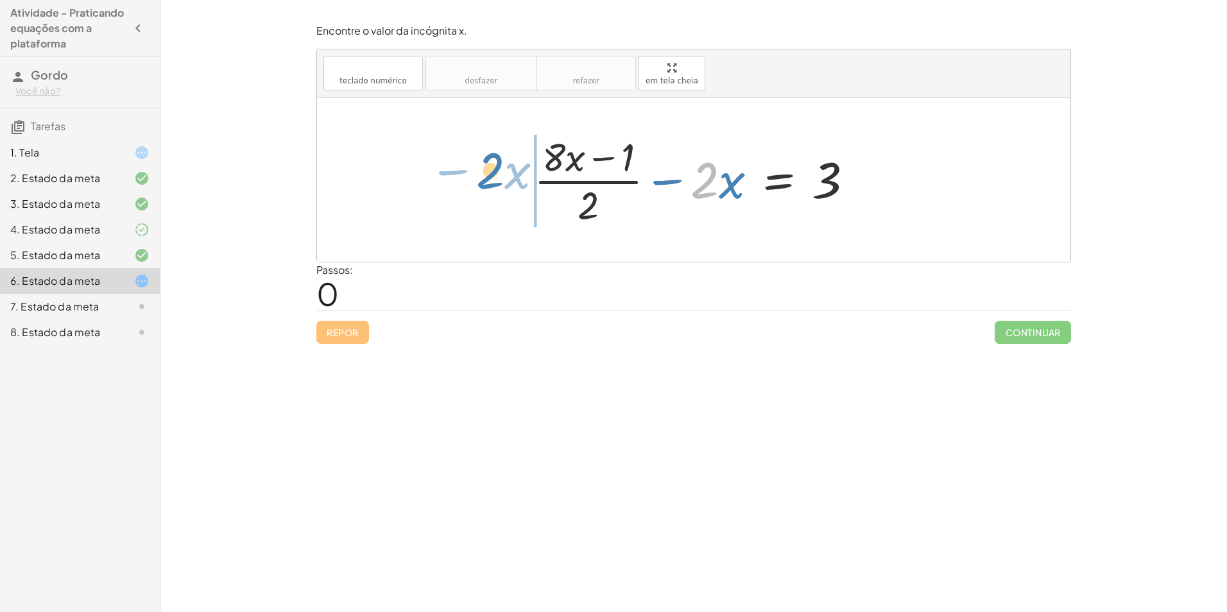
drag, startPoint x: 710, startPoint y: 186, endPoint x: 488, endPoint y: 175, distance: 223.0
drag, startPoint x: 717, startPoint y: 164, endPoint x: 626, endPoint y: 188, distance: 94.2
click at [626, 188] on div at bounding box center [699, 179] width 343 height 99
drag, startPoint x: 716, startPoint y: 172, endPoint x: 633, endPoint y: 191, distance: 85.5
click at [633, 191] on div at bounding box center [699, 179] width 343 height 99
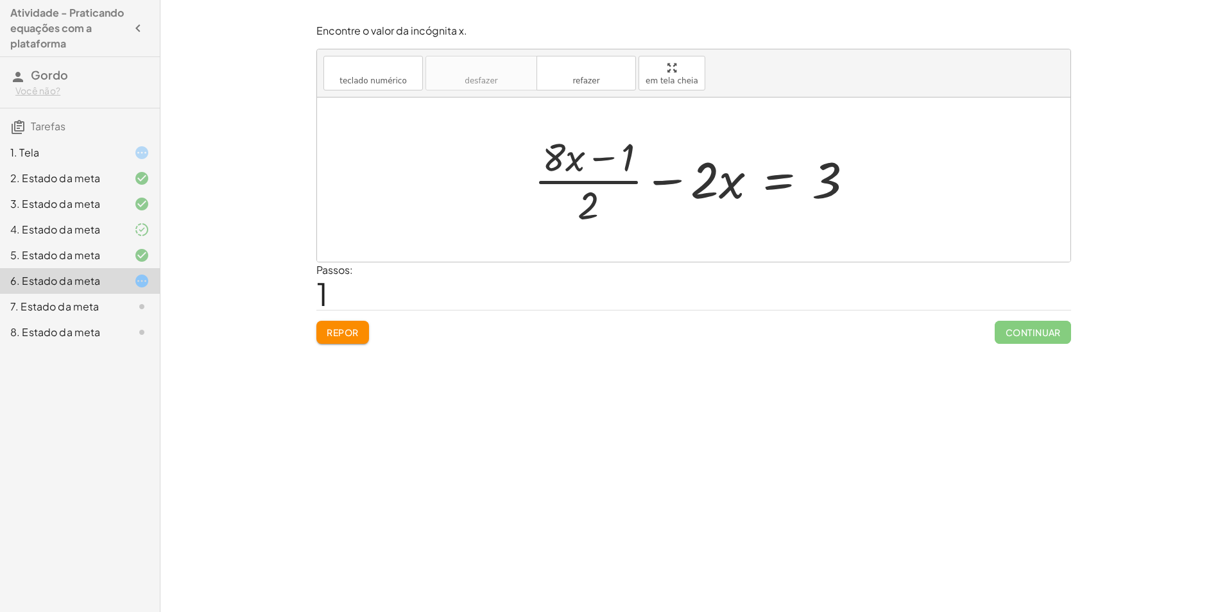
click at [606, 179] on div at bounding box center [699, 179] width 343 height 99
drag, startPoint x: 710, startPoint y: 184, endPoint x: 903, endPoint y: 178, distance: 193.3
click at [468, 52] on div "teclado teclado numérico desfazer desfazer refazer refazer em tela cheia" at bounding box center [693, 73] width 753 height 48
drag, startPoint x: 379, startPoint y: 284, endPoint x: 368, endPoint y: 355, distance: 71.5
click at [368, 355] on div "Encontre o valor da incógnita x manipulando a equação. insert select one: Math …" at bounding box center [693, 306] width 1067 height 612
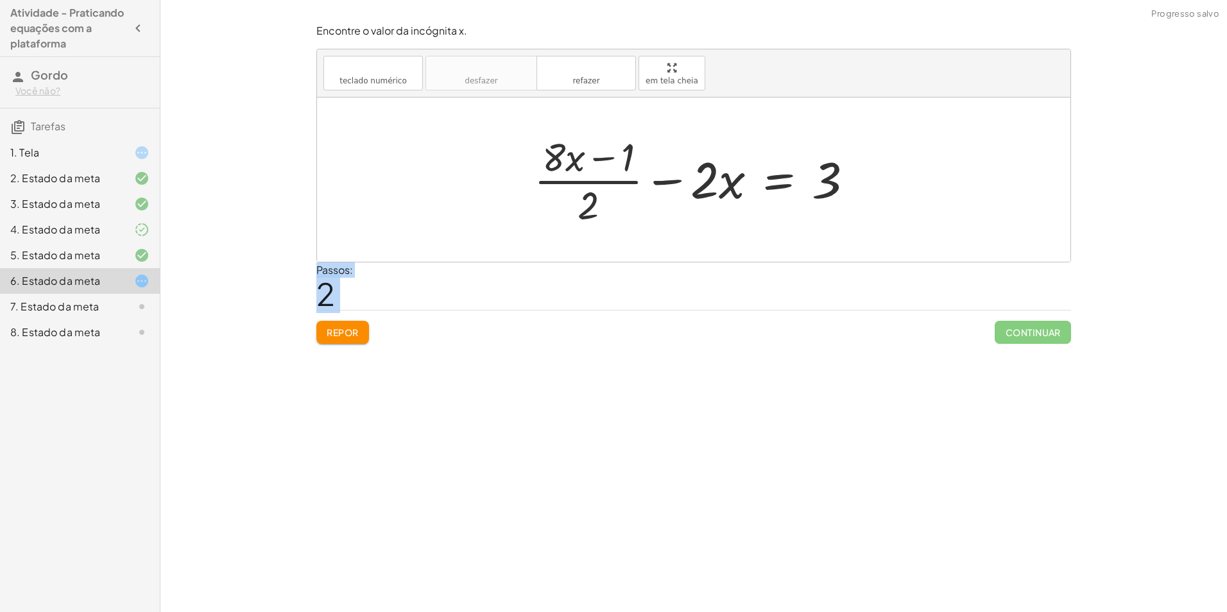
click at [340, 333] on font "Repor" at bounding box center [343, 333] width 32 height 12
click at [347, 333] on div "Repor Continuar" at bounding box center [693, 327] width 755 height 34
click at [629, 189] on div at bounding box center [699, 179] width 343 height 99
drag, startPoint x: 583, startPoint y: 207, endPoint x: 895, endPoint y: 167, distance: 315.0
drag, startPoint x: 581, startPoint y: 205, endPoint x: 868, endPoint y: 165, distance: 290.2
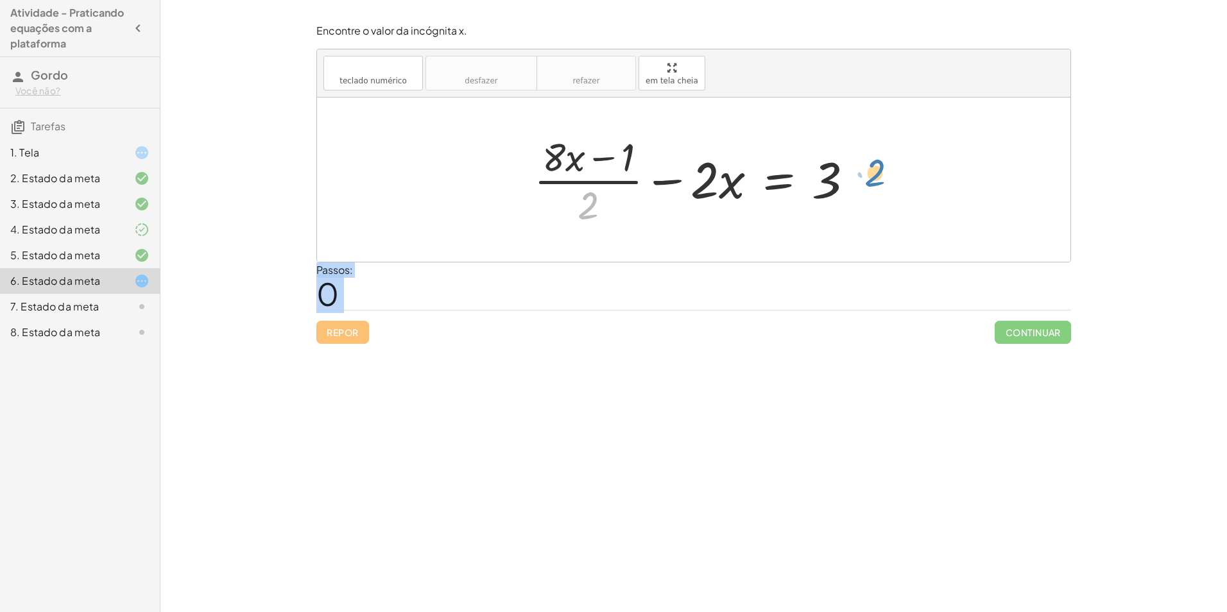
click at [868, 165] on div at bounding box center [699, 179] width 343 height 99
drag, startPoint x: 591, startPoint y: 209, endPoint x: 844, endPoint y: 181, distance: 254.4
click at [844, 181] on div at bounding box center [699, 179] width 343 height 99
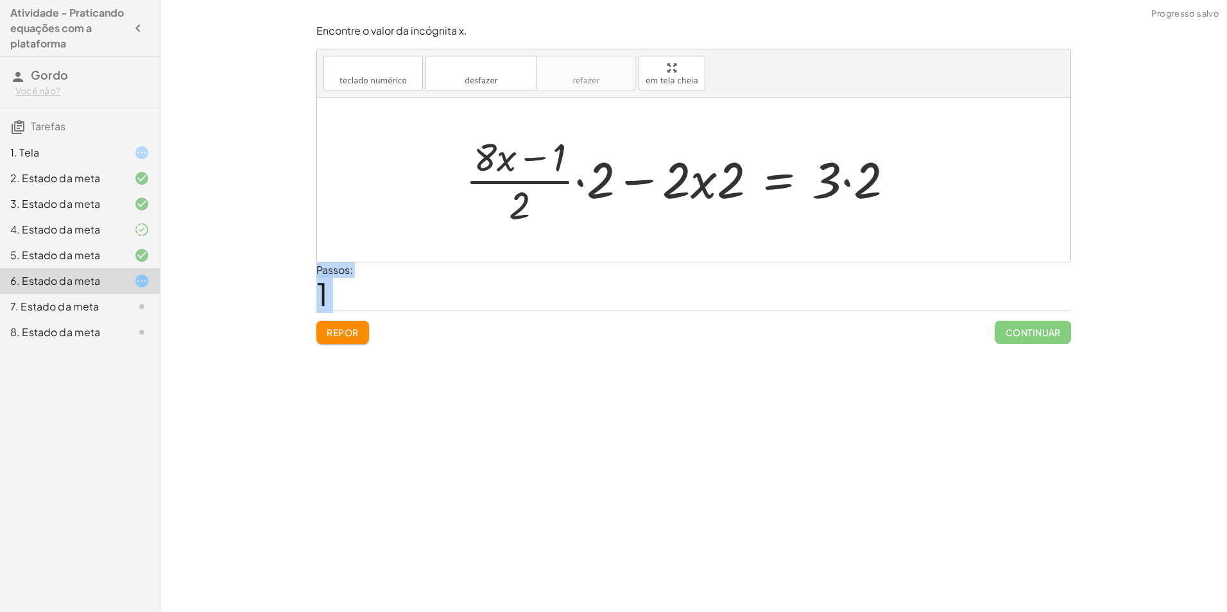
click at [287, 292] on div "Encontre o valor da incógnita x manipulando a equação. insert select one: Math …" at bounding box center [693, 306] width 1067 height 612
drag, startPoint x: 592, startPoint y: 187, endPoint x: 508, endPoint y: 191, distance: 84.2
click at [508, 191] on div at bounding box center [685, 179] width 452 height 99
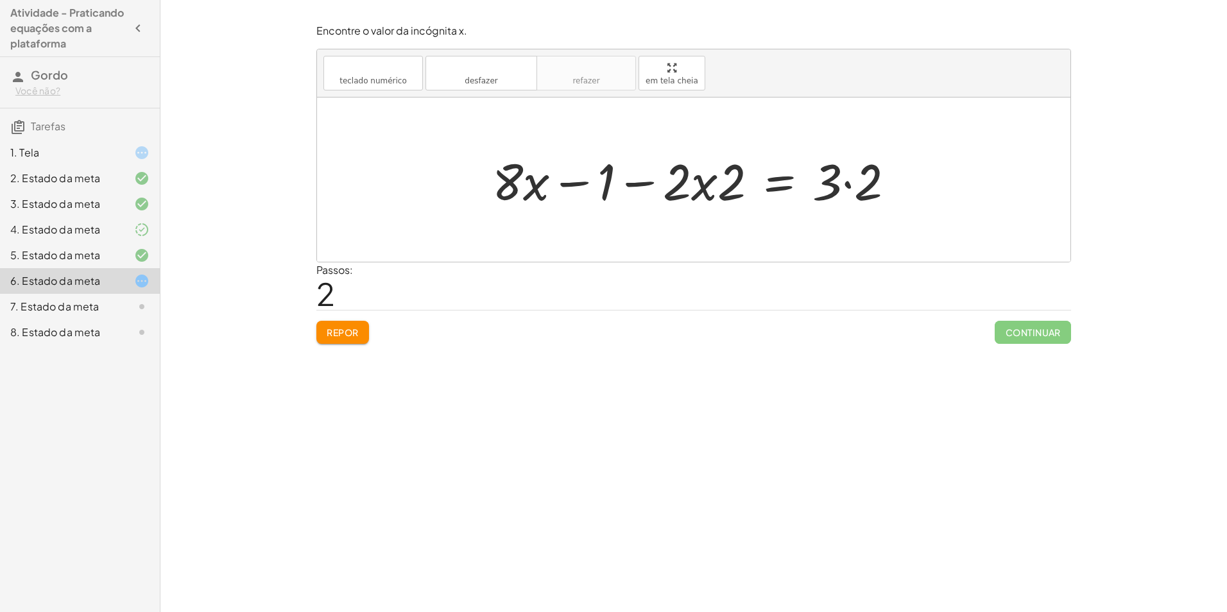
click at [850, 184] on div at bounding box center [698, 180] width 425 height 66
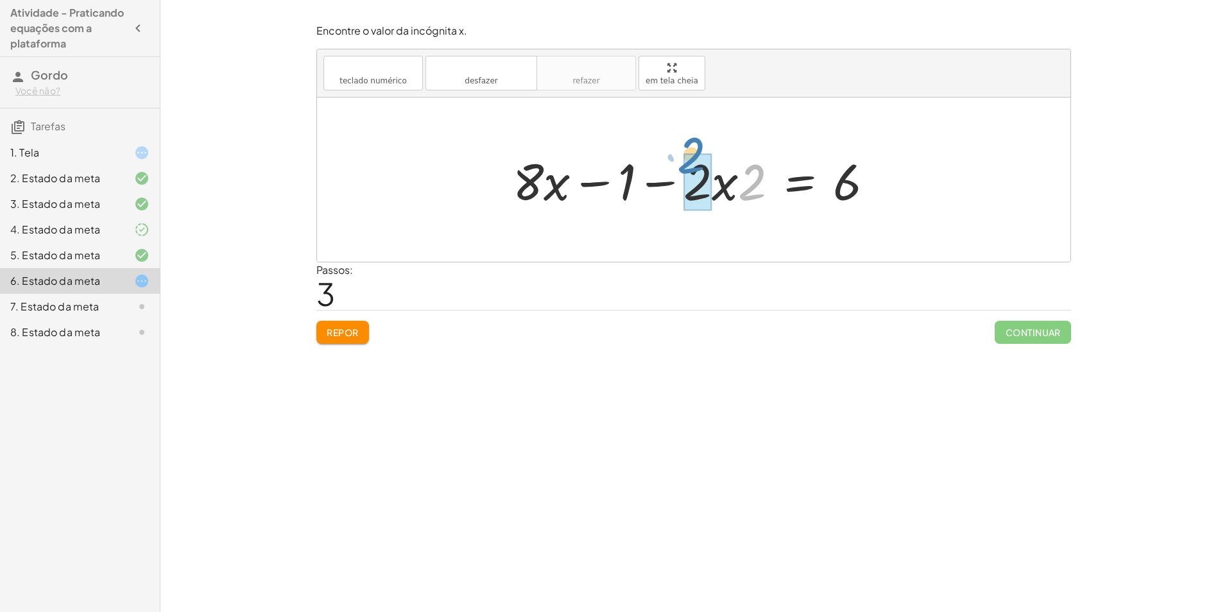
drag, startPoint x: 757, startPoint y: 181, endPoint x: 696, endPoint y: 156, distance: 65.3
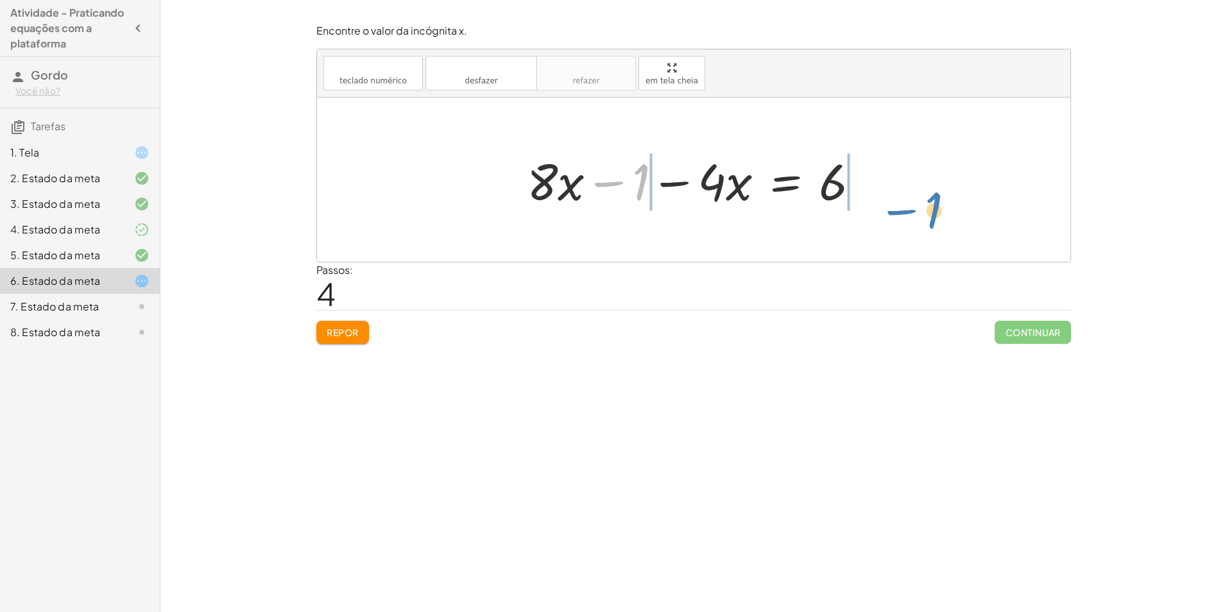
drag, startPoint x: 643, startPoint y: 172, endPoint x: 934, endPoint y: 171, distance: 290.7
click at [936, 173] on div "+ · ( + · 8 · x − 1 ) · 2 − · 2 · x = 3 + · · ( + · 8 · x − 1 ) · 2 · 2 − · 2 ·…" at bounding box center [693, 180] width 753 height 164
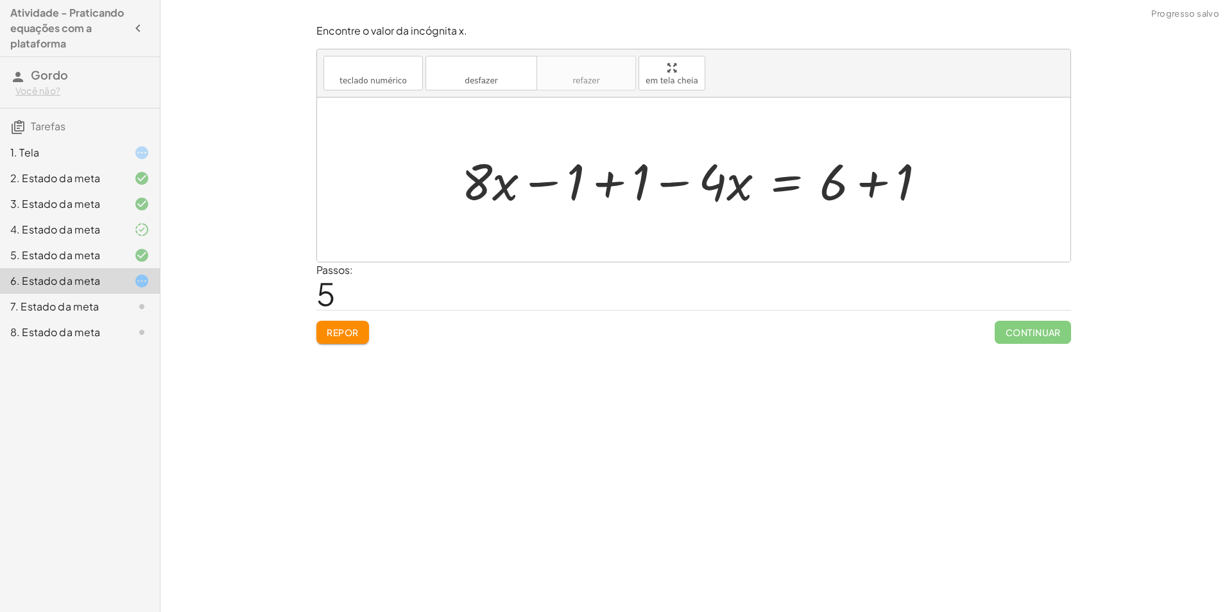
click at [603, 185] on div at bounding box center [699, 180] width 488 height 66
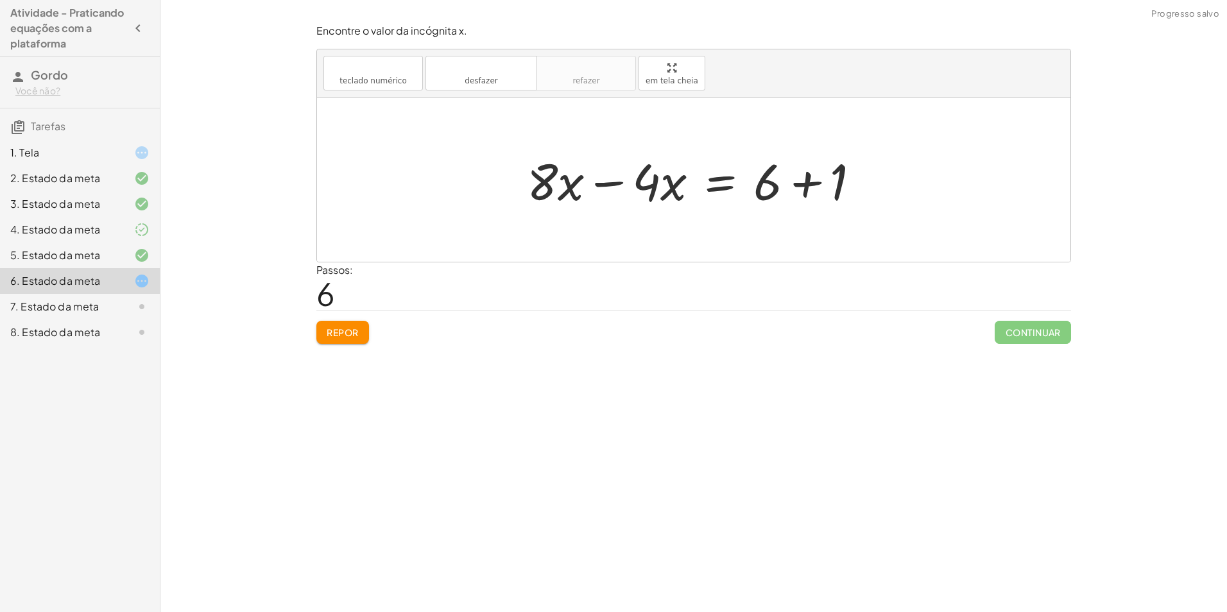
click at [803, 180] on div at bounding box center [698, 180] width 356 height 66
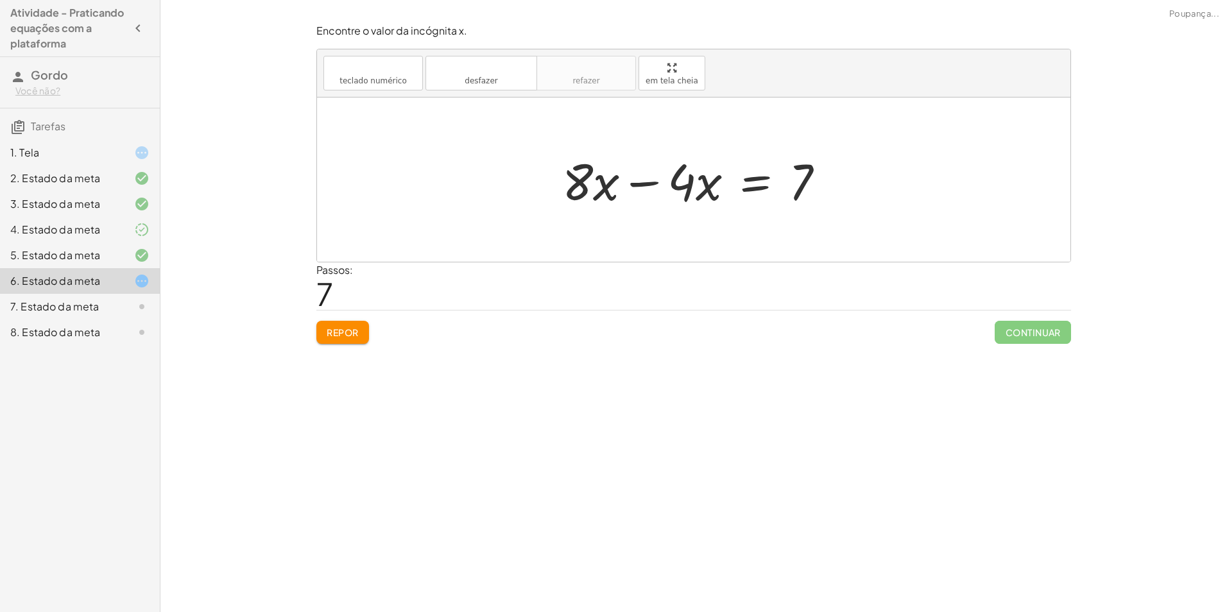
click at [642, 182] on div at bounding box center [699, 180] width 286 height 66
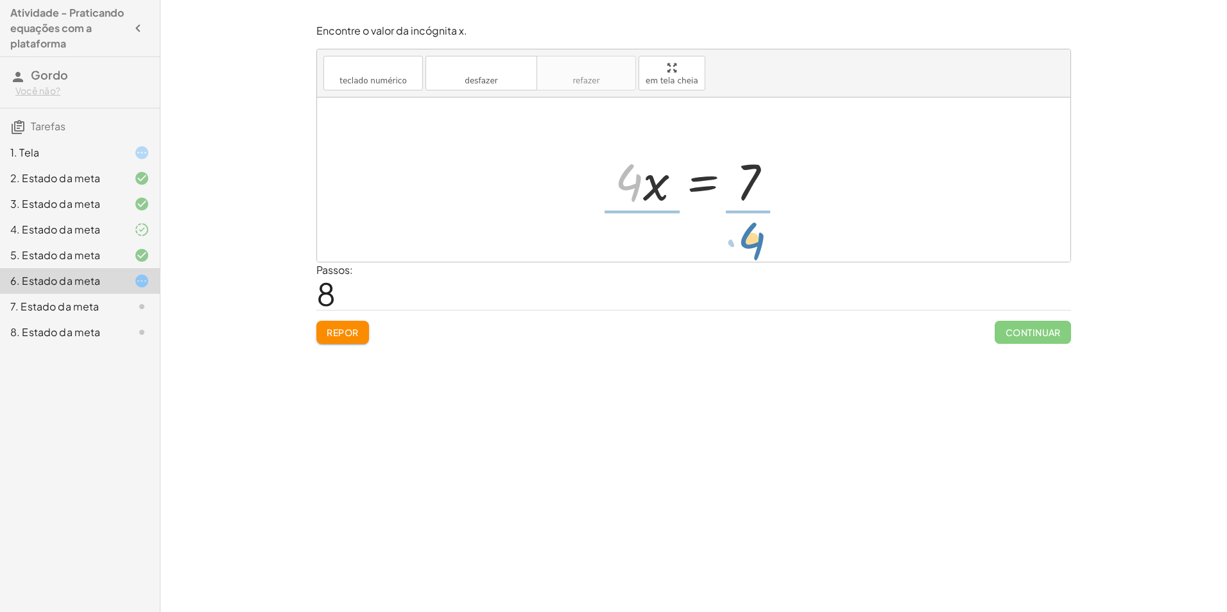
drag, startPoint x: 635, startPoint y: 184, endPoint x: 757, endPoint y: 236, distance: 133.1
drag, startPoint x: 633, startPoint y: 181, endPoint x: 640, endPoint y: 185, distance: 8.0
click at [633, 182] on div at bounding box center [699, 179] width 198 height 99
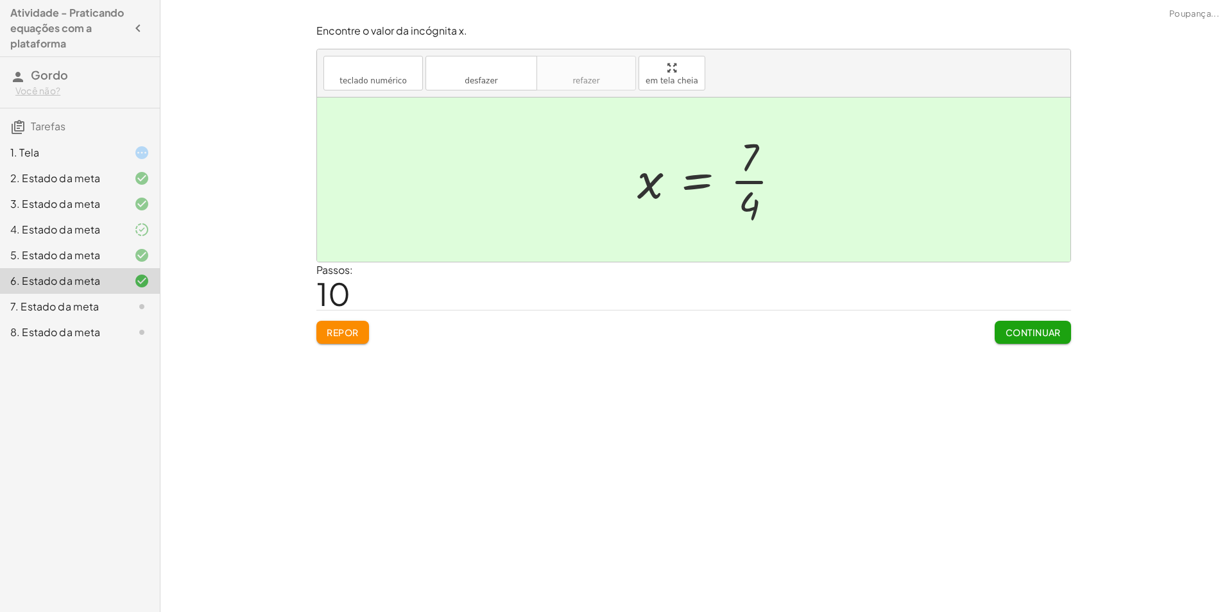
click at [745, 185] on div at bounding box center [714, 179] width 166 height 99
click at [730, 184] on div at bounding box center [698, 179] width 166 height 99
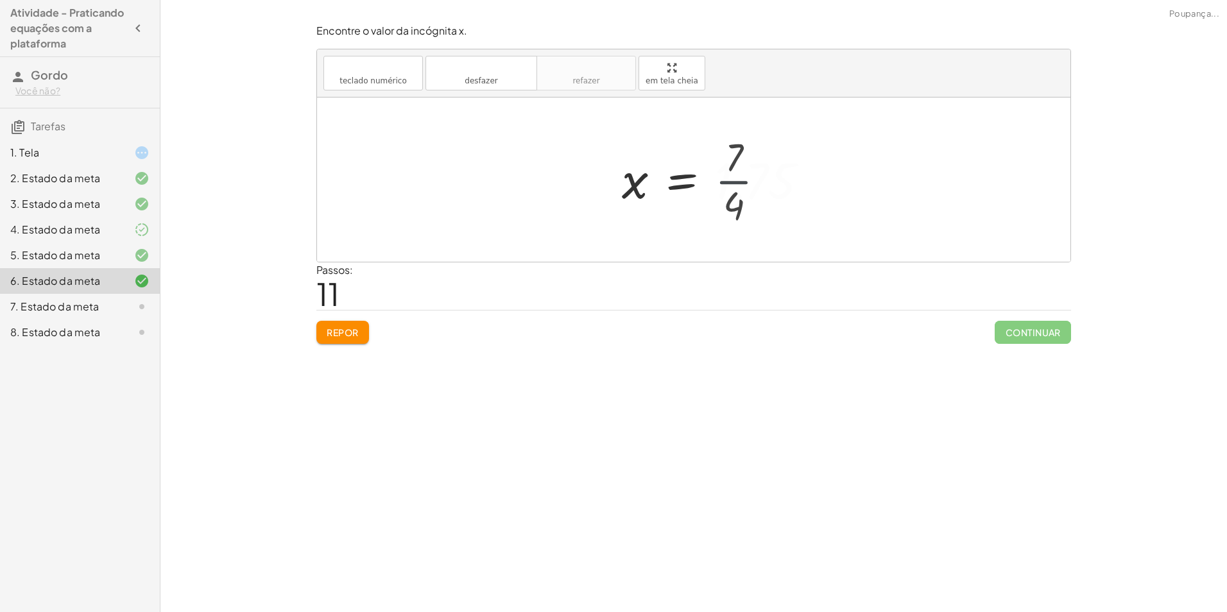
click at [730, 182] on div at bounding box center [719, 180] width 209 height 64
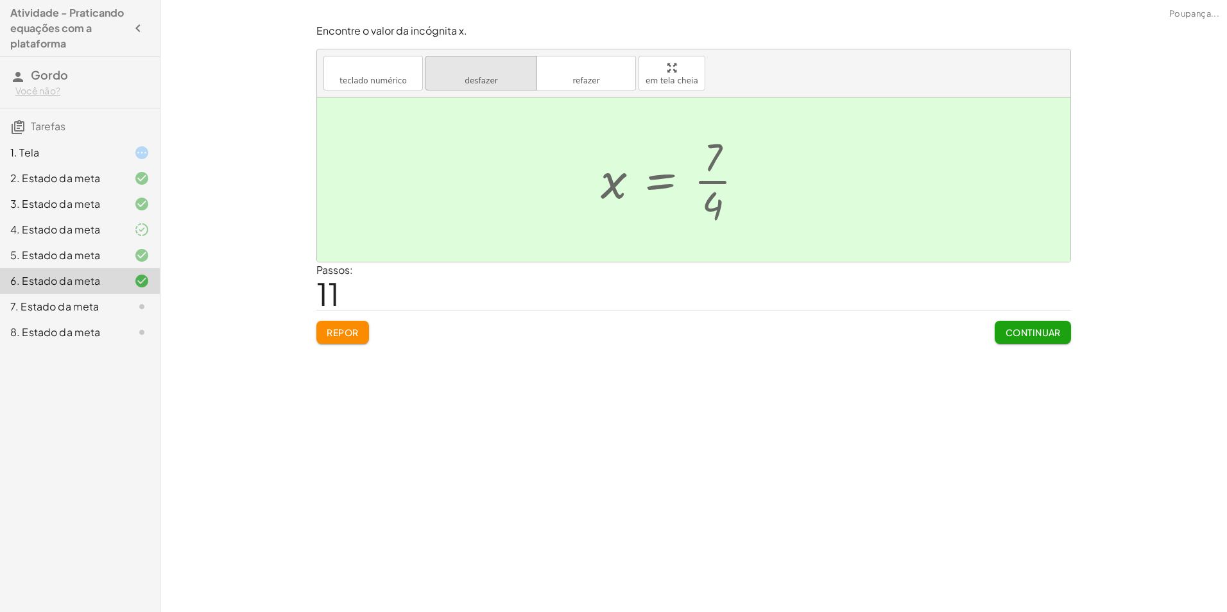
click at [514, 69] on icon "desfazer" at bounding box center [482, 67] width 98 height 15
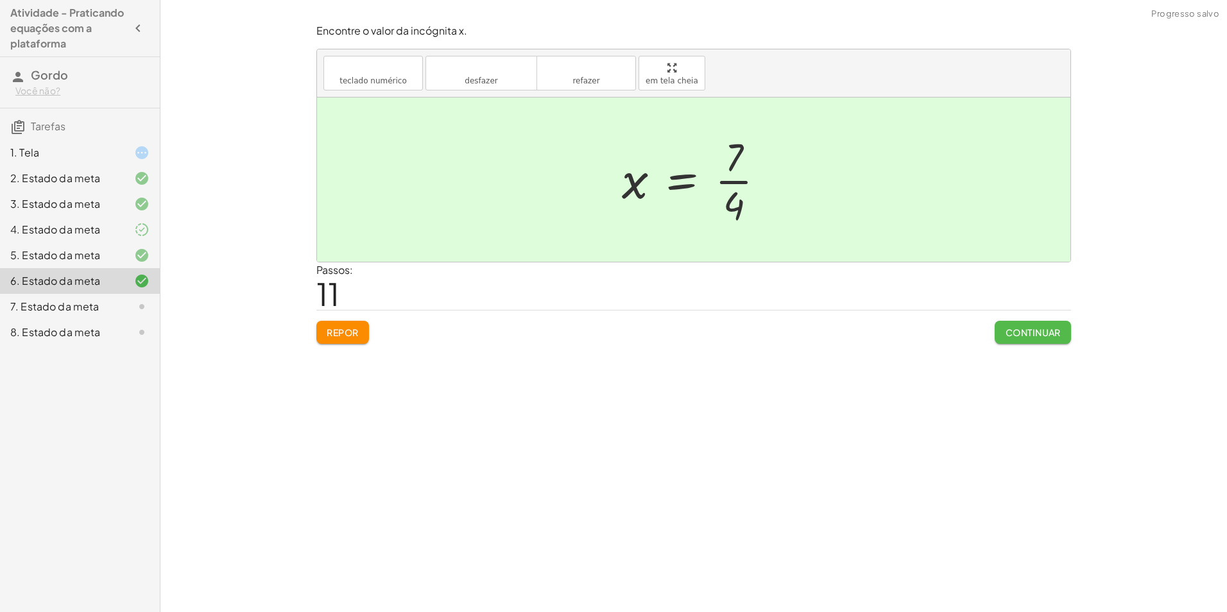
drag, startPoint x: 1010, startPoint y: 322, endPoint x: 1005, endPoint y: 329, distance: 8.7
click at [1008, 327] on button "Continuar" at bounding box center [1033, 332] width 76 height 23
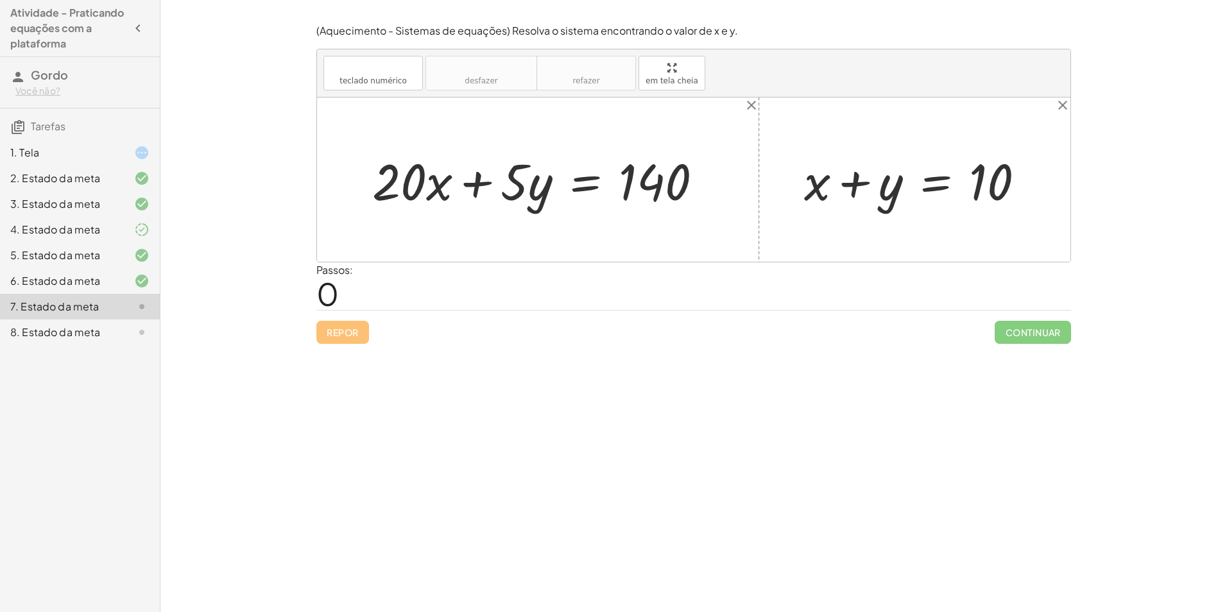
drag, startPoint x: 619, startPoint y: 268, endPoint x: 611, endPoint y: 271, distance: 8.9
click at [617, 273] on div "Passos: 0" at bounding box center [693, 285] width 755 height 47
drag, startPoint x: 607, startPoint y: 305, endPoint x: 611, endPoint y: 294, distance: 12.2
click at [606, 305] on div "Passos: 0" at bounding box center [693, 285] width 755 height 47
click at [951, 223] on div at bounding box center [693, 180] width 753 height 164
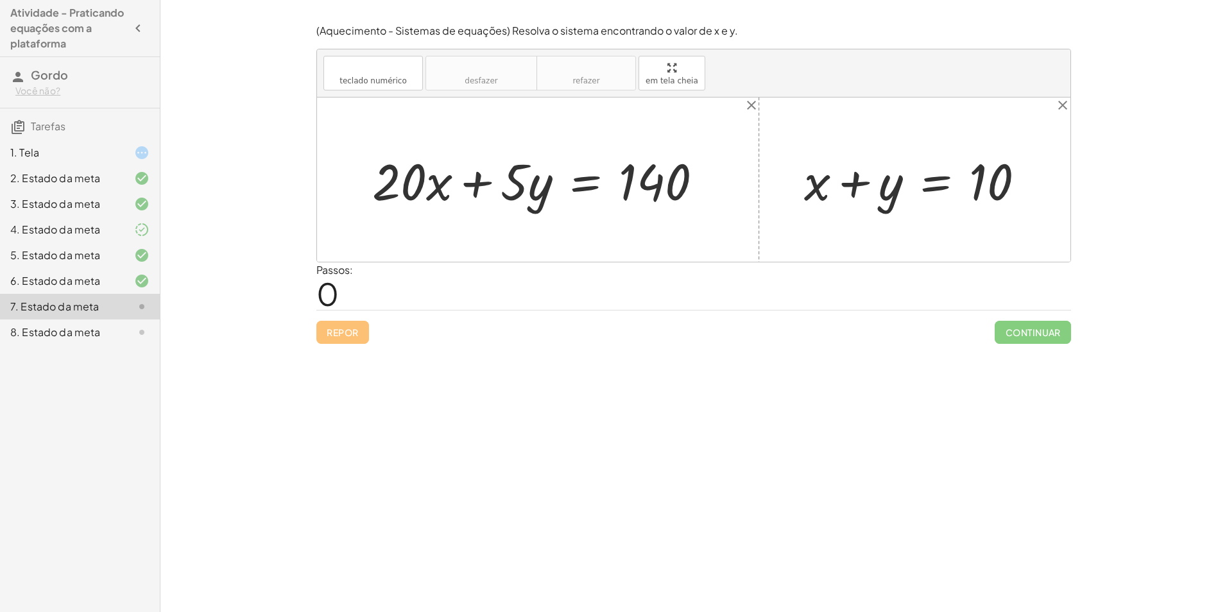
click at [939, 191] on div at bounding box center [920, 180] width 244 height 66
click at [938, 192] on div at bounding box center [920, 180] width 244 height 66
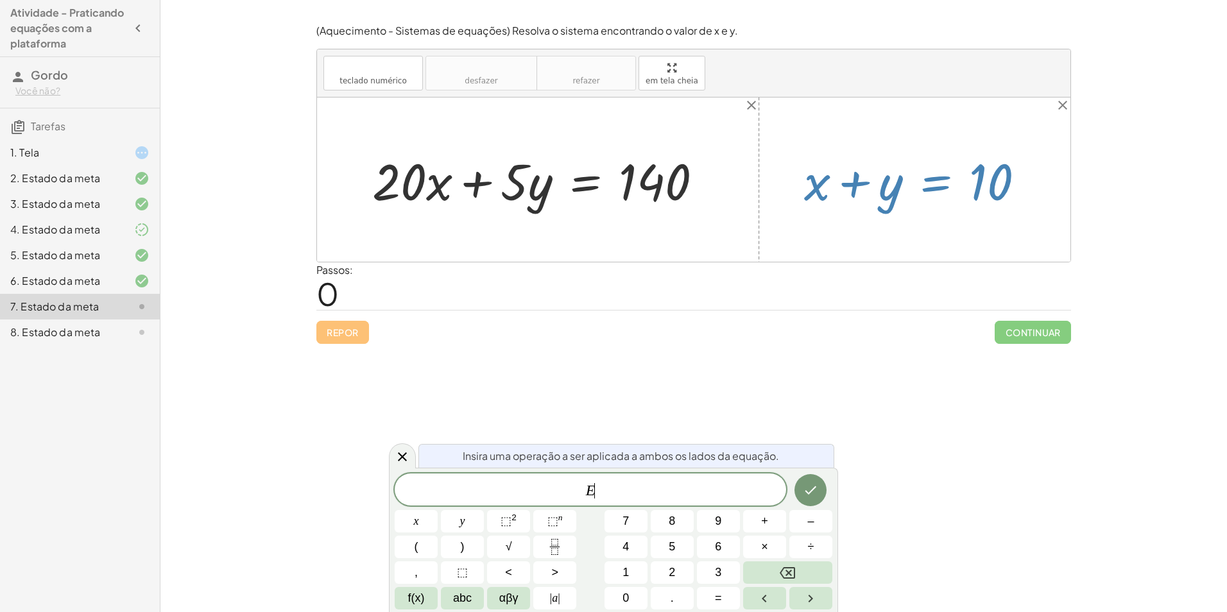
click at [934, 190] on div at bounding box center [920, 180] width 244 height 66
click at [888, 252] on div at bounding box center [693, 180] width 753 height 164
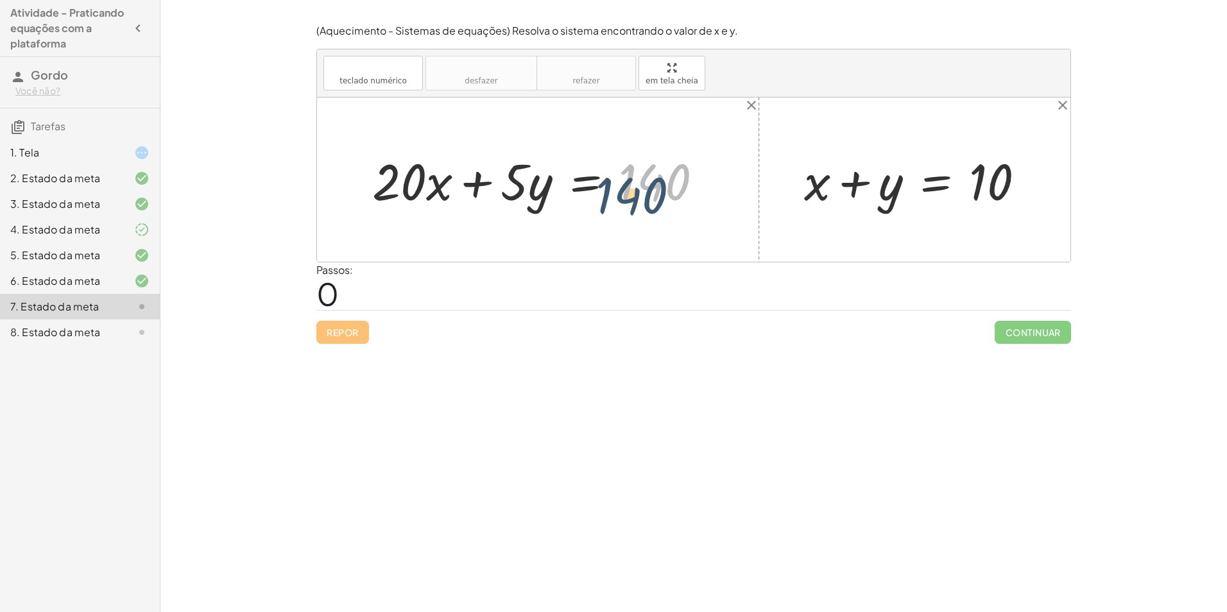
drag, startPoint x: 662, startPoint y: 174, endPoint x: 630, endPoint y: 194, distance: 38.1
click at [630, 194] on div at bounding box center [543, 180] width 354 height 66
drag, startPoint x: 527, startPoint y: 182, endPoint x: 471, endPoint y: 184, distance: 55.9
click at [471, 184] on div at bounding box center [543, 180] width 354 height 66
click at [128, 148] on div at bounding box center [132, 152] width 36 height 15
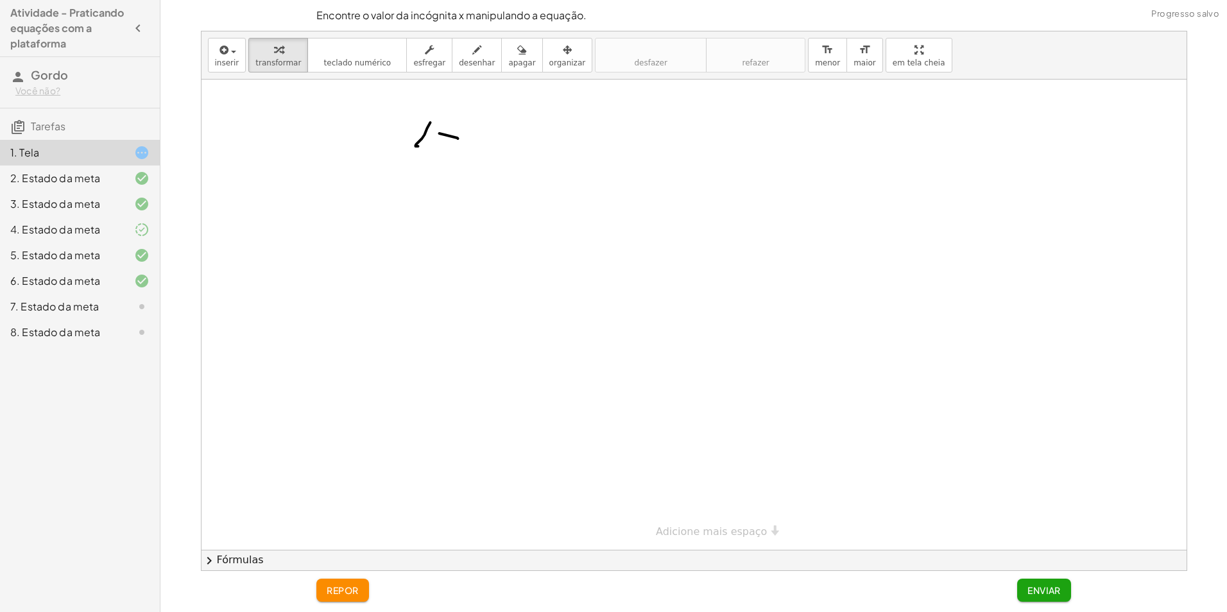
drag, startPoint x: 341, startPoint y: 596, endPoint x: 347, endPoint y: 600, distance: 6.9
click at [347, 600] on button "repor" at bounding box center [342, 590] width 53 height 23
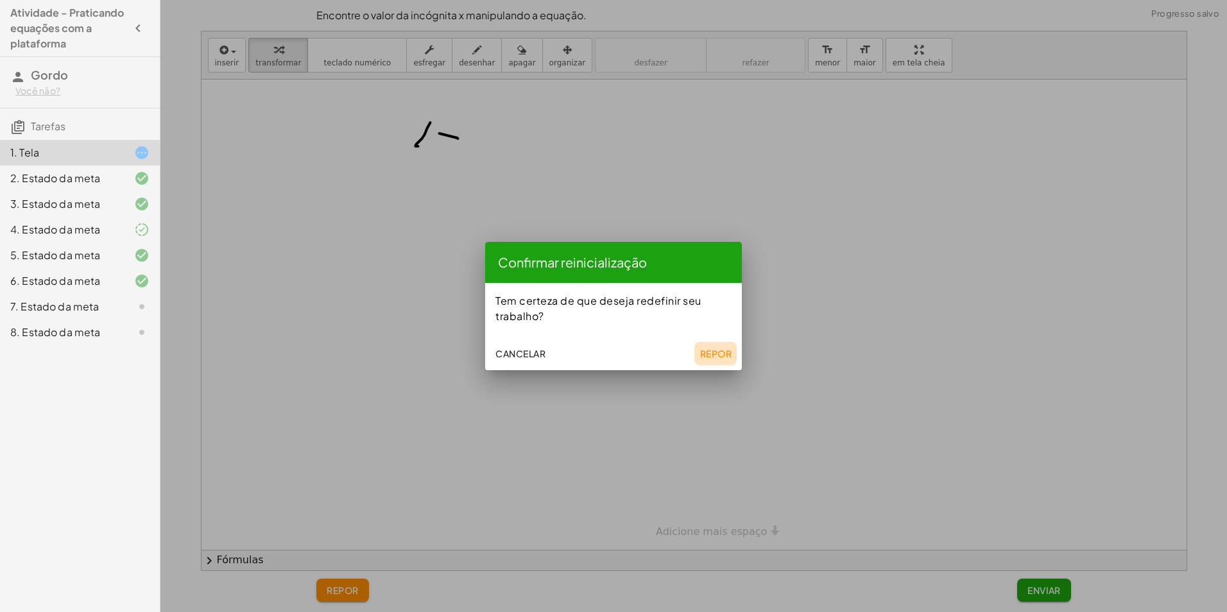
click at [717, 358] on font "Repor" at bounding box center [715, 354] width 32 height 12
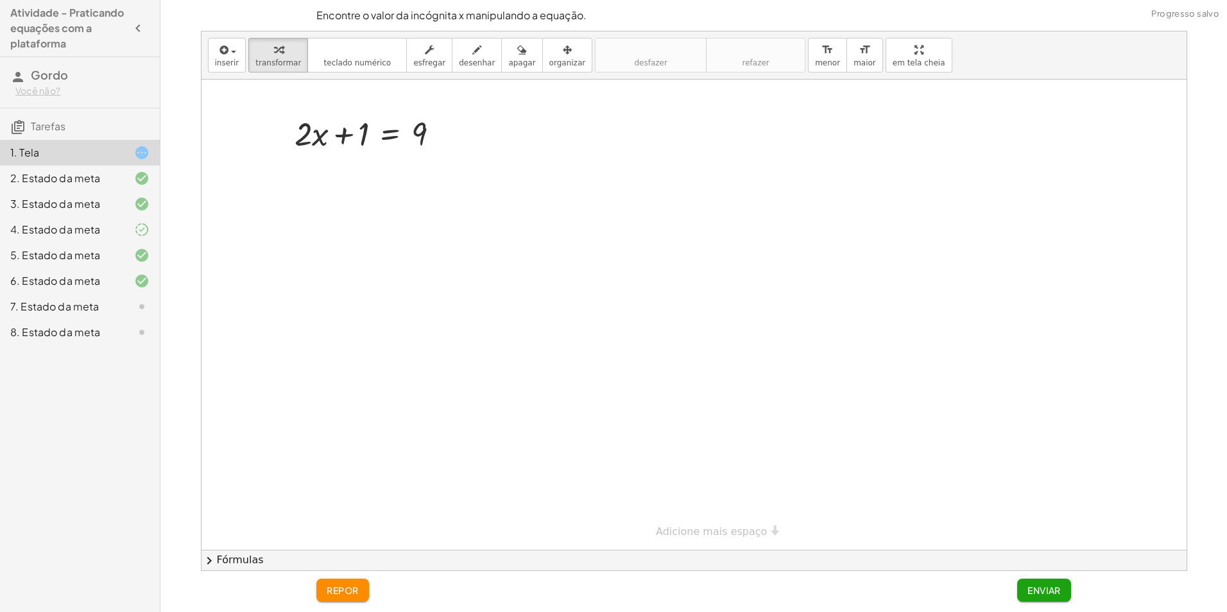
click at [560, 337] on div at bounding box center [694, 315] width 985 height 470
drag, startPoint x: 364, startPoint y: 130, endPoint x: 512, endPoint y: 128, distance: 148.3
click at [515, 136] on div "+ 1 + · 2 · x + 1 = 9" at bounding box center [694, 315] width 985 height 470
drag, startPoint x: 404, startPoint y: 213, endPoint x: 388, endPoint y: 200, distance: 20.5
click at [404, 212] on div at bounding box center [694, 315] width 985 height 470
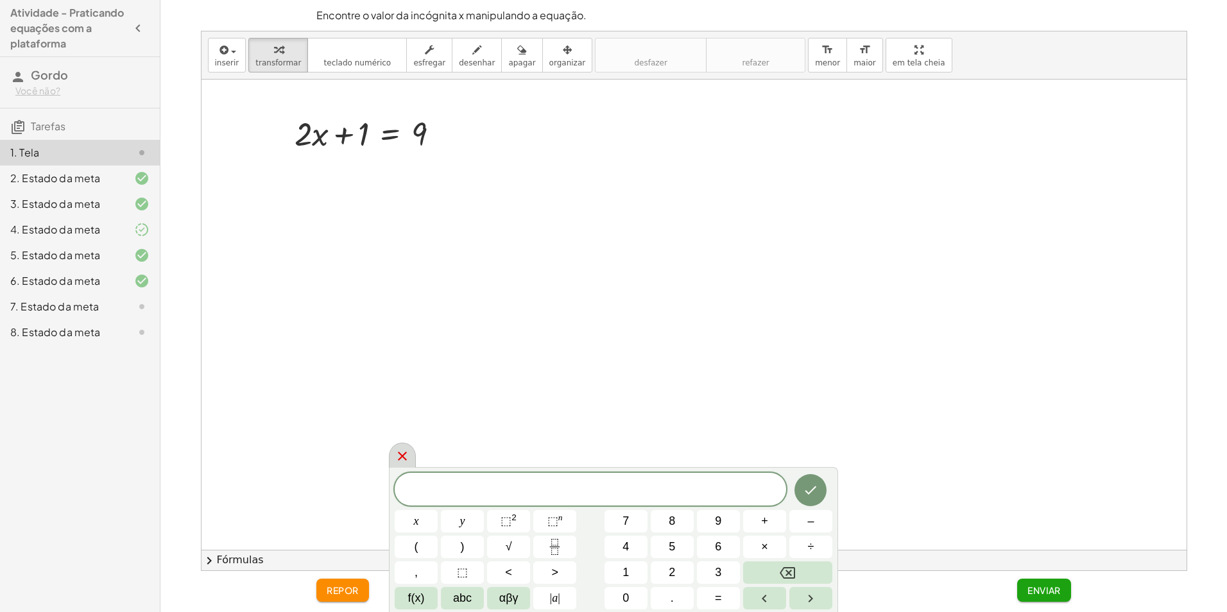
click at [400, 461] on icon at bounding box center [402, 456] width 15 height 15
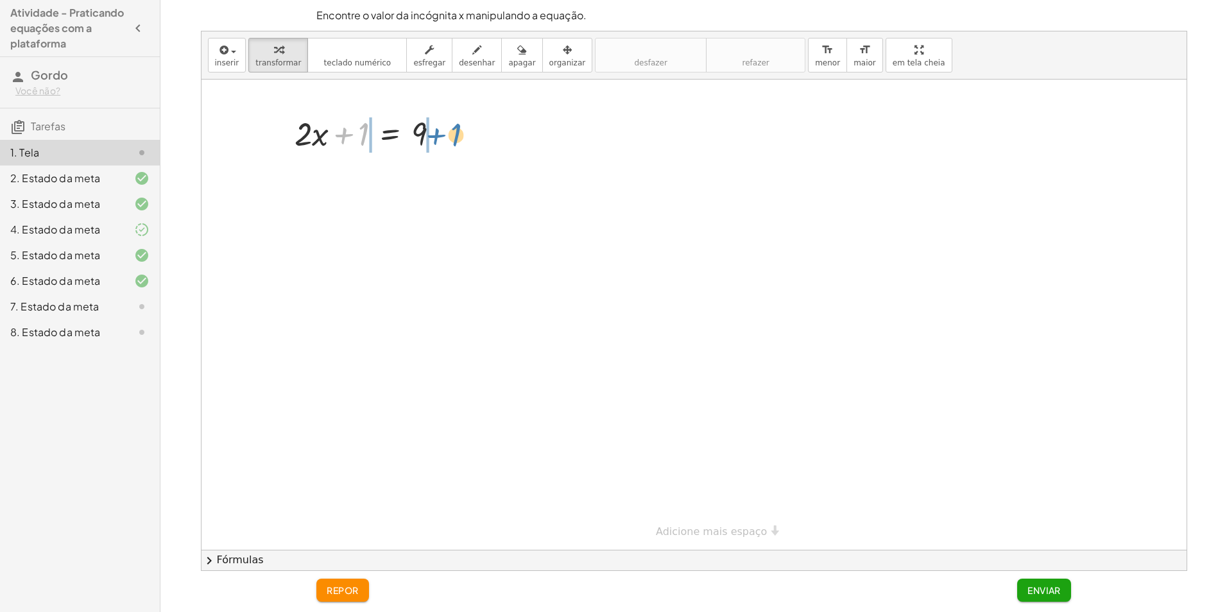
drag, startPoint x: 365, startPoint y: 134, endPoint x: 455, endPoint y: 135, distance: 90.5
click at [455, 135] on div at bounding box center [371, 133] width 167 height 44
click at [445, 176] on div at bounding box center [372, 177] width 250 height 44
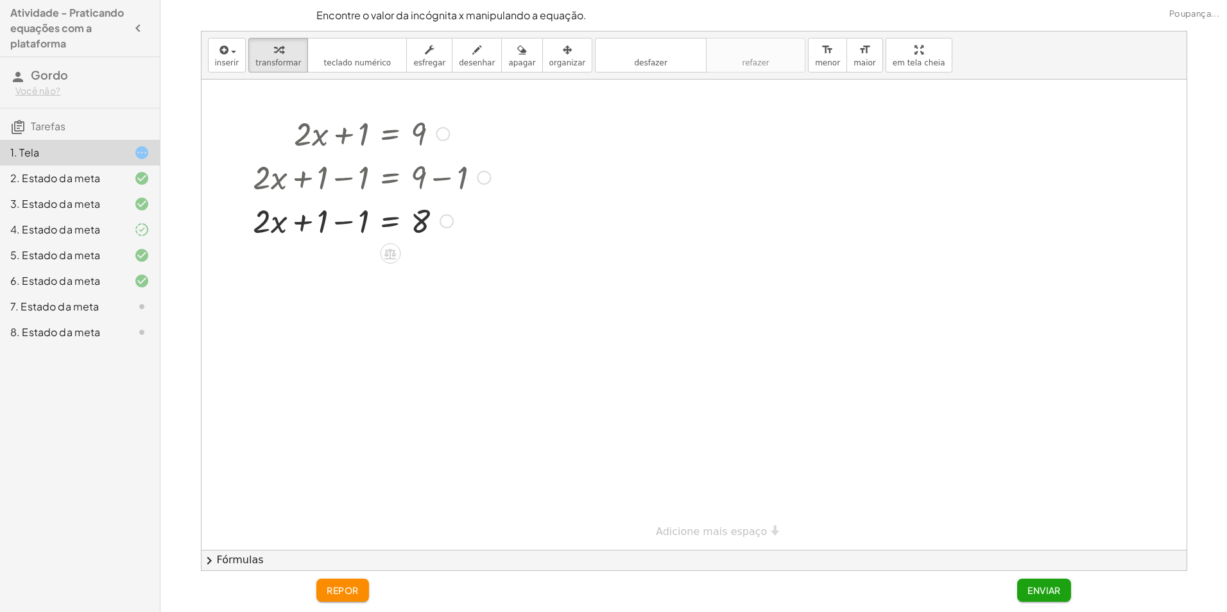
click at [345, 221] on div at bounding box center [372, 220] width 250 height 44
drag, startPoint x: 344, startPoint y: 225, endPoint x: 423, endPoint y: 269, distance: 90.5
click at [350, 266] on div at bounding box center [372, 274] width 250 height 64
click at [347, 274] on div at bounding box center [372, 274] width 250 height 64
click at [419, 339] on div at bounding box center [372, 338] width 250 height 64
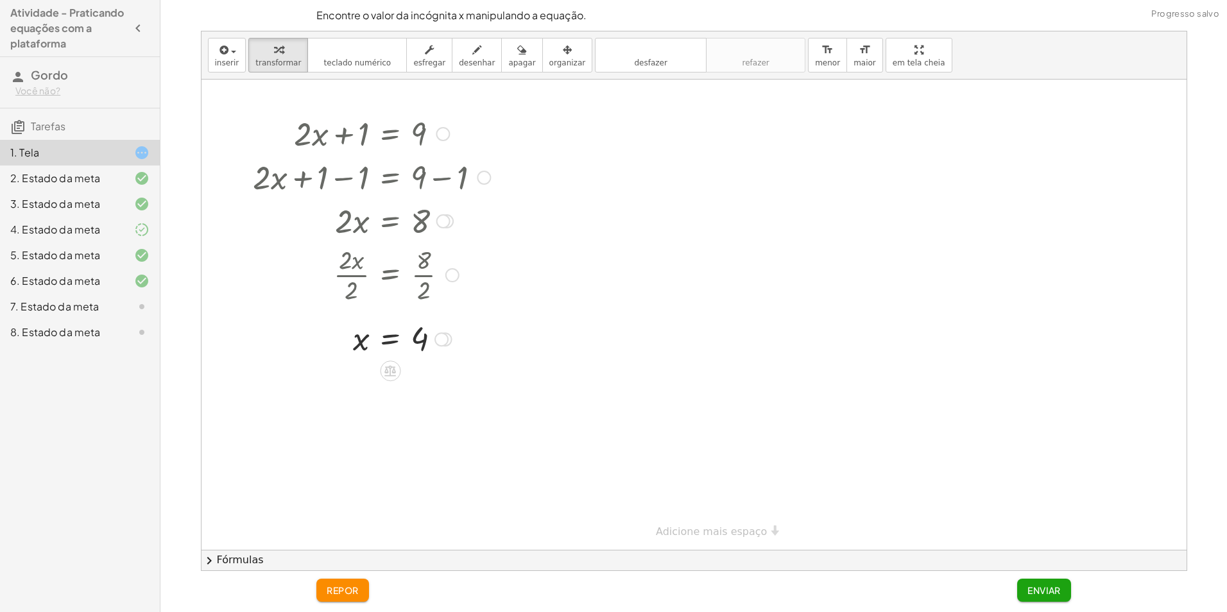
click at [1029, 586] on font "Enviar" at bounding box center [1043, 591] width 33 height 12
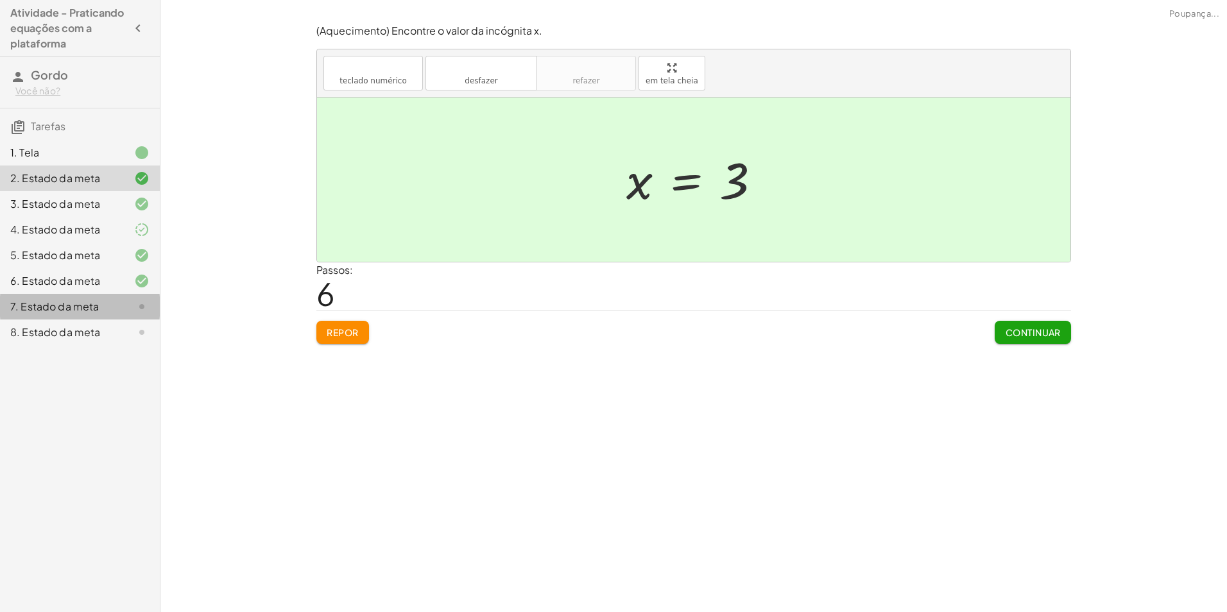
drag, startPoint x: 96, startPoint y: 311, endPoint x: 103, endPoint y: 312, distance: 7.1
click at [98, 311] on div "7. Estado da meta" at bounding box center [61, 306] width 103 height 15
